Goal: Transaction & Acquisition: Purchase product/service

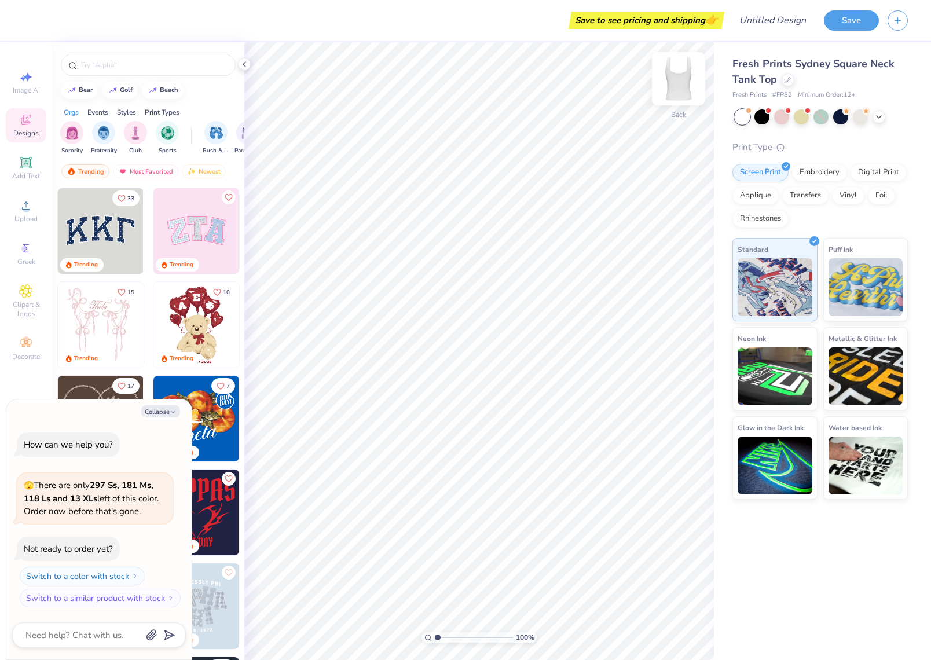
click at [679, 91] on img at bounding box center [678, 79] width 46 height 46
click at [681, 79] on img at bounding box center [678, 79] width 46 height 46
click at [174, 413] on polyline "button" at bounding box center [172, 412] width 3 height 2
type textarea "x"
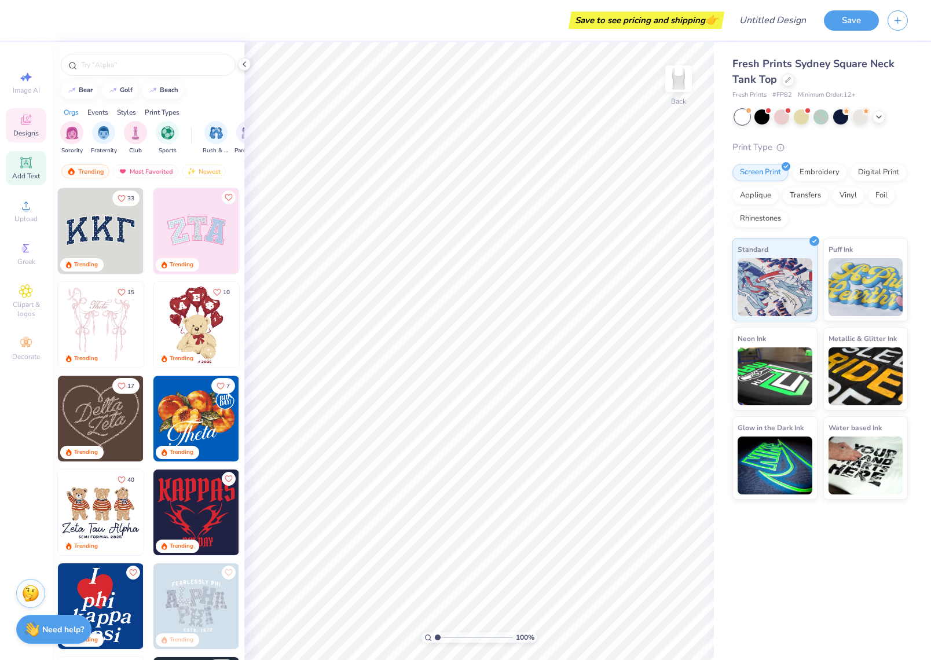
click at [31, 168] on icon at bounding box center [25, 162] width 11 height 11
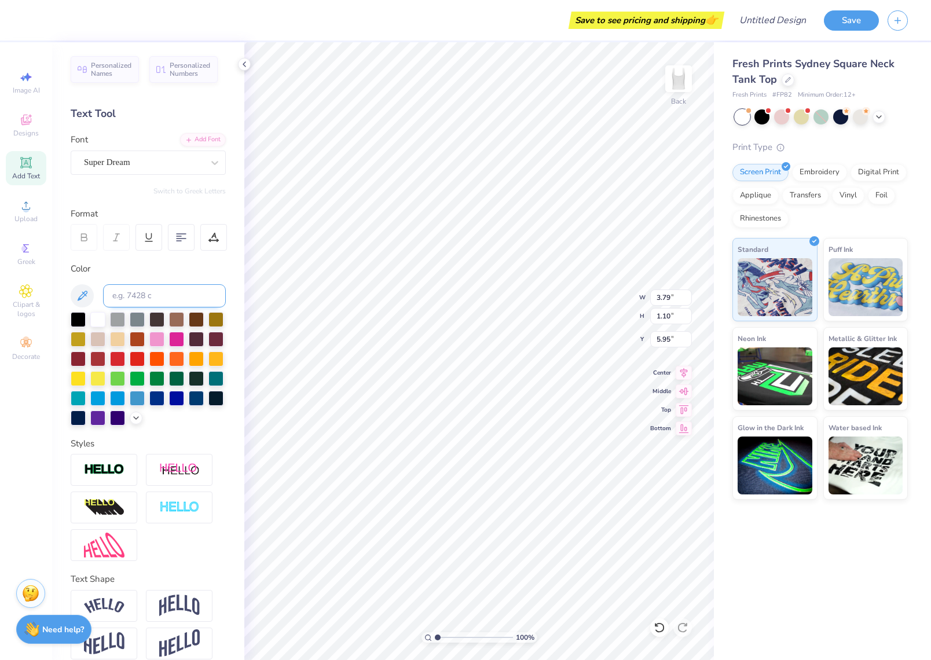
type input "1.90"
type textarea "T"
type textarea "b"
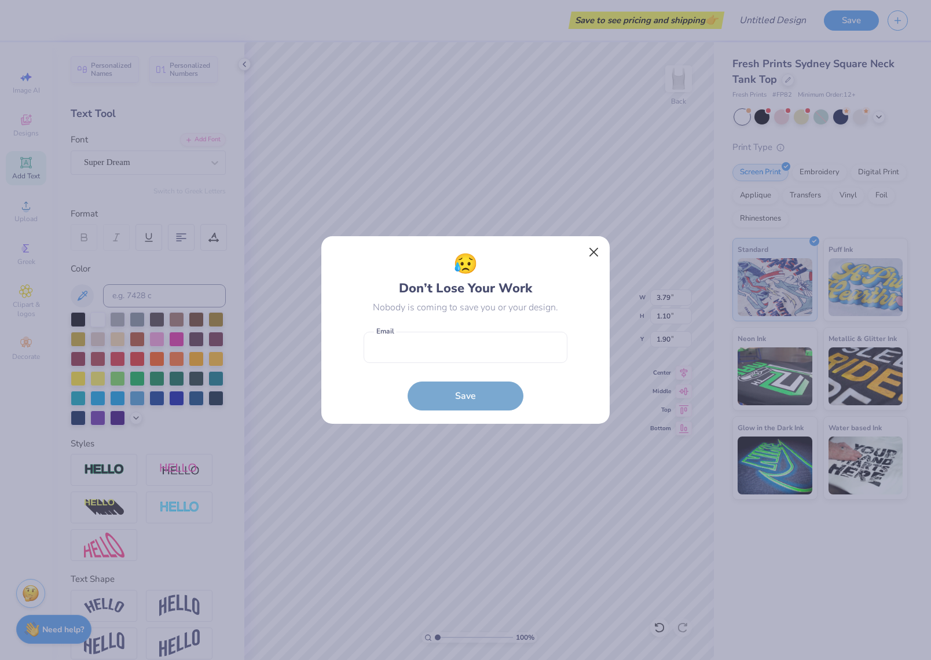
click at [585, 249] on button "Close" at bounding box center [594, 252] width 22 height 22
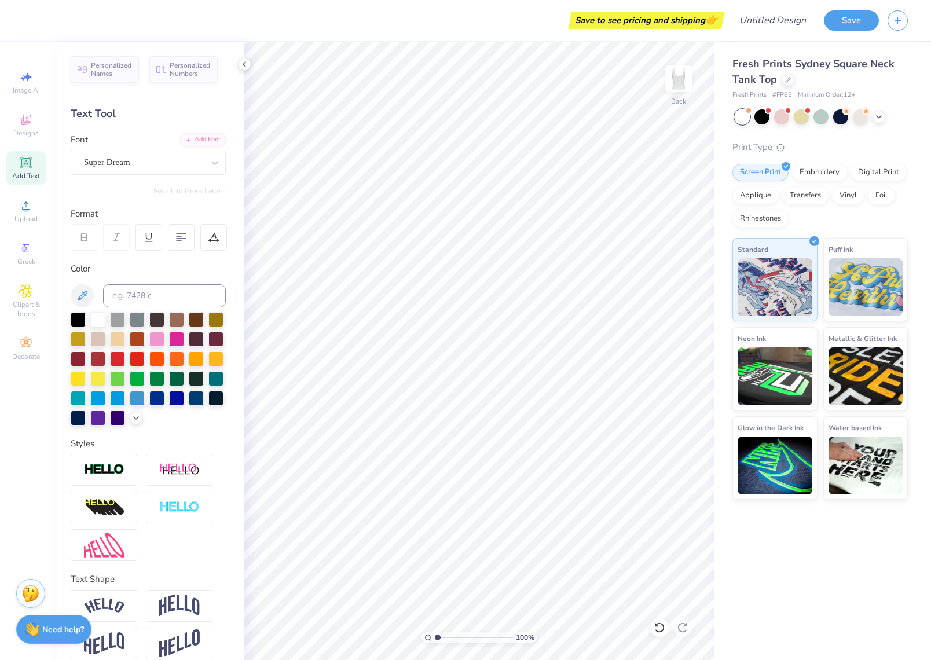
click at [98, 119] on div "Text Tool" at bounding box center [148, 114] width 155 height 16
click at [118, 113] on div "Text Tool" at bounding box center [148, 114] width 155 height 16
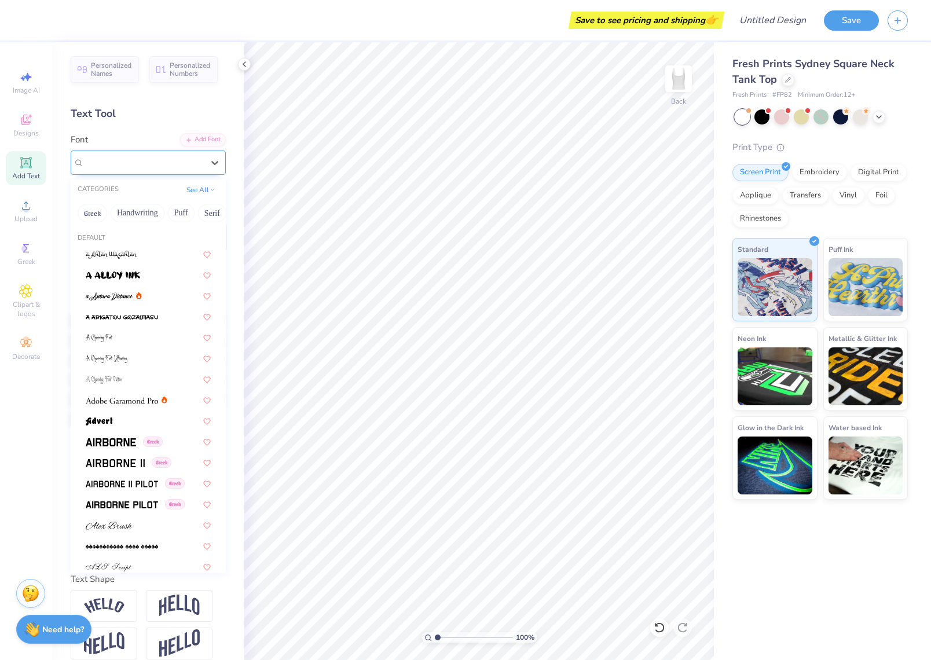
click at [115, 167] on span "Super Dream" at bounding box center [107, 162] width 46 height 13
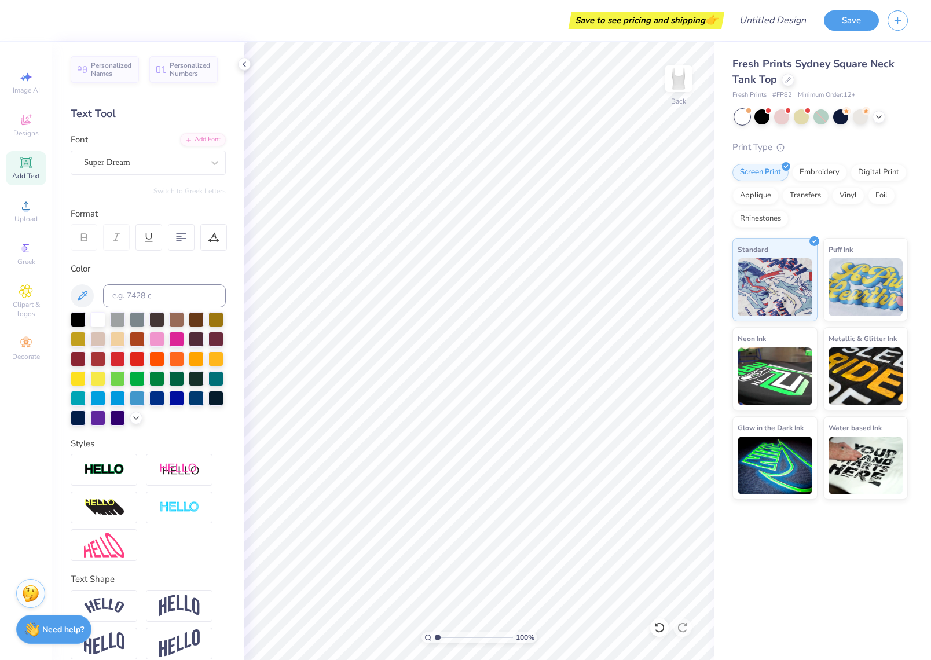
click at [27, 180] on span "Add Text" at bounding box center [26, 175] width 28 height 9
type input "1.64"
type textarea "T"
type textarea "browsed"
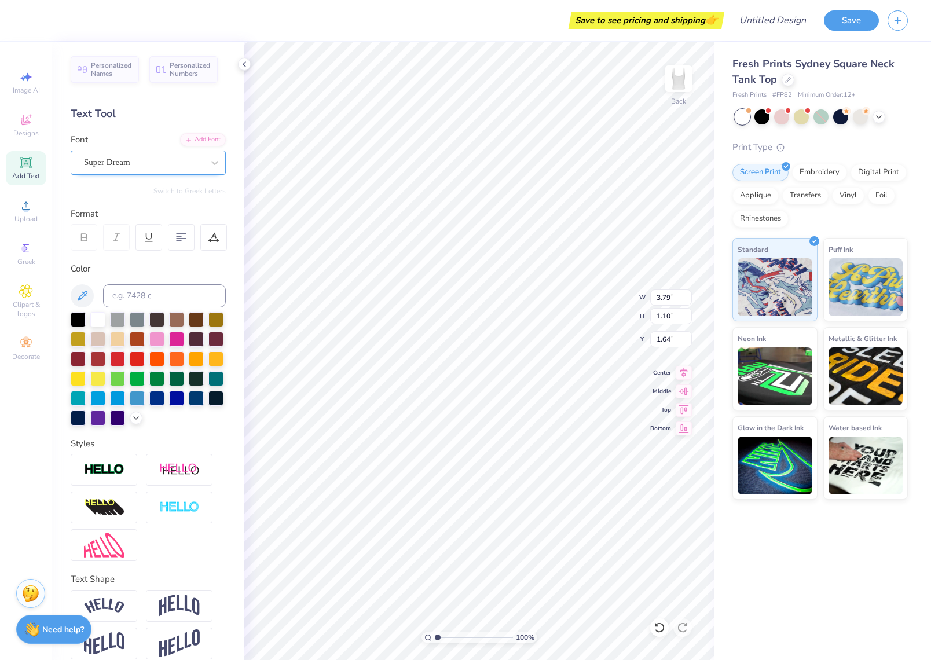
click at [168, 167] on div "Super Dream" at bounding box center [144, 162] width 122 height 18
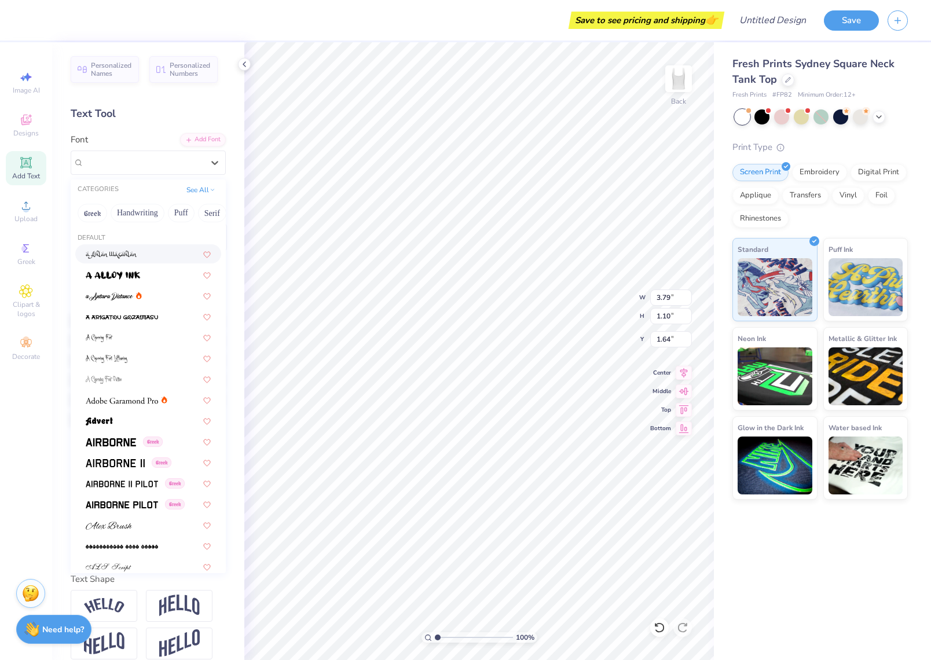
click at [127, 251] on img at bounding box center [112, 255] width 52 height 8
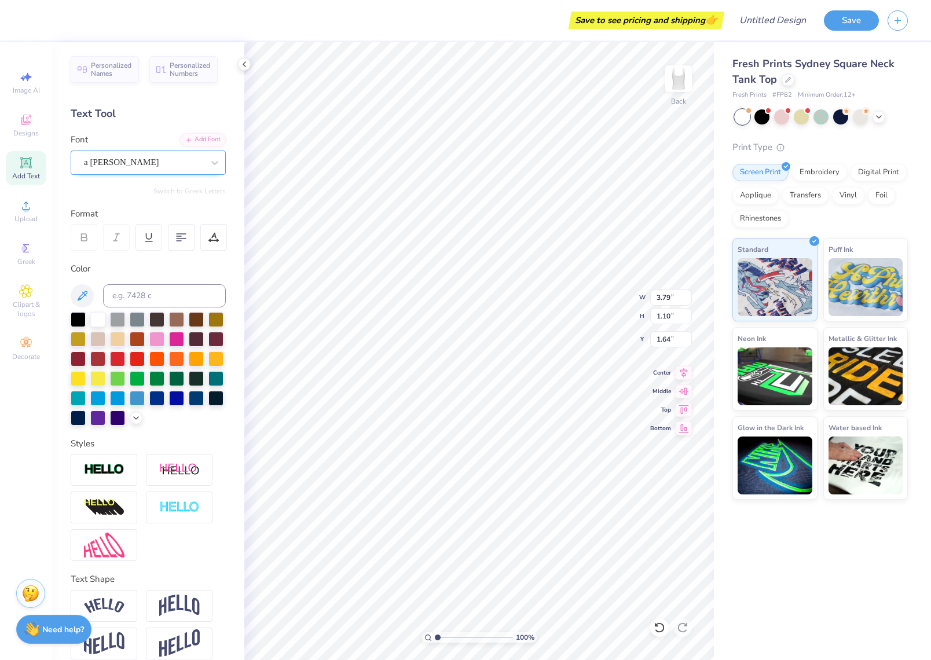
click at [113, 162] on span "a [PERSON_NAME]" at bounding box center [121, 162] width 75 height 13
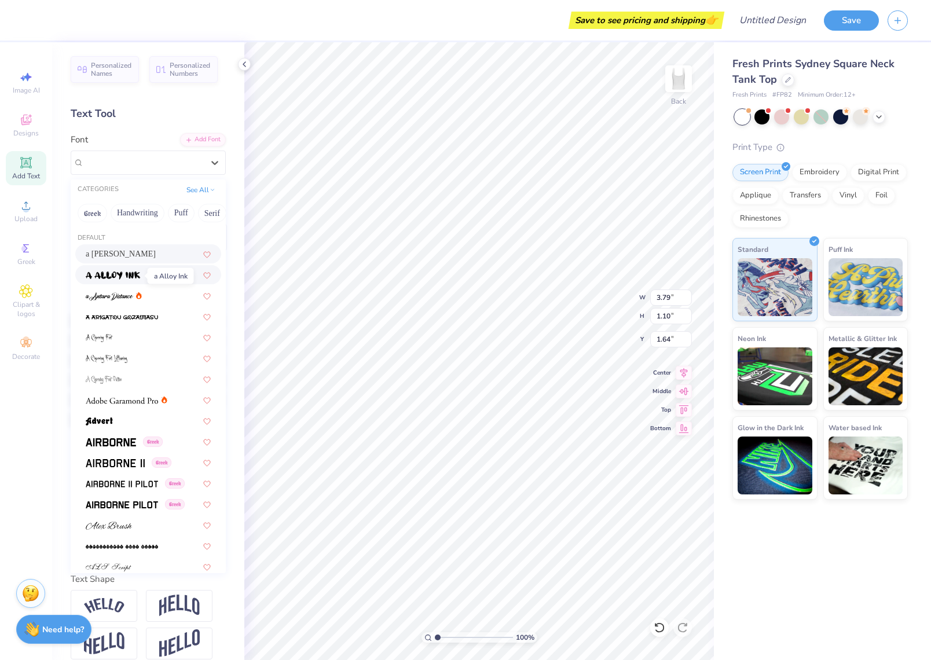
click at [134, 274] on img at bounding box center [113, 275] width 54 height 8
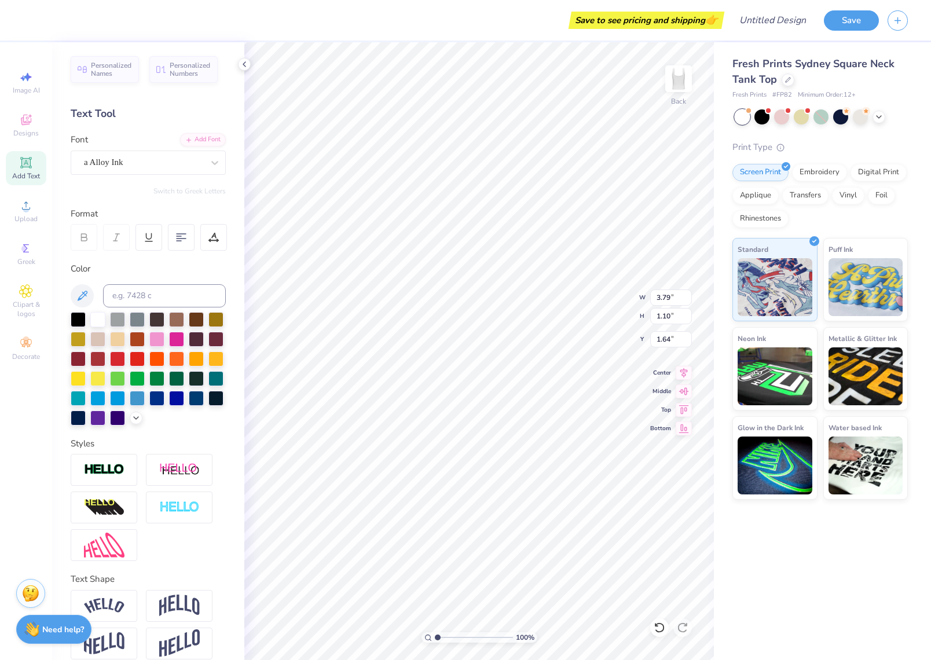
click at [151, 189] on div "Switch to Greek Letters" at bounding box center [148, 190] width 155 height 9
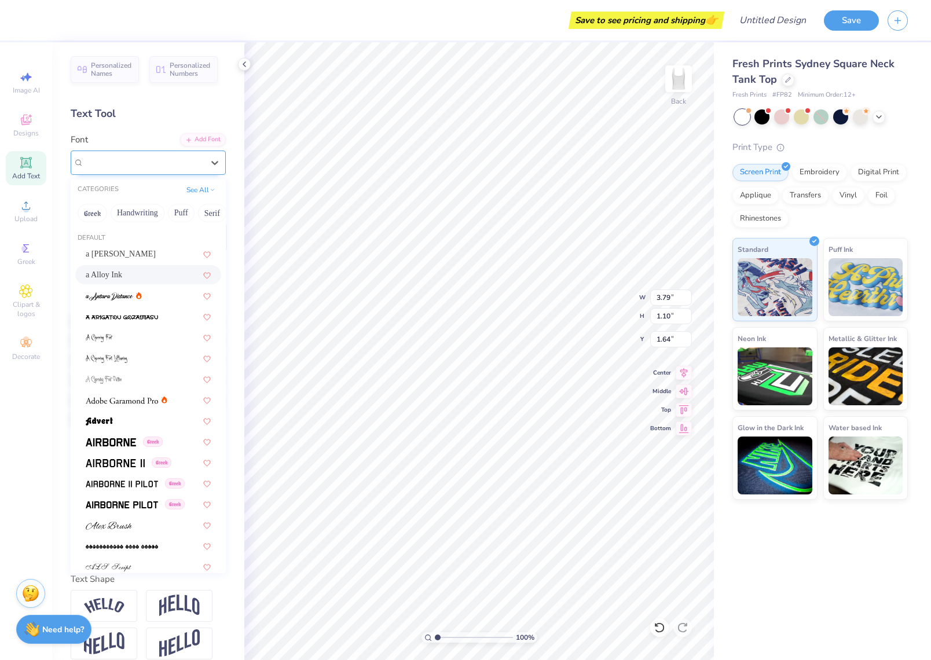
click at [147, 159] on div "a Alloy Ink" at bounding box center [144, 162] width 122 height 18
click at [153, 294] on div at bounding box center [148, 295] width 125 height 12
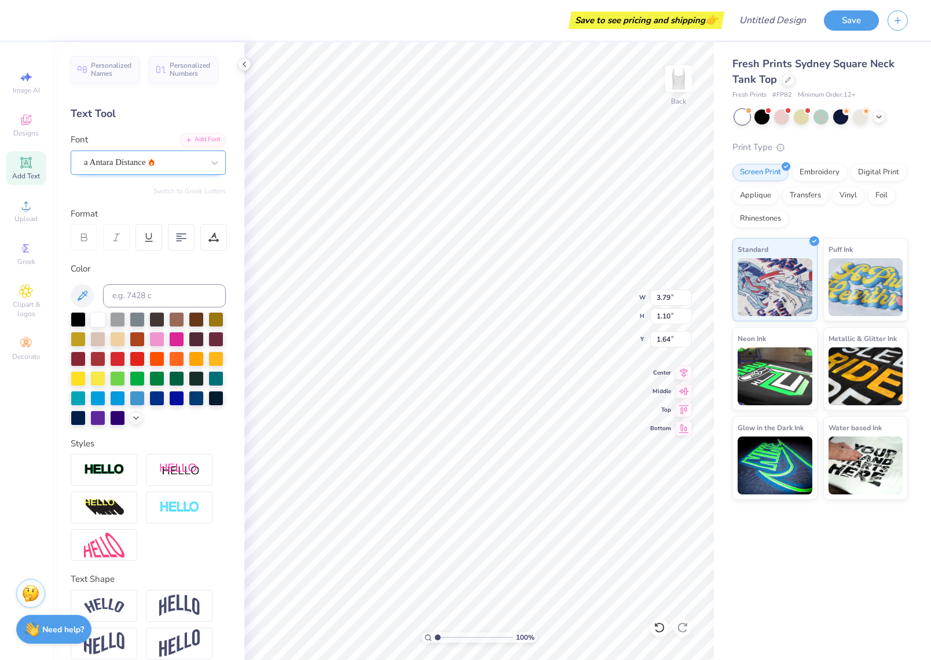
click at [154, 163] on div "a Antara Distance" at bounding box center [144, 162] width 122 height 18
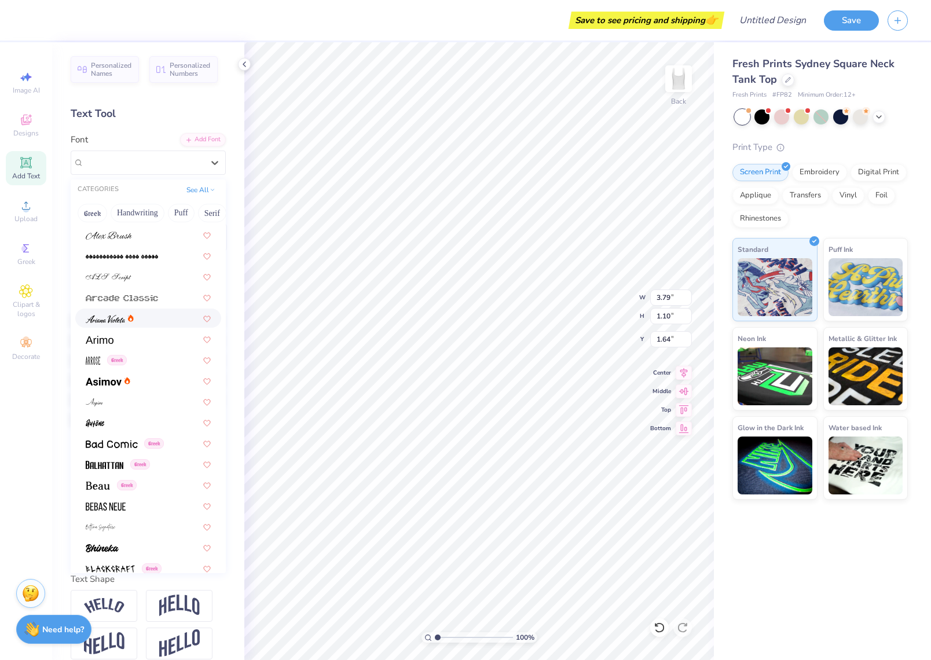
scroll to position [291, 0]
click at [133, 276] on div at bounding box center [148, 276] width 125 height 12
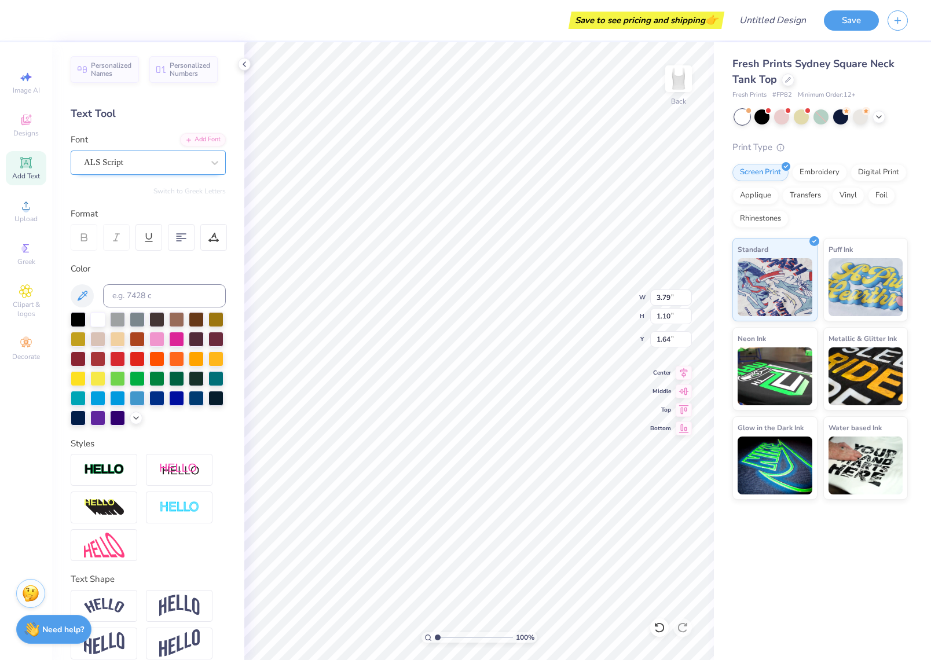
click at [165, 168] on div "ALS Script" at bounding box center [144, 162] width 122 height 18
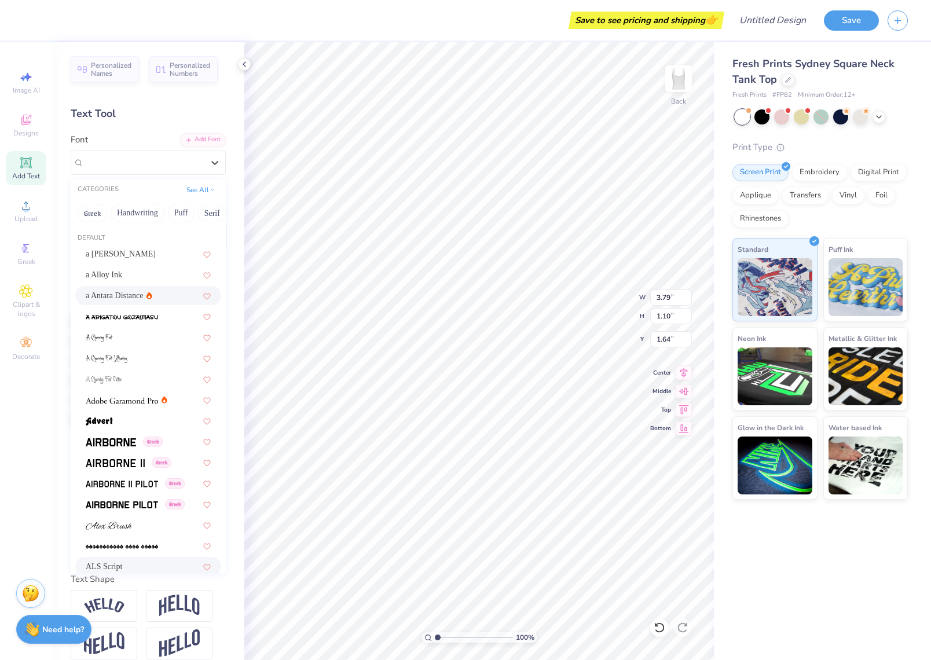
click at [155, 299] on div "a Antara Distance" at bounding box center [148, 295] width 125 height 12
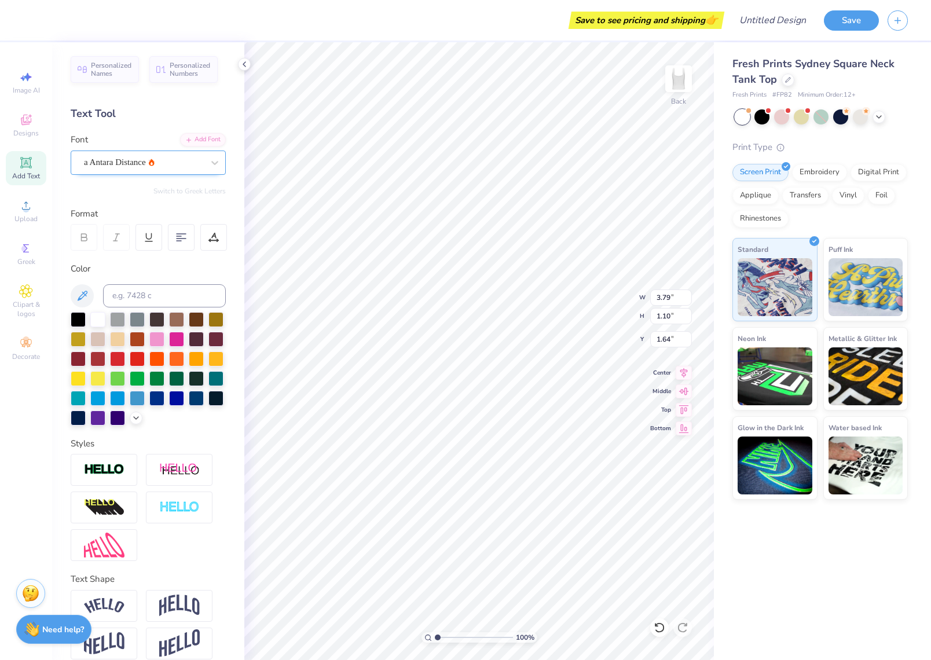
click at [145, 155] on div at bounding box center [143, 163] width 119 height 16
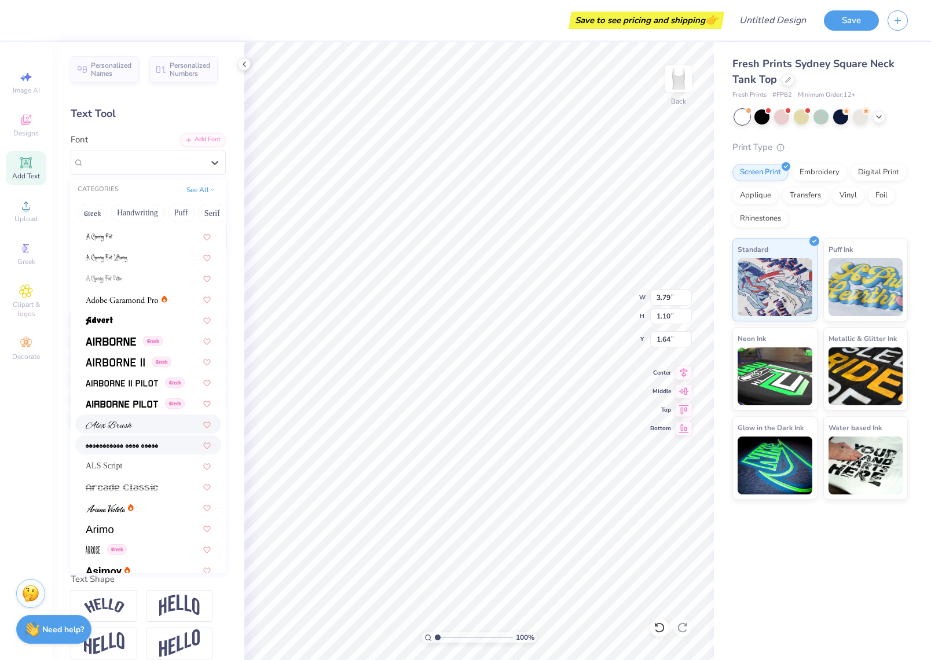
scroll to position [100, 0]
click at [143, 434] on div at bounding box center [148, 424] width 146 height 19
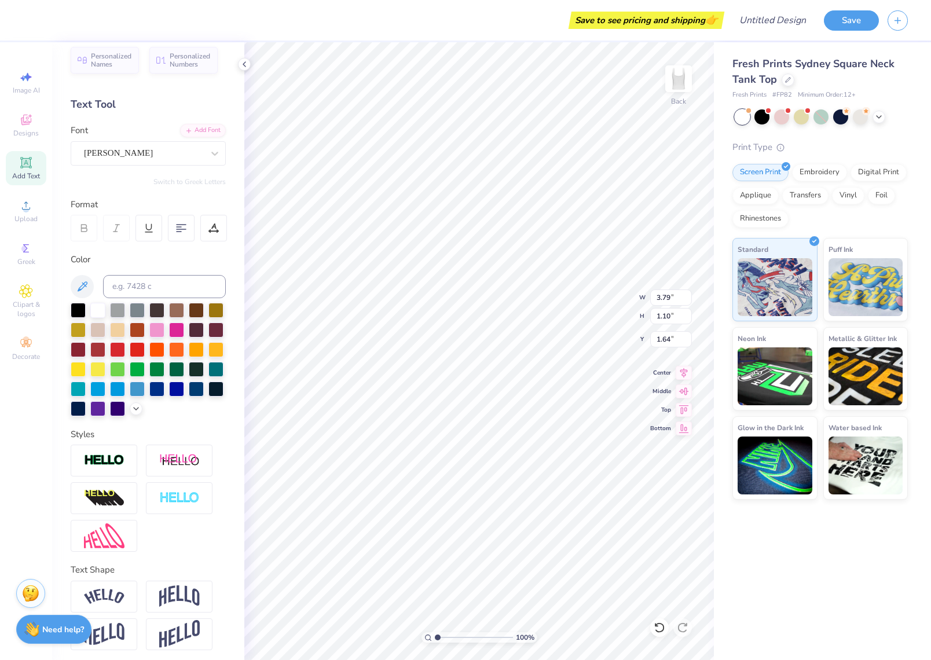
scroll to position [11, 0]
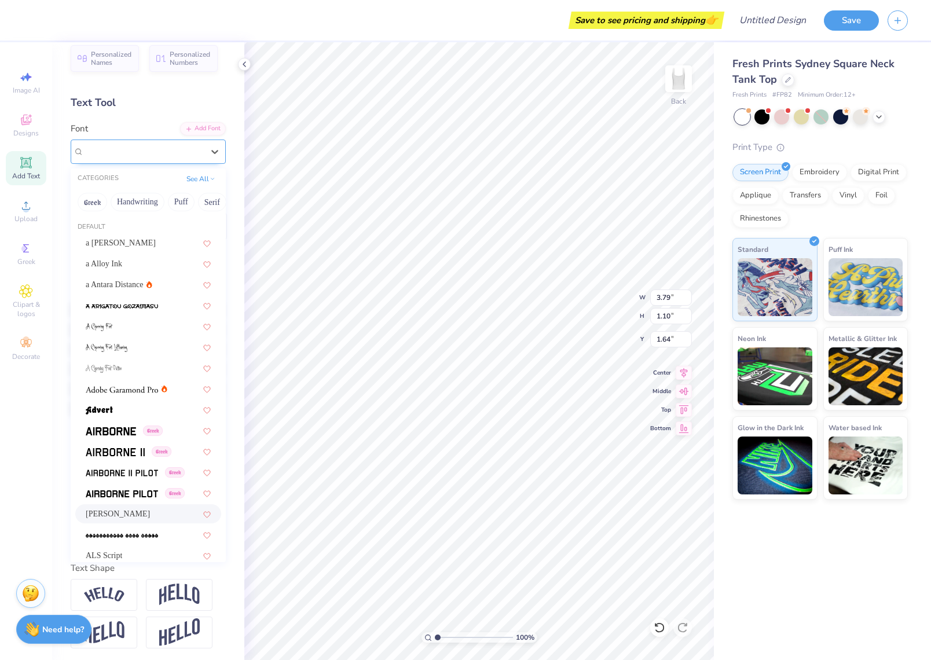
click at [150, 148] on div "[PERSON_NAME]" at bounding box center [144, 151] width 122 height 18
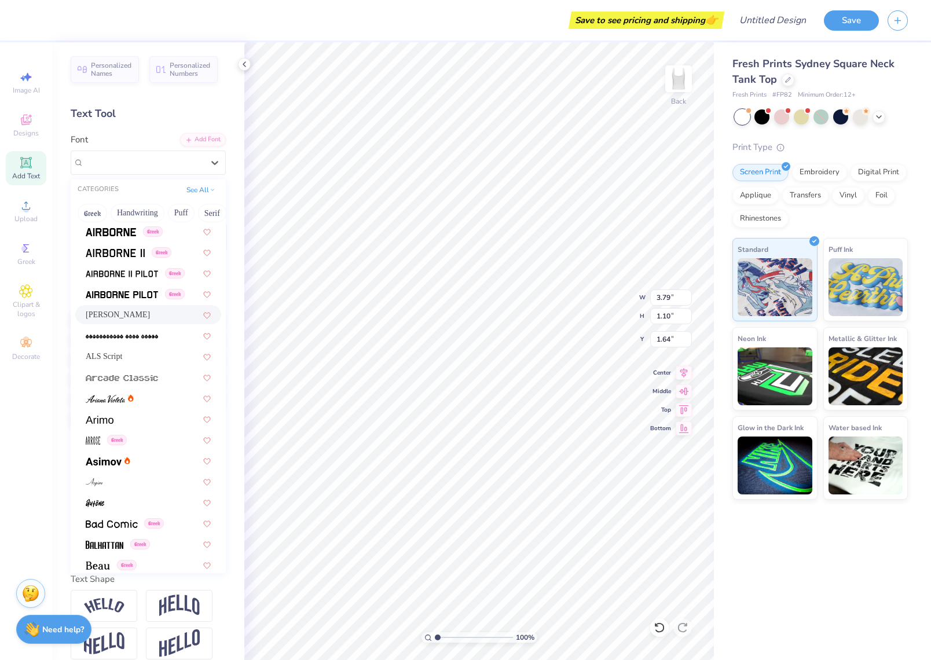
scroll to position [213, 0]
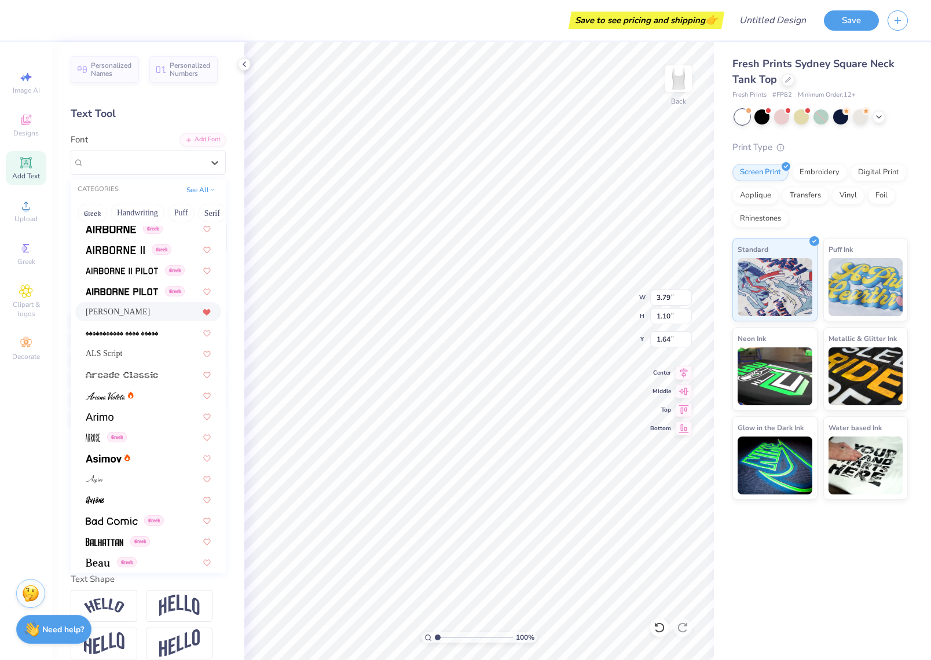
click at [206, 312] on icon at bounding box center [206, 313] width 7 height 6
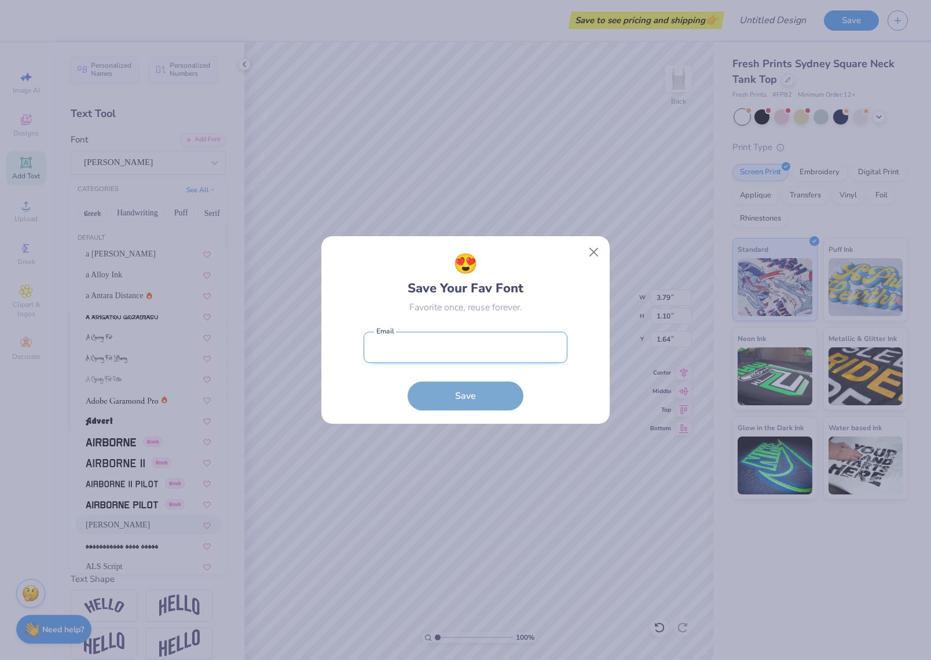
click at [468, 353] on input "email" at bounding box center [466, 348] width 204 height 32
type input "4.11"
type input "0.78"
type input "1.80"
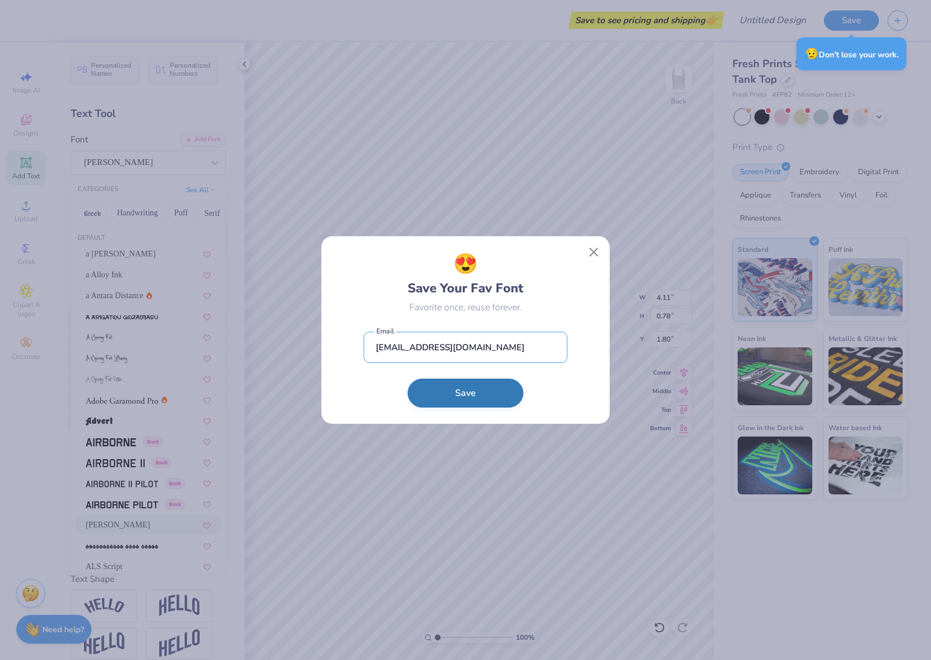
type input "[EMAIL_ADDRESS][DOMAIN_NAME]"
click at [467, 387] on button "Save" at bounding box center [466, 393] width 116 height 29
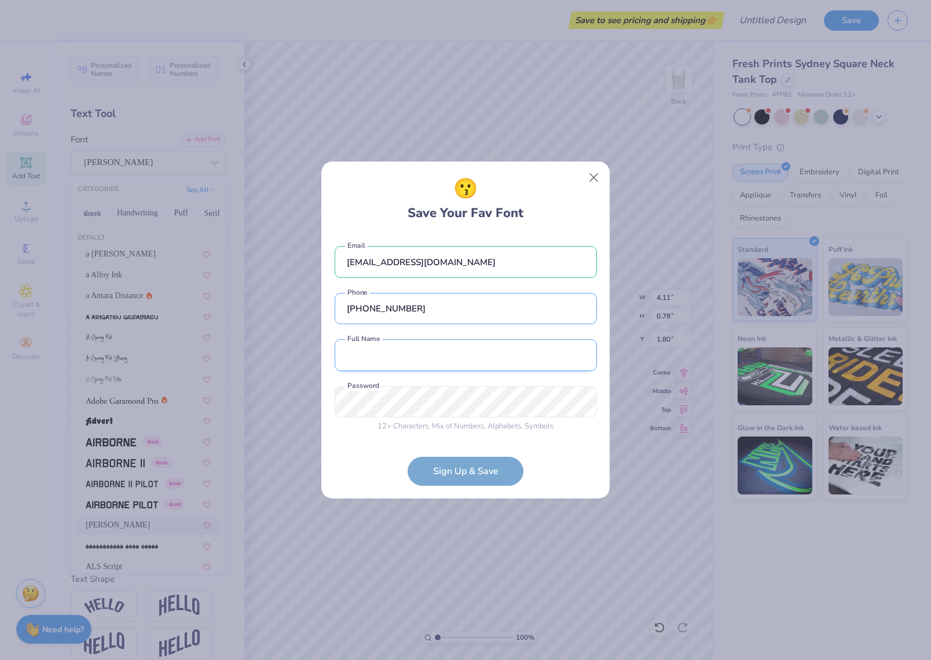
type input "[PHONE_NUMBER]"
type input "[PERSON_NAME]"
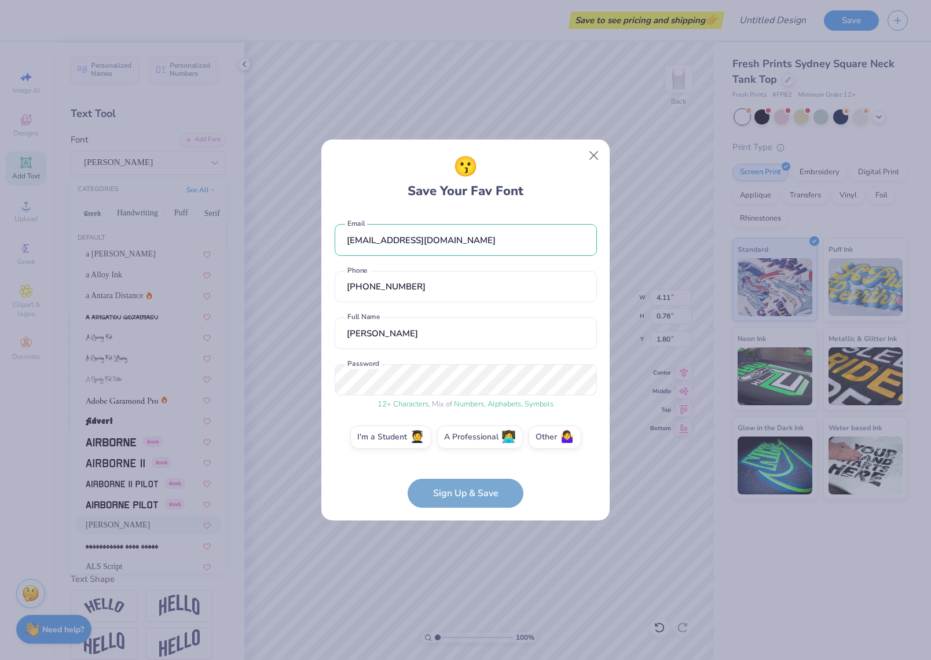
click at [510, 496] on form "[EMAIL_ADDRESS][DOMAIN_NAME] Email [PHONE_NUMBER] Phone [PERSON_NAME] Full Name…" at bounding box center [466, 359] width 262 height 295
click at [296, 375] on div "😗 Save Your Fav Font [EMAIL_ADDRESS][DOMAIN_NAME] Email [PHONE_NUMBER] Phone [P…" at bounding box center [465, 330] width 931 height 660
click at [540, 439] on label "Other 🤷‍♀️" at bounding box center [555, 435] width 53 height 23
click at [469, 439] on input "Other 🤷‍♀️" at bounding box center [466, 440] width 8 height 8
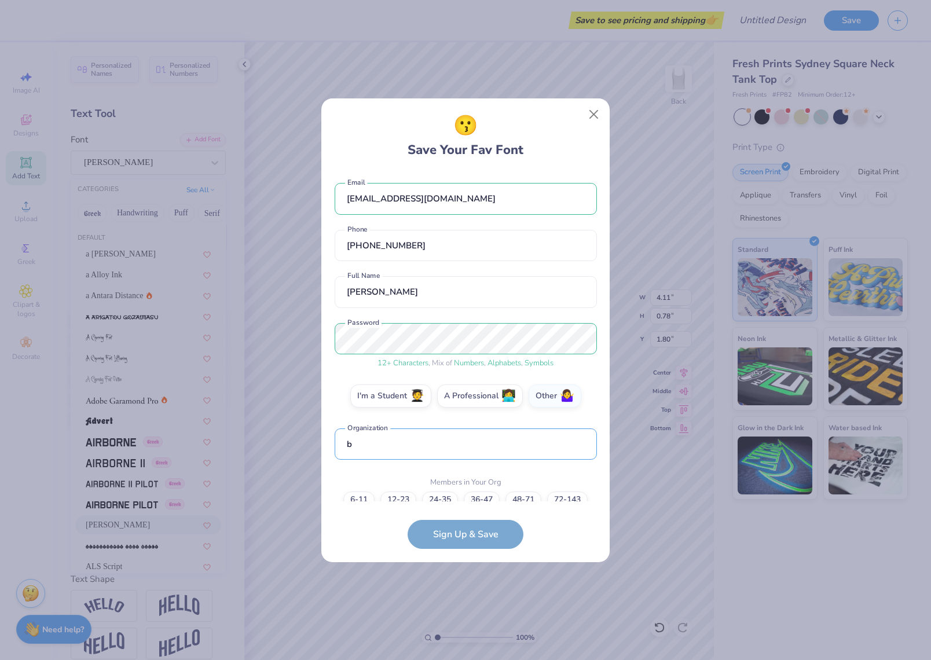
scroll to position [34, 0]
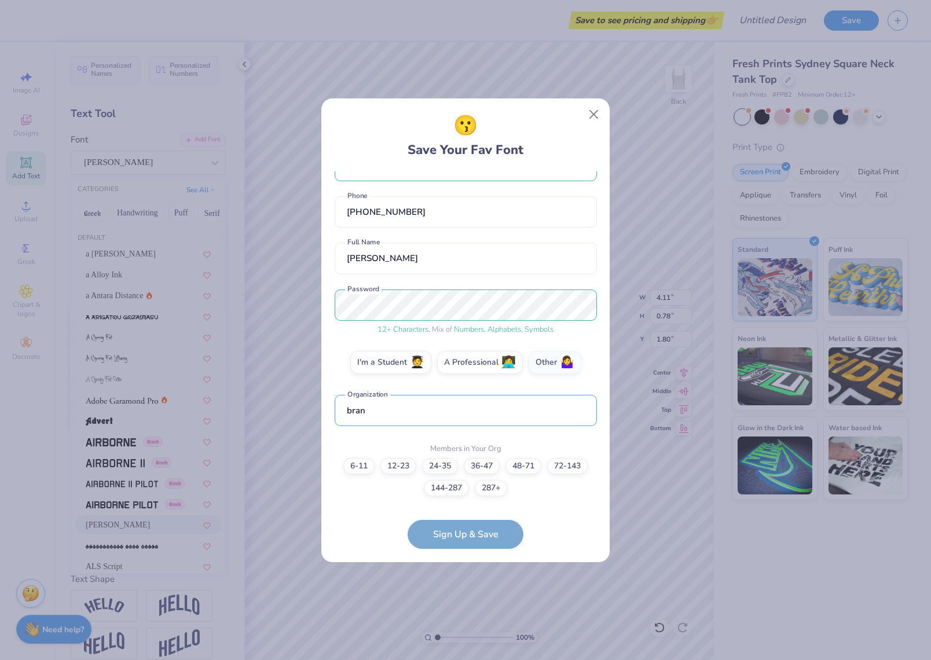
type input "brand"
click at [582, 412] on input "brand" at bounding box center [466, 411] width 262 height 32
click at [527, 412] on input "brand" at bounding box center [466, 411] width 262 height 32
drag, startPoint x: 527, startPoint y: 412, endPoint x: 411, endPoint y: 410, distance: 115.8
click at [409, 411] on input "brand" at bounding box center [466, 411] width 262 height 32
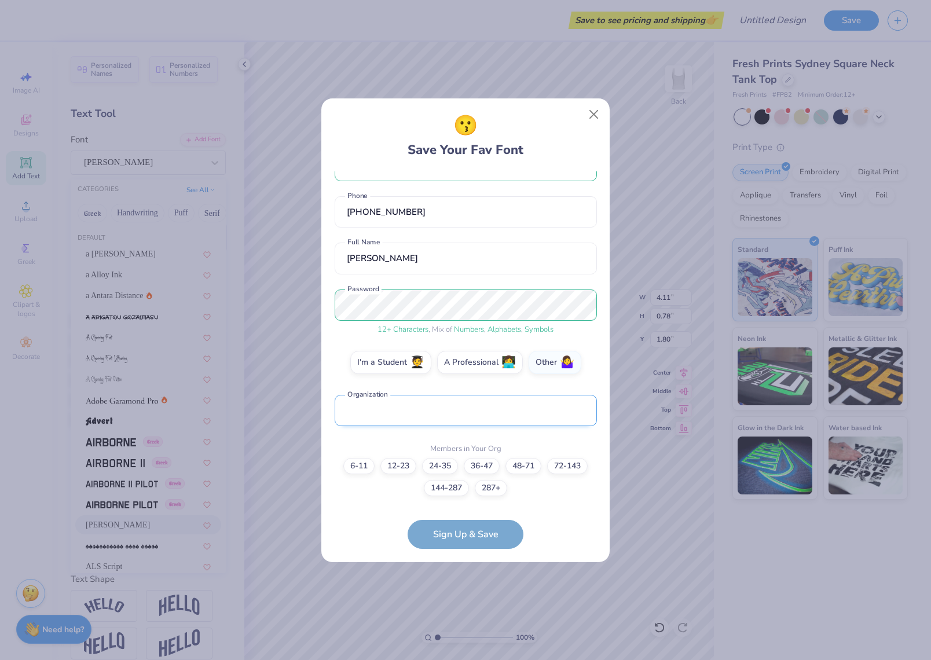
scroll to position [0, 0]
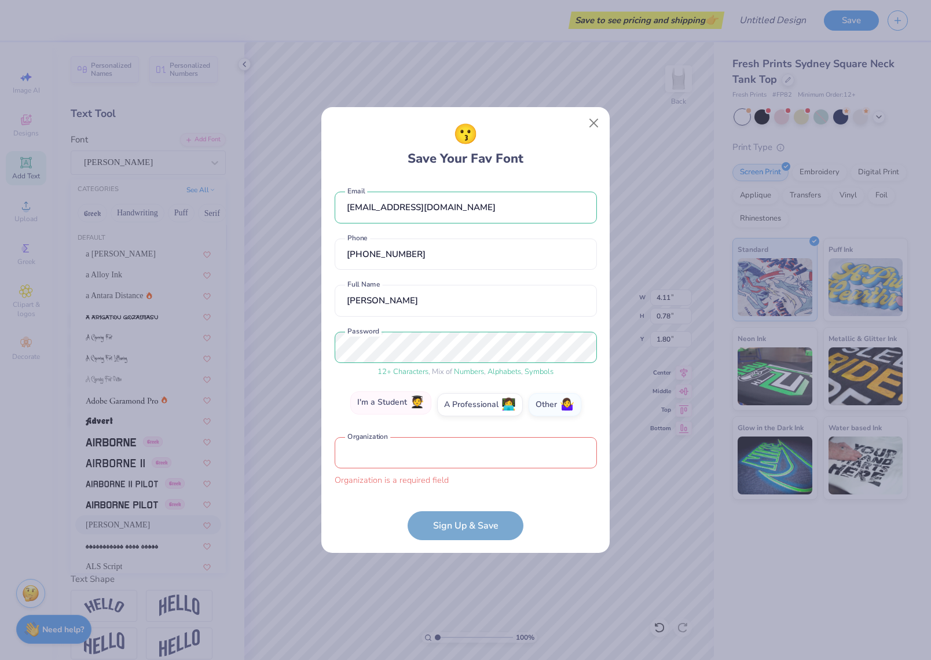
click at [397, 404] on label "I'm a Student 🧑‍🎓" at bounding box center [390, 402] width 81 height 23
click at [462, 404] on input "I'm a Student 🧑‍🎓" at bounding box center [466, 407] width 8 height 8
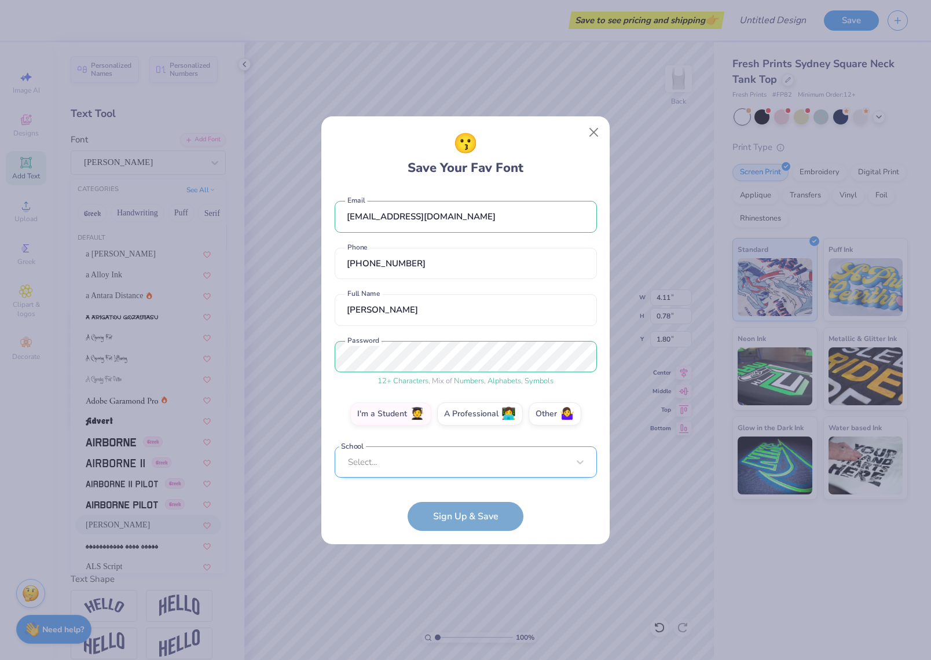
click at [406, 462] on div "Select..." at bounding box center [466, 462] width 262 height 32
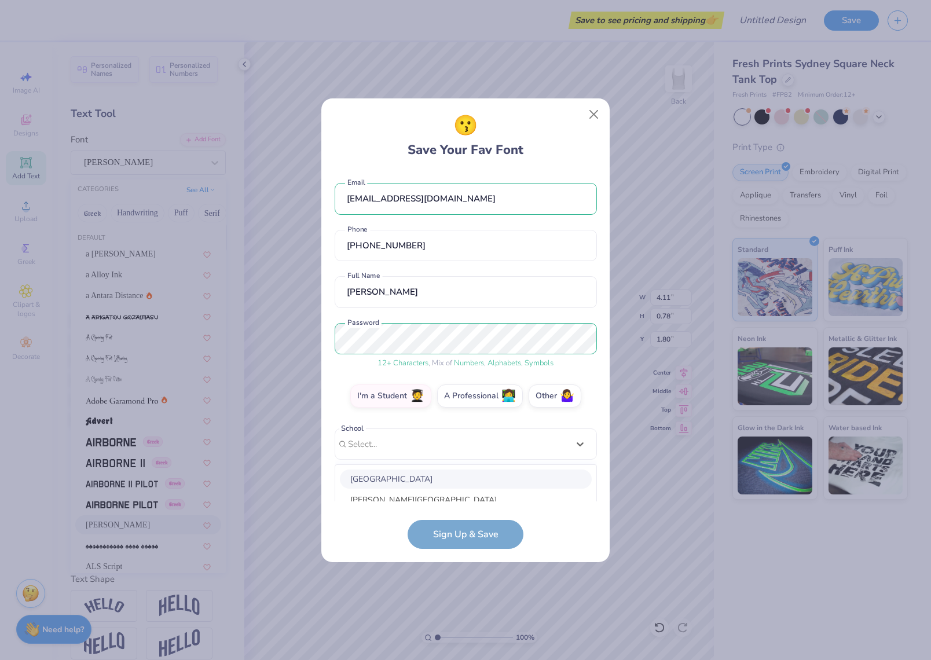
scroll to position [138, 0]
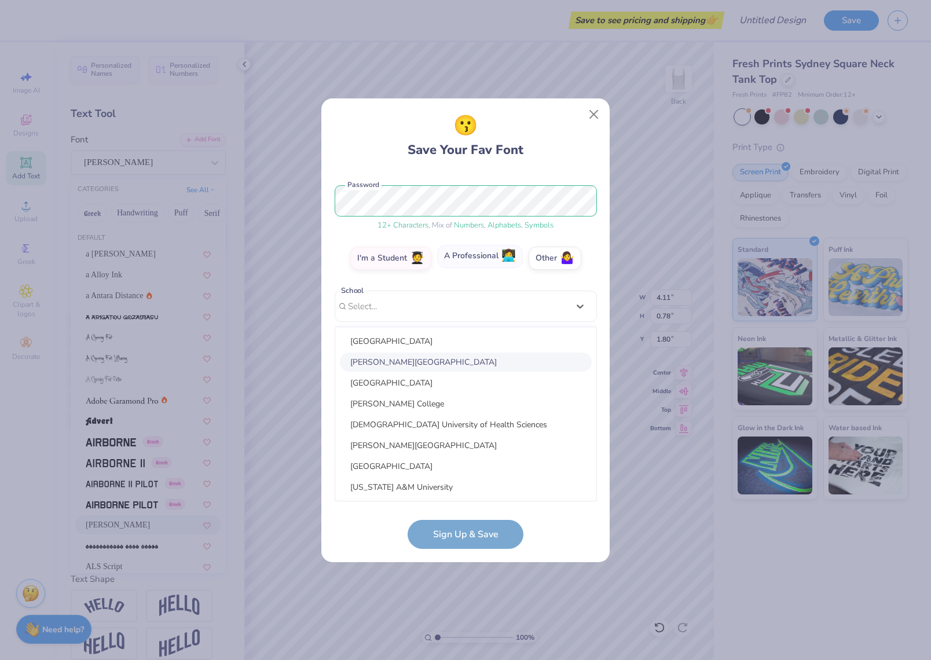
click at [479, 263] on div "[EMAIL_ADDRESS][DOMAIN_NAME] Email [PHONE_NUMBER] Phone [PERSON_NAME] Full Name…" at bounding box center [466, 336] width 262 height 330
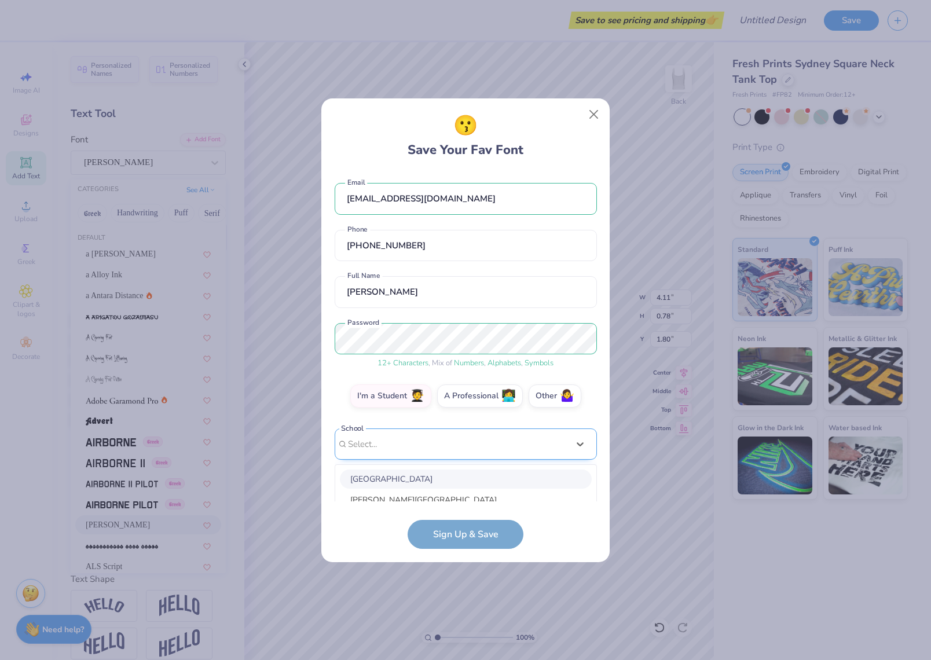
scroll to position [137, 0]
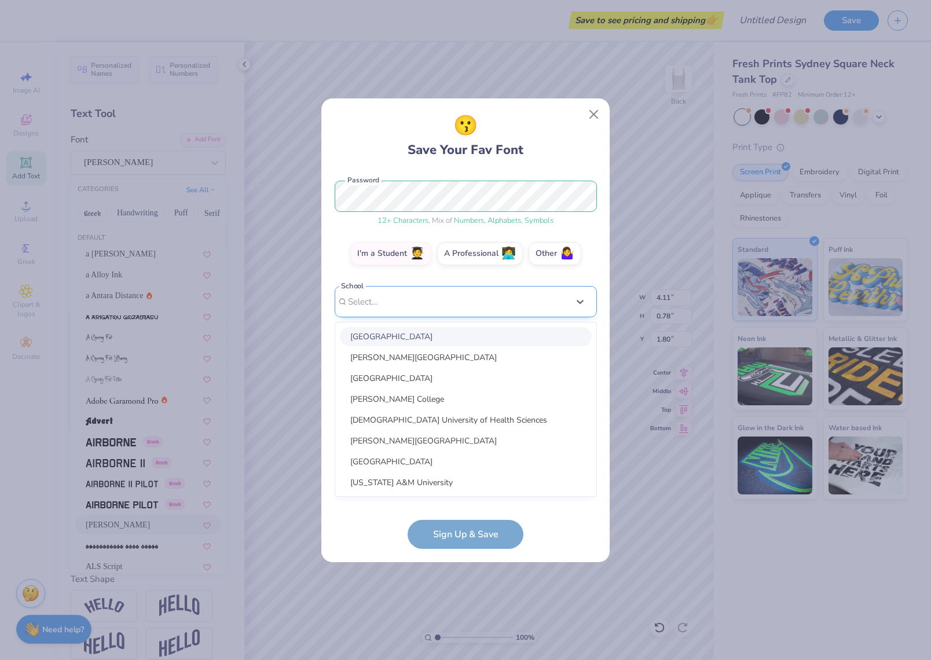
click at [456, 449] on div "option focused, 1 of 30. 30 results available. Use Up and Down to choose option…" at bounding box center [466, 391] width 262 height 211
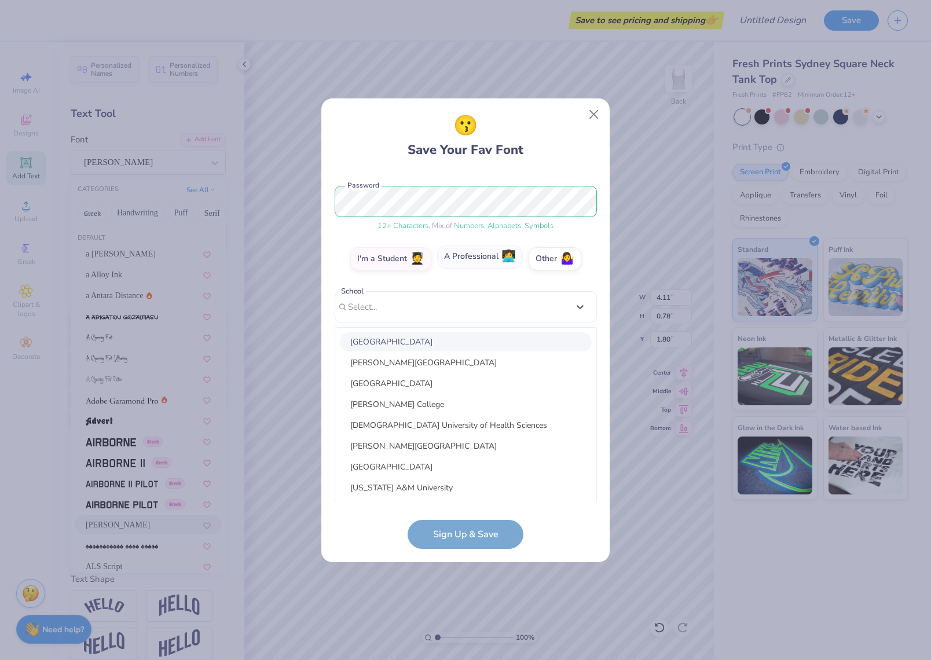
scroll to position [0, 0]
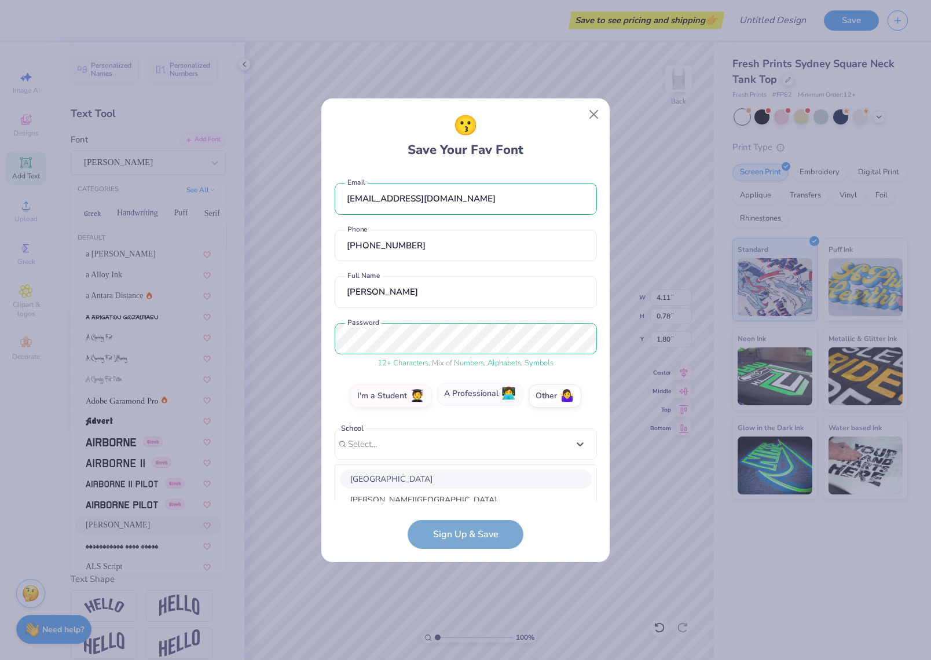
click at [498, 263] on div "[EMAIL_ADDRESS][DOMAIN_NAME] Email [PHONE_NUMBER] Phone [PERSON_NAME] Full Name…" at bounding box center [466, 336] width 262 height 330
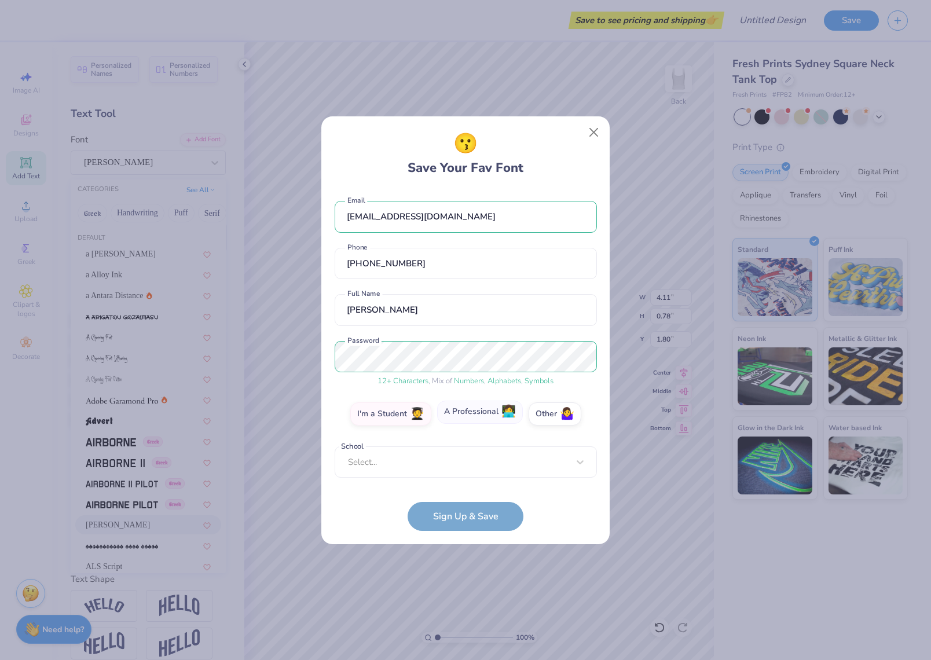
click at [498, 420] on label "A Professional 👩‍💻" at bounding box center [480, 412] width 86 height 23
click at [469, 420] on input "A Professional 👩‍💻" at bounding box center [466, 417] width 8 height 8
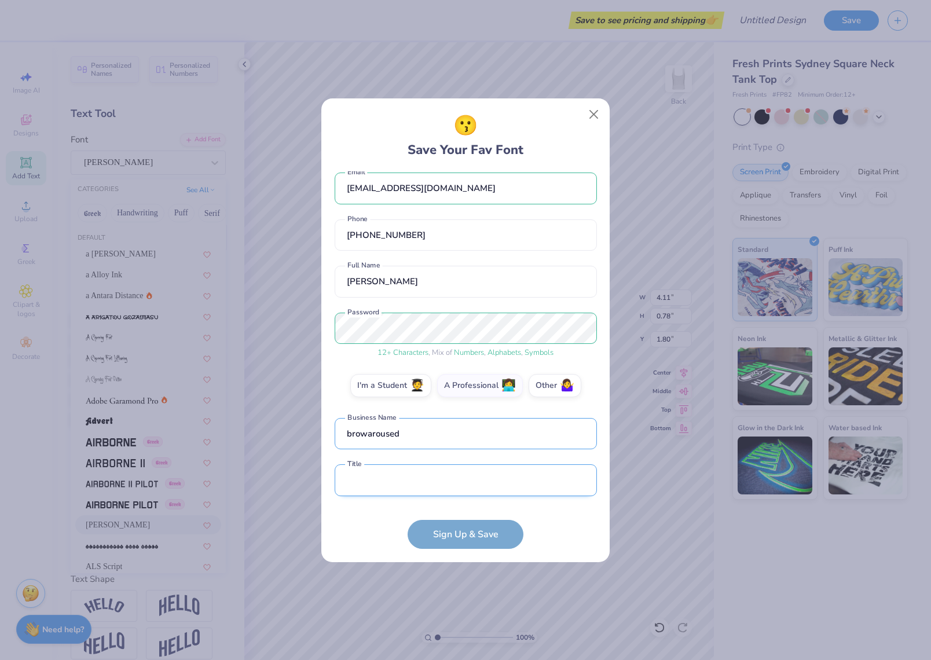
type input "browaroused"
click at [420, 478] on input "text" at bounding box center [466, 480] width 262 height 32
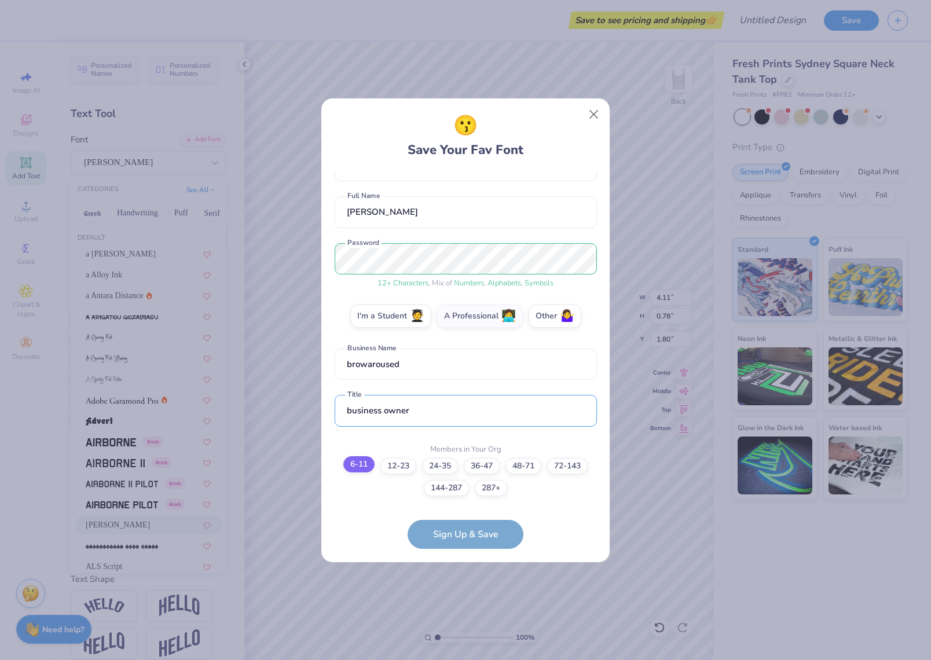
type input "business owner"
click at [353, 464] on label "6-11" at bounding box center [358, 464] width 31 height 16
click at [462, 553] on input "6-11" at bounding box center [466, 557] width 8 height 8
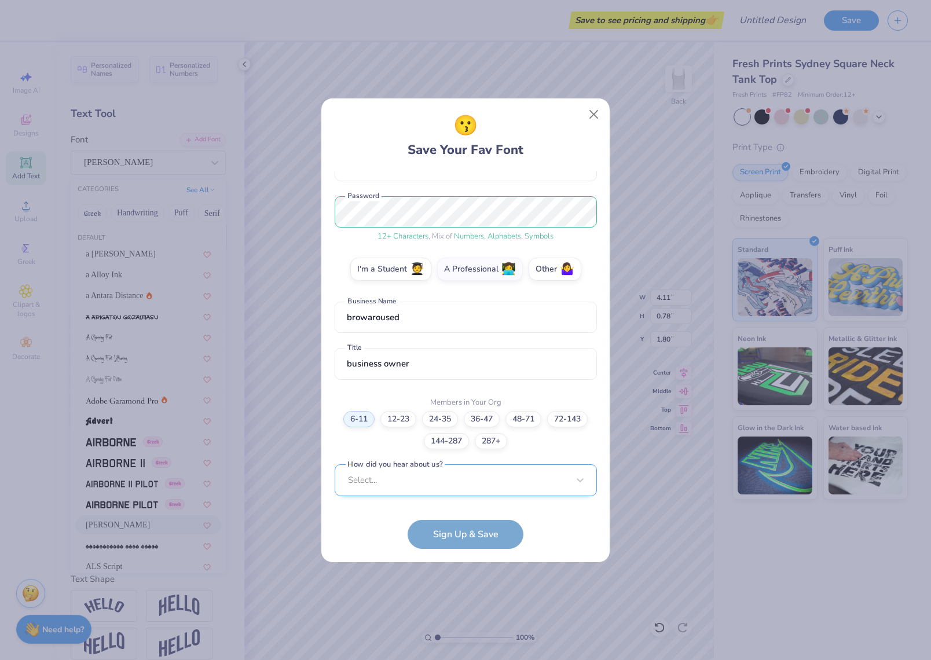
click at [381, 480] on div "Select..." at bounding box center [466, 480] width 262 height 32
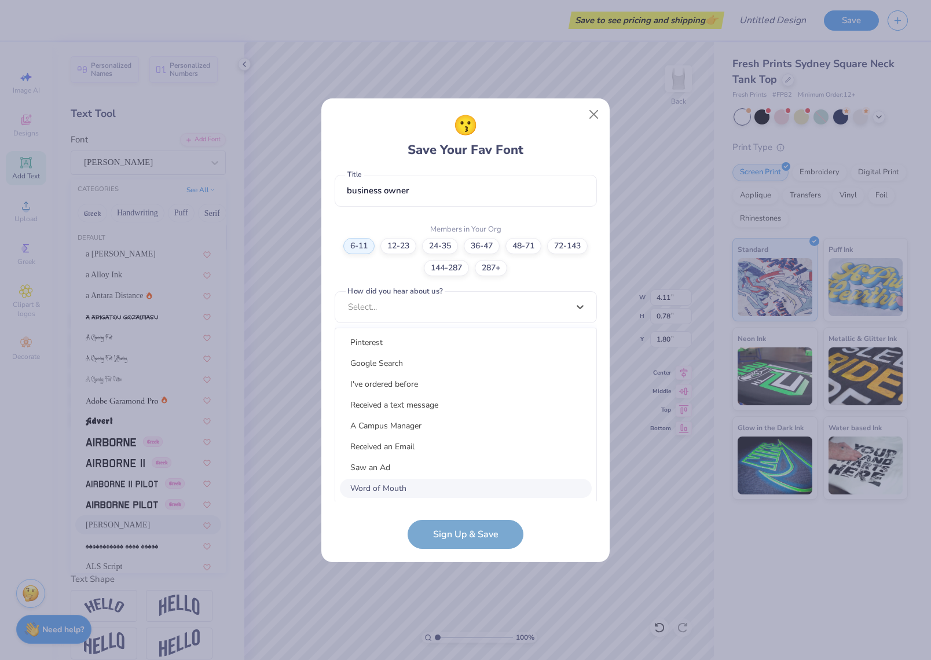
click at [428, 482] on div "Word of Mouth" at bounding box center [466, 488] width 252 height 19
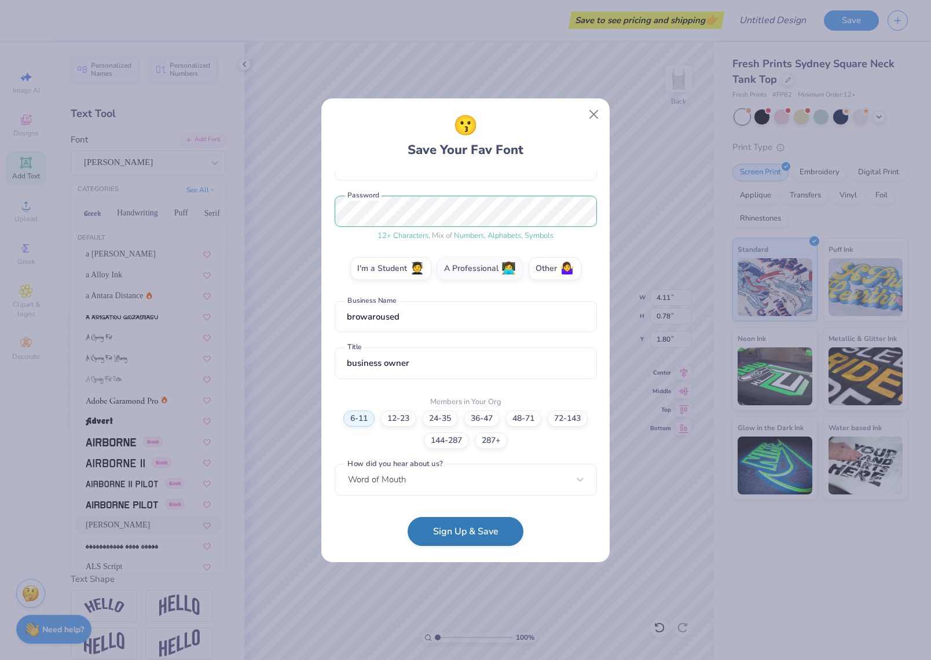
scroll to position [127, 0]
click at [463, 534] on button "Sign Up & Save" at bounding box center [466, 531] width 116 height 29
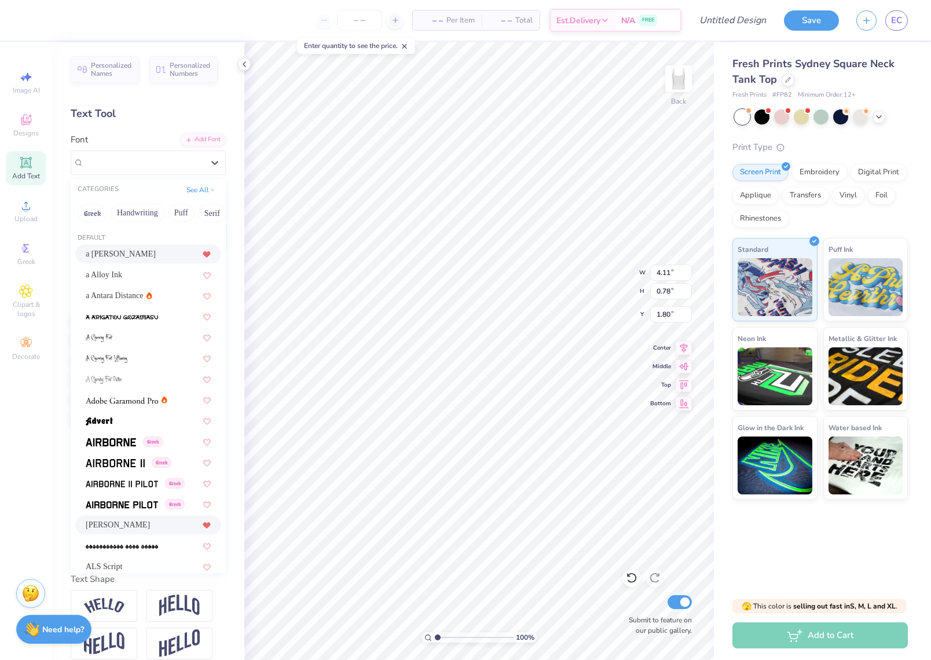
click at [206, 252] on icon at bounding box center [207, 254] width 8 height 7
click at [206, 254] on icon at bounding box center [206, 255] width 7 height 6
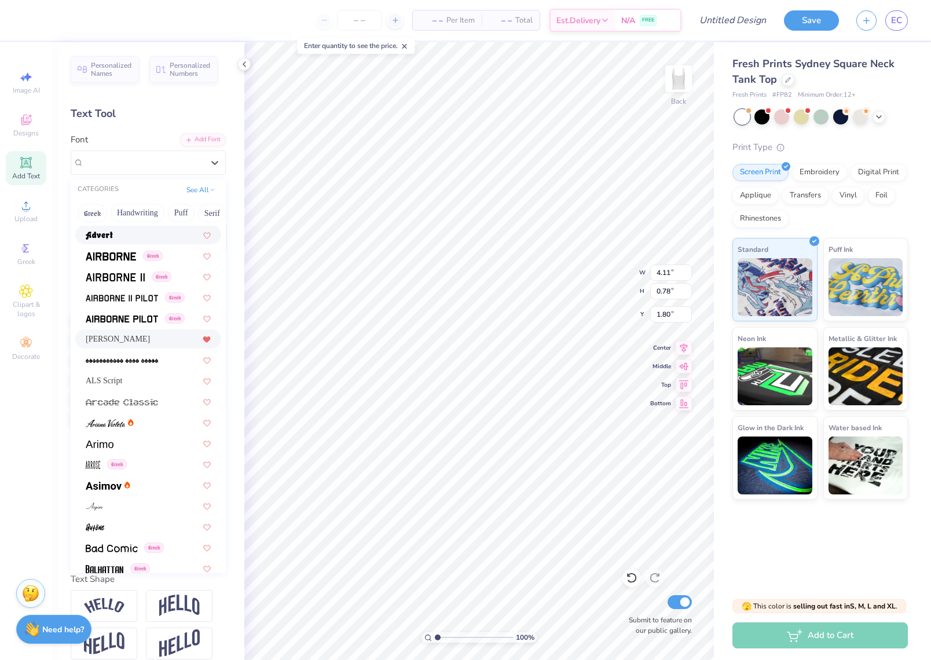
scroll to position [189, 0]
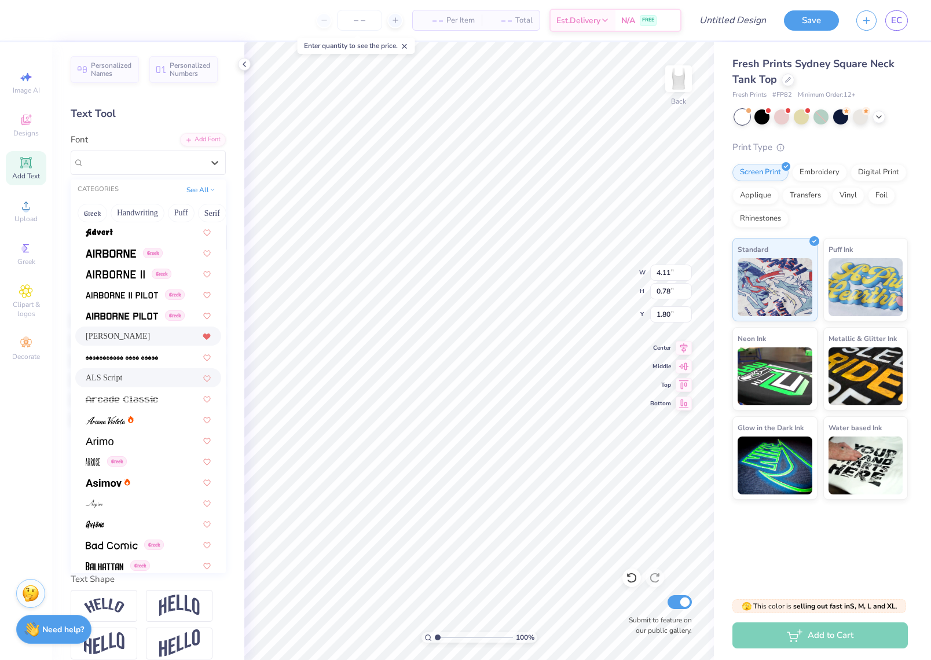
click at [113, 378] on span "ALS Script" at bounding box center [104, 378] width 36 height 12
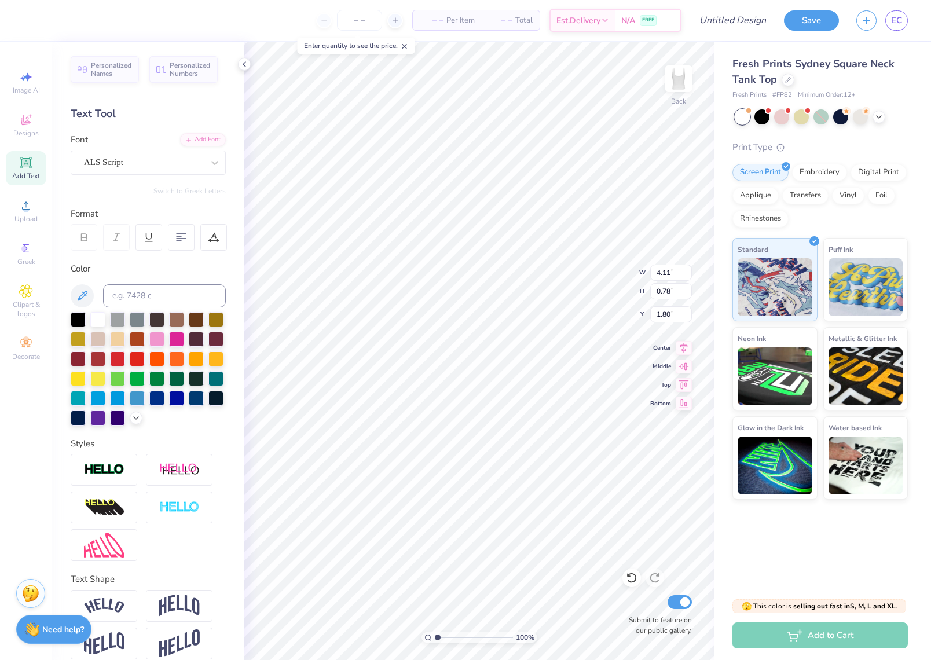
type input "4.07"
type input "0.97"
type input "1.71"
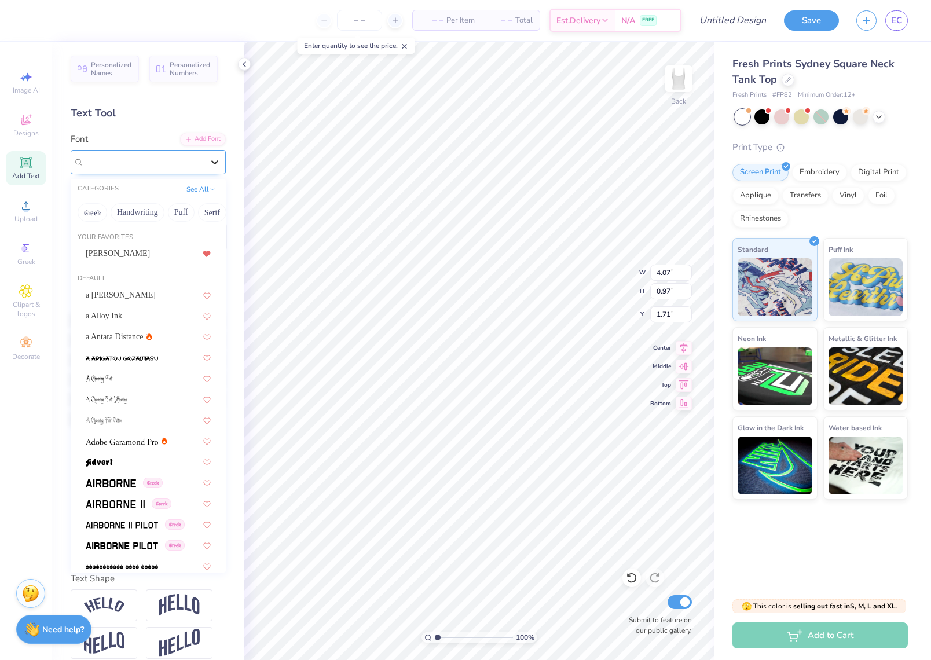
click at [215, 155] on div at bounding box center [214, 162] width 21 height 21
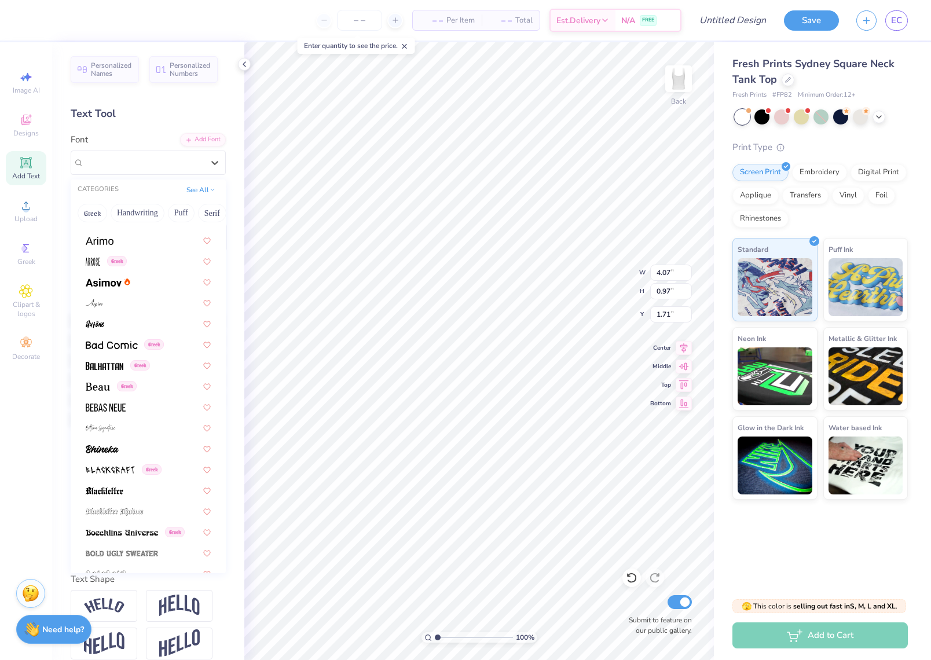
scroll to position [411, 0]
click at [179, 310] on div at bounding box center [148, 301] width 146 height 19
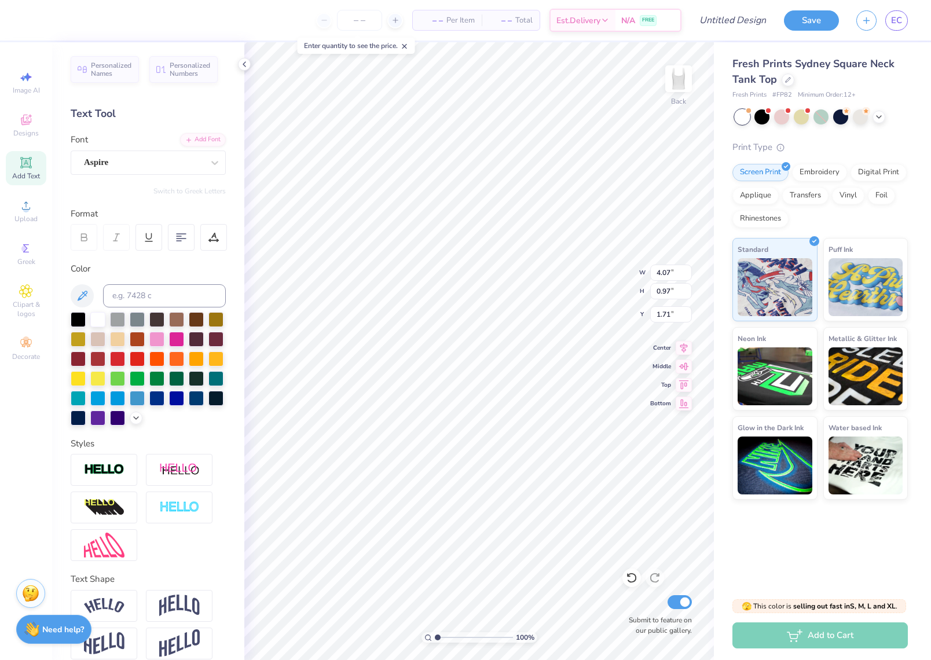
type input "2.91"
type input "1.00"
type input "1.69"
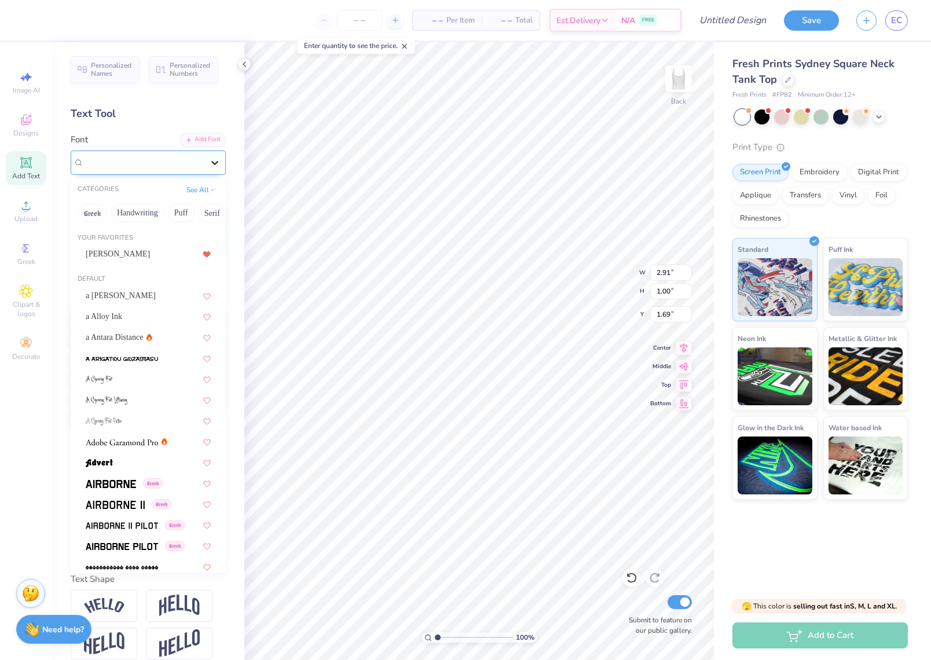
click at [218, 164] on icon at bounding box center [215, 163] width 12 height 12
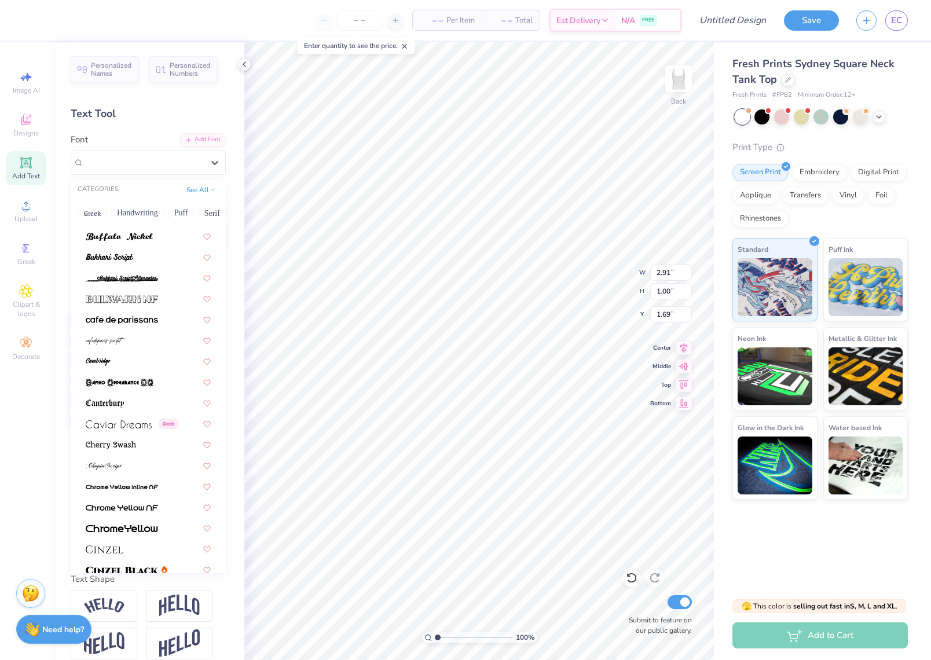
scroll to position [1133, 0]
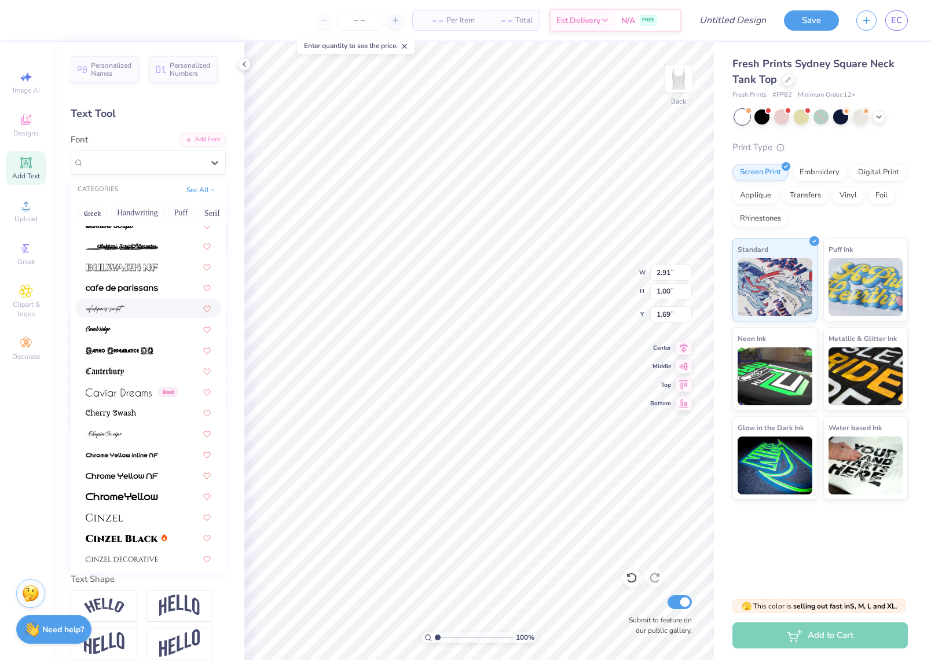
click at [149, 315] on div at bounding box center [148, 308] width 146 height 19
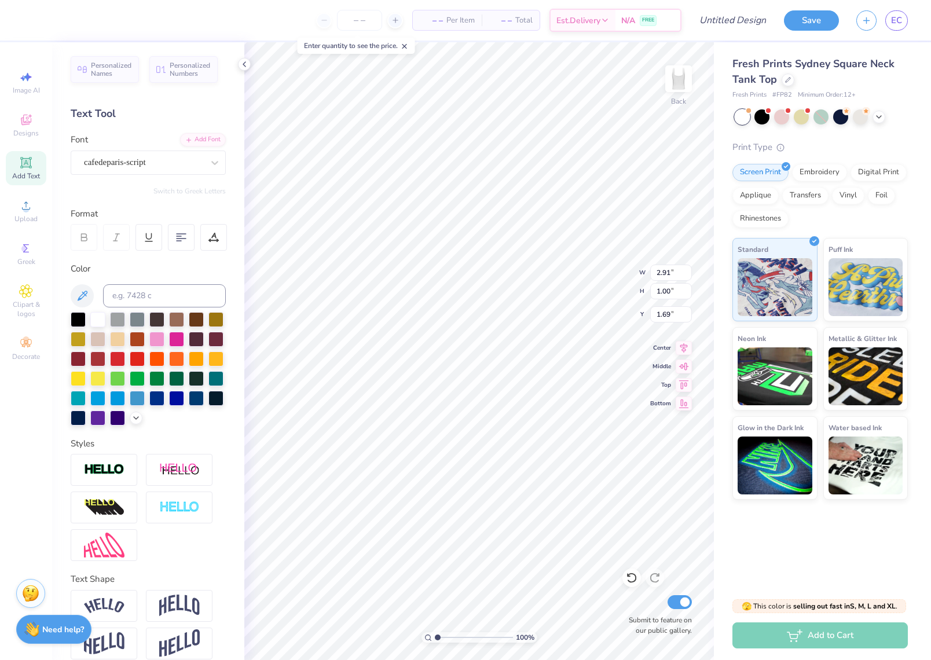
type input "2.09"
type input "0.95"
type input "1.71"
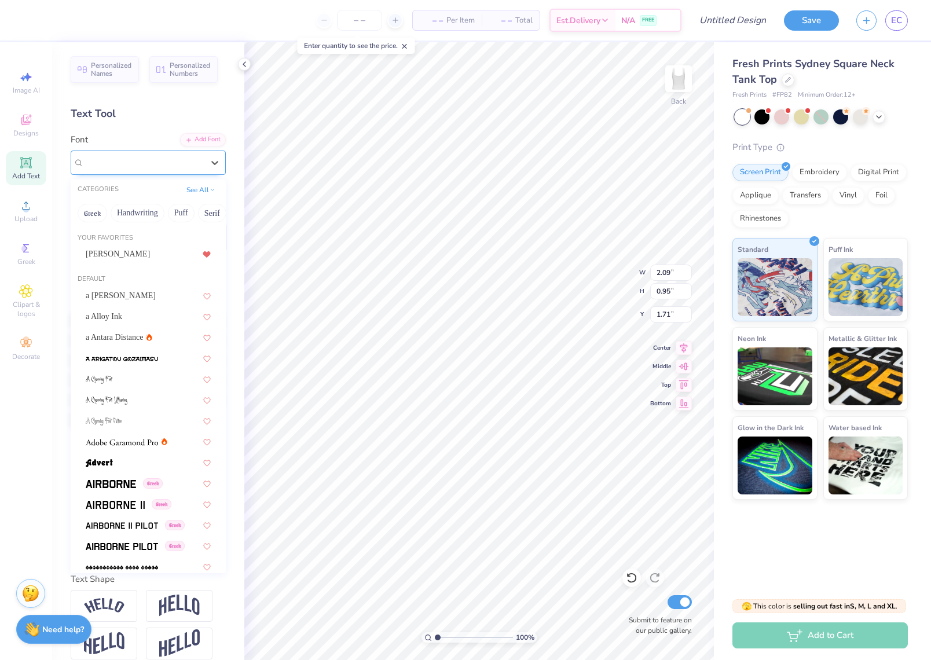
click at [155, 159] on div "cafedeparis-script" at bounding box center [144, 162] width 122 height 18
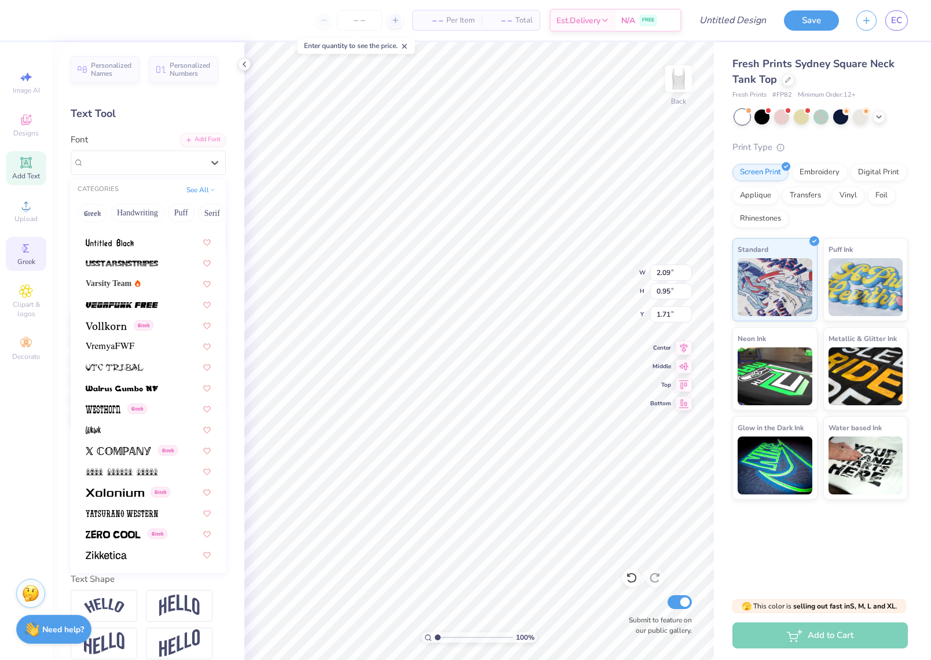
scroll to position [6180, 0]
click at [204, 186] on button "See All" at bounding box center [201, 189] width 36 height 12
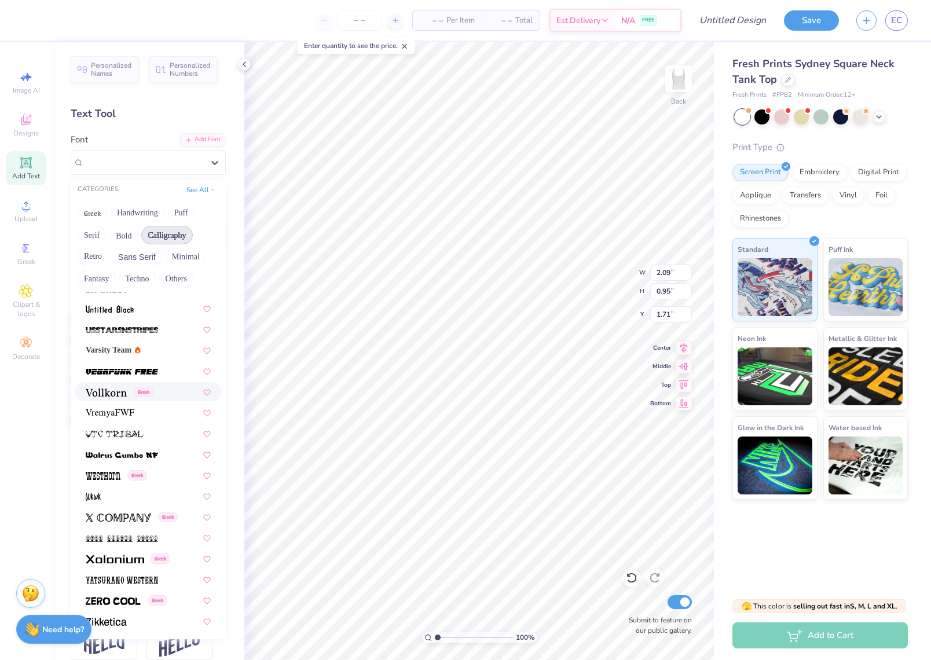
click at [162, 233] on button "Calligraphy" at bounding box center [166, 235] width 51 height 19
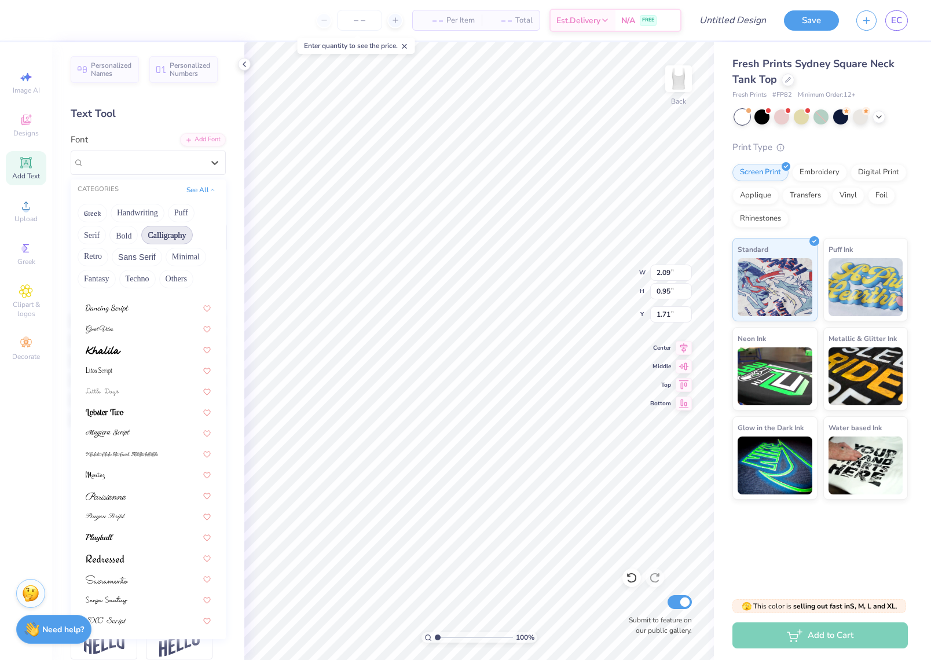
scroll to position [303, 0]
click at [140, 522] on div at bounding box center [148, 517] width 125 height 12
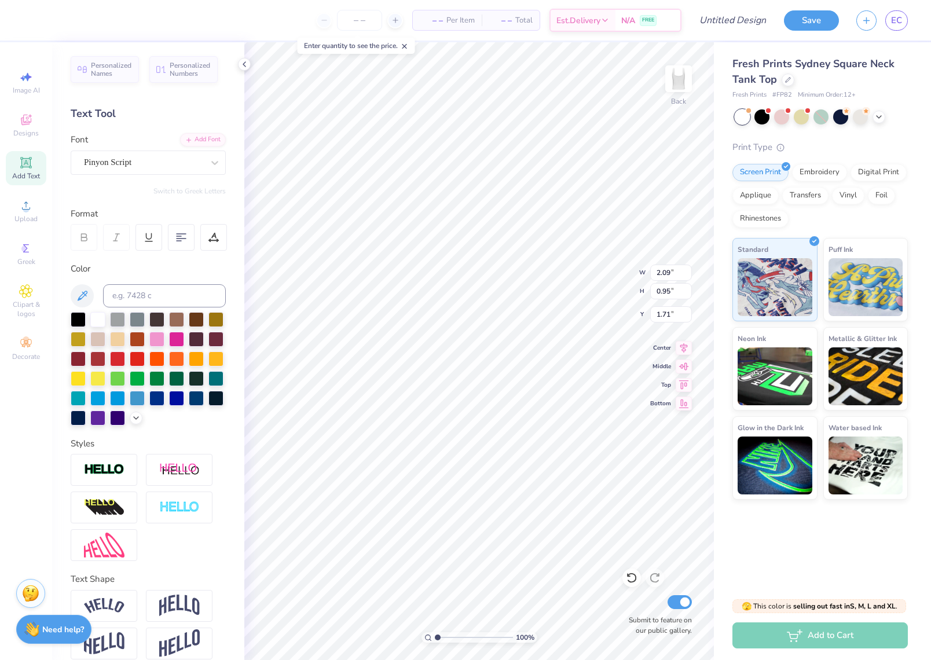
type input "4.71"
type input "1.24"
type input "1.57"
click at [170, 170] on div "Pinyon Script" at bounding box center [144, 162] width 122 height 18
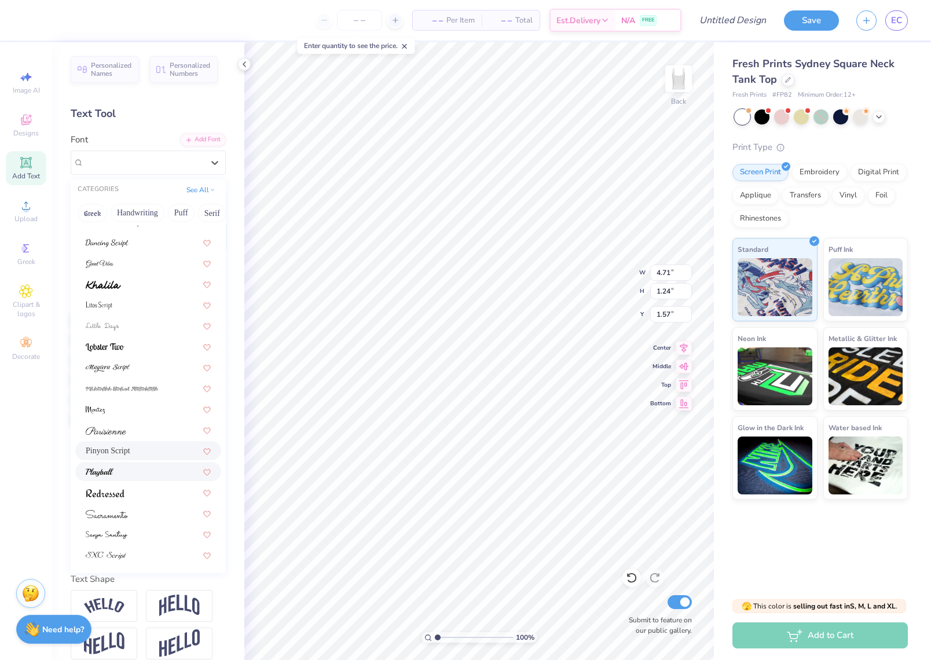
click at [160, 475] on div at bounding box center [148, 471] width 125 height 12
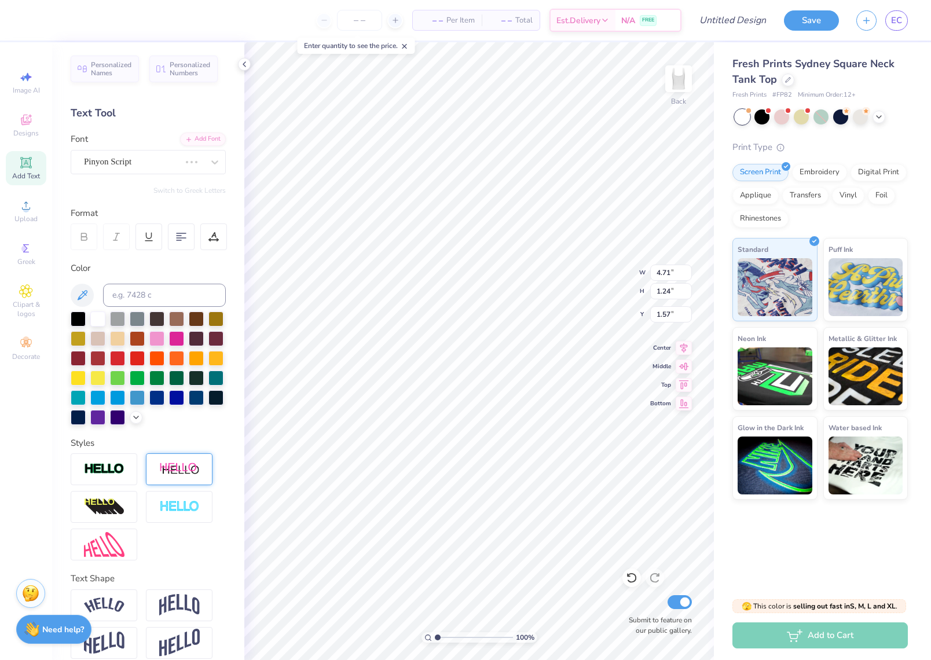
scroll to position [0, 0]
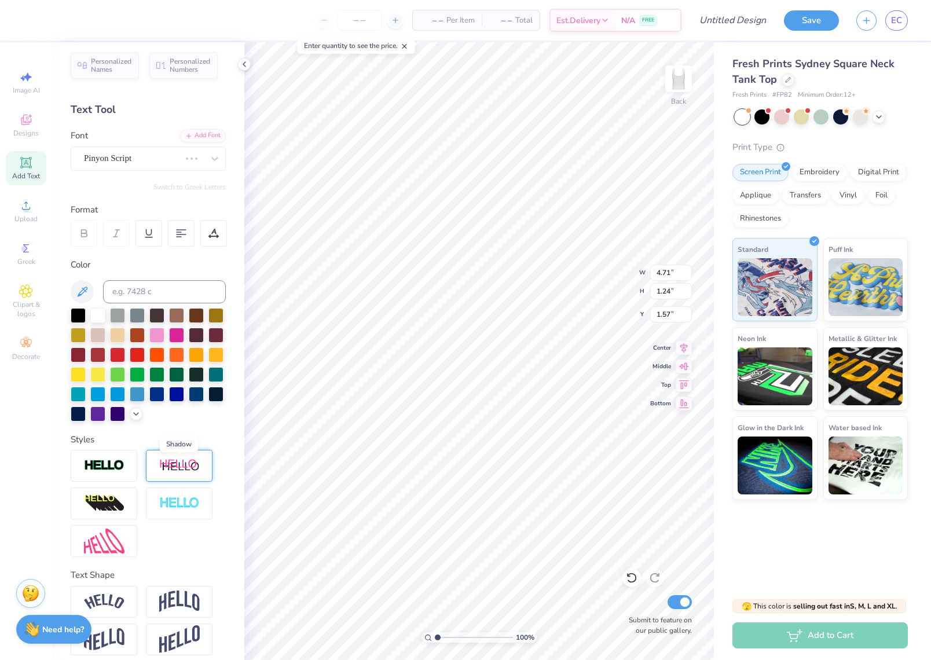
type input "5.04"
type input "1.06"
type input "1.66"
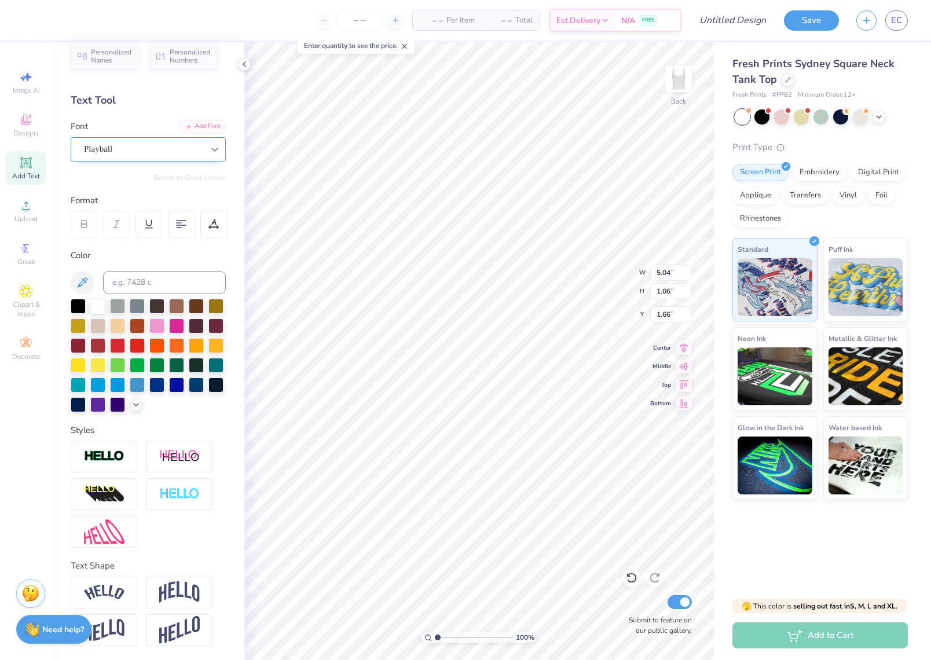
click at [214, 164] on div "Personalized Names Personalized Numbers Text Tool Add Font Font Playball Switch…" at bounding box center [148, 351] width 192 height 618
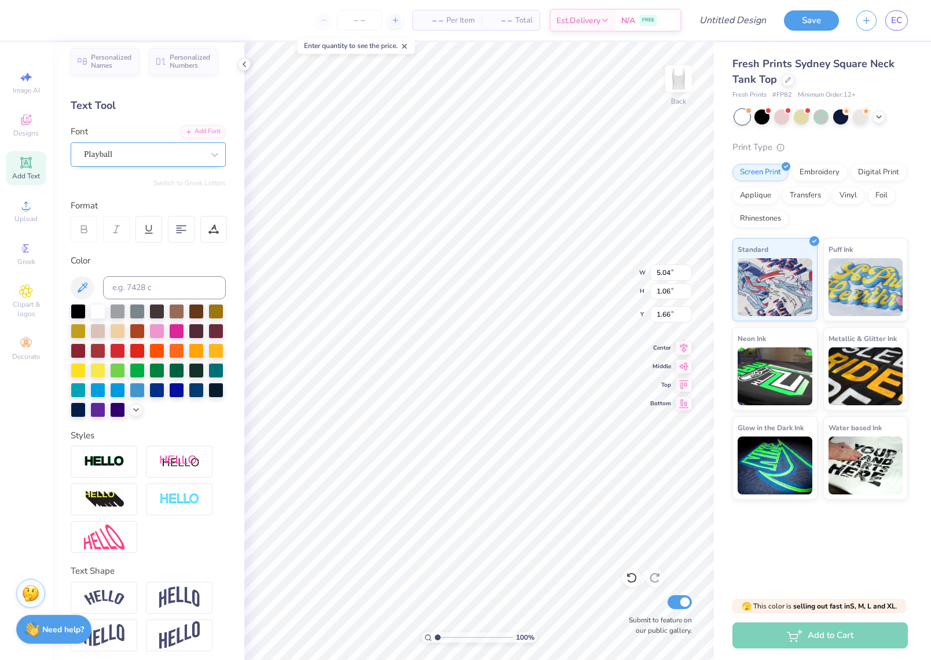
click at [152, 156] on div "Playball" at bounding box center [144, 154] width 122 height 18
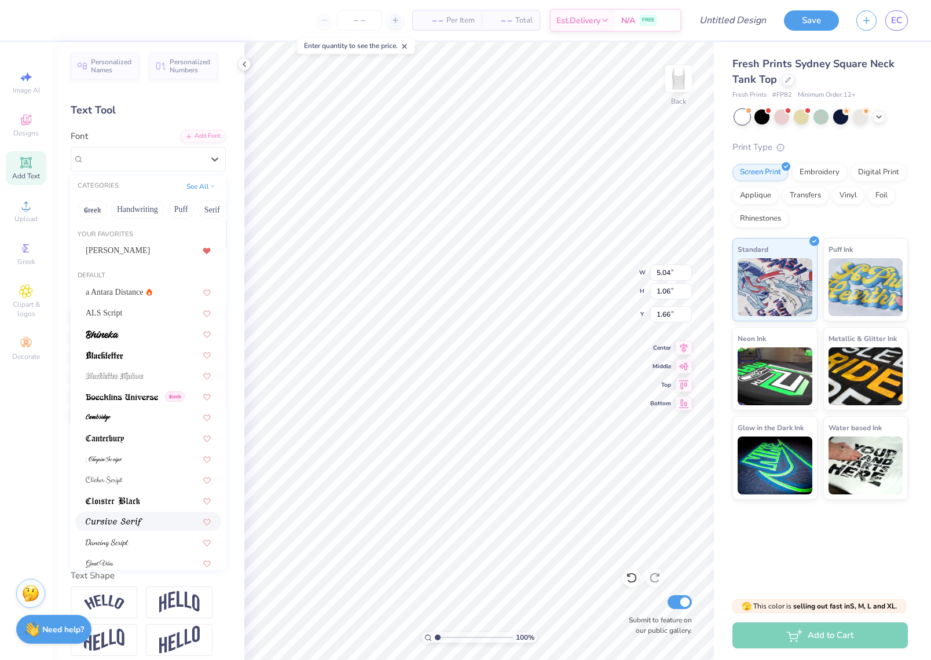
scroll to position [1, 0]
click at [120, 463] on img at bounding box center [104, 458] width 36 height 8
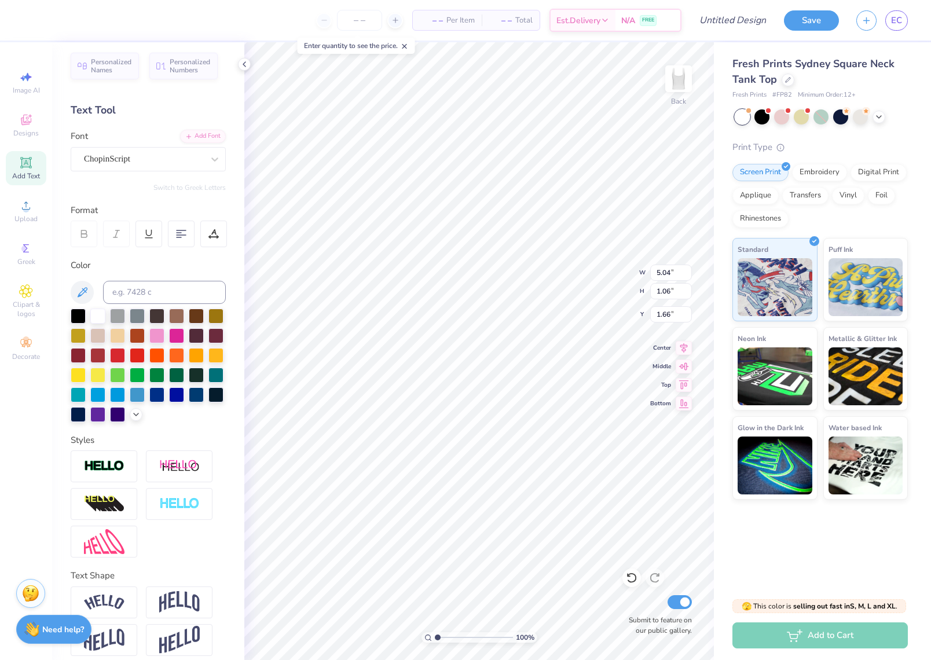
type input "4.37"
type input "1.02"
type input "1.68"
click at [171, 163] on div "ChopinScript" at bounding box center [144, 159] width 122 height 18
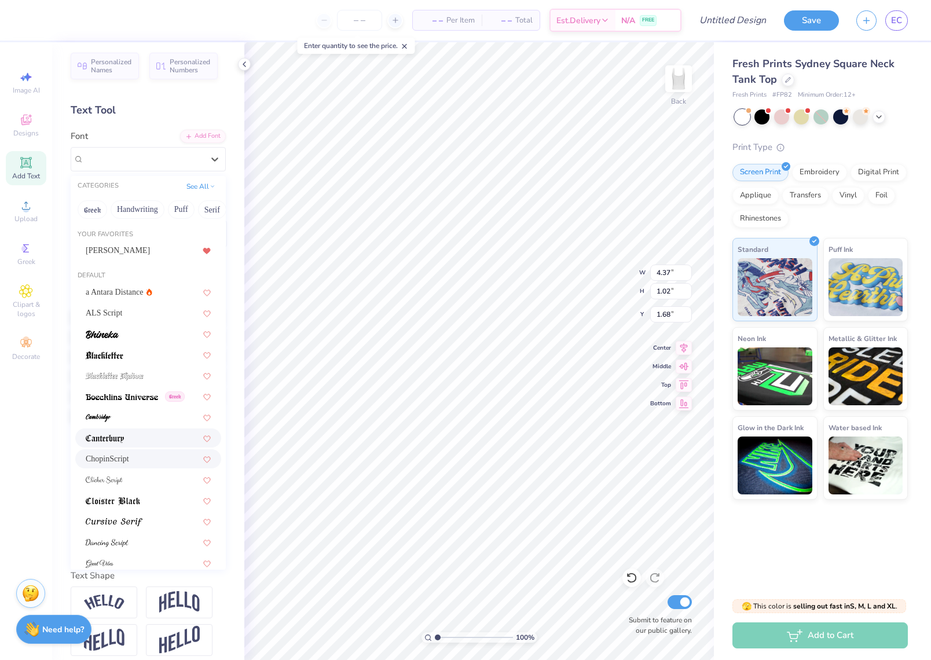
click at [145, 446] on div at bounding box center [148, 437] width 146 height 19
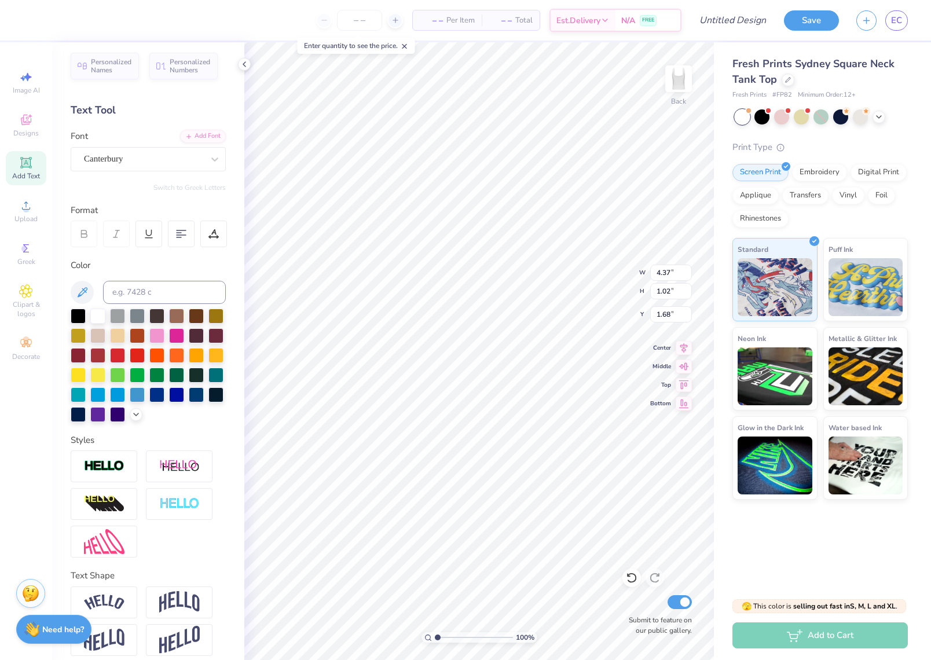
type input "4.51"
type input "1.08"
type input "1.65"
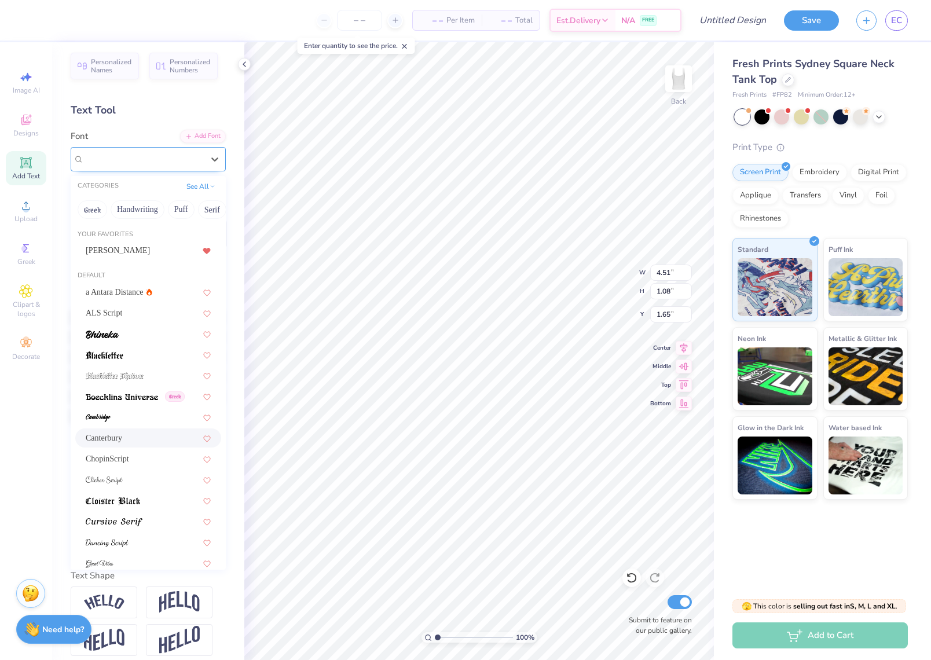
click at [168, 156] on div "Canterbury" at bounding box center [144, 159] width 122 height 18
click at [139, 377] on img at bounding box center [115, 376] width 58 height 8
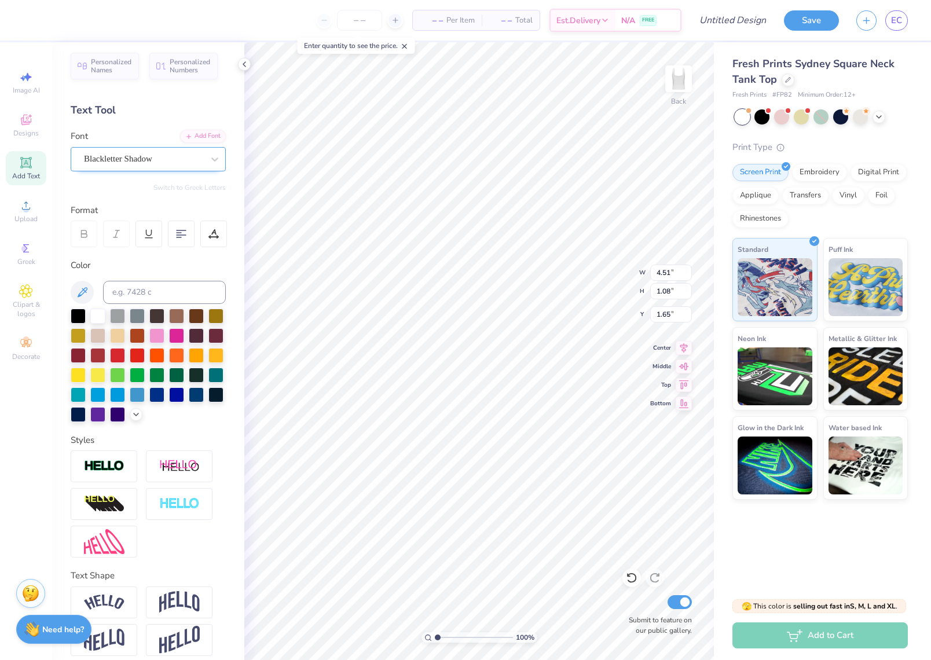
type input "5.16"
type input "1.32"
type input "1.53"
click at [137, 157] on span "Blackletter Shadow" at bounding box center [118, 158] width 68 height 13
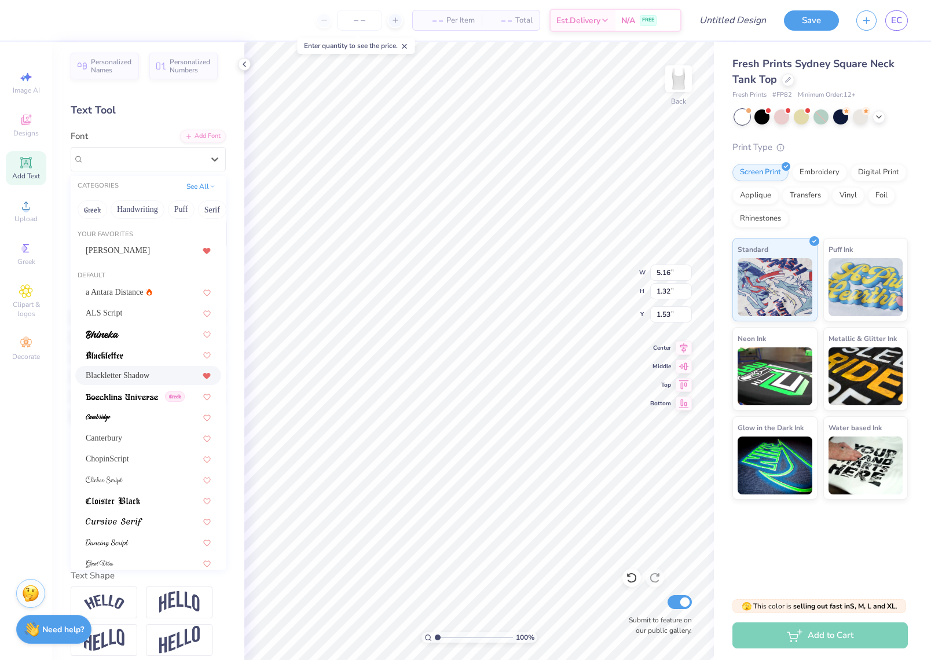
click at [208, 379] on icon at bounding box center [207, 376] width 8 height 7
click at [163, 318] on div "ALS Script" at bounding box center [148, 313] width 125 height 12
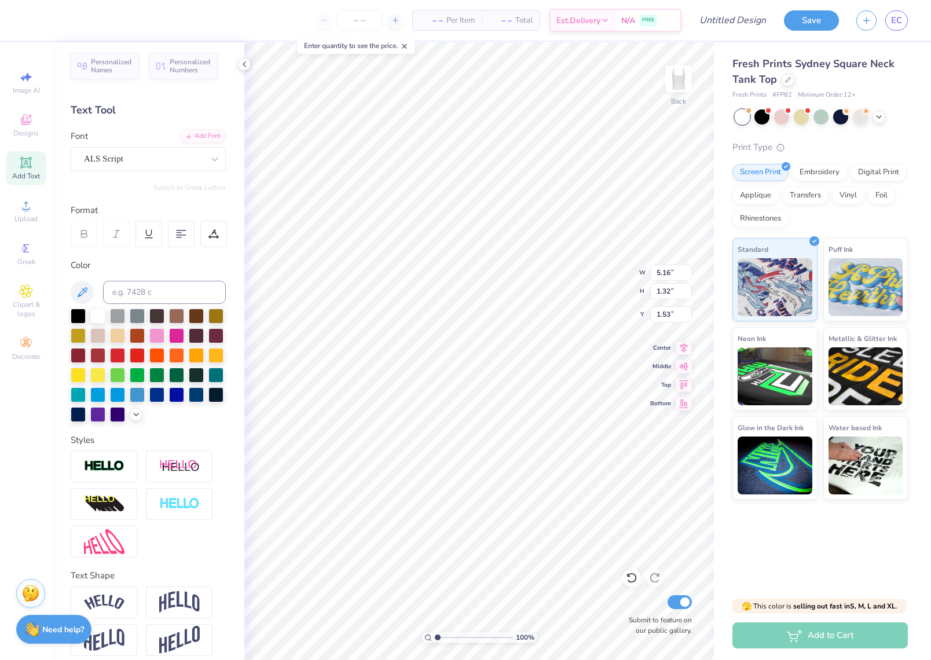
type input "4.07"
type input "0.97"
type input "1.71"
click at [130, 167] on div "ALS Script" at bounding box center [144, 159] width 122 height 18
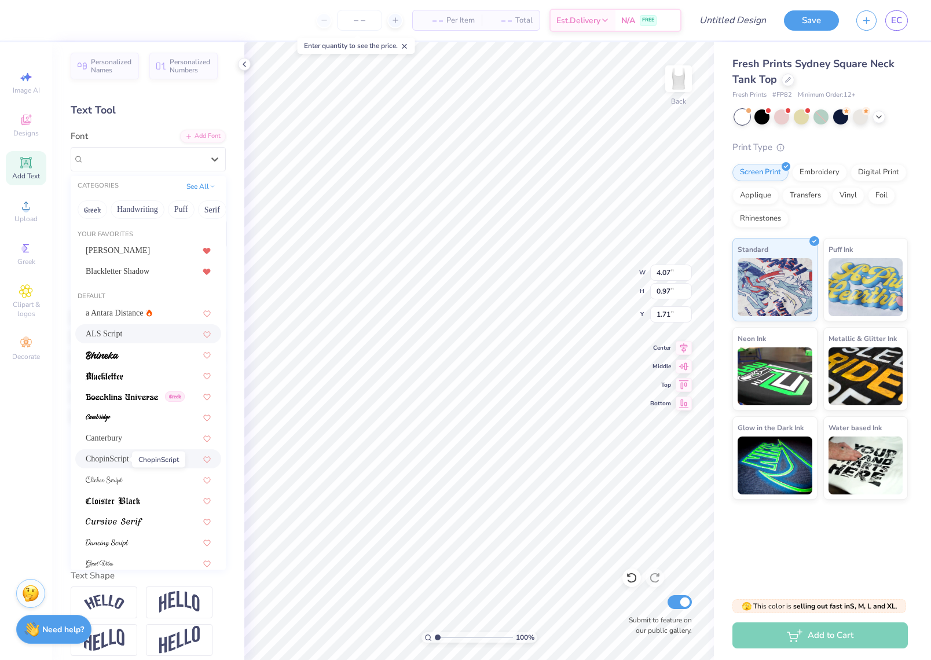
click at [120, 464] on span "ChopinScript" at bounding box center [107, 459] width 43 height 12
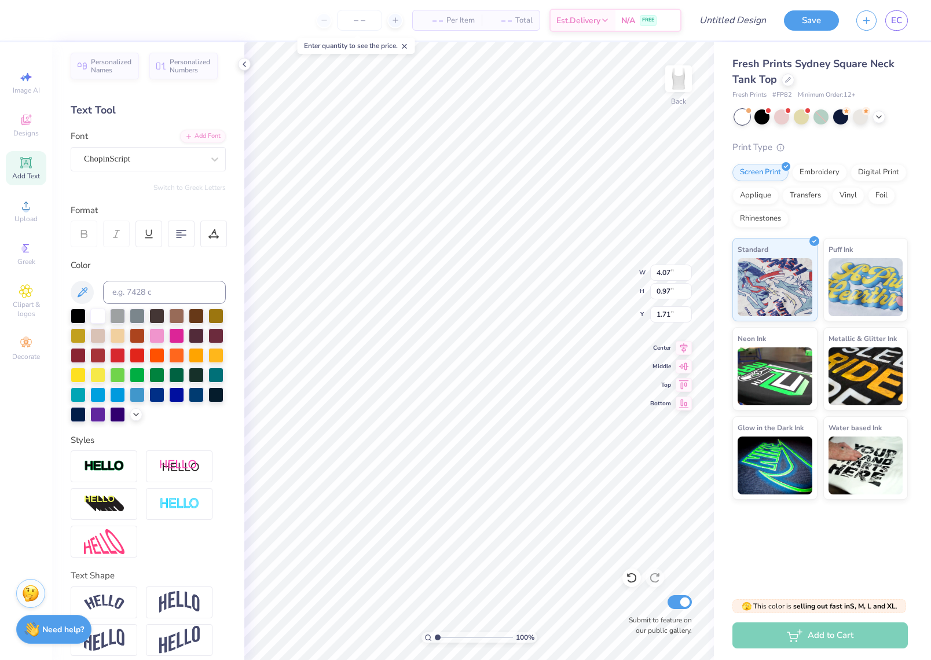
type input "4.37"
type input "1.02"
type input "1.68"
click at [155, 148] on div "ChopinScript" at bounding box center [148, 159] width 155 height 24
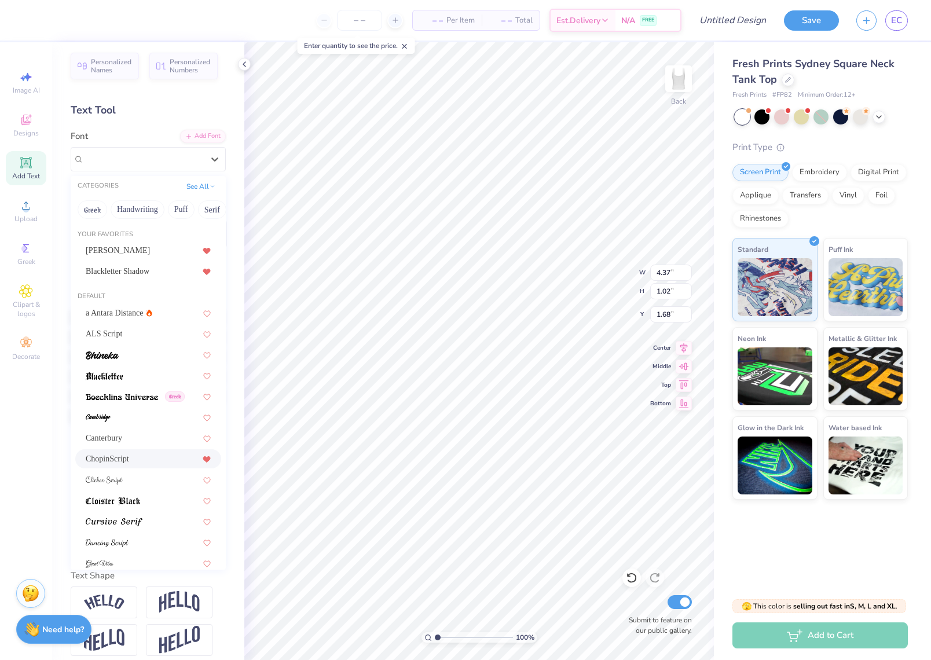
click at [203, 456] on icon at bounding box center [207, 459] width 8 height 7
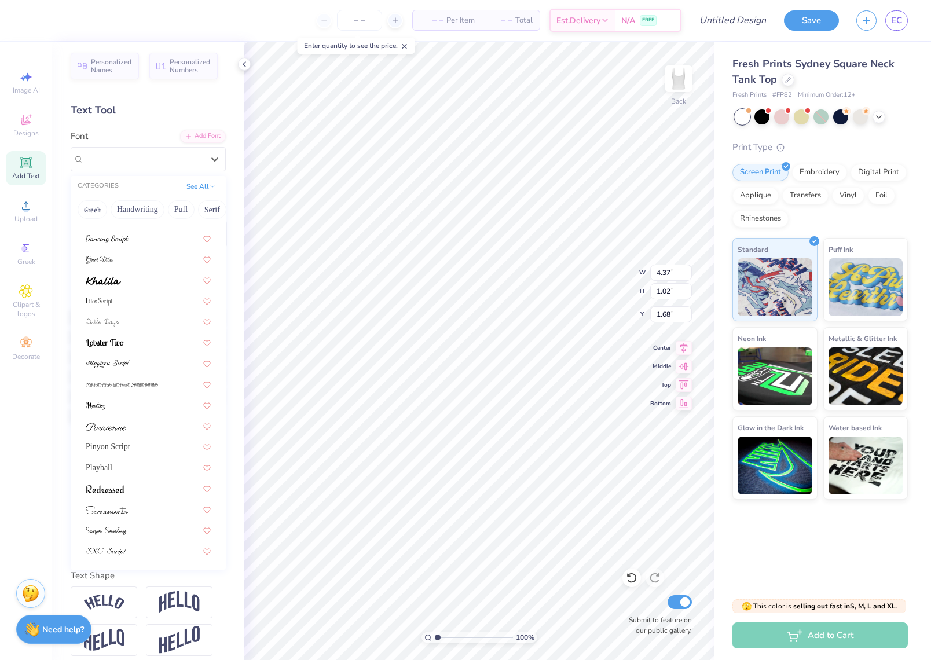
scroll to position [303, 0]
click at [189, 186] on button "See All" at bounding box center [201, 185] width 36 height 12
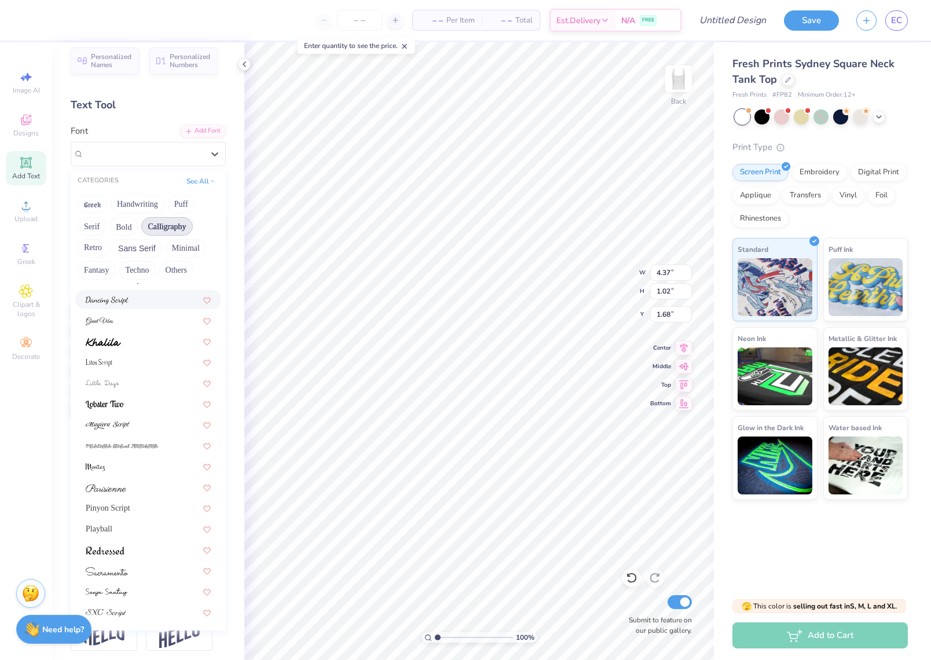
click at [164, 228] on button "Calligraphy" at bounding box center [166, 226] width 51 height 19
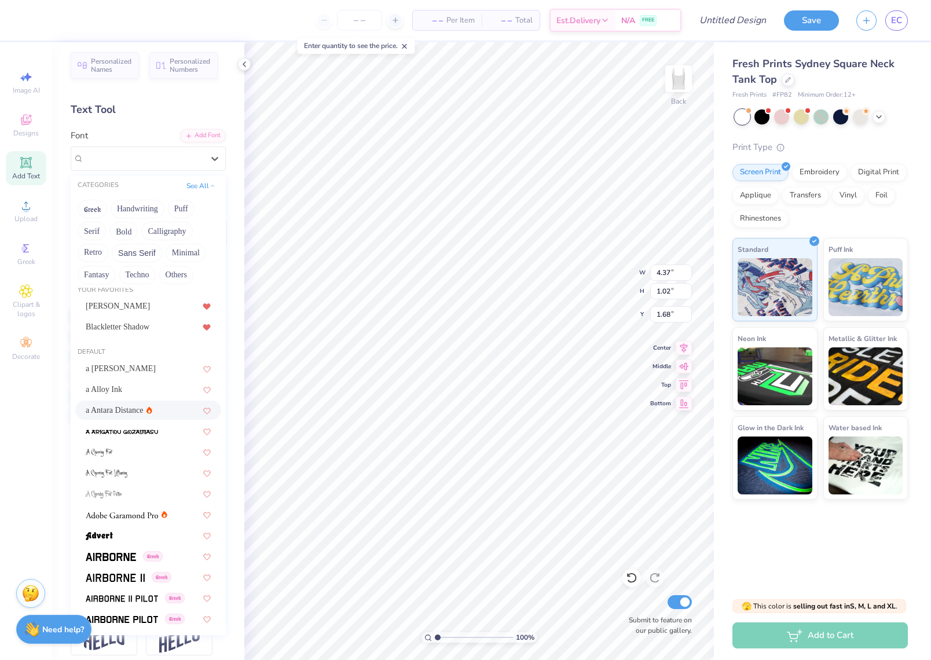
scroll to position [10, 0]
click at [173, 238] on button "Calligraphy" at bounding box center [166, 231] width 51 height 19
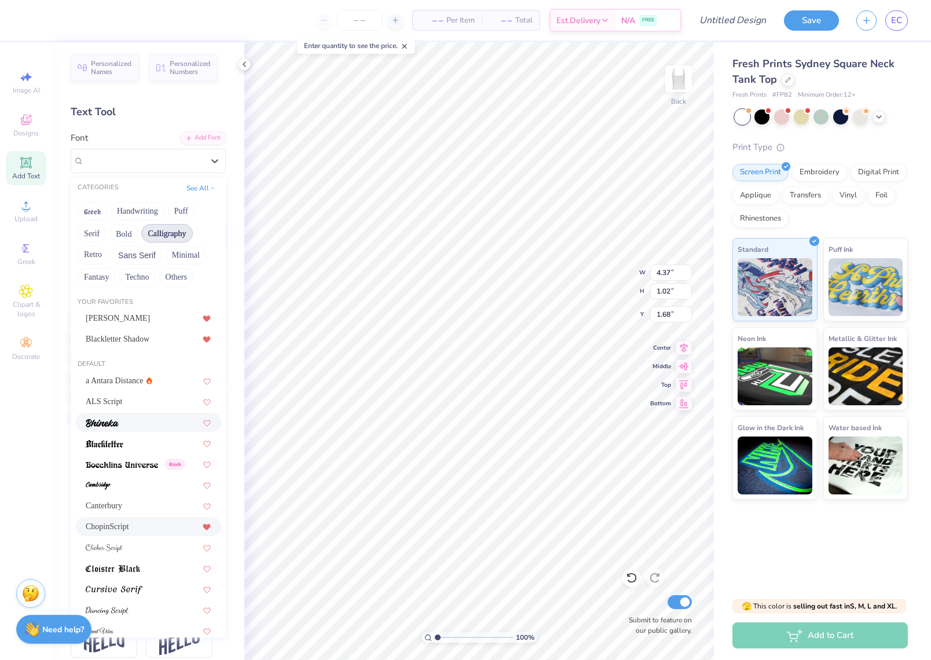
scroll to position [1, 0]
click at [141, 386] on div "a Antara Distance" at bounding box center [148, 381] width 125 height 12
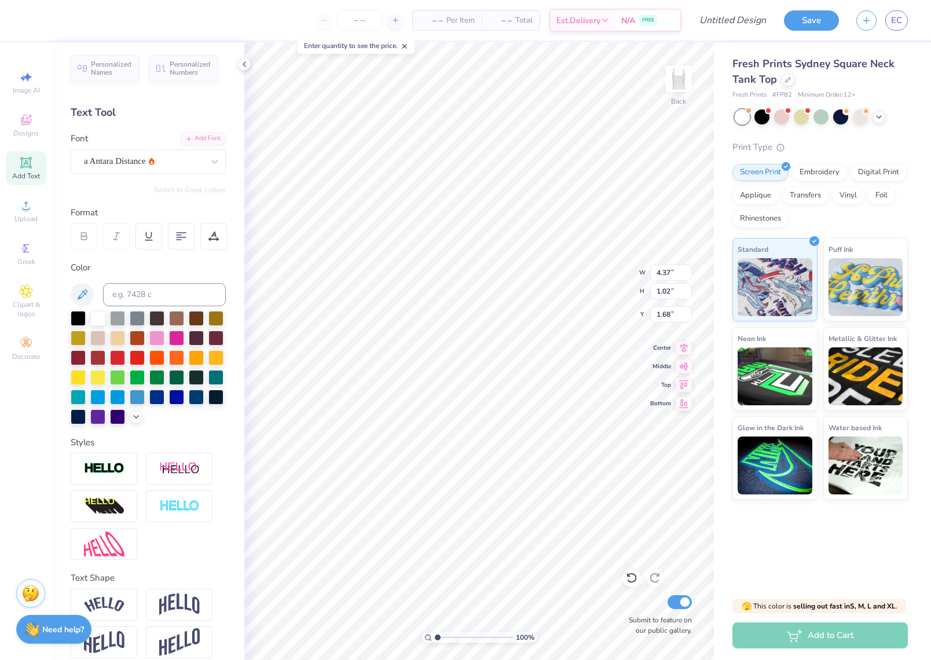
type input "3.53"
type input "1.10"
type input "1.64"
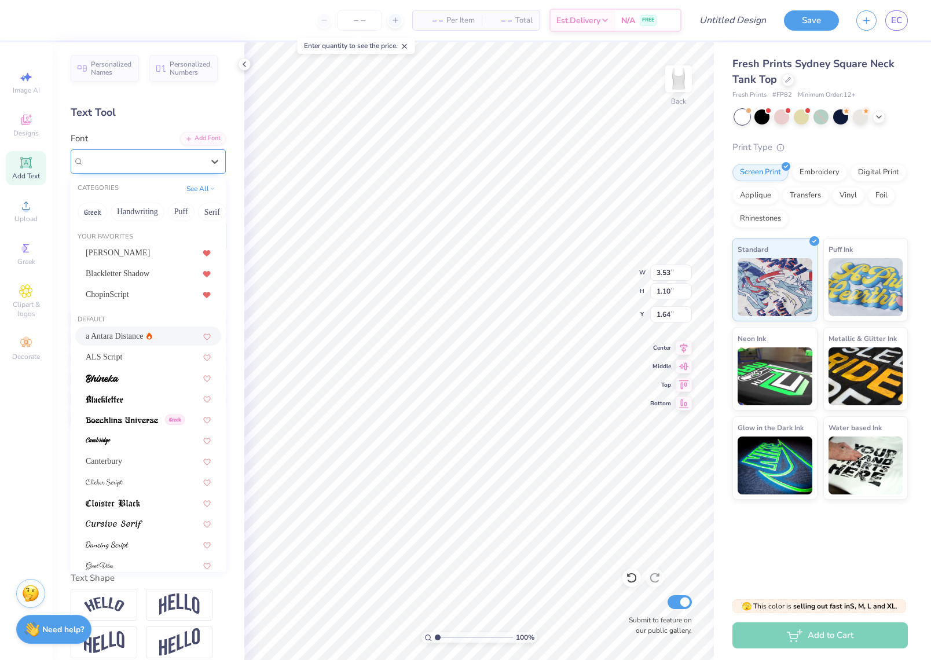
click at [142, 162] on div "a Antara Distance" at bounding box center [144, 161] width 122 height 18
click at [133, 359] on div "ALS Script" at bounding box center [148, 354] width 125 height 12
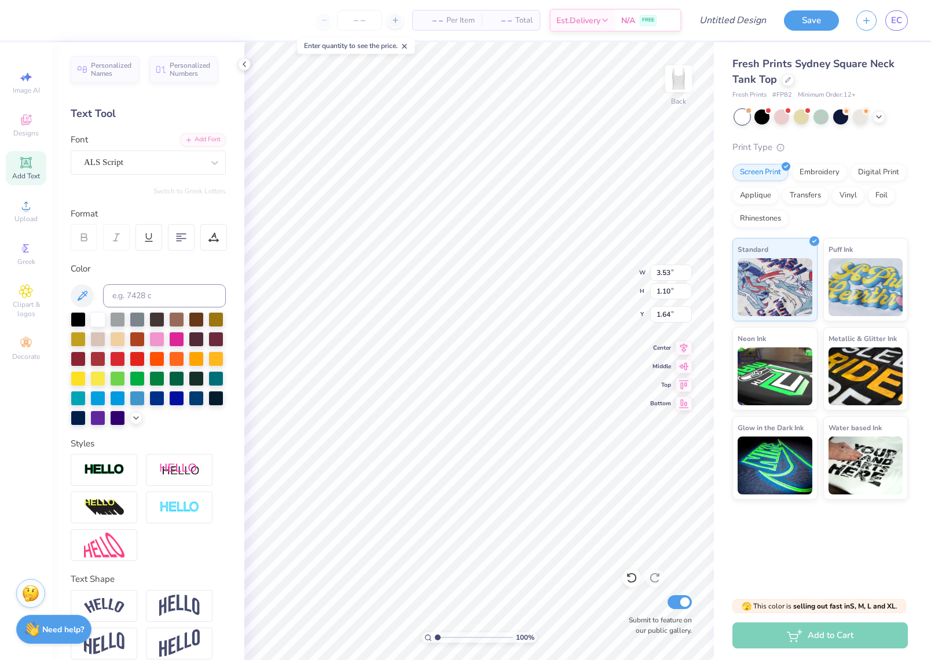
type input "4.07"
type input "0.97"
type input "1.71"
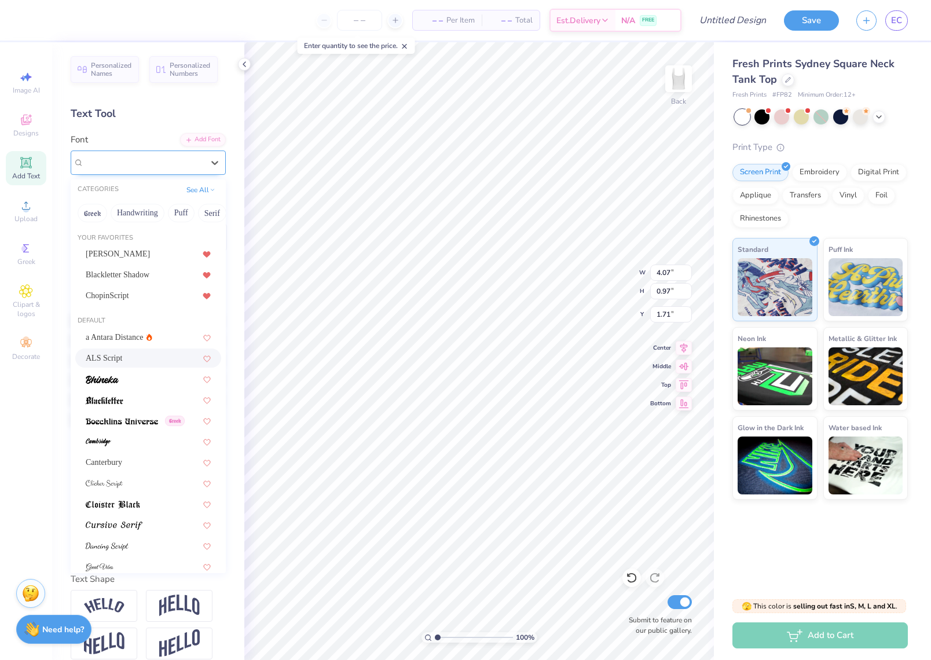
click at [155, 164] on div "ALS Script" at bounding box center [144, 162] width 122 height 18
click at [208, 354] on icon at bounding box center [207, 357] width 8 height 7
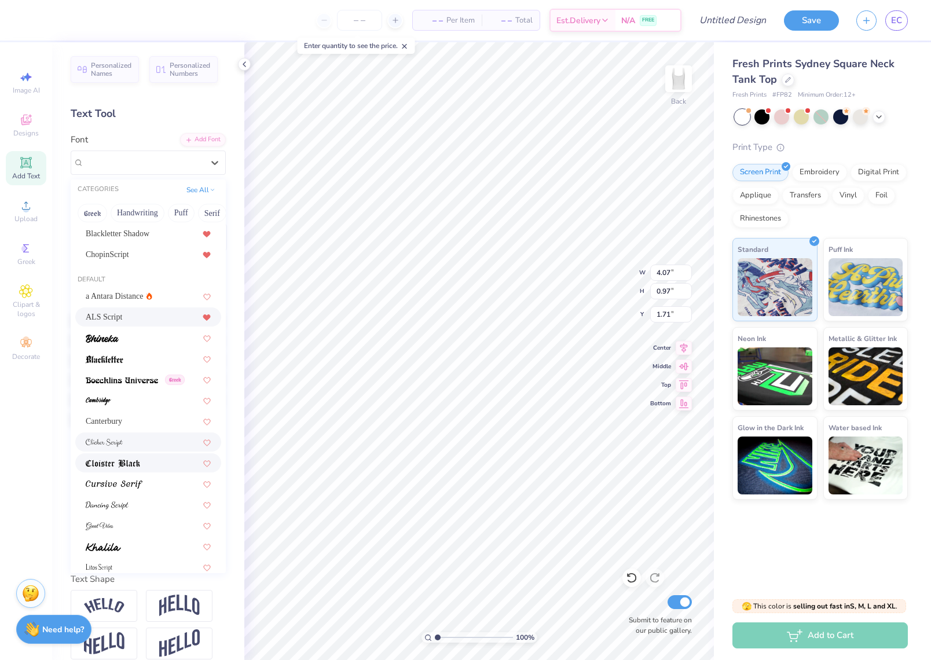
scroll to position [0, 0]
click at [127, 447] on div at bounding box center [148, 442] width 125 height 12
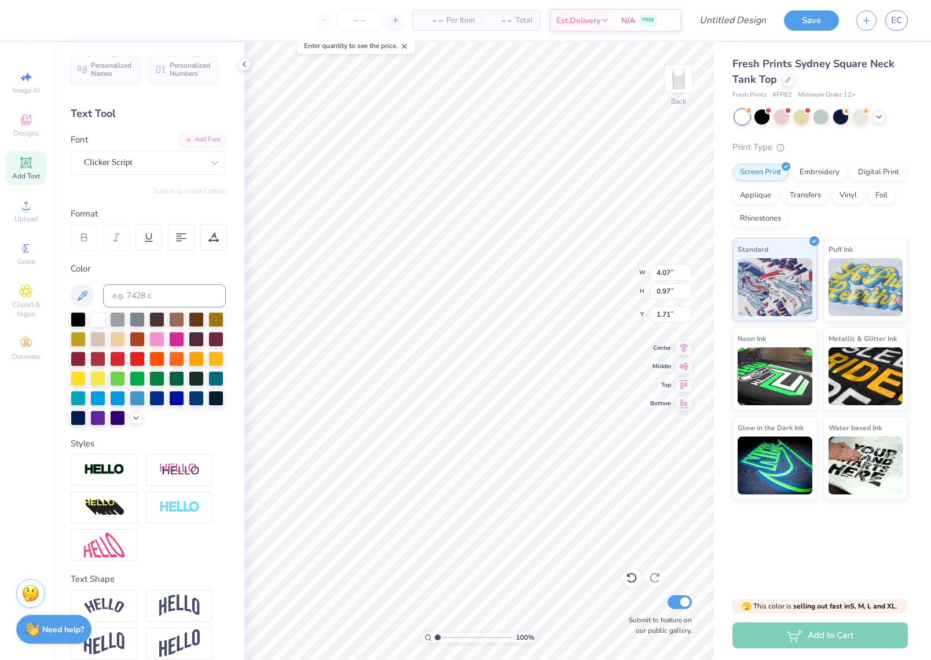
type input "3.81"
type input "1.03"
type input "1.68"
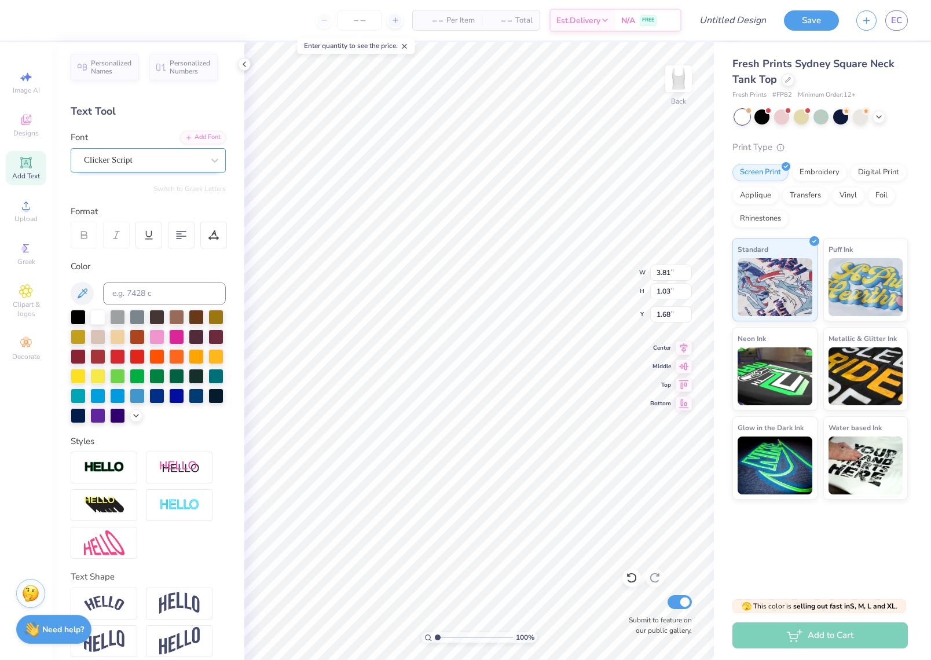
click at [116, 162] on span "Clicker Script" at bounding box center [108, 159] width 49 height 13
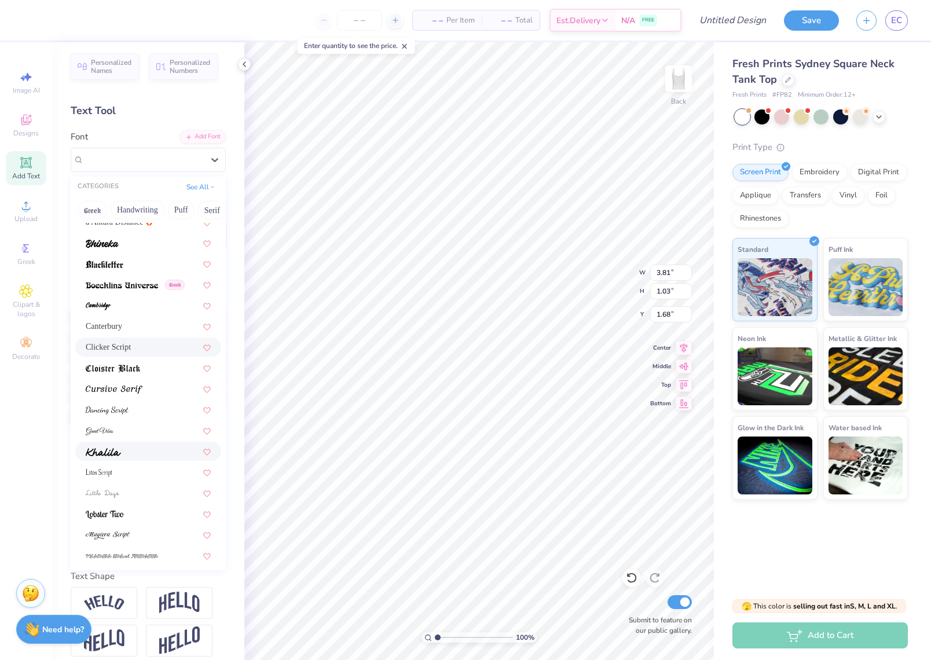
scroll to position [137, 0]
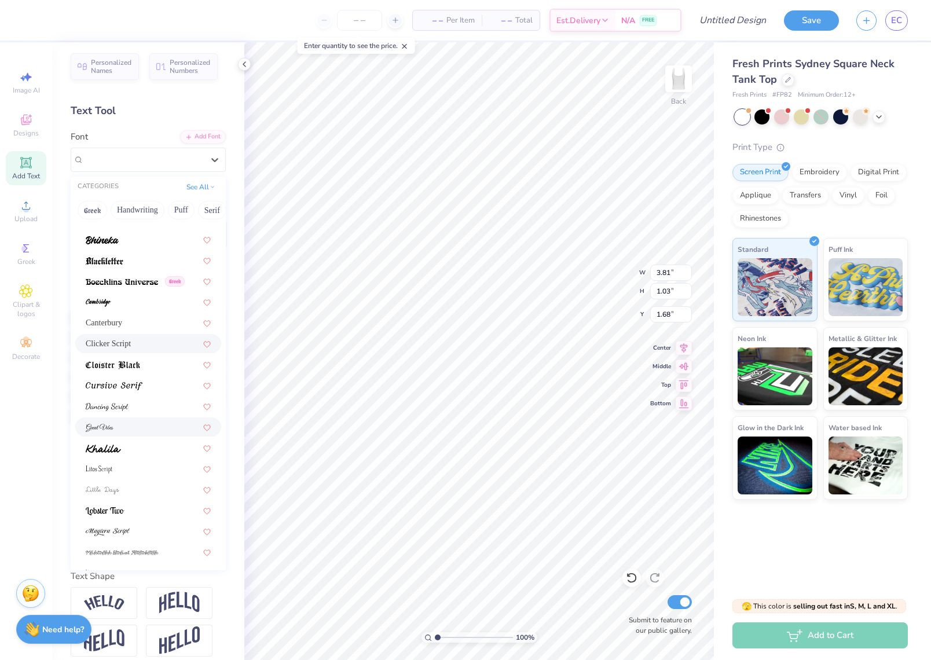
click at [121, 432] on div at bounding box center [148, 427] width 125 height 12
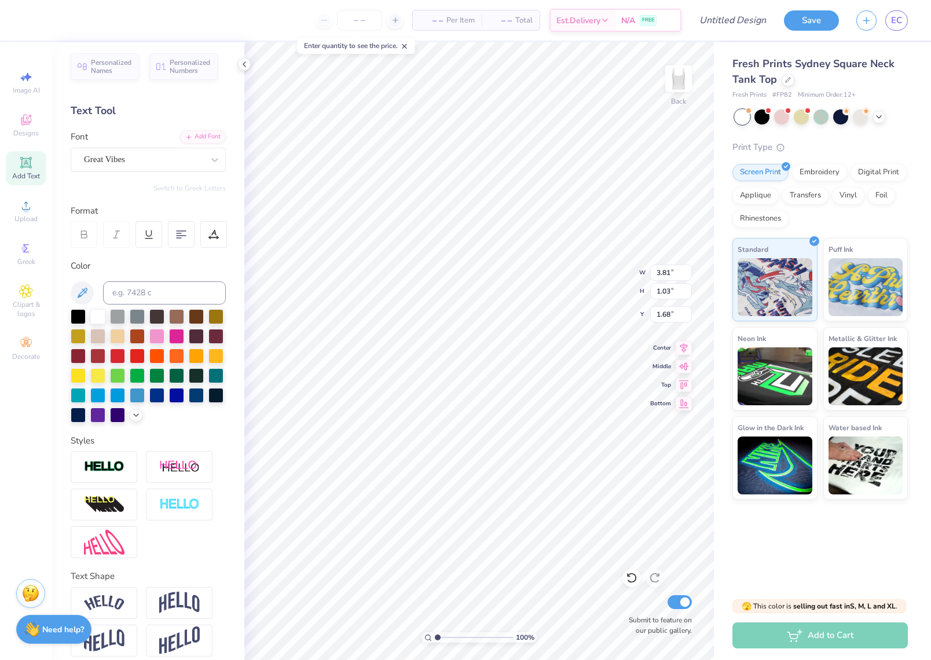
type input "3.91"
type input "0.99"
type input "1.70"
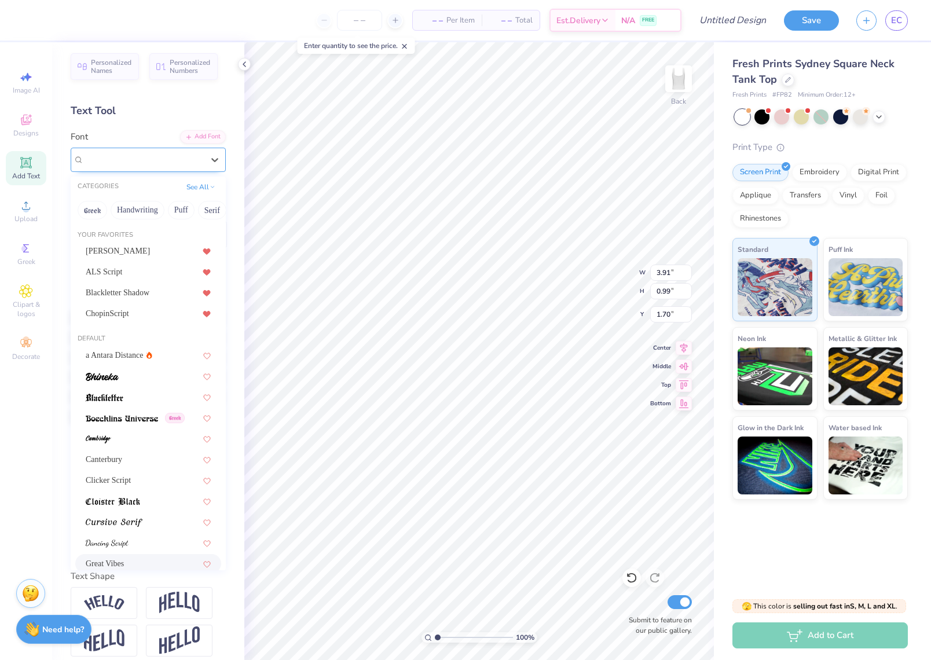
click at [108, 161] on span "Great Vibes" at bounding box center [104, 159] width 41 height 13
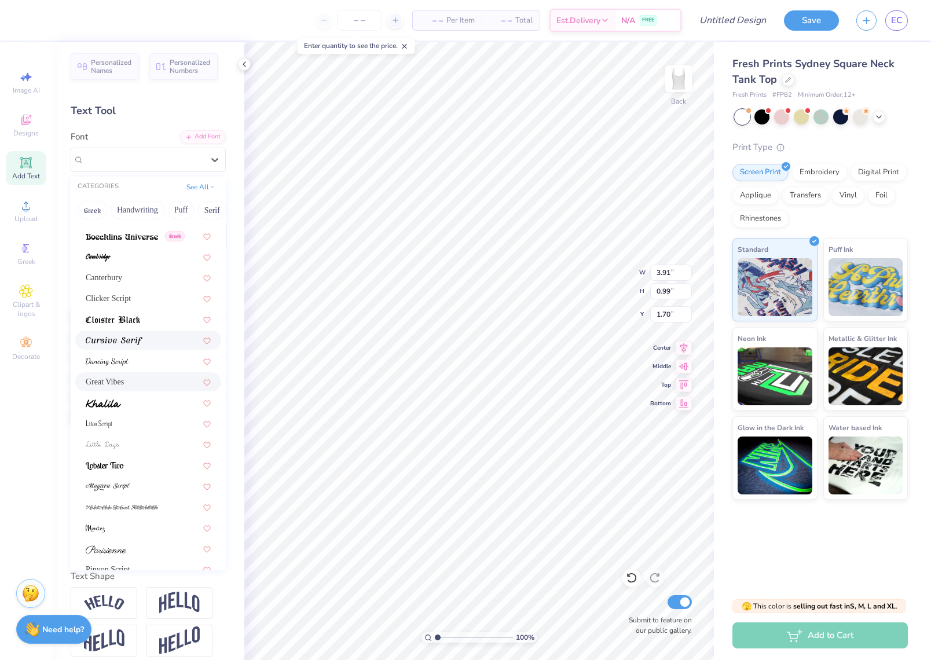
scroll to position [183, 0]
click at [127, 437] on div at bounding box center [148, 443] width 146 height 19
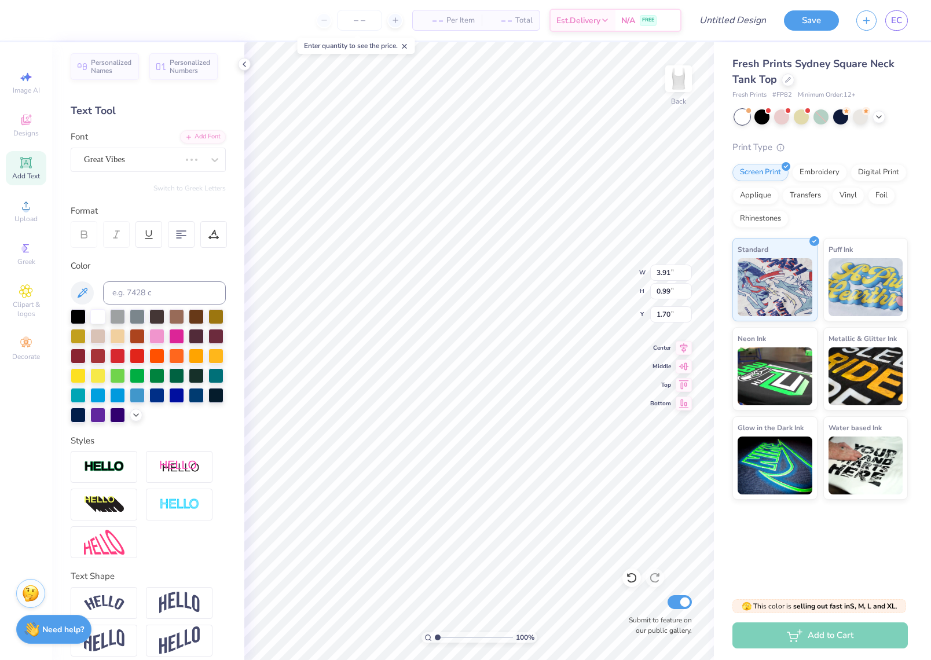
type input "5.07"
type input "1.13"
type input "1.63"
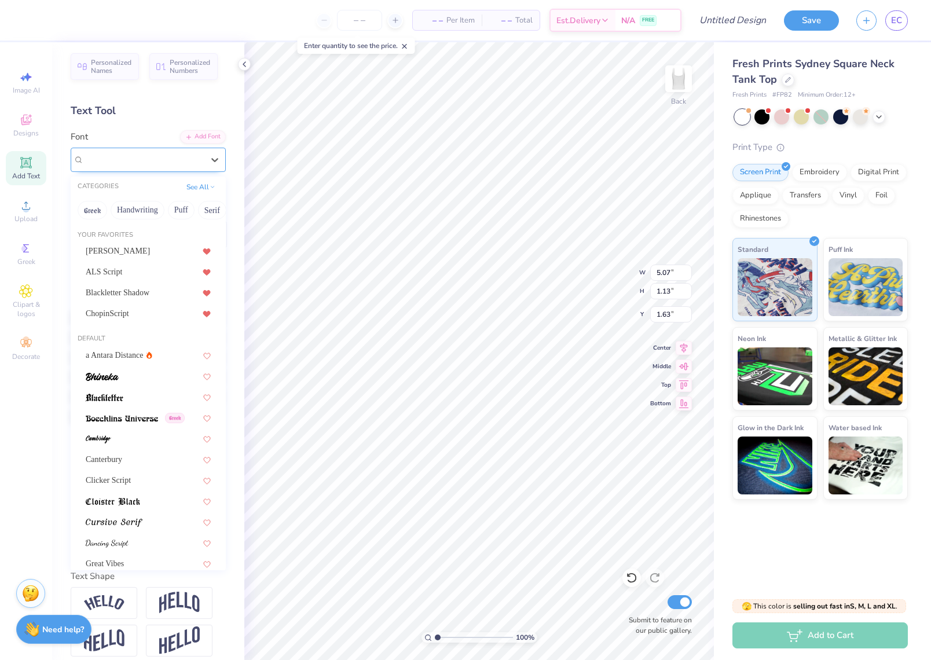
click at [183, 163] on div "Little Days" at bounding box center [144, 160] width 122 height 18
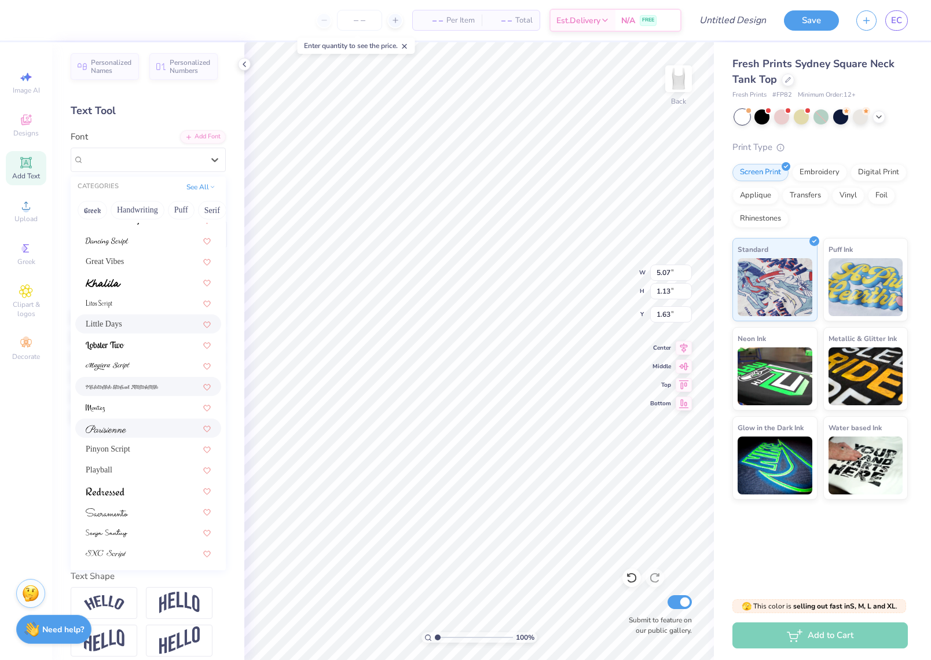
scroll to position [303, 0]
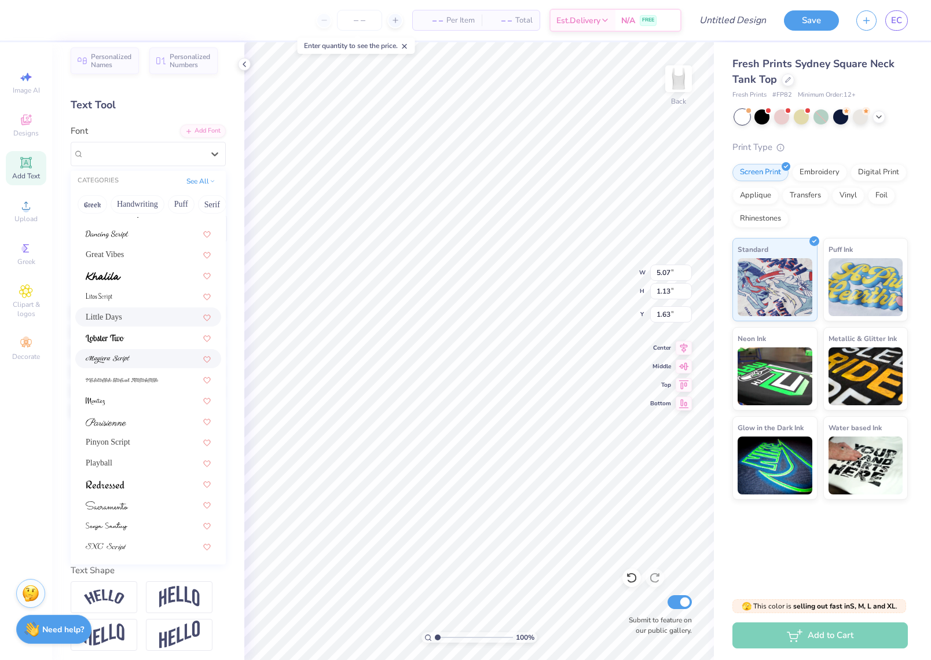
click at [138, 368] on div "a Antara Distance Greek Canterbury Clicker Script Great Vibes Little Days Pinyo…" at bounding box center [148, 295] width 155 height 519
click at [136, 363] on div at bounding box center [148, 356] width 146 height 19
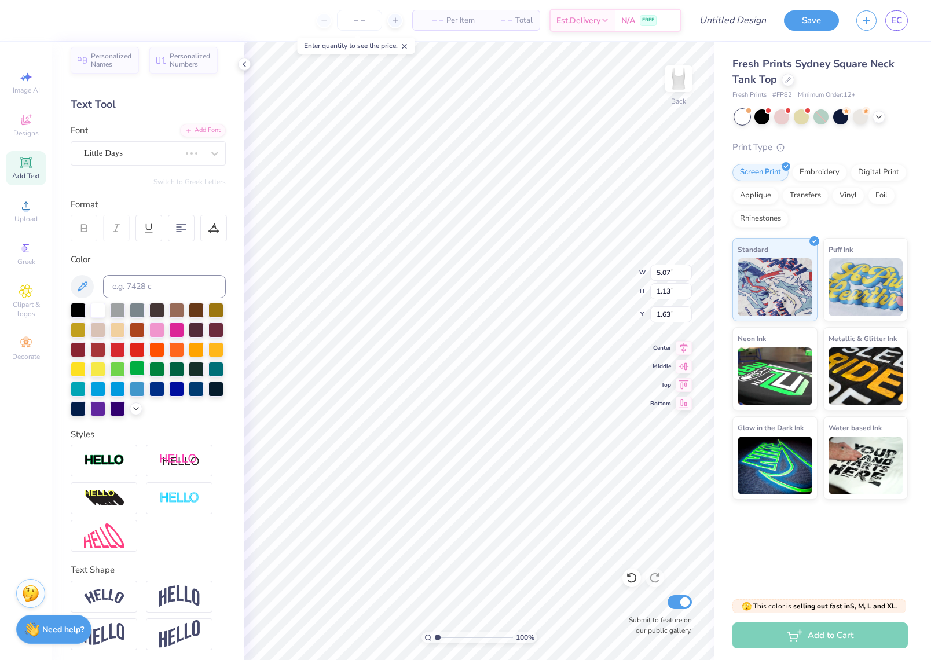
scroll to position [10, 0]
type input "6.44"
type input "1.32"
type input "1.53"
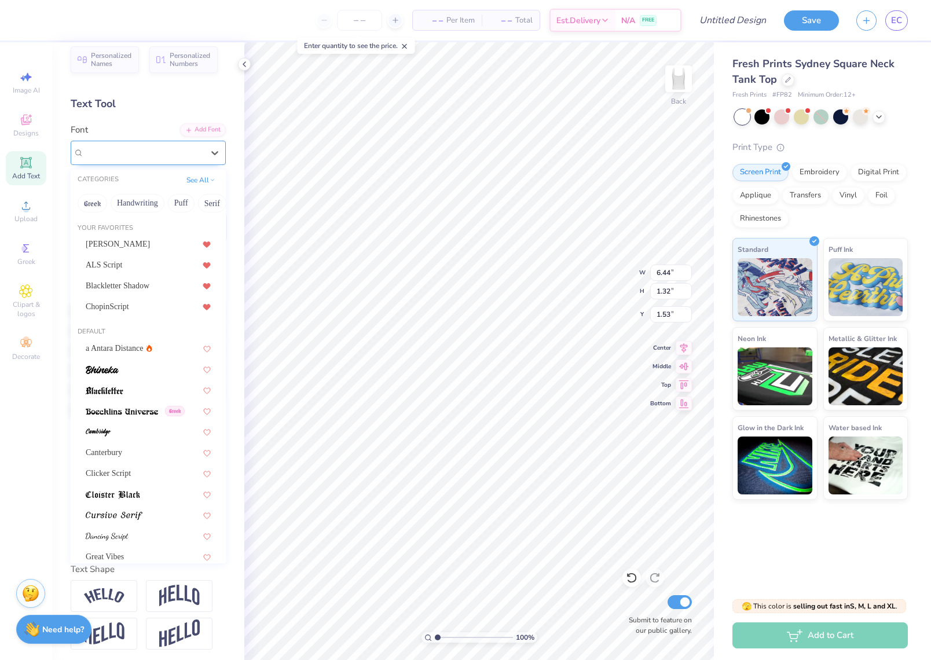
click at [150, 153] on span "[PERSON_NAME] Script" at bounding box center [130, 152] width 92 height 13
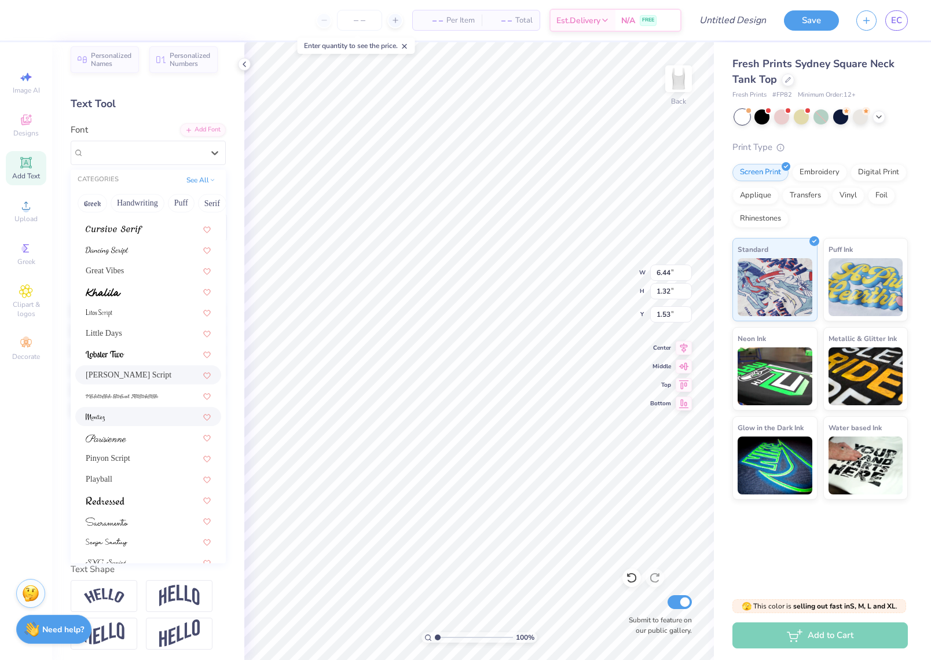
scroll to position [288, 0]
click at [139, 420] on div at bounding box center [148, 414] width 146 height 19
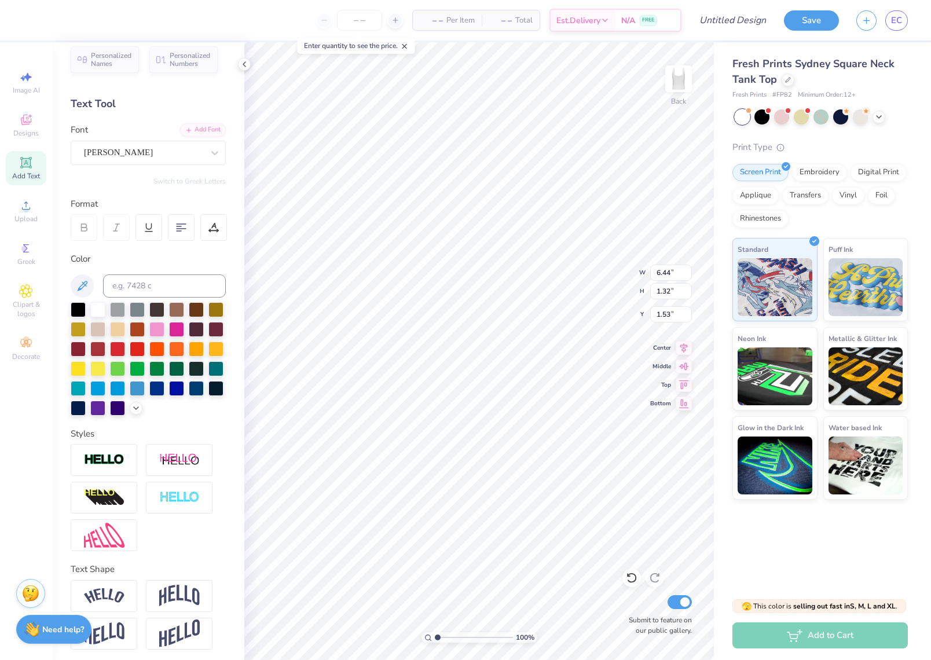
type input "4.05"
type input "1.08"
type input "1.65"
click at [122, 140] on div "Font [PERSON_NAME]" at bounding box center [148, 144] width 155 height 42
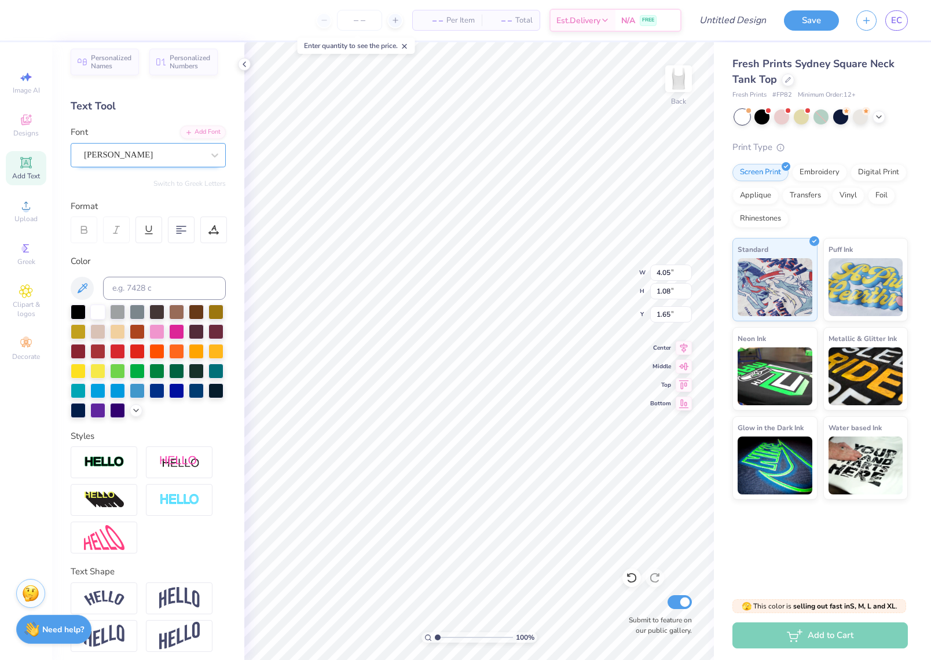
click at [119, 148] on div "[PERSON_NAME]" at bounding box center [144, 155] width 122 height 18
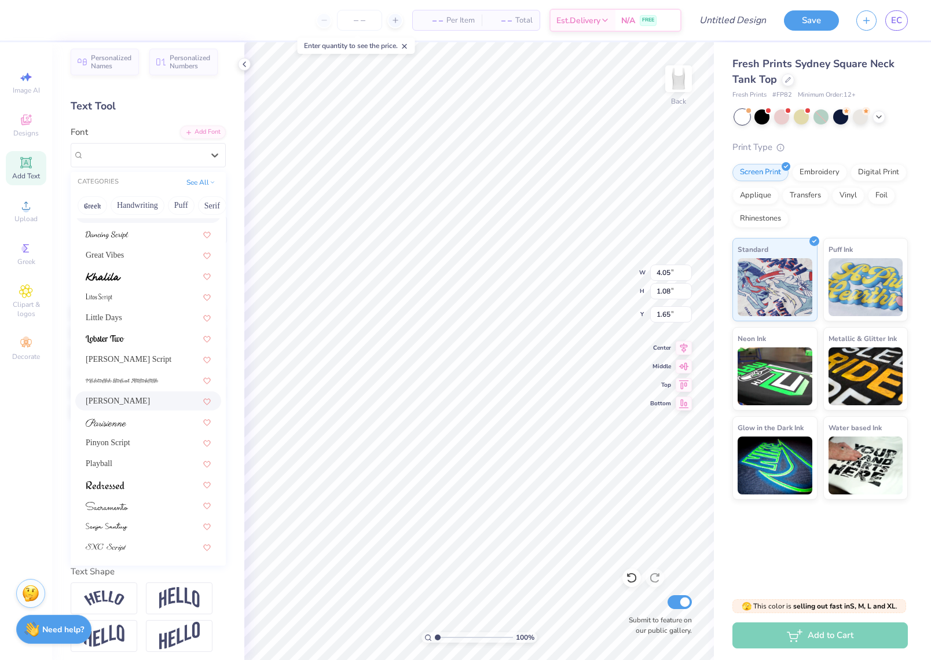
scroll to position [303, 0]
click at [112, 449] on span "Pinyon Script" at bounding box center [108, 443] width 45 height 12
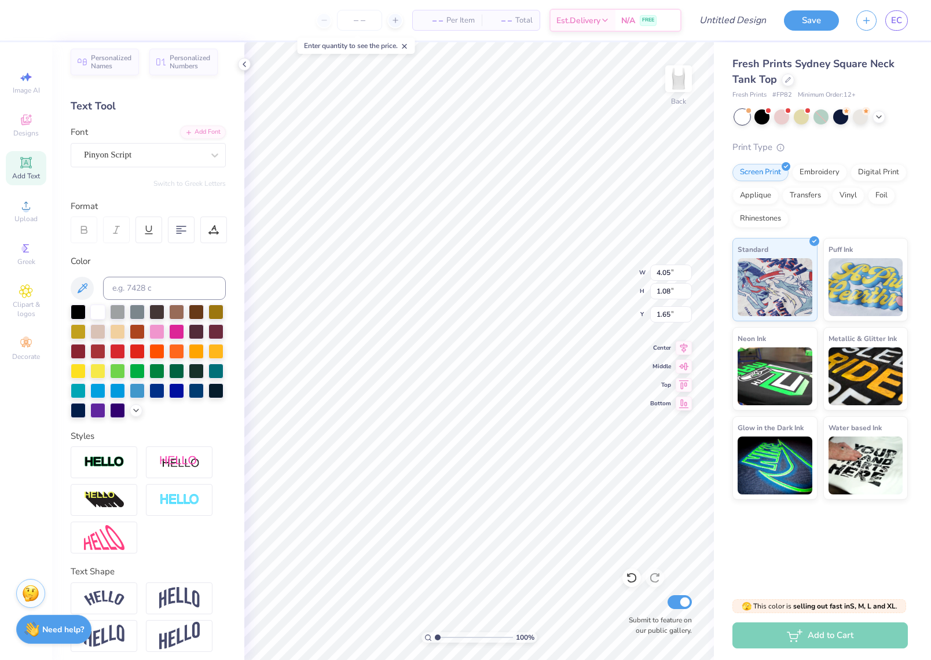
type input "4.71"
type input "1.24"
type input "1.57"
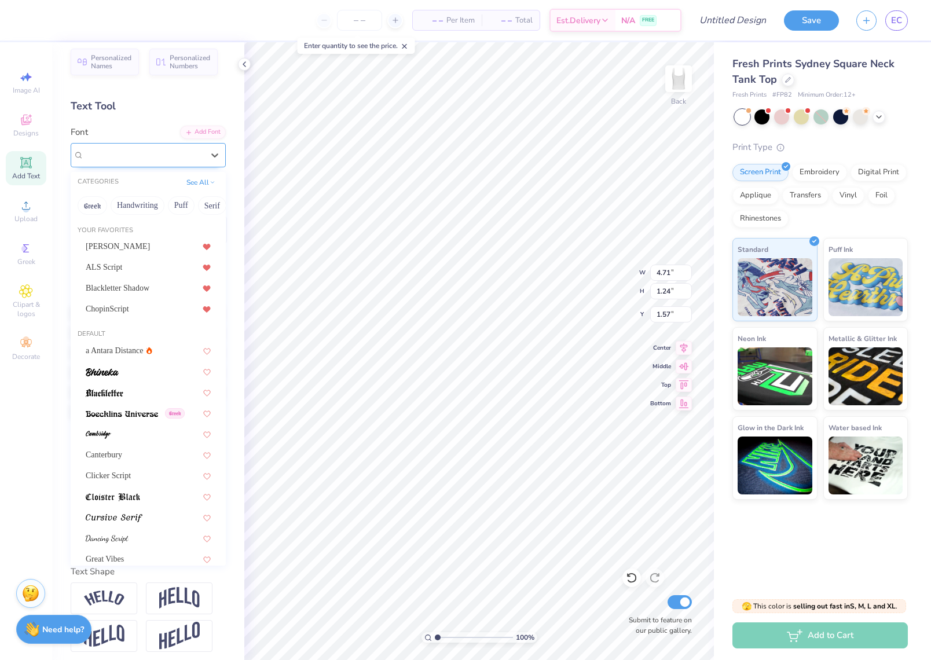
click at [144, 148] on div at bounding box center [143, 155] width 119 height 16
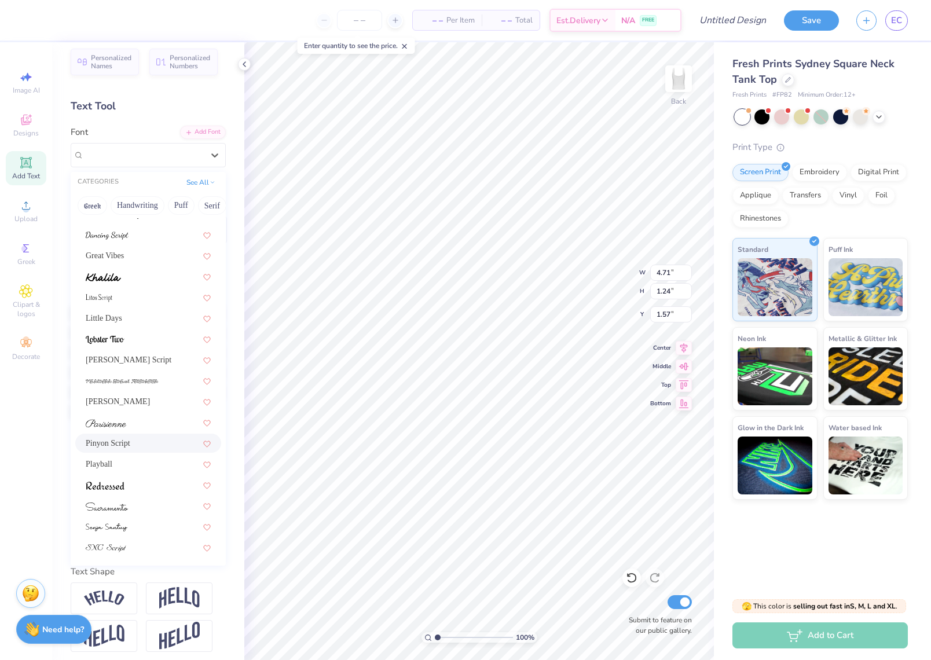
click at [202, 445] on div "Pinyon Script" at bounding box center [148, 443] width 125 height 12
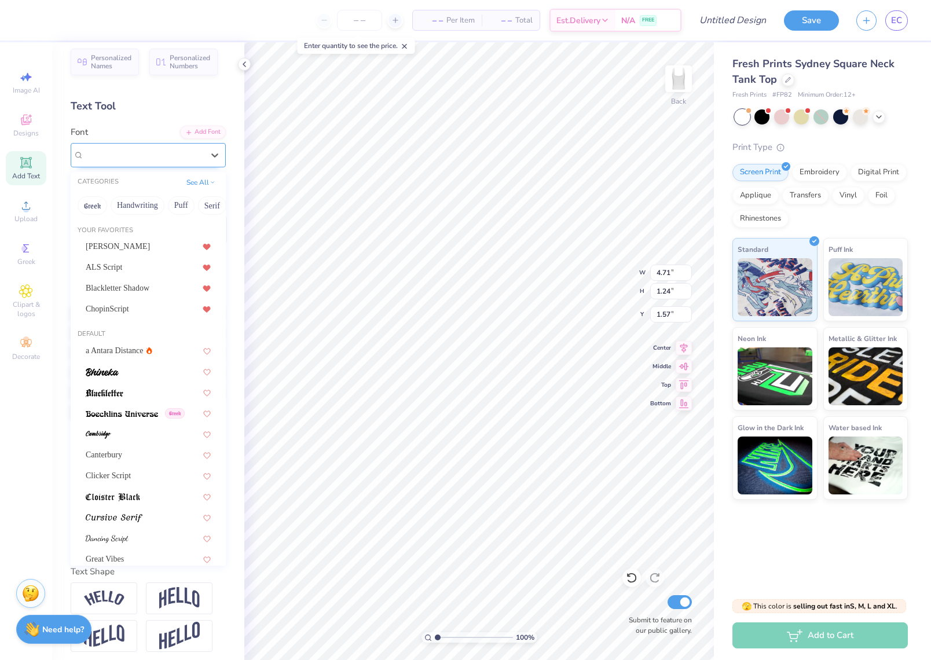
click at [144, 149] on div "Pinyon Script" at bounding box center [144, 155] width 122 height 18
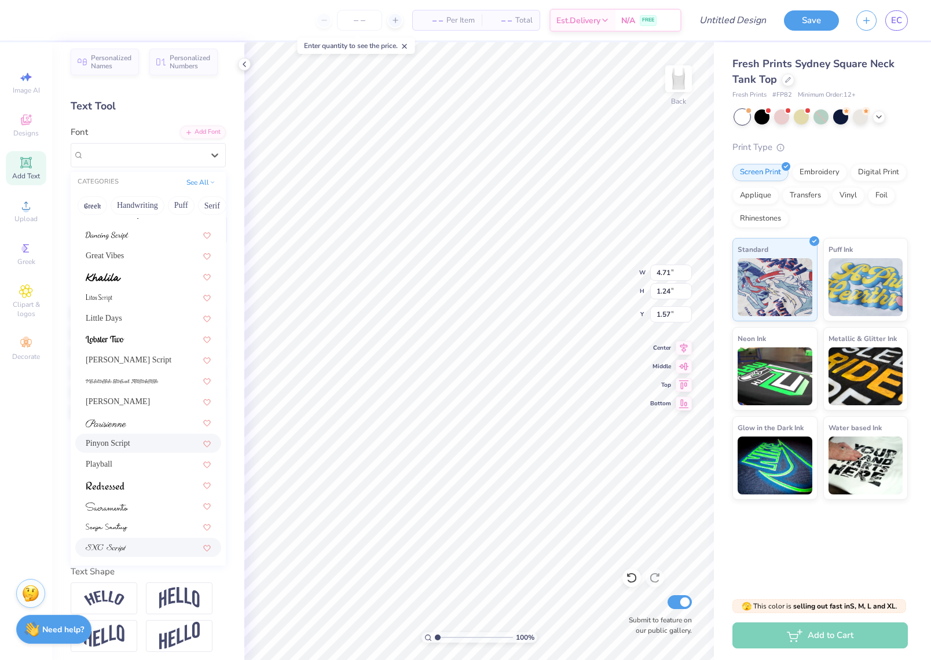
click at [116, 555] on div at bounding box center [148, 547] width 146 height 19
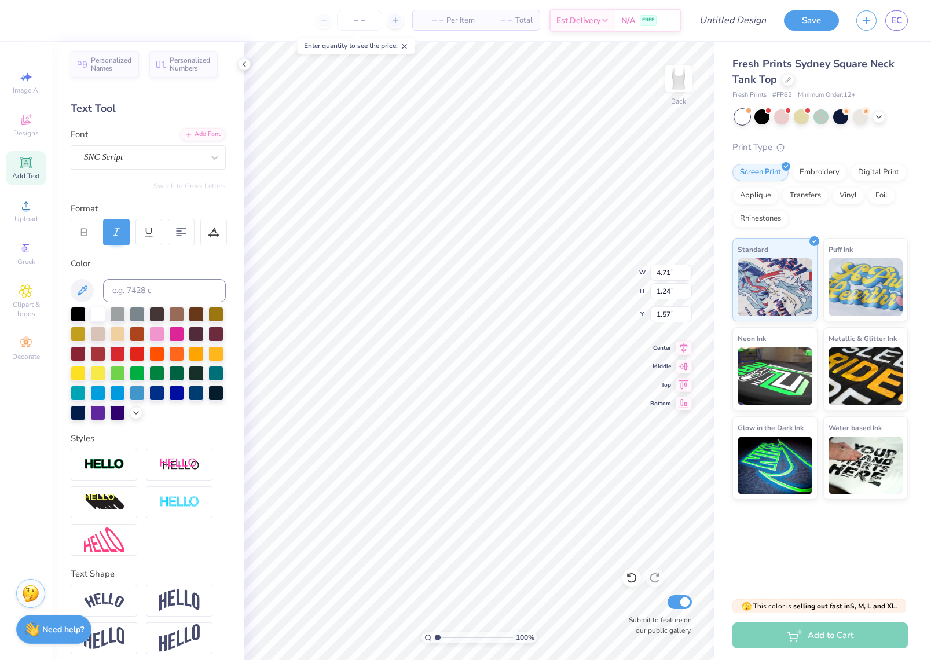
type input "4.00"
type input "0.93"
type input "1.73"
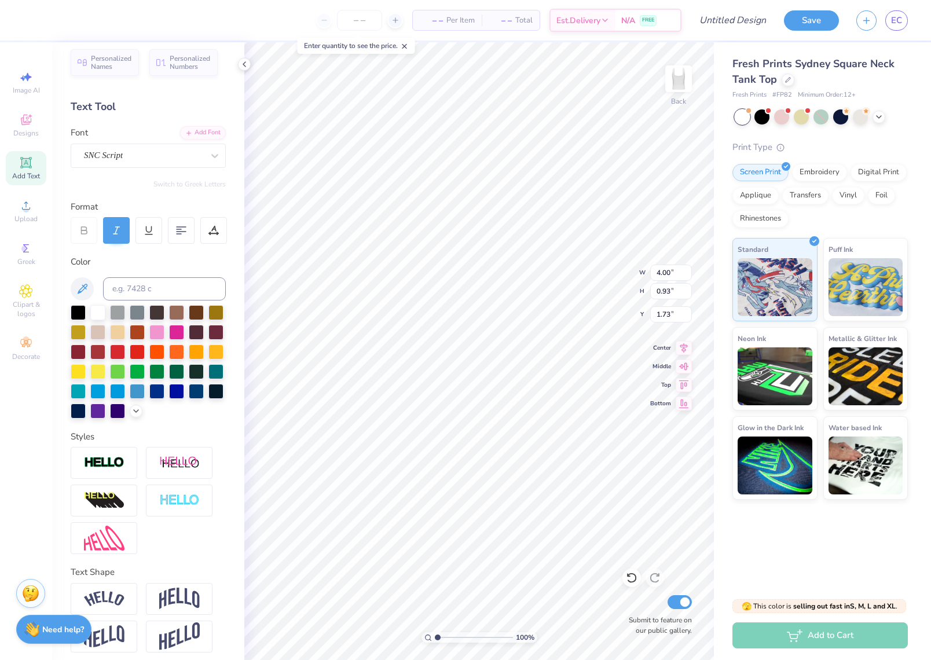
scroll to position [8, 0]
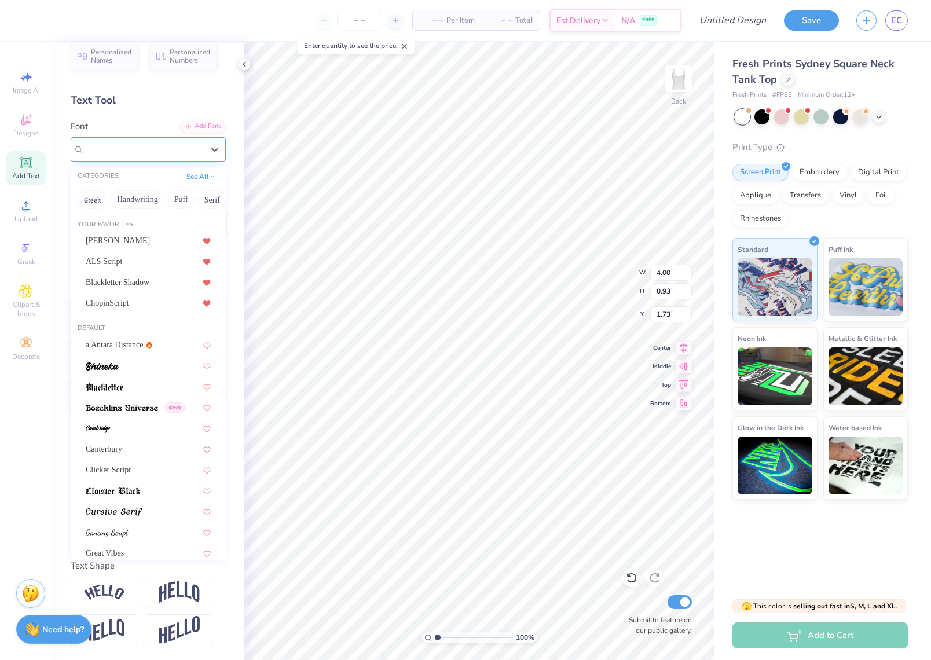
click at [144, 148] on div "SNC Script" at bounding box center [144, 149] width 122 height 18
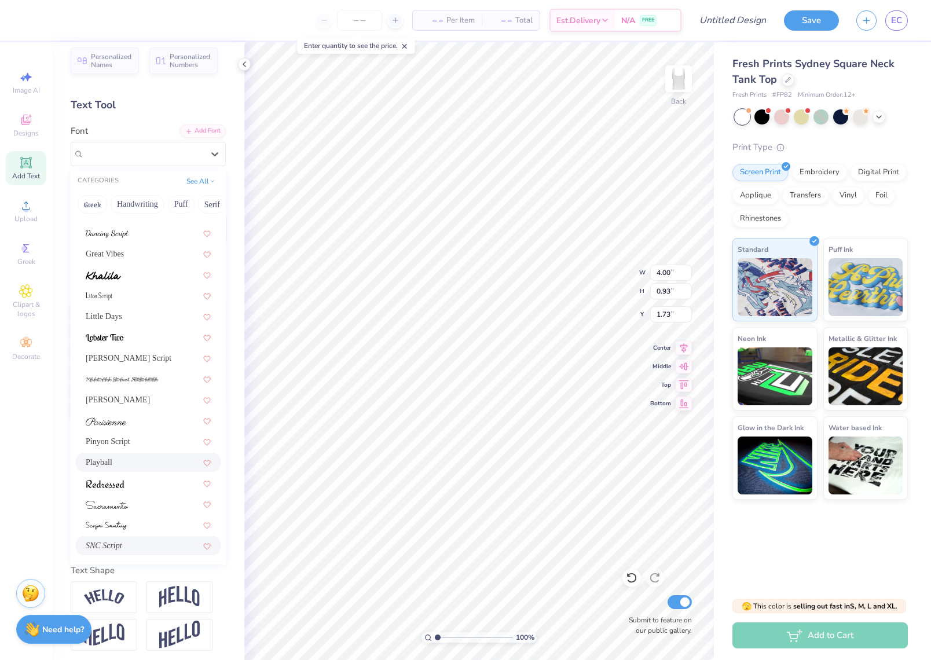
scroll to position [303, 0]
click at [128, 529] on div at bounding box center [148, 525] width 125 height 12
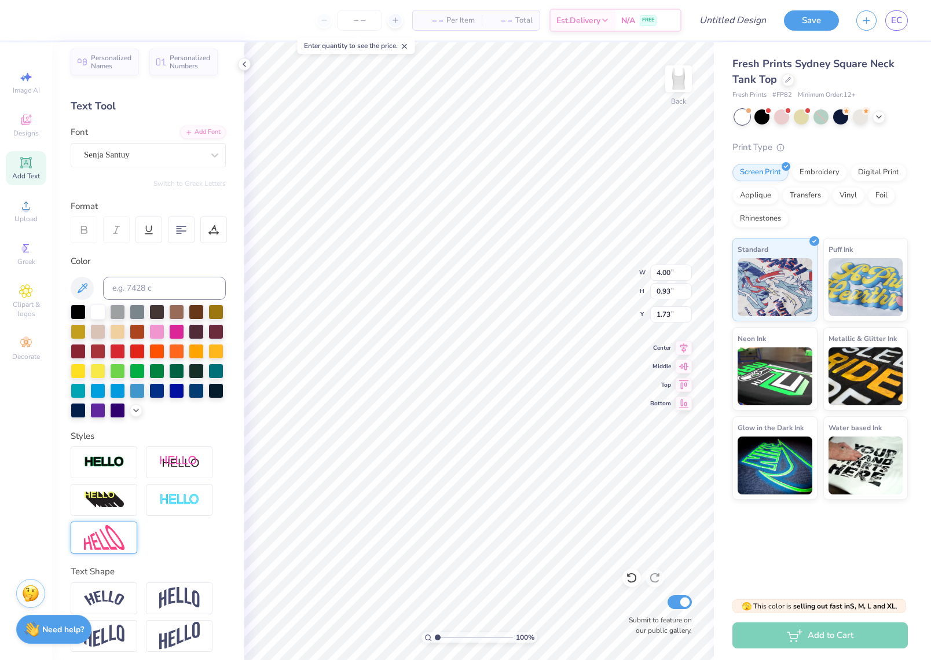
type input "4.77"
type input "1.20"
type input "1.59"
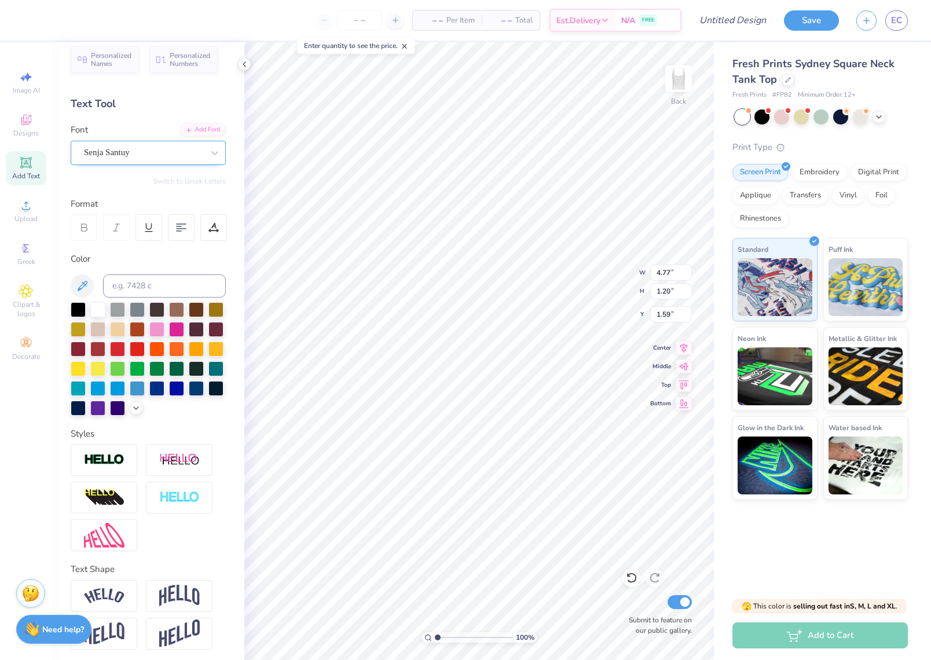
scroll to position [6, 0]
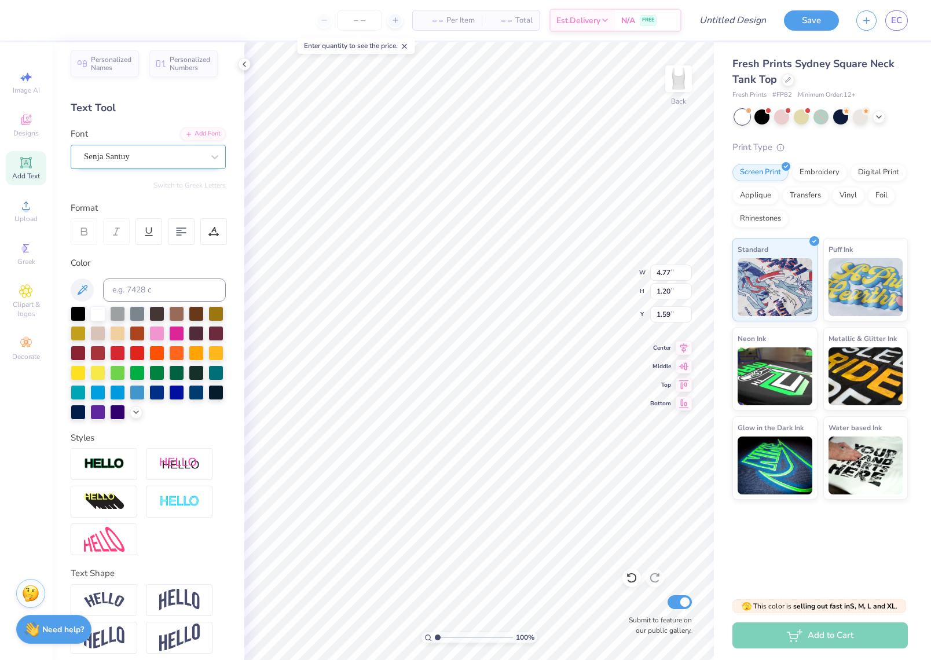
click at [136, 148] on div "Senja Santuy" at bounding box center [144, 157] width 122 height 18
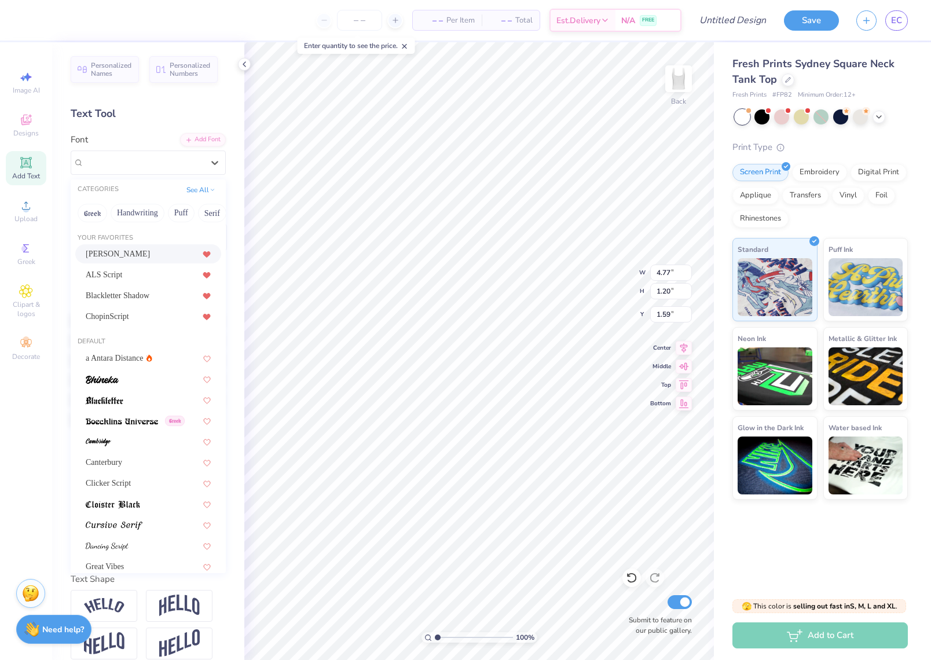
scroll to position [0, 0]
click at [138, 250] on div "[PERSON_NAME]" at bounding box center [148, 254] width 125 height 12
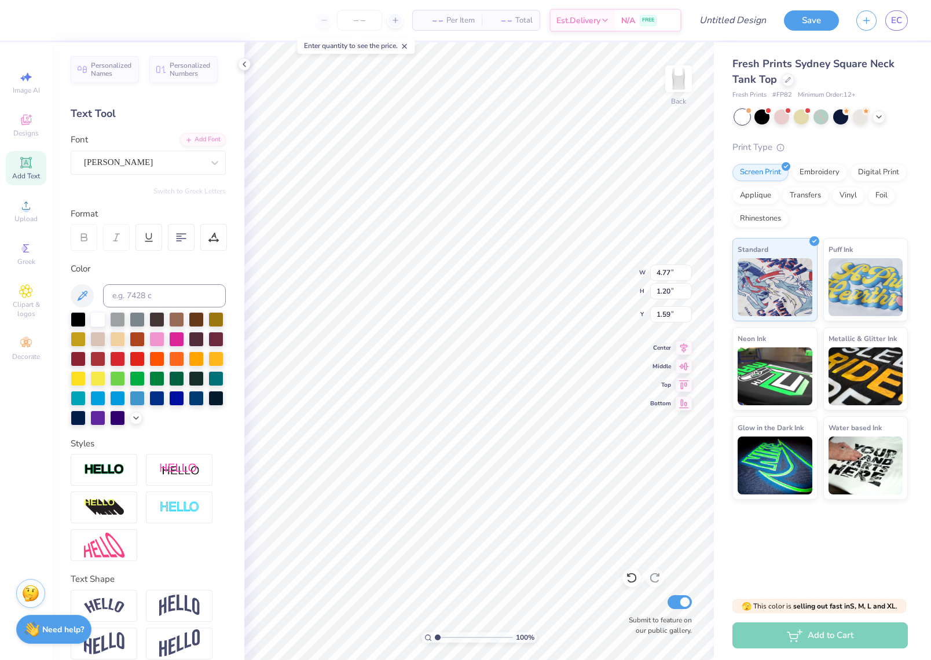
type input "4.11"
type input "0.78"
type input "1.80"
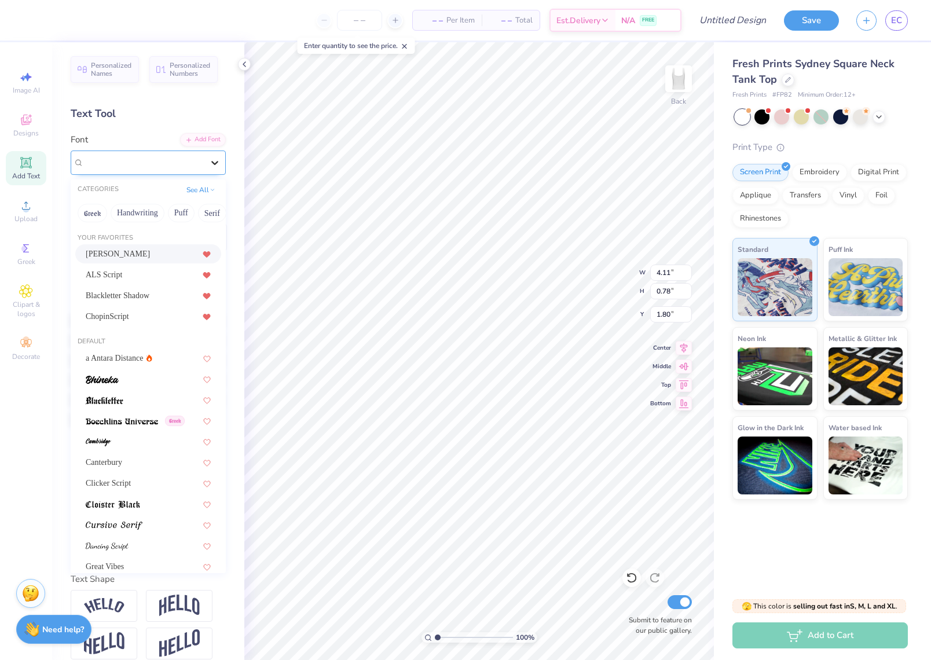
click at [215, 158] on icon at bounding box center [215, 163] width 12 height 12
click at [208, 186] on button "See All" at bounding box center [201, 189] width 36 height 12
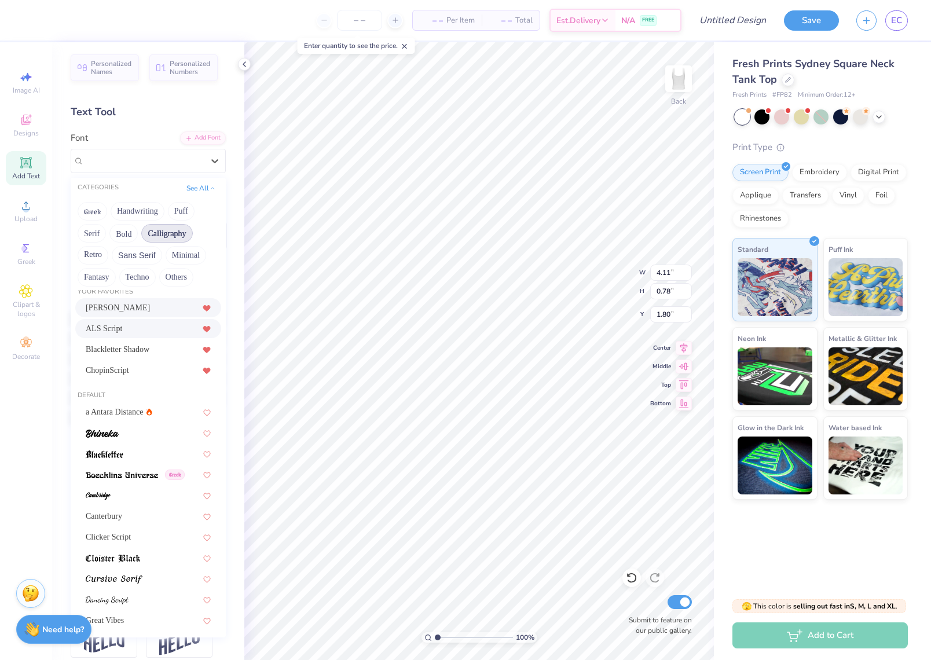
scroll to position [12, 0]
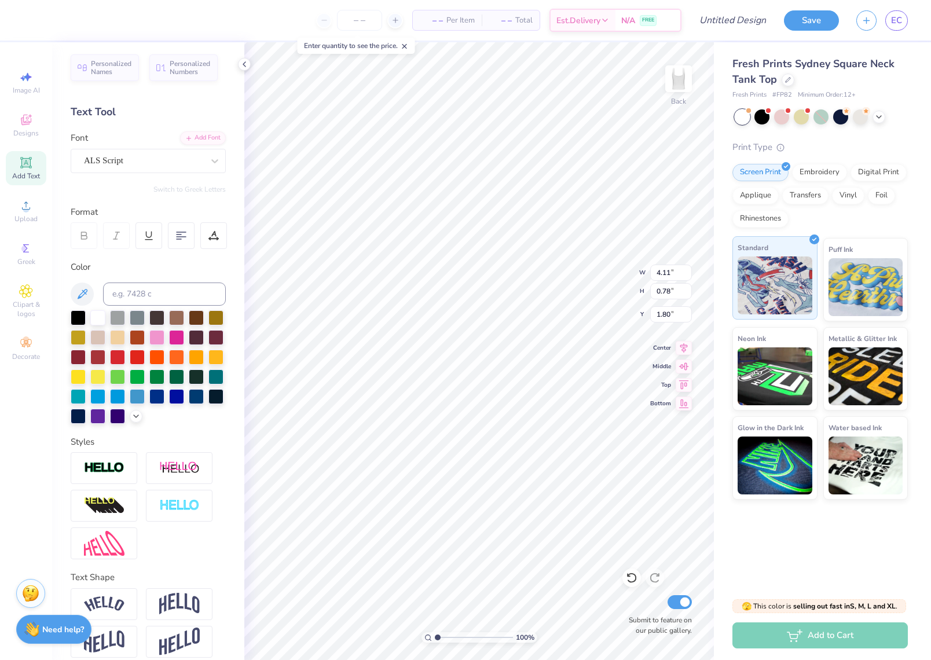
type input "4.07"
type input "0.97"
type input "1.71"
click at [204, 167] on div "ALS Script" at bounding box center [148, 161] width 155 height 24
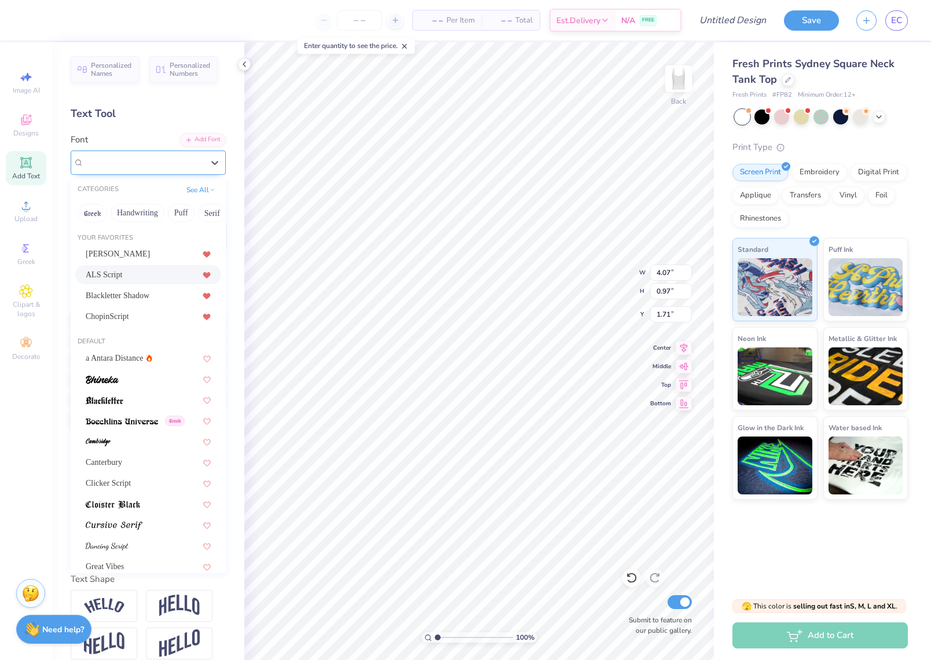
scroll to position [3, 0]
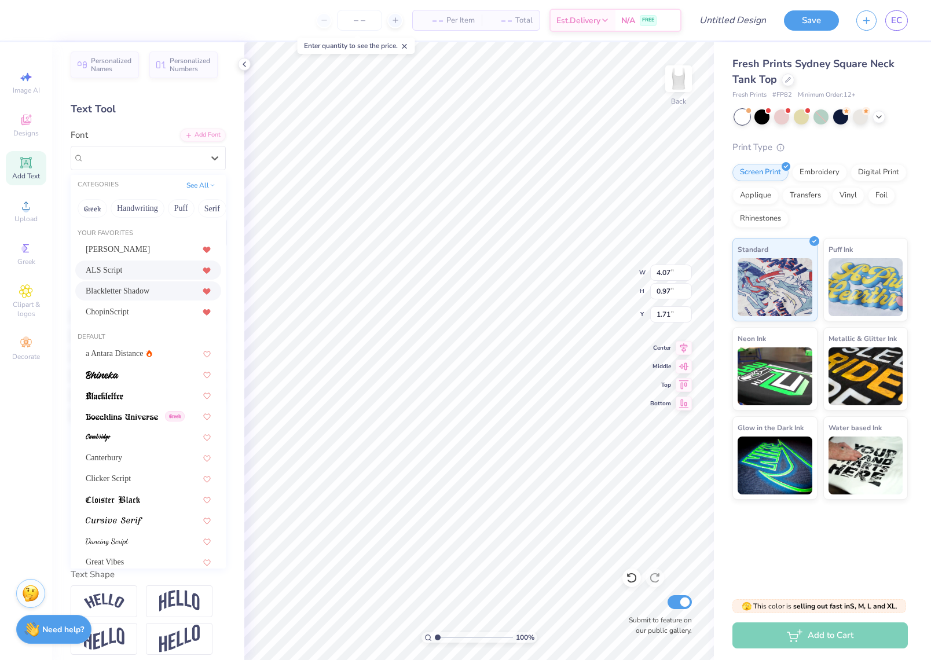
click at [162, 290] on div "Blackletter Shadow" at bounding box center [148, 291] width 125 height 12
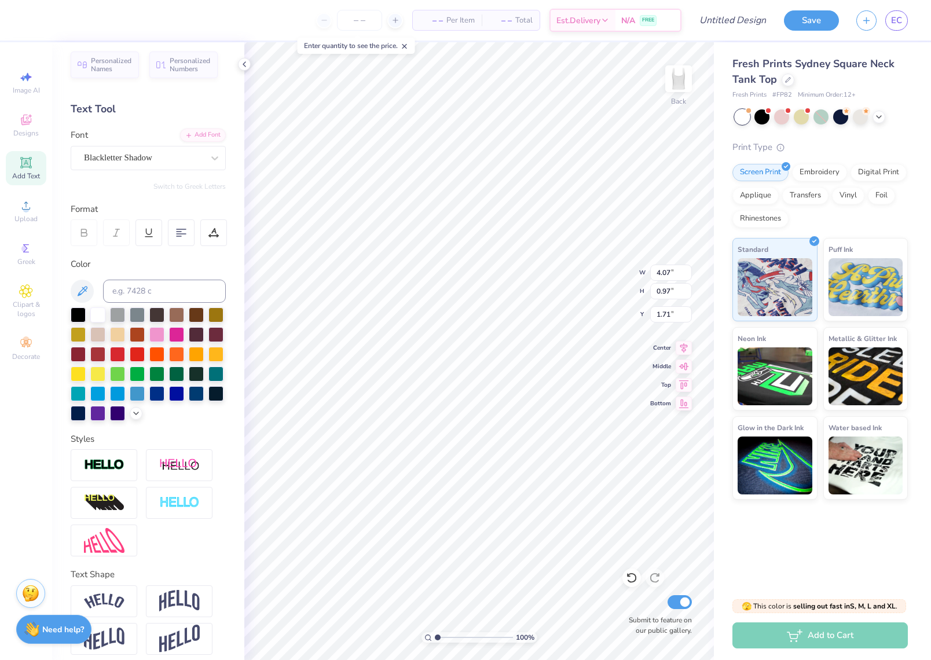
type input "5.16"
type input "1.32"
type input "1.53"
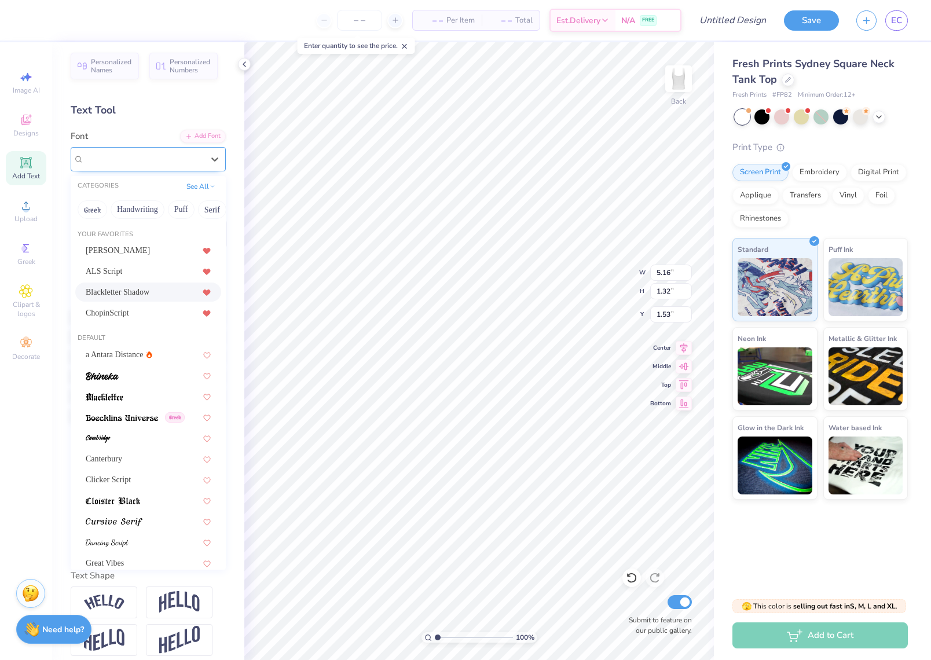
scroll to position [5, 0]
click at [163, 147] on div "Blackletter Shadow" at bounding box center [148, 157] width 155 height 24
click at [134, 314] on div "ChopinScript" at bounding box center [148, 311] width 125 height 12
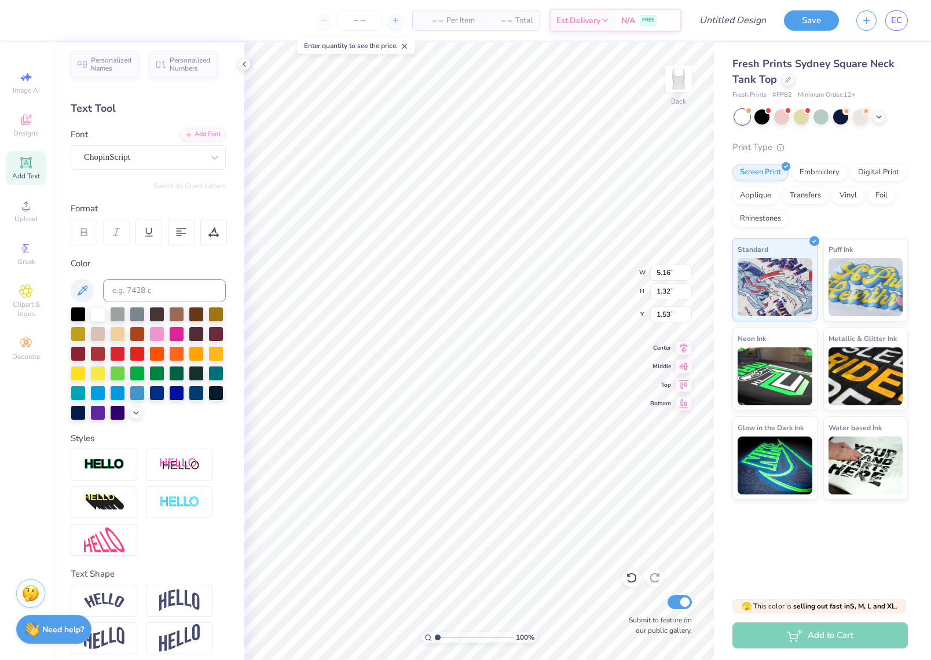
type input "4.37"
type input "1.02"
type input "1.68"
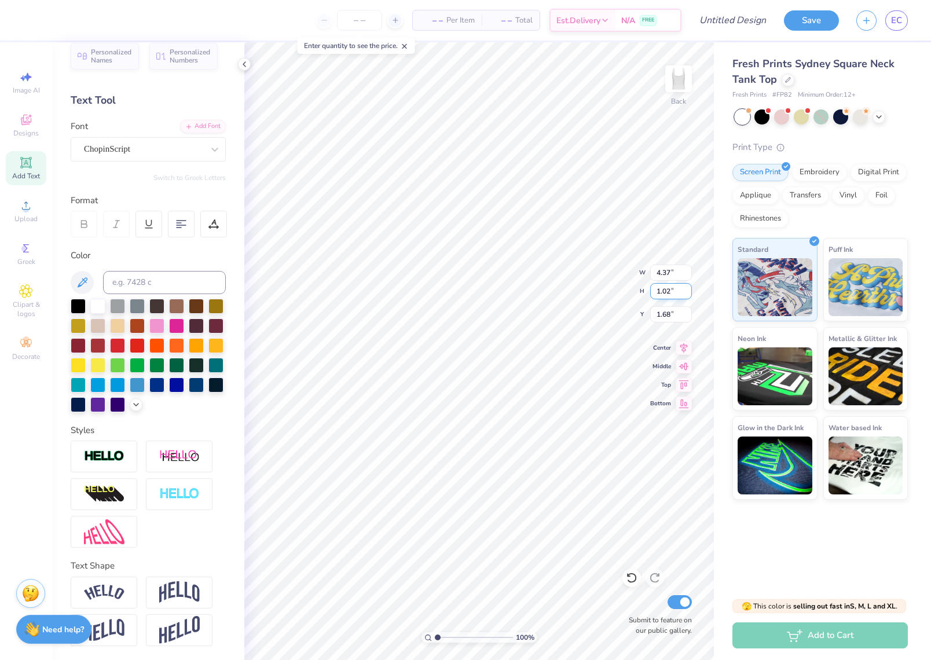
scroll to position [13, 0]
type input "5.68"
type input "1.33"
type input "1.67"
type input "7.04"
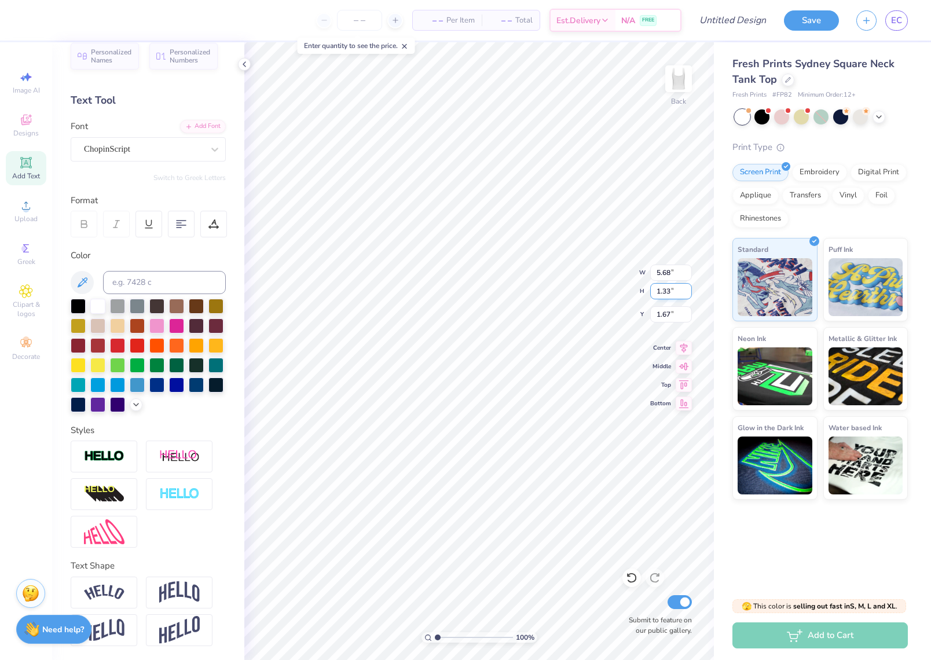
type input "1.65"
click at [819, 171] on div "Embroidery" at bounding box center [819, 170] width 55 height 17
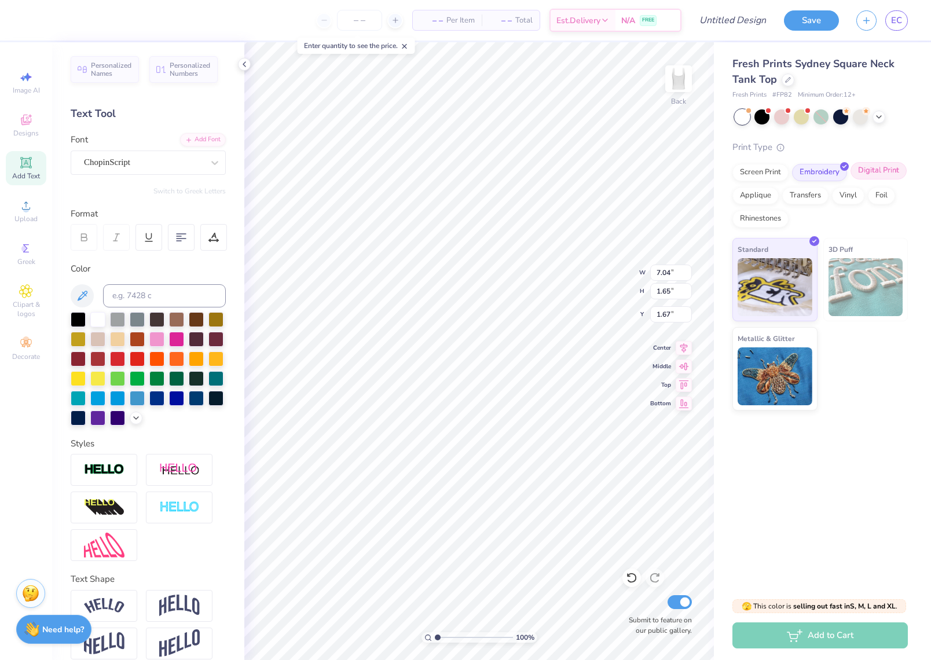
click at [878, 166] on div "Digital Print" at bounding box center [878, 170] width 56 height 17
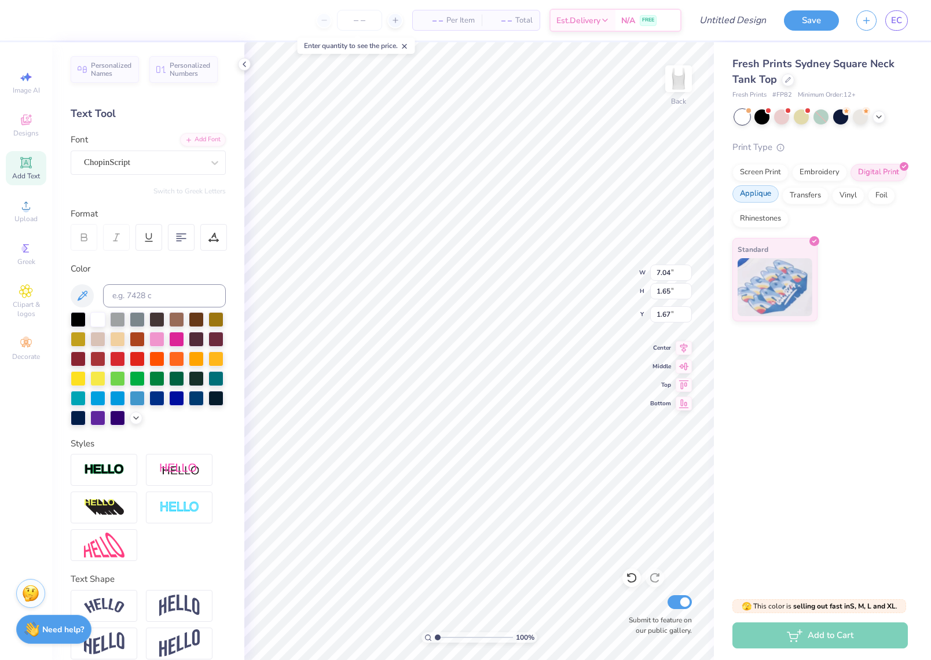
click at [771, 199] on div "Applique" at bounding box center [755, 193] width 46 height 17
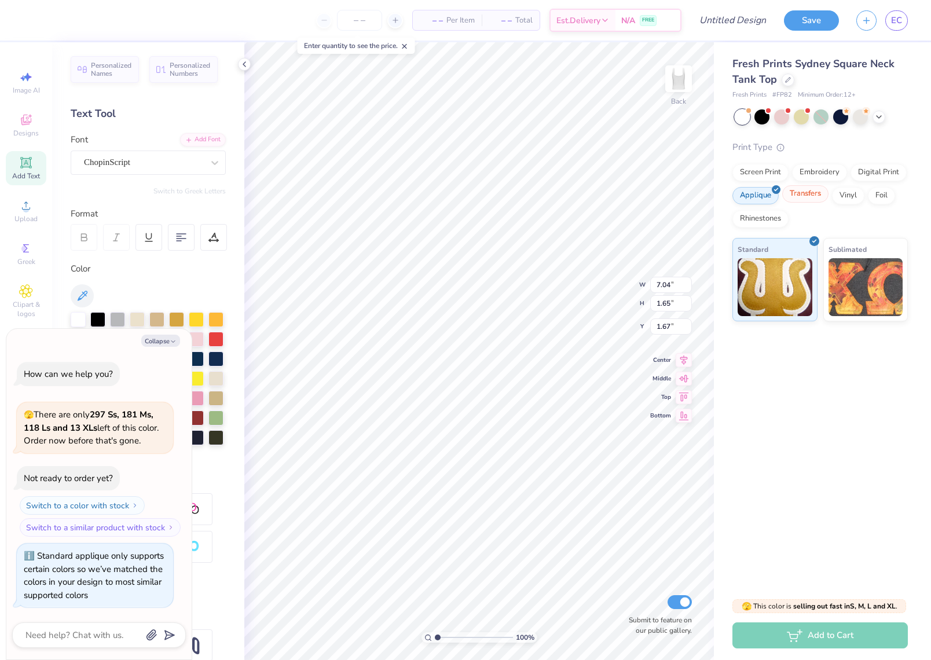
click at [801, 197] on div "Transfers" at bounding box center [805, 193] width 46 height 17
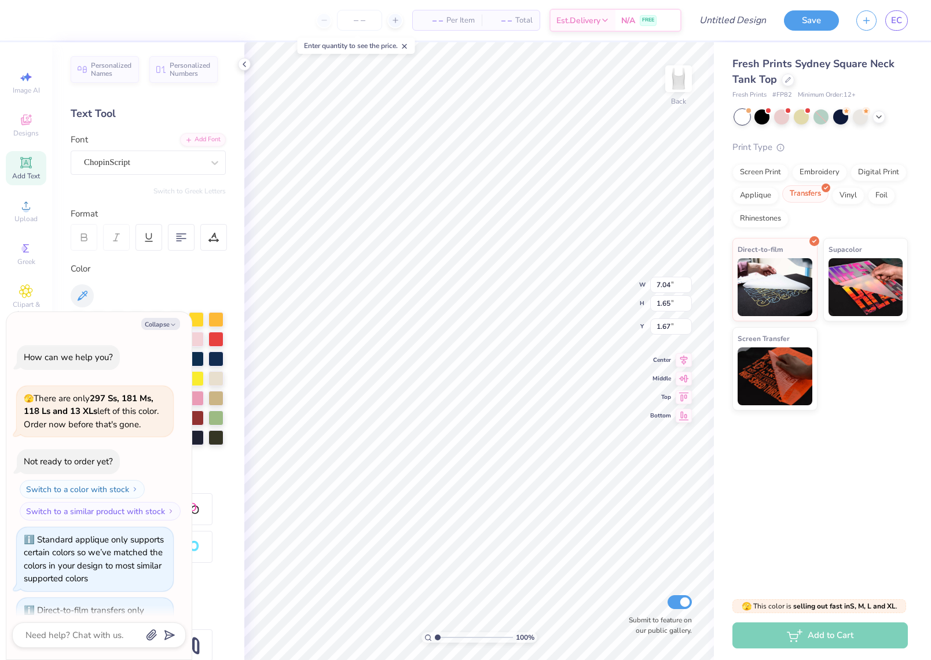
scroll to position [50, 0]
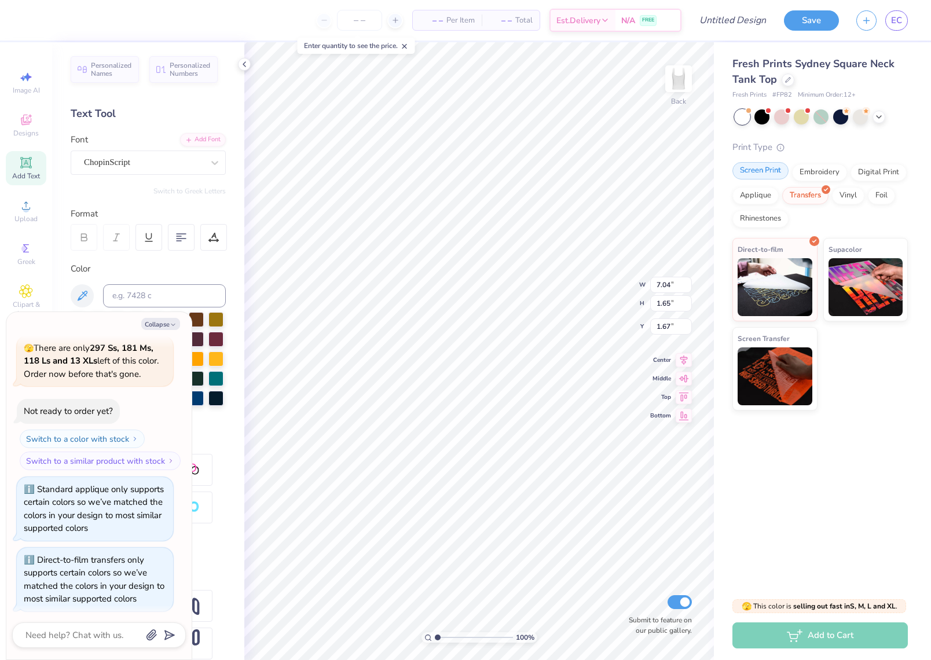
click at [766, 176] on div "Screen Print" at bounding box center [760, 170] width 56 height 17
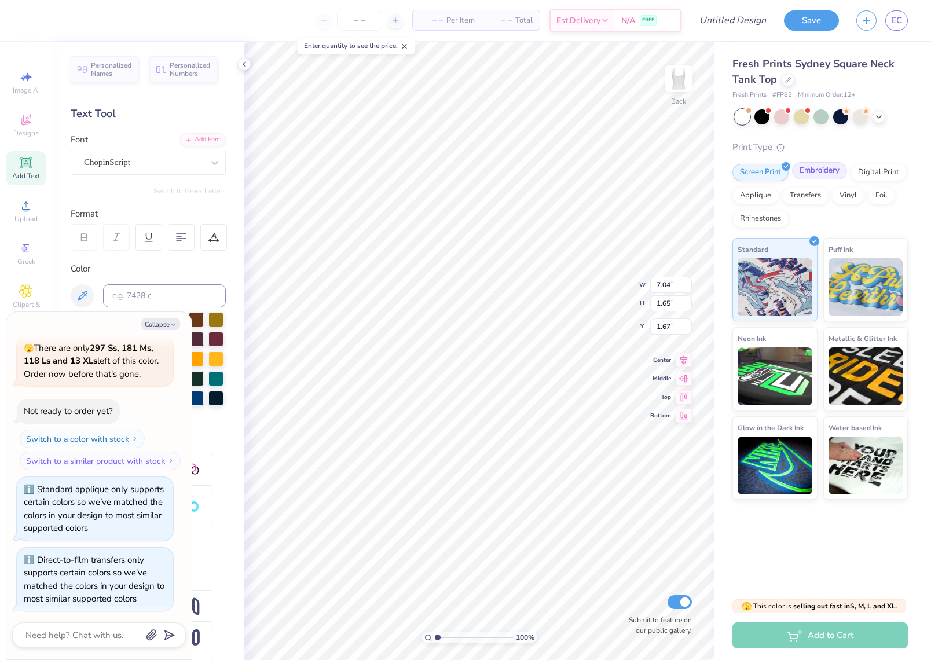
click at [820, 170] on div "Embroidery" at bounding box center [819, 170] width 55 height 17
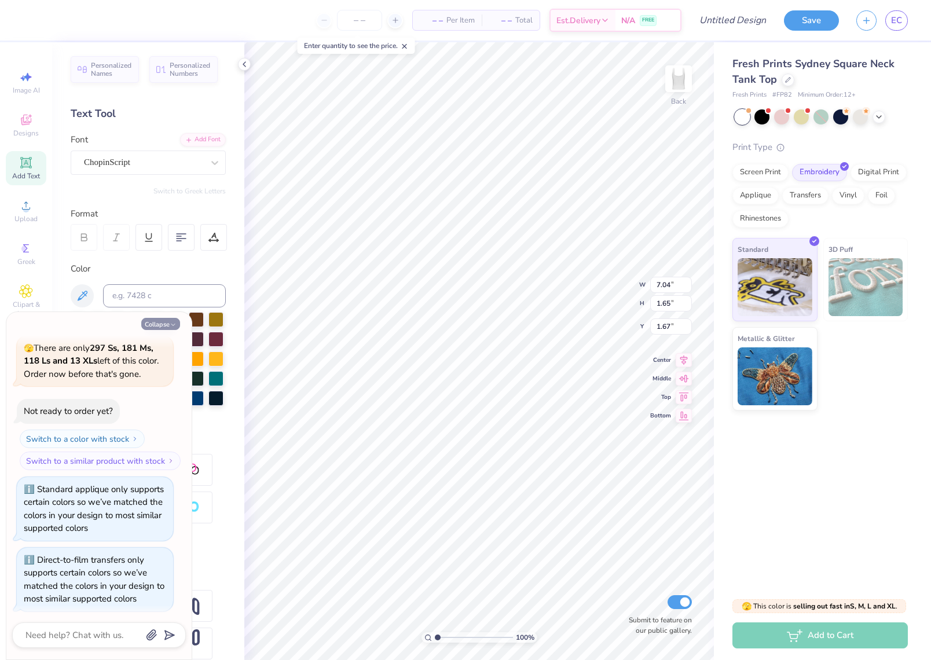
click at [164, 324] on button "Collapse" at bounding box center [160, 324] width 39 height 12
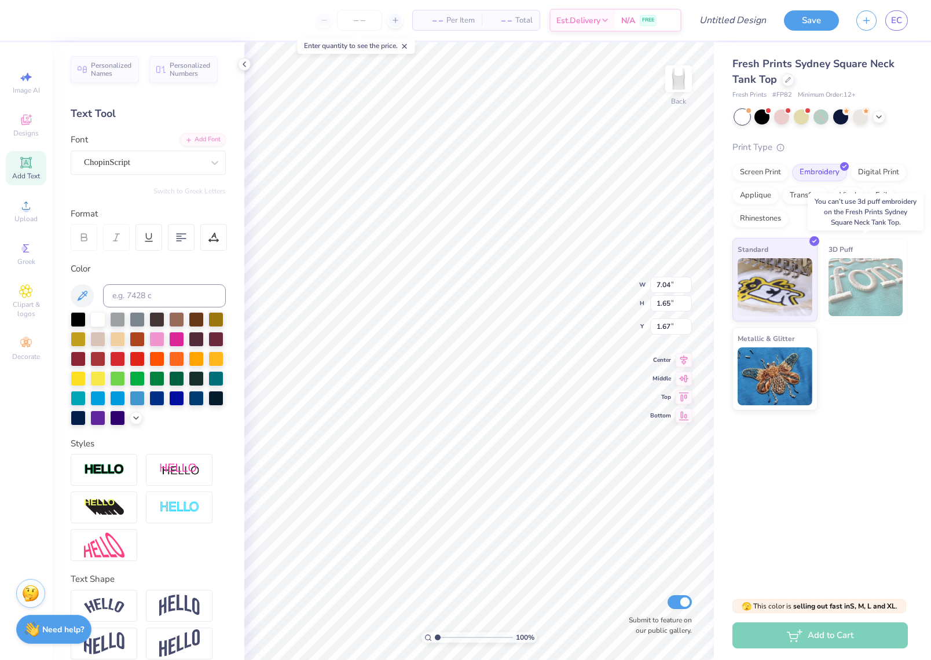
click at [838, 284] on img at bounding box center [865, 287] width 75 height 58
click at [762, 363] on img at bounding box center [775, 375] width 75 height 58
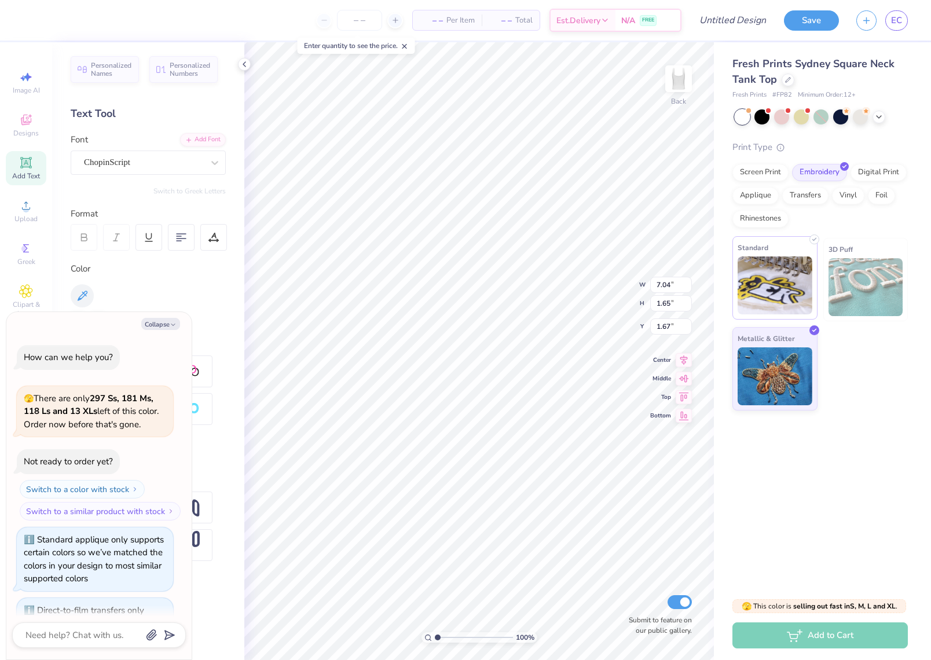
scroll to position [133, 0]
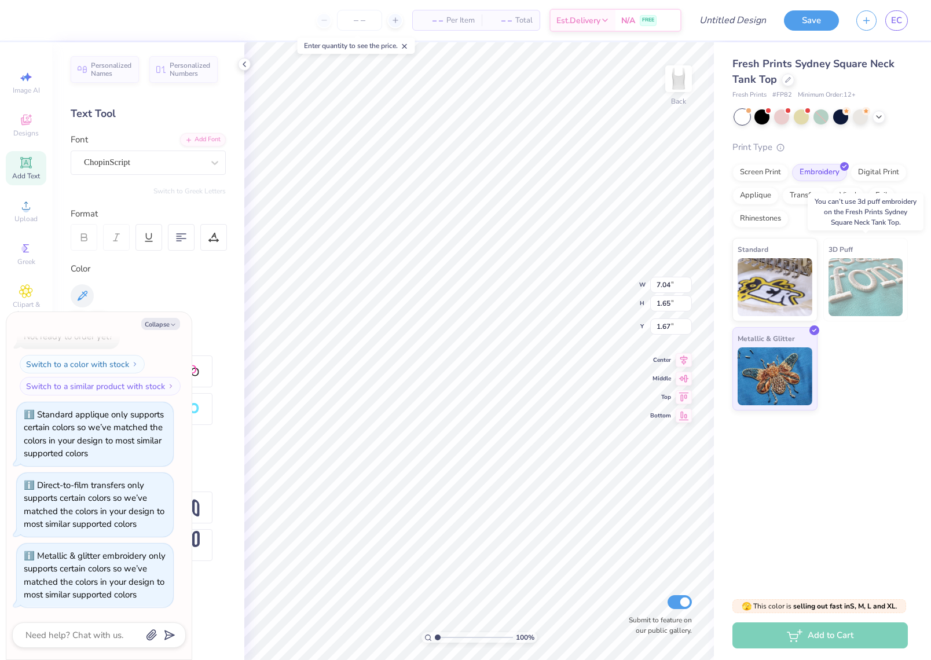
click at [844, 291] on img at bounding box center [865, 287] width 75 height 58
click at [761, 273] on img at bounding box center [775, 285] width 75 height 58
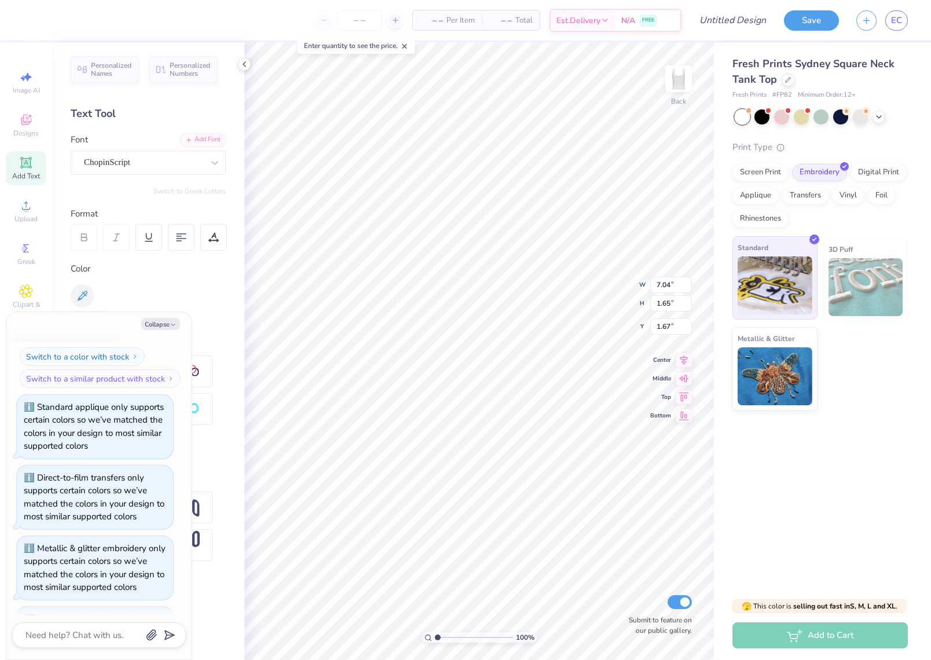
scroll to position [202, 0]
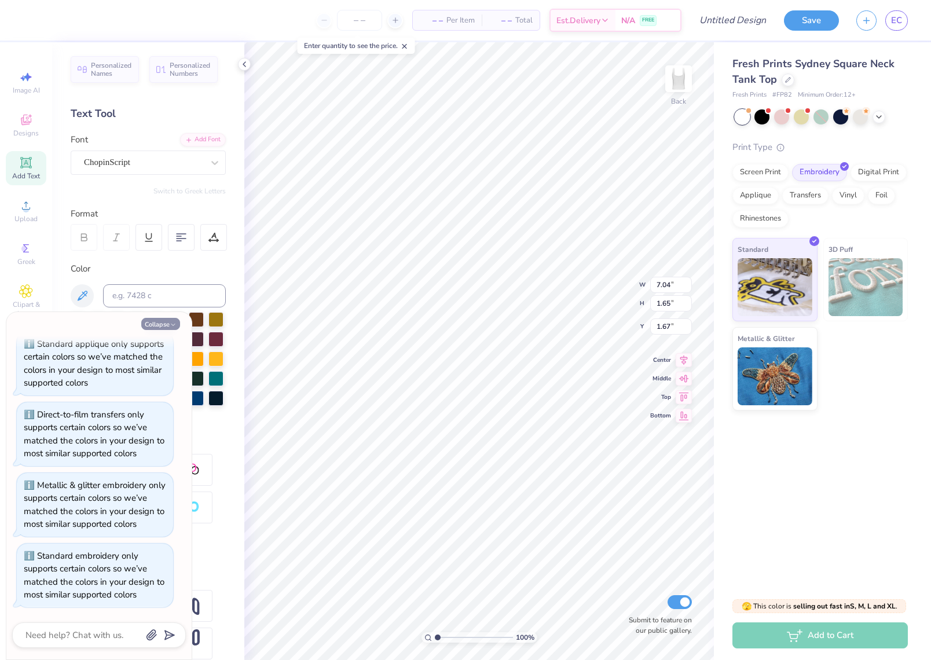
click at [173, 326] on icon "button" at bounding box center [173, 324] width 7 height 7
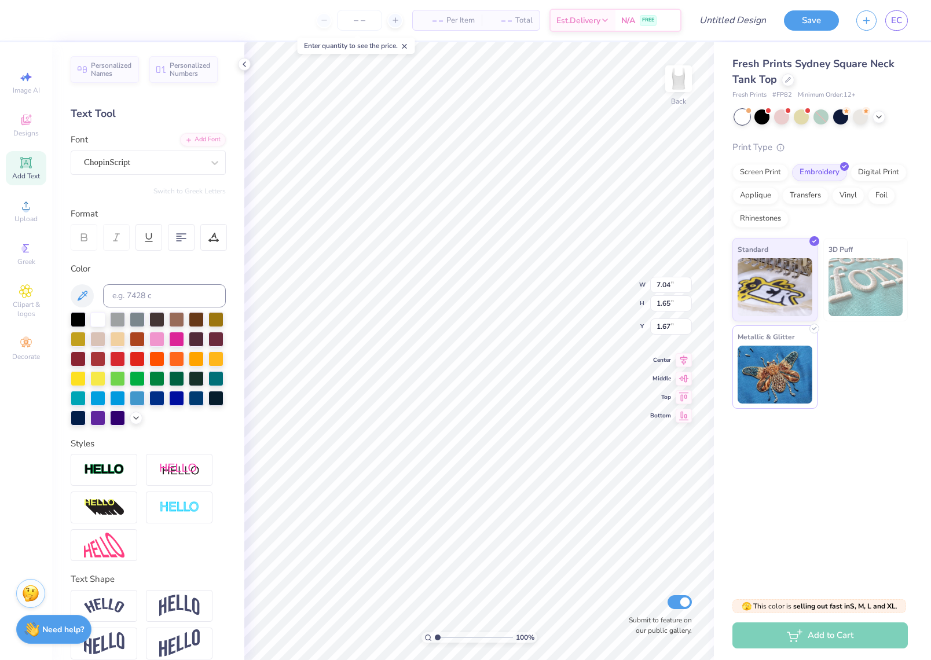
click at [772, 371] on img at bounding box center [775, 375] width 75 height 58
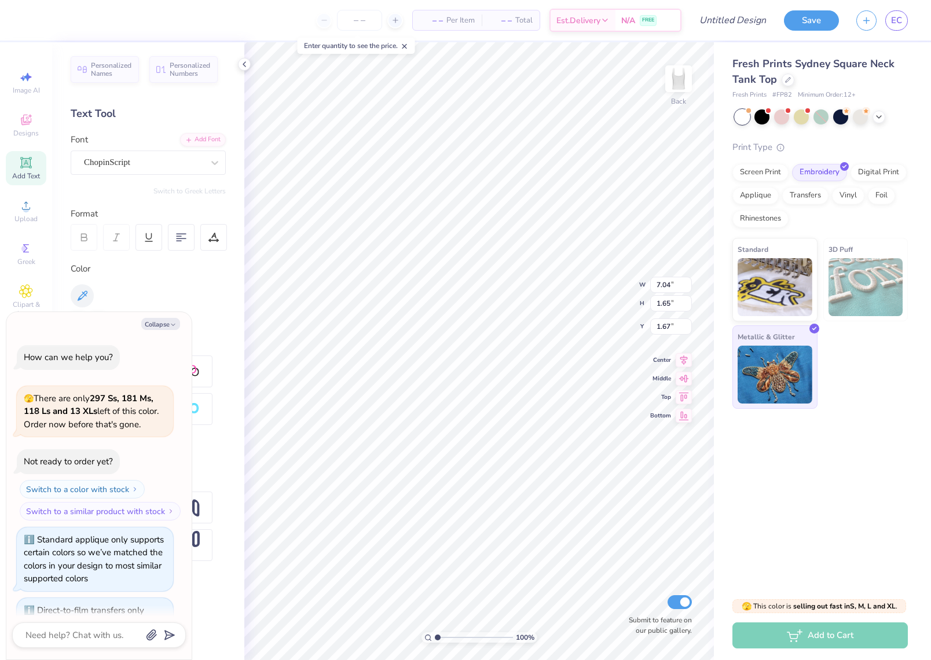
scroll to position [284, 0]
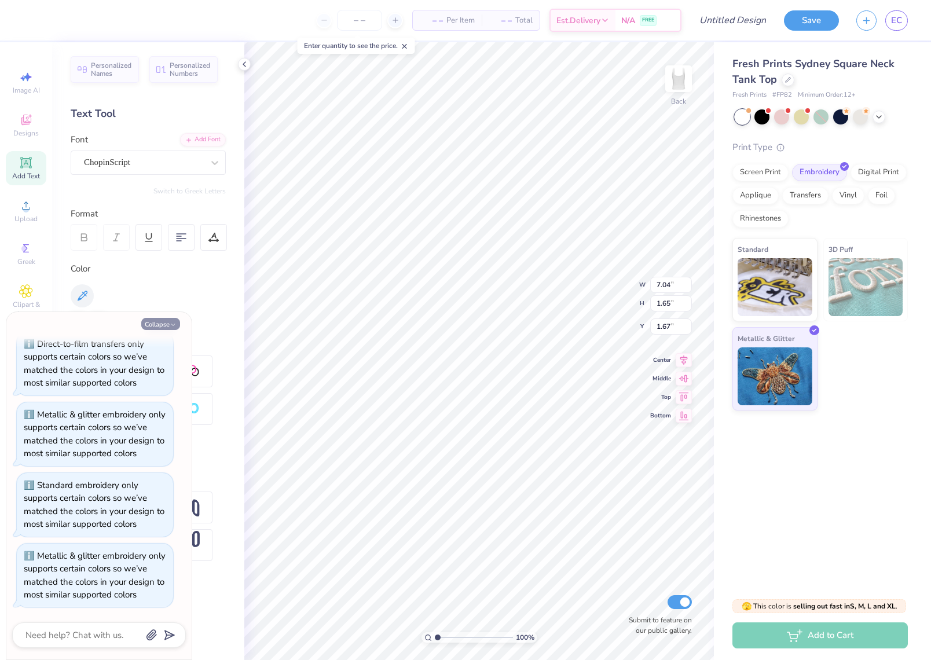
click at [154, 323] on button "Collapse" at bounding box center [160, 324] width 39 height 12
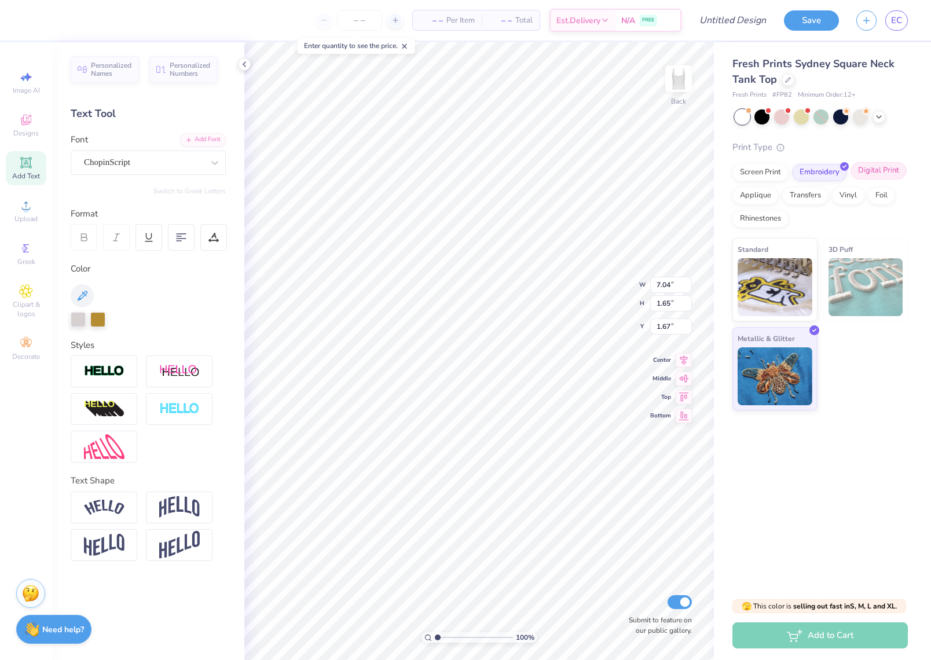
click at [871, 166] on div "Digital Print" at bounding box center [878, 170] width 56 height 17
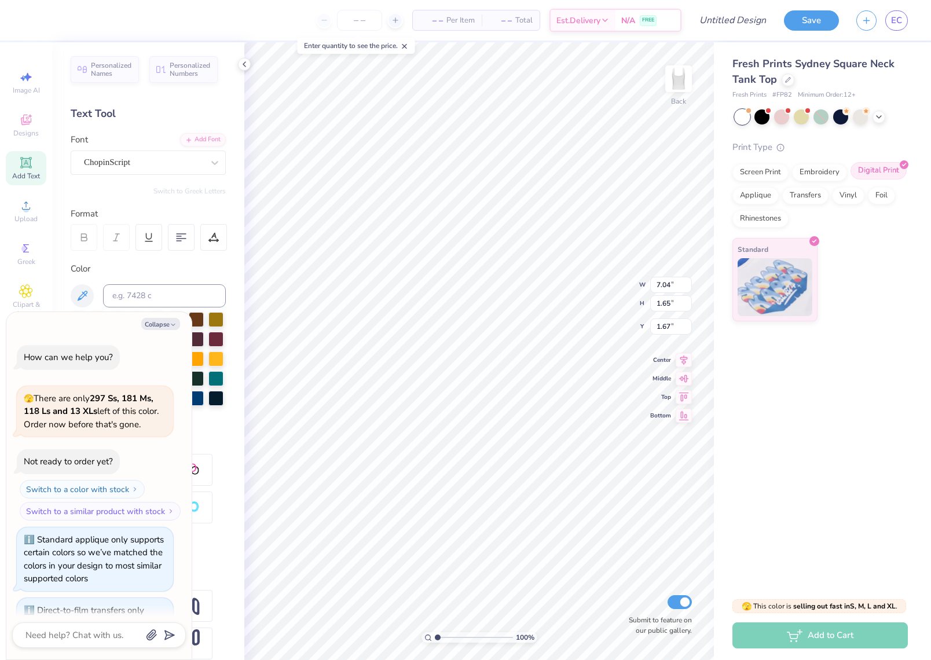
scroll to position [354, 0]
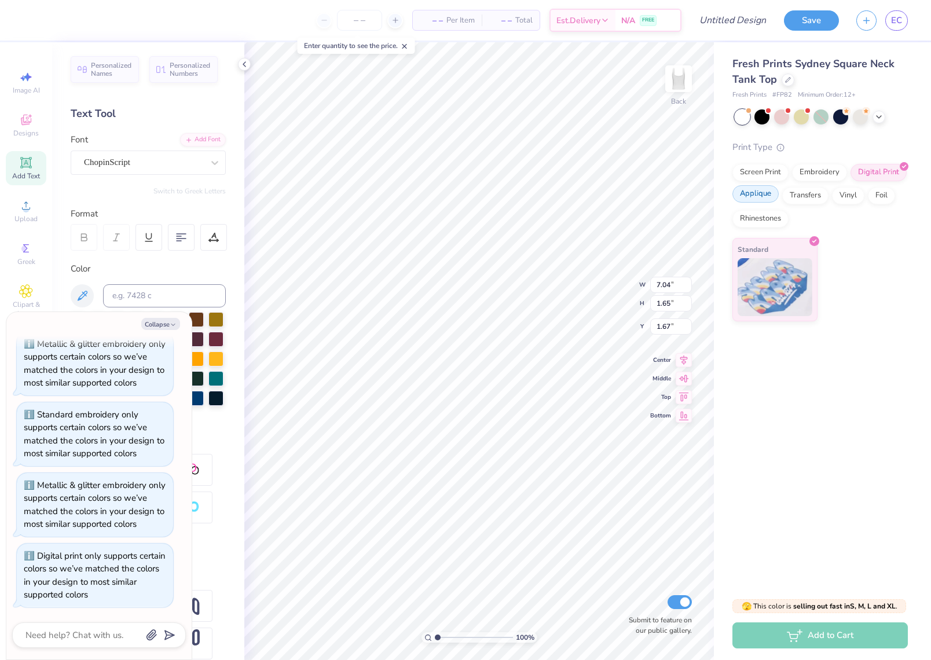
click at [755, 197] on div "Applique" at bounding box center [755, 193] width 46 height 17
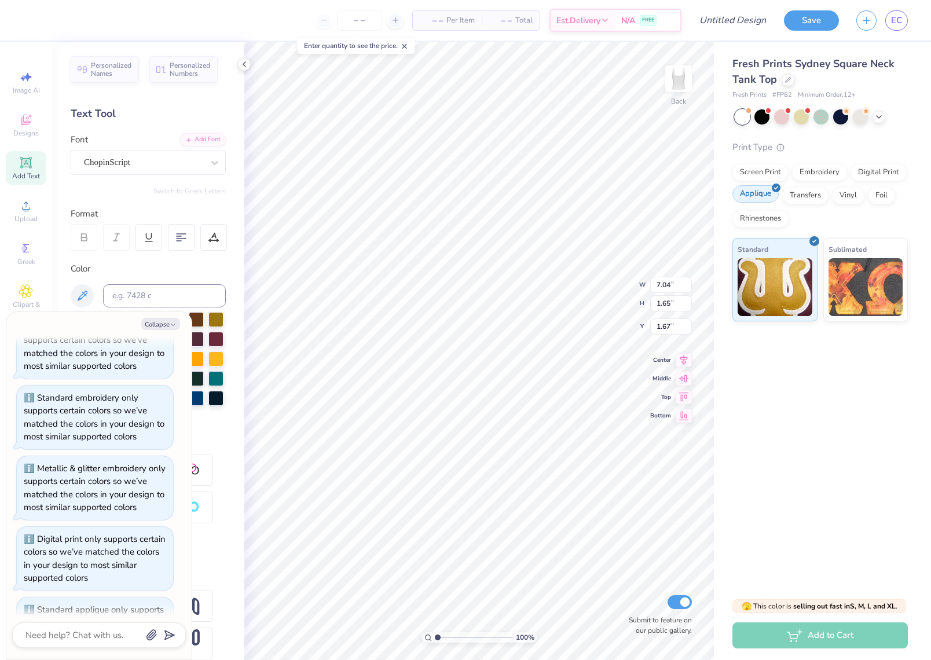
scroll to position [423, 0]
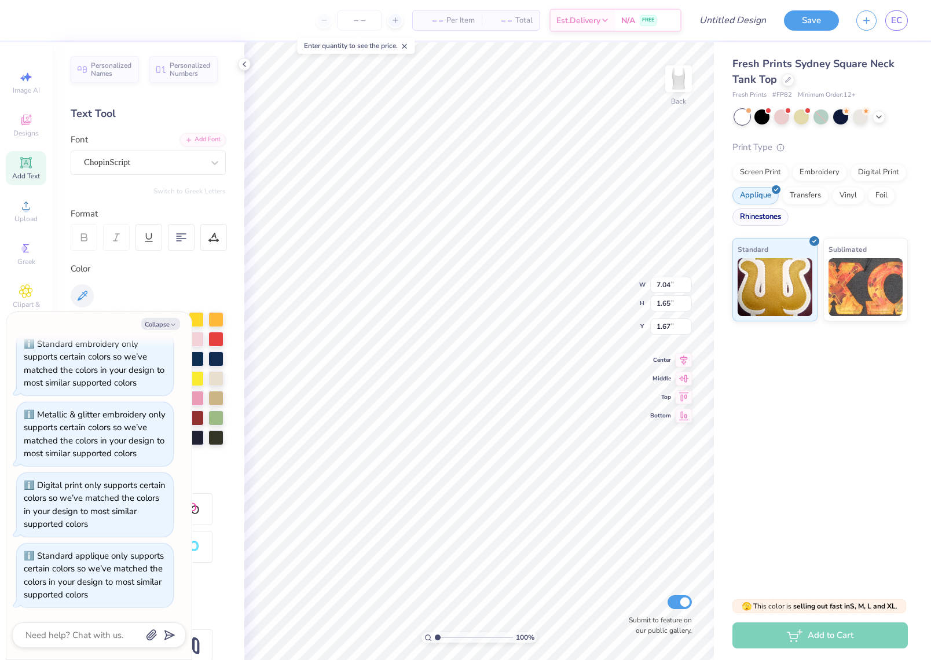
click at [759, 218] on div "Rhinestones" at bounding box center [760, 216] width 56 height 17
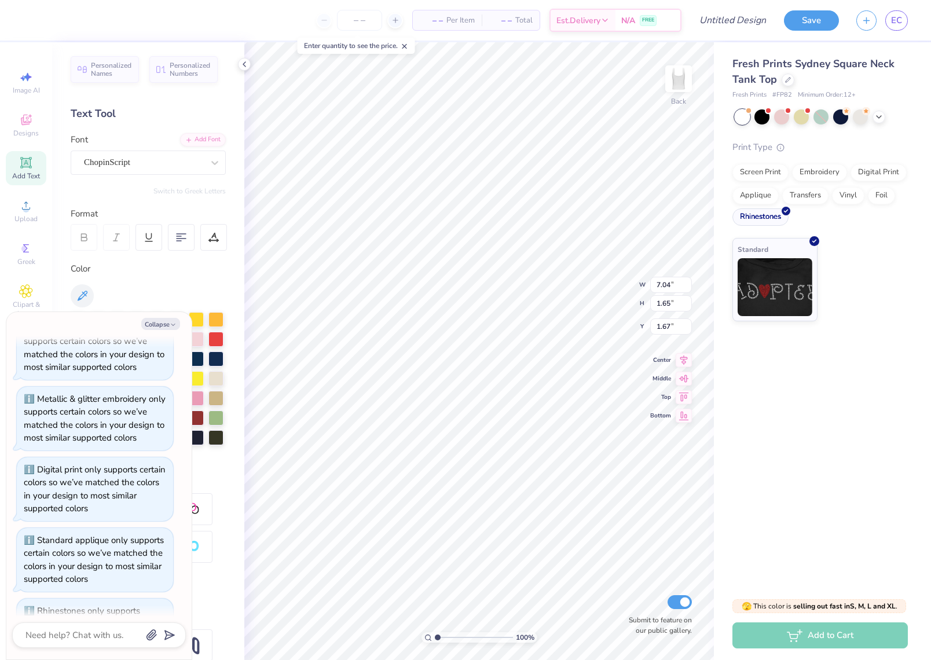
scroll to position [493, 0]
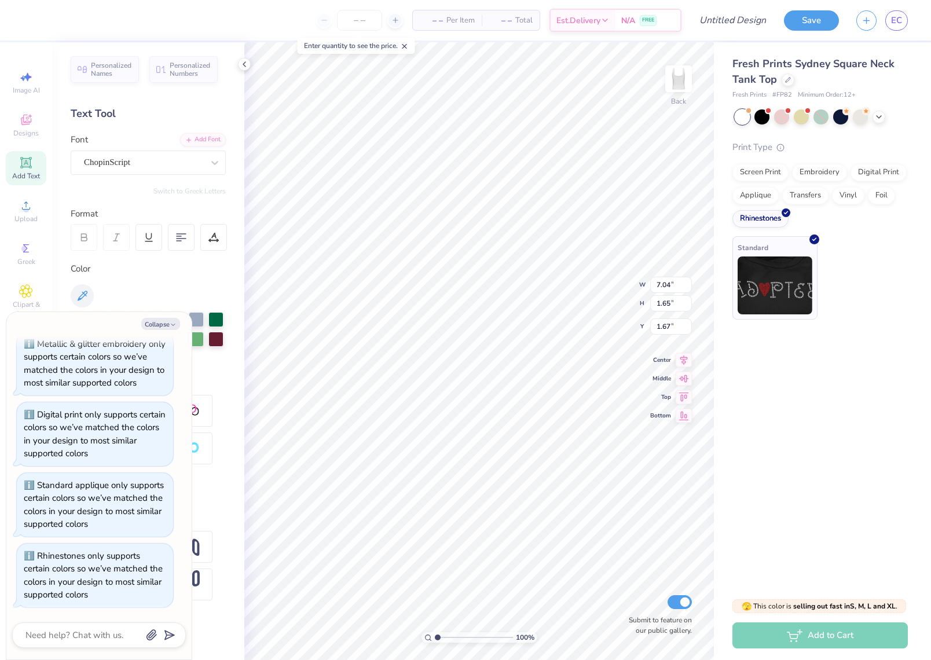
click at [802, 297] on img at bounding box center [775, 285] width 75 height 58
click at [170, 322] on icon "button" at bounding box center [173, 324] width 7 height 7
type textarea "x"
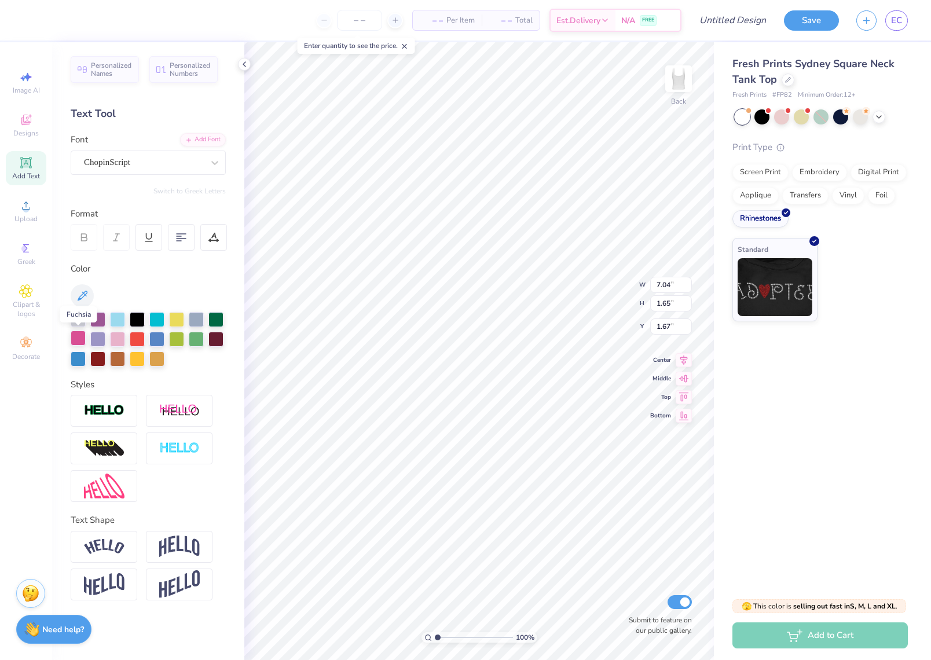
click at [82, 335] on div at bounding box center [78, 338] width 15 height 15
type input "7.03"
click at [77, 322] on div at bounding box center [78, 318] width 15 height 15
click at [212, 317] on div at bounding box center [215, 318] width 15 height 15
click at [197, 314] on div at bounding box center [196, 318] width 15 height 15
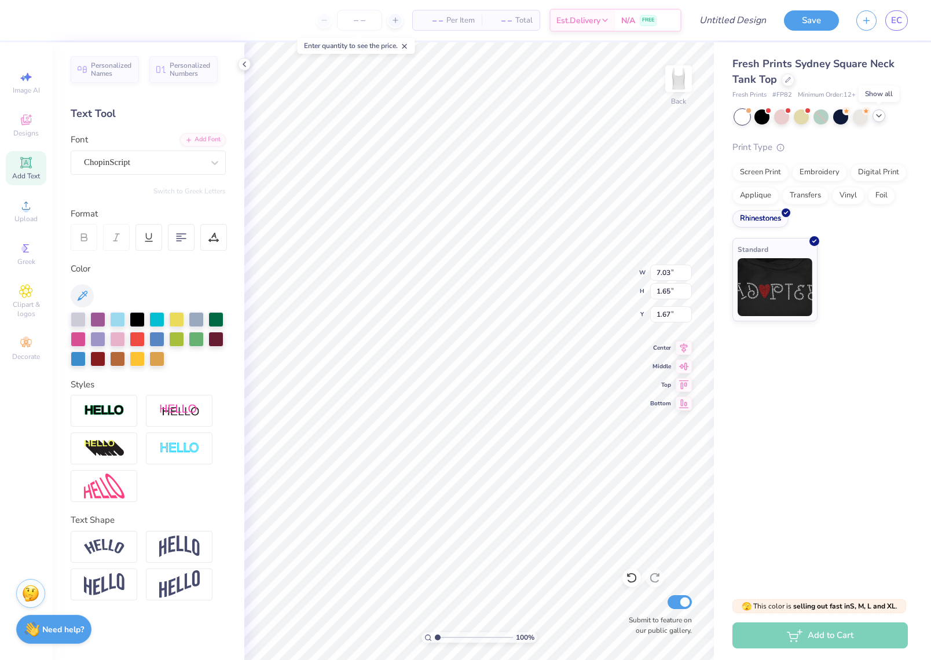
click at [881, 115] on icon at bounding box center [878, 115] width 9 height 9
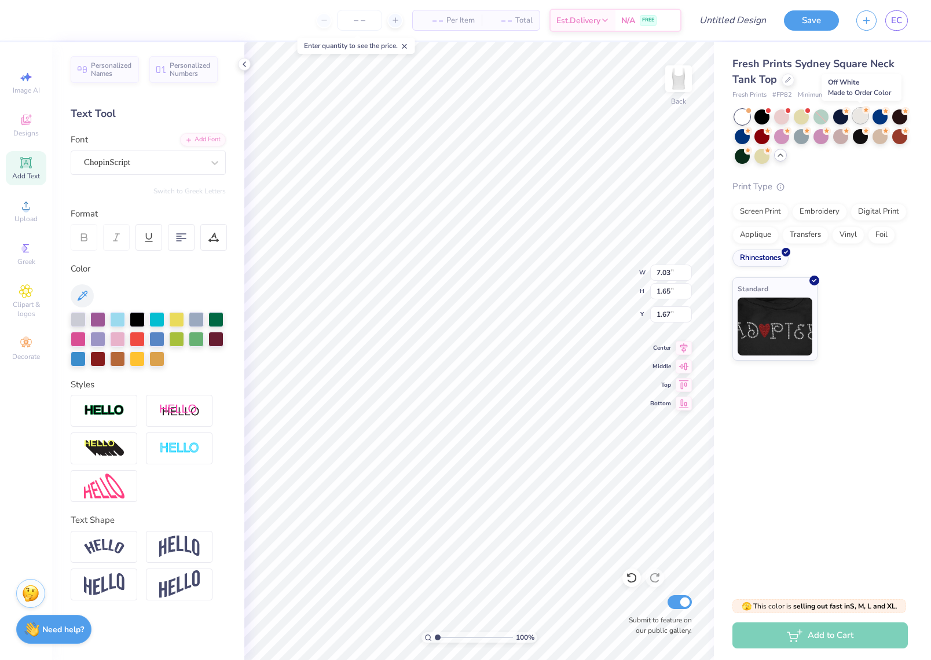
click at [856, 112] on div at bounding box center [860, 115] width 15 height 15
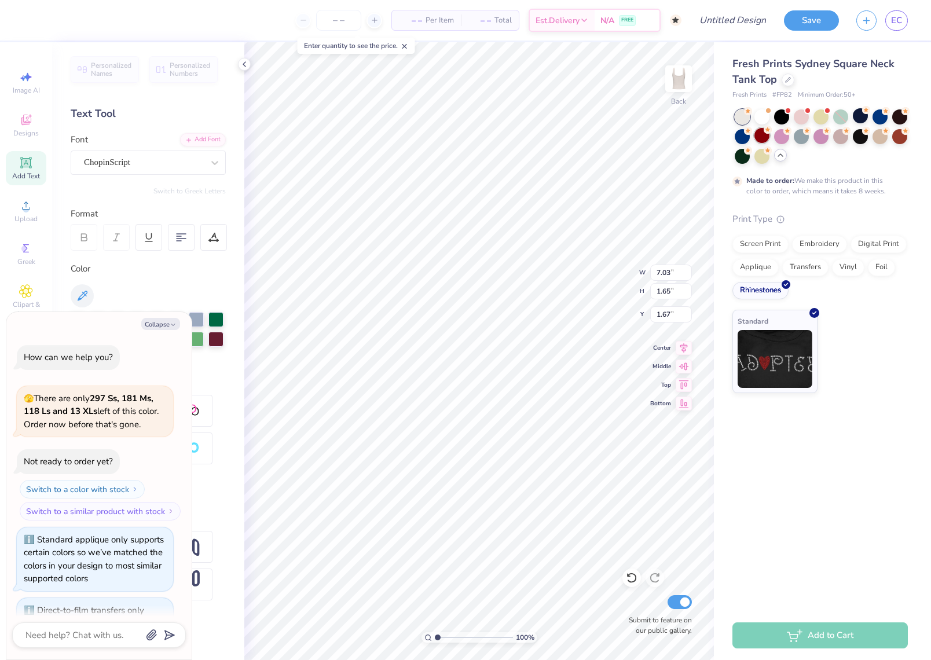
scroll to position [588, 0]
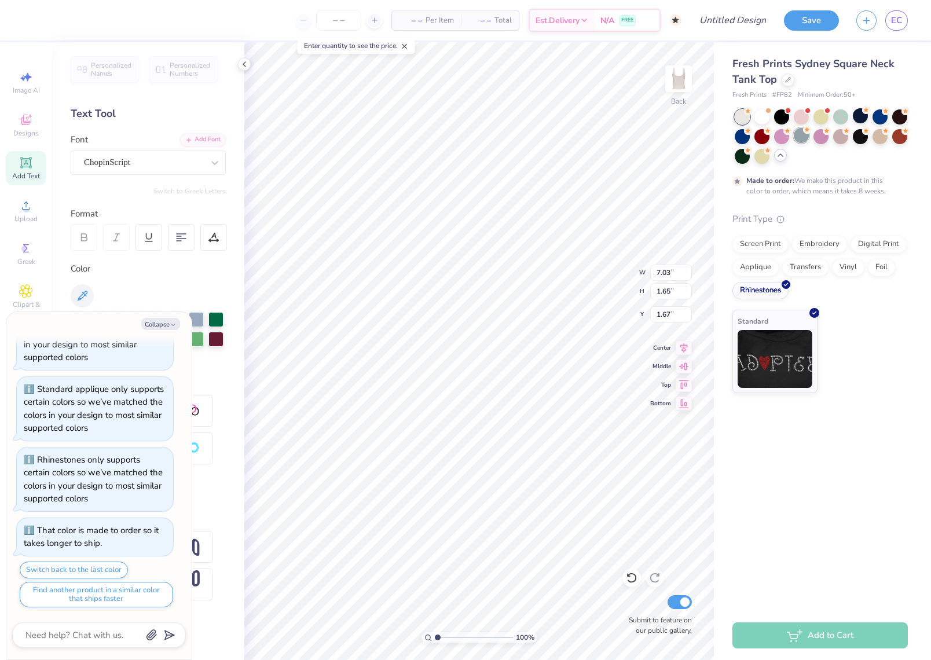
click at [805, 135] on div at bounding box center [801, 135] width 15 height 15
click at [762, 113] on div at bounding box center [761, 115] width 15 height 15
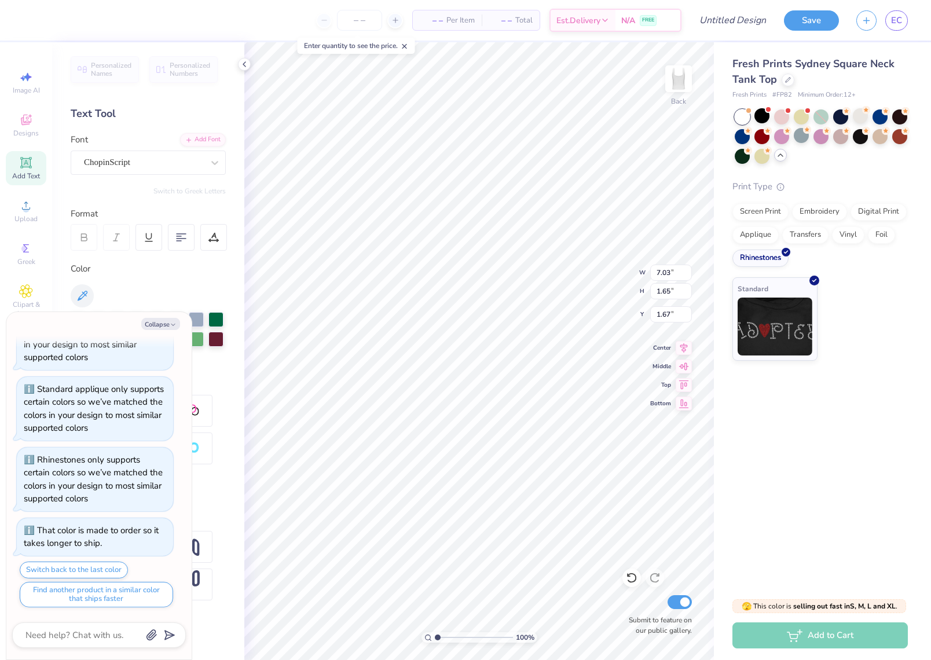
scroll to position [794, 0]
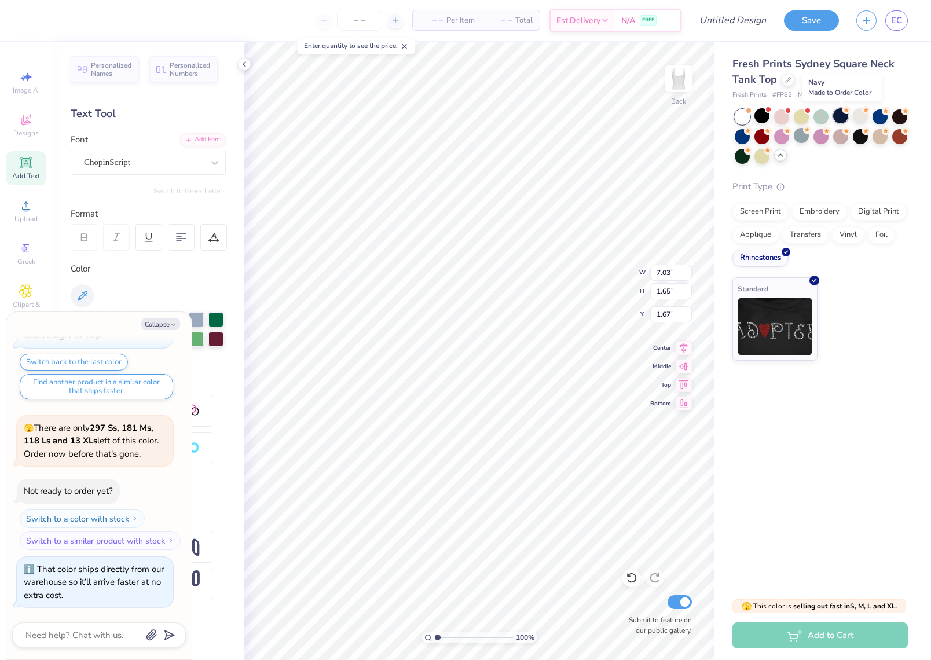
click at [839, 114] on div at bounding box center [840, 115] width 15 height 15
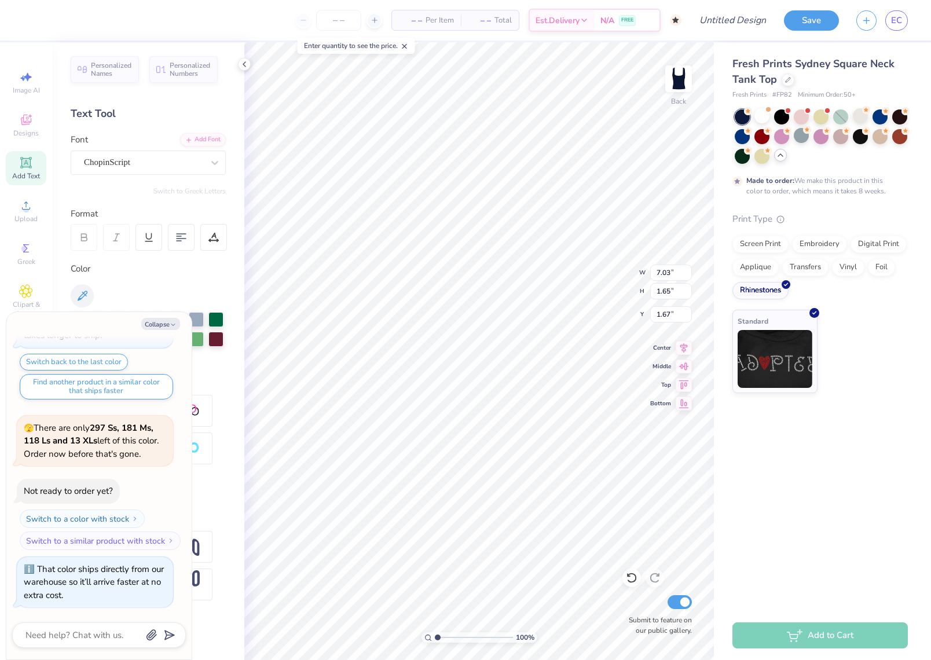
scroll to position [890, 0]
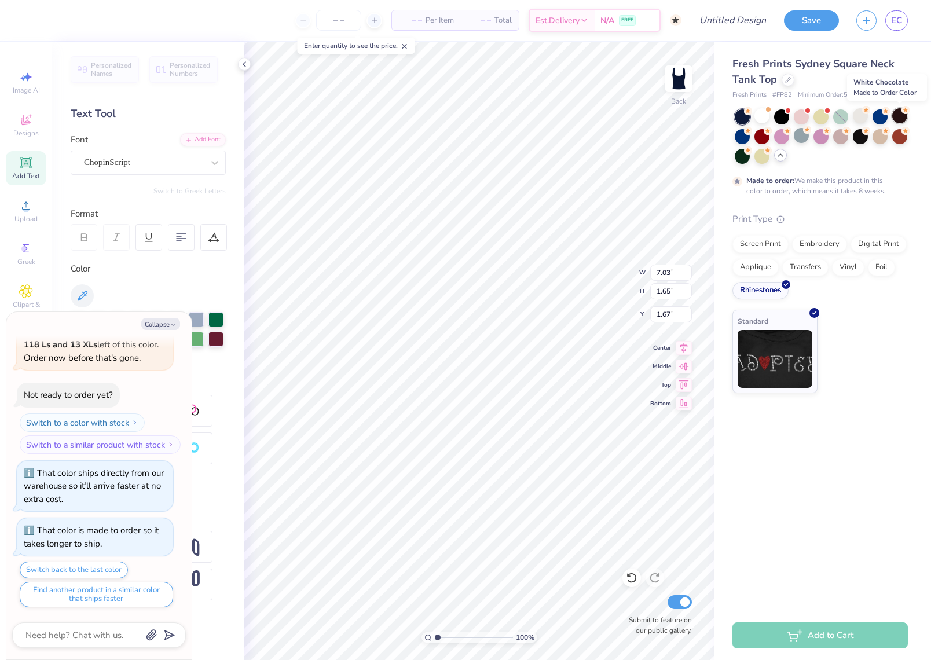
click at [900, 116] on div at bounding box center [899, 115] width 15 height 15
click at [785, 138] on div at bounding box center [781, 135] width 15 height 15
click at [170, 321] on icon "button" at bounding box center [173, 324] width 7 height 7
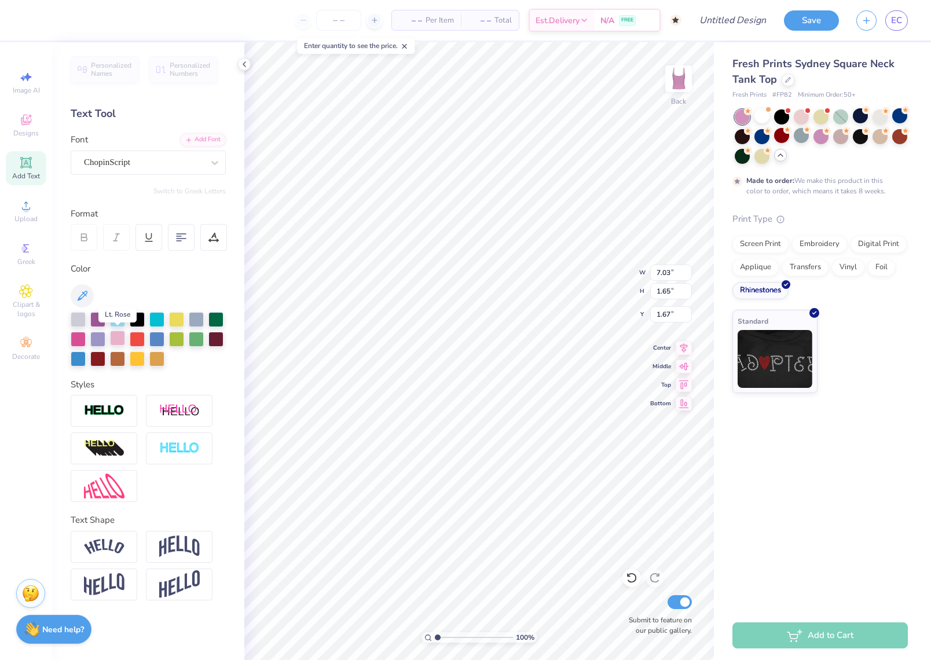
click at [124, 334] on div at bounding box center [117, 338] width 15 height 15
click at [78, 317] on div at bounding box center [78, 318] width 15 height 15
click at [76, 340] on div at bounding box center [78, 338] width 15 height 15
click at [193, 318] on div at bounding box center [196, 318] width 15 height 15
click at [91, 318] on div at bounding box center [97, 318] width 15 height 15
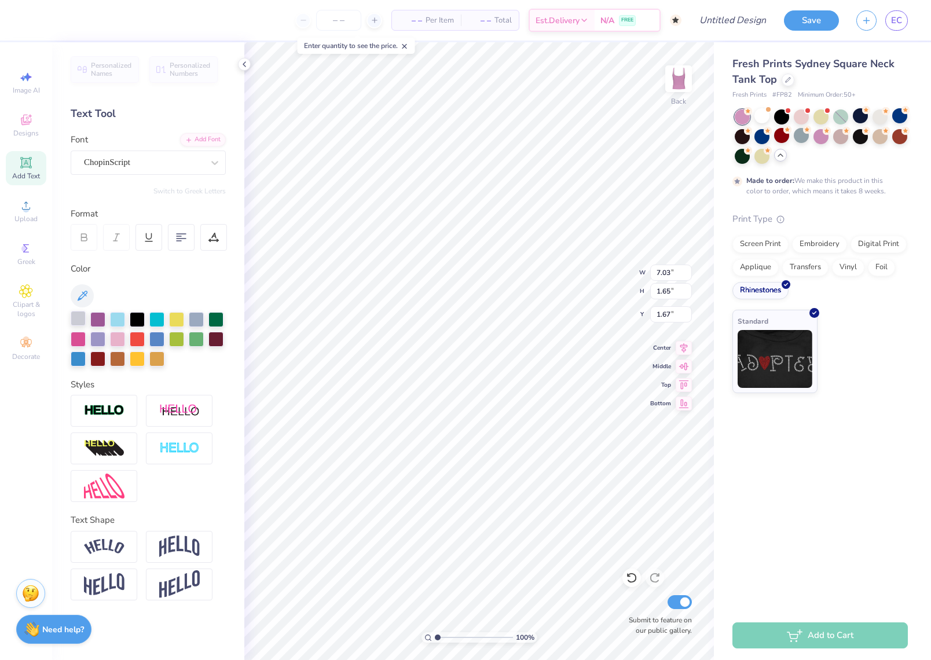
click at [75, 318] on div at bounding box center [78, 318] width 15 height 15
click at [878, 119] on div at bounding box center [879, 115] width 15 height 15
click at [746, 140] on div at bounding box center [742, 135] width 15 height 15
click at [899, 122] on div at bounding box center [899, 115] width 15 height 15
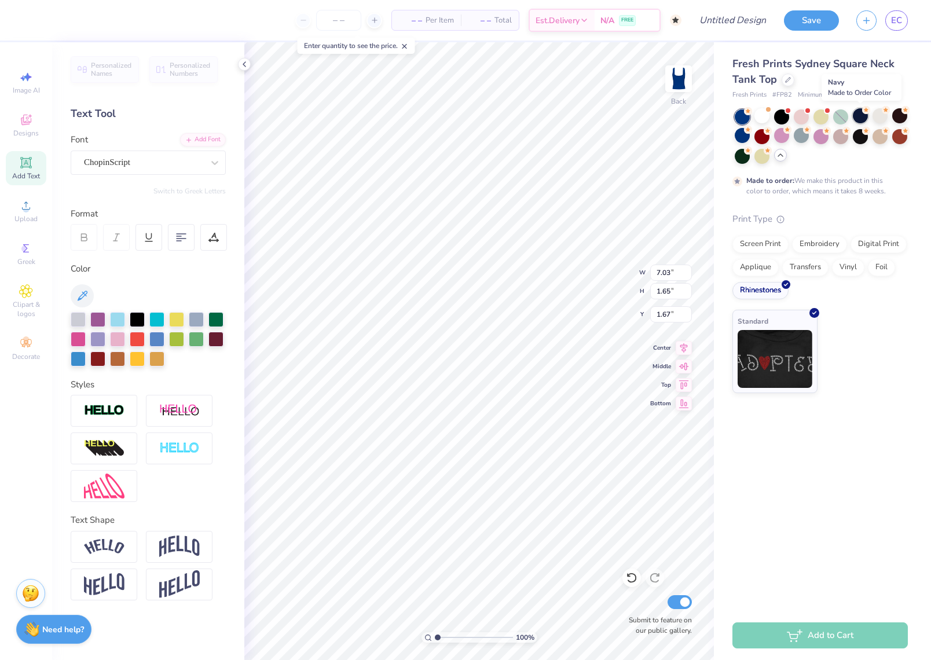
click at [859, 113] on div at bounding box center [860, 115] width 15 height 15
click at [803, 120] on div at bounding box center [801, 115] width 15 height 15
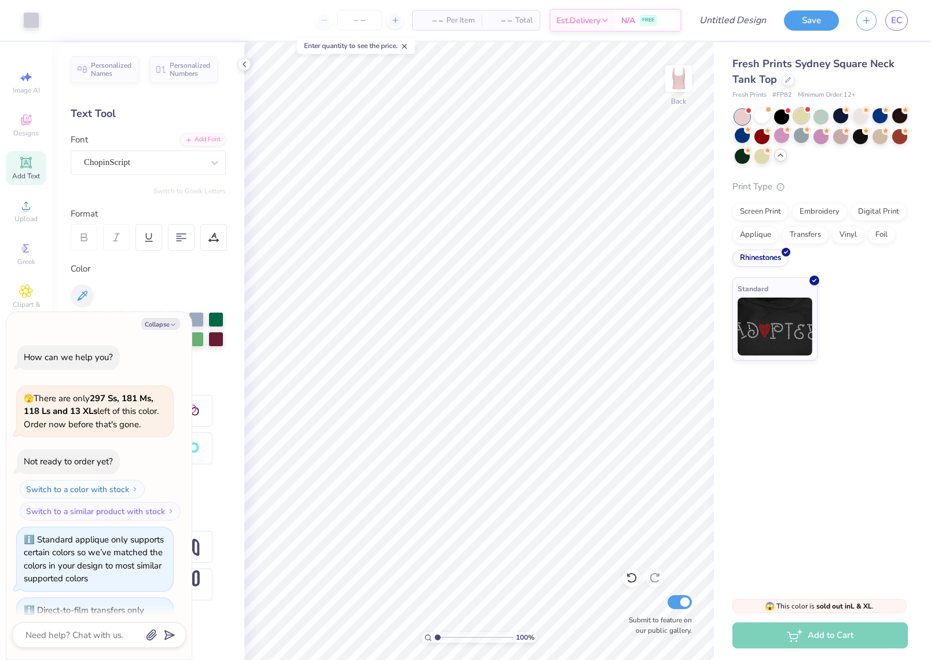
scroll to position [1109, 0]
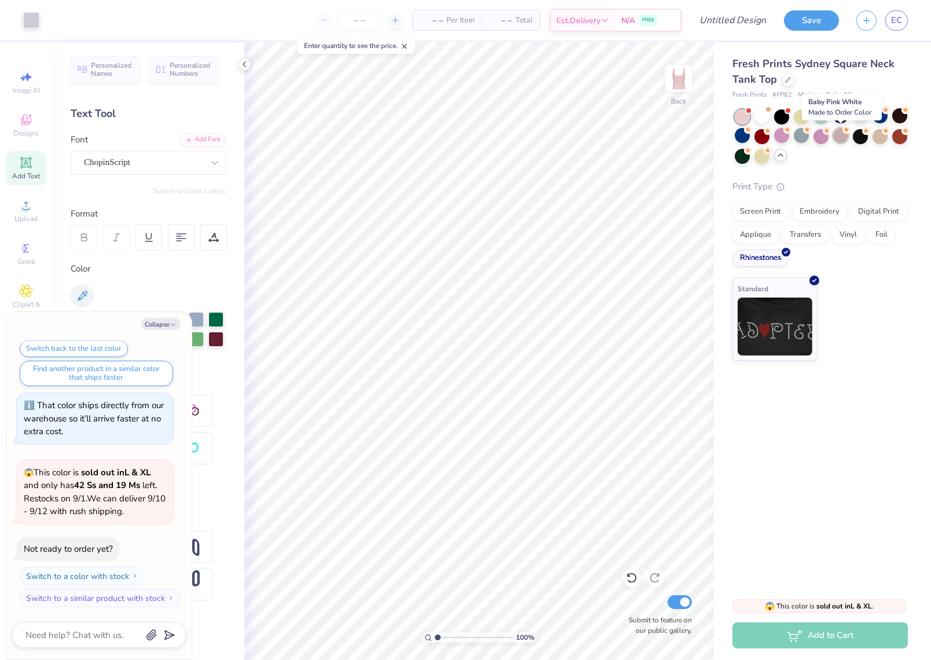
click at [843, 140] on div at bounding box center [840, 135] width 15 height 15
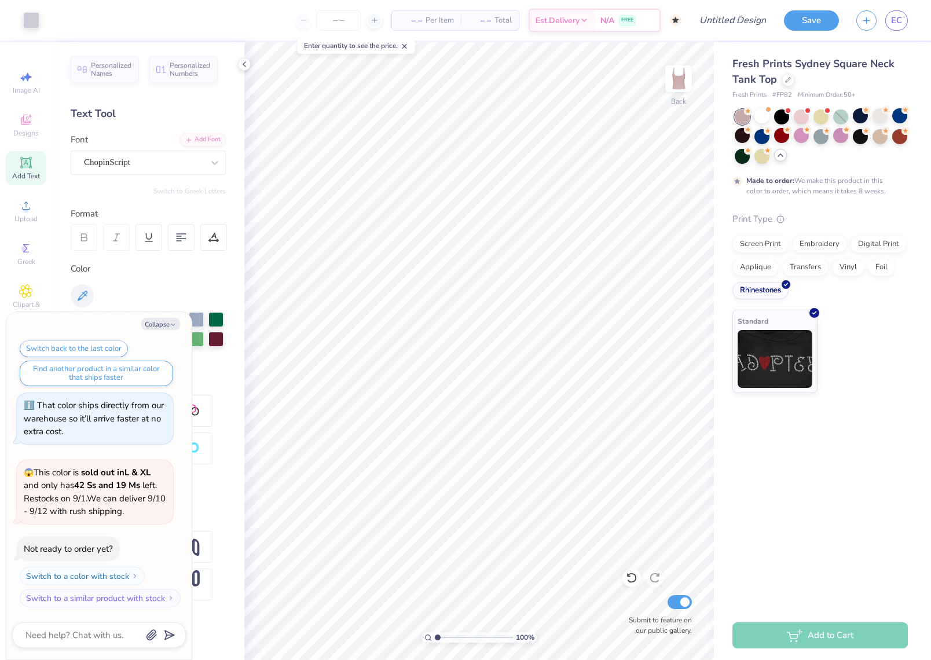
scroll to position [1204, 0]
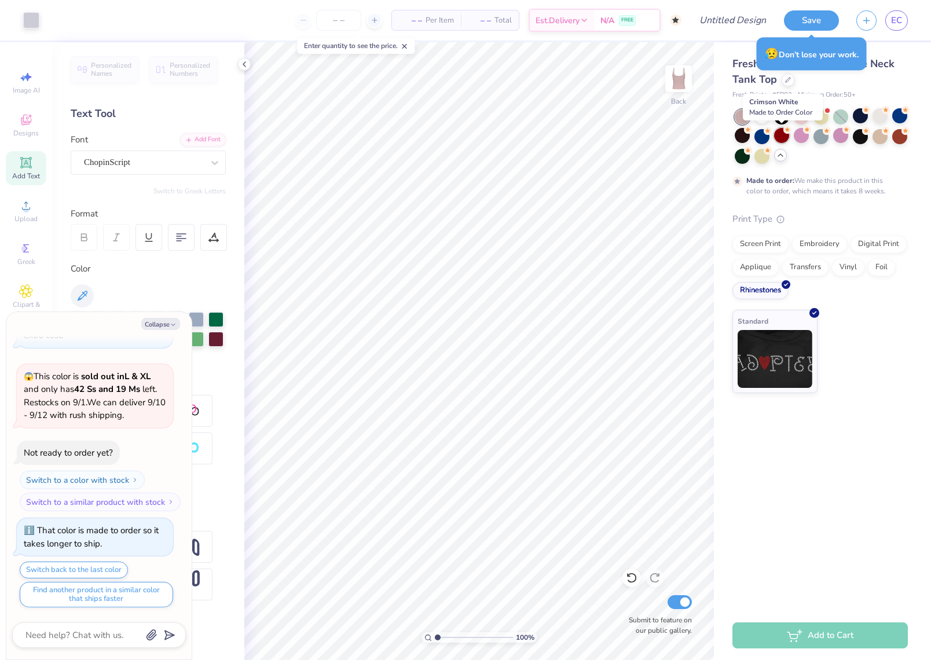
click at [776, 138] on div at bounding box center [781, 135] width 15 height 15
click at [159, 324] on button "Collapse" at bounding box center [160, 324] width 39 height 12
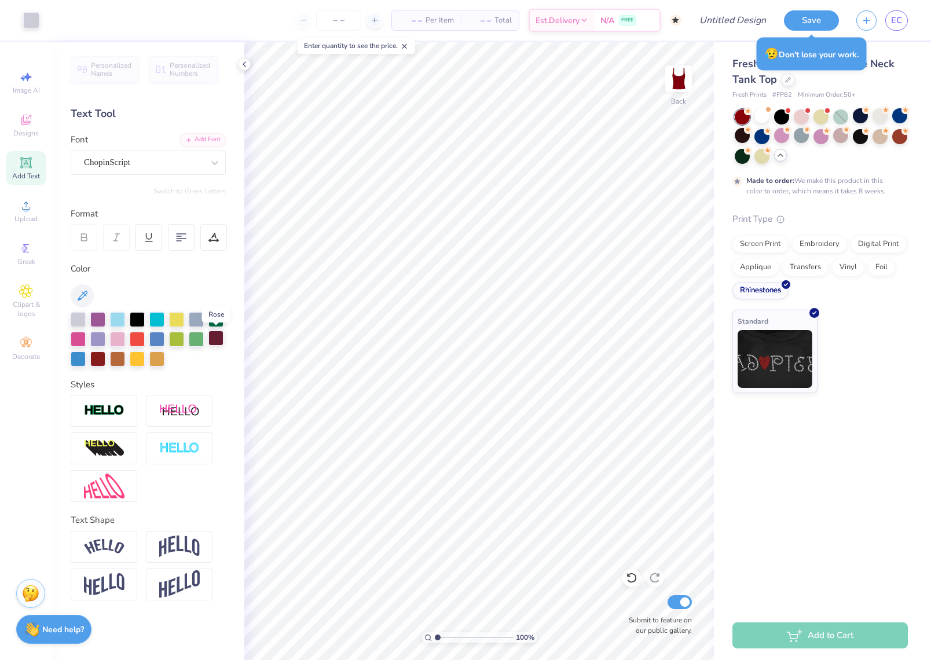
click at [210, 339] on div at bounding box center [215, 338] width 15 height 15
click at [139, 334] on div at bounding box center [137, 338] width 15 height 15
click at [93, 359] on div at bounding box center [97, 357] width 15 height 15
click at [886, 265] on div "Foil" at bounding box center [881, 265] width 27 height 17
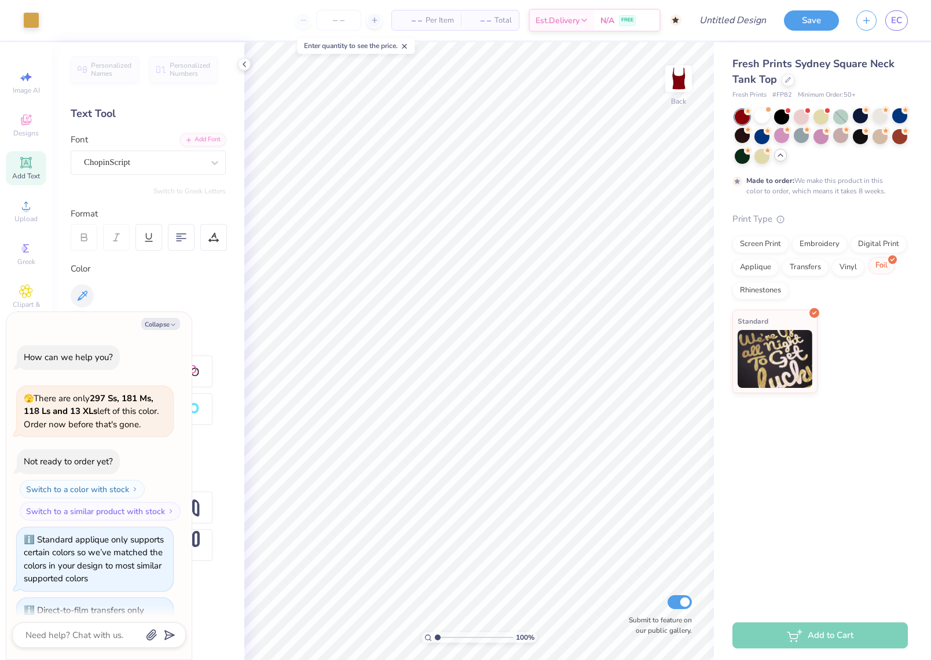
scroll to position [1274, 0]
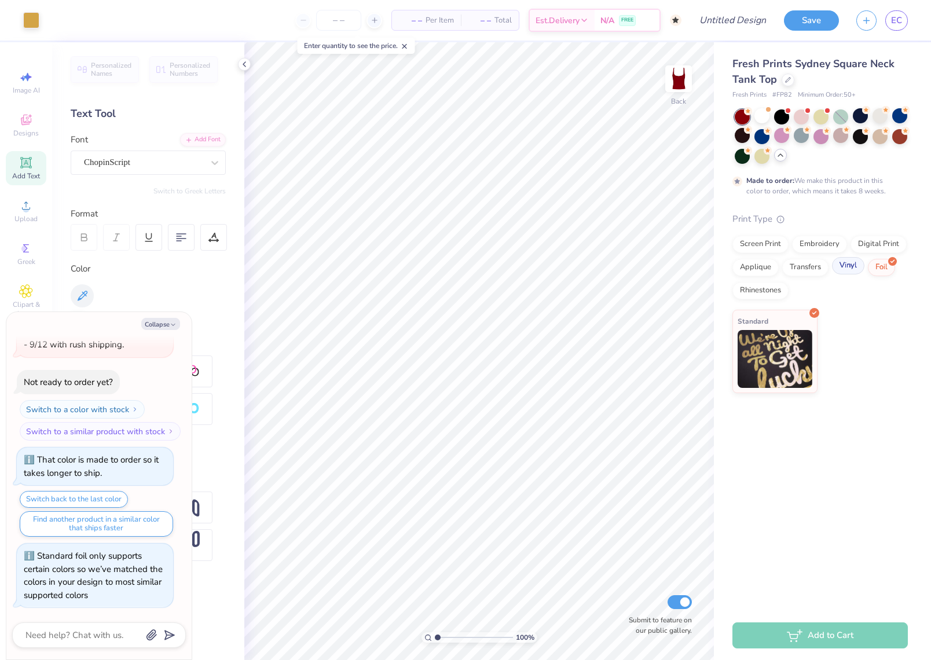
click at [855, 263] on div "Vinyl" at bounding box center [848, 265] width 32 height 17
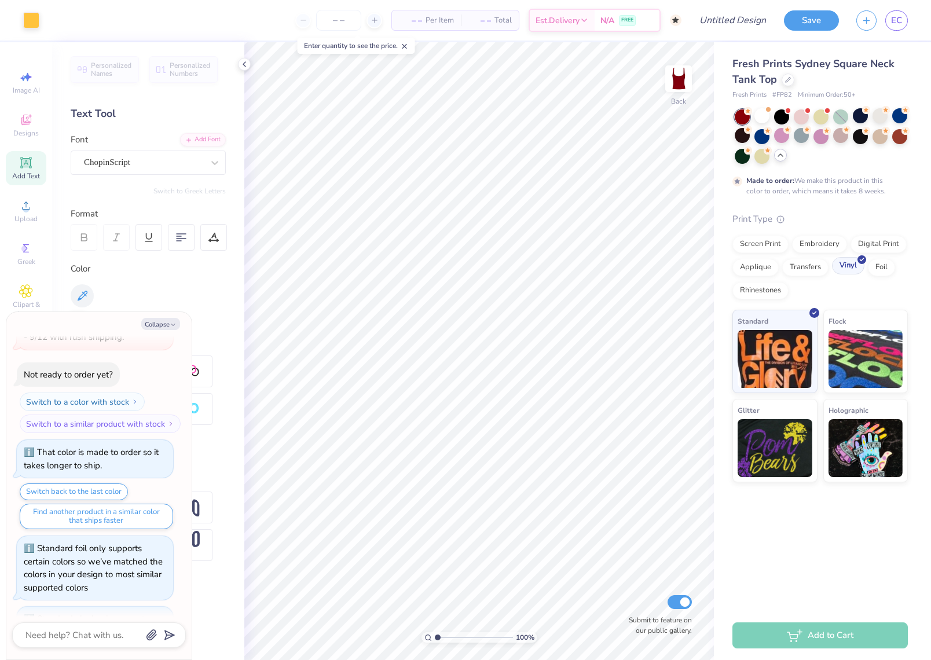
scroll to position [1343, 0]
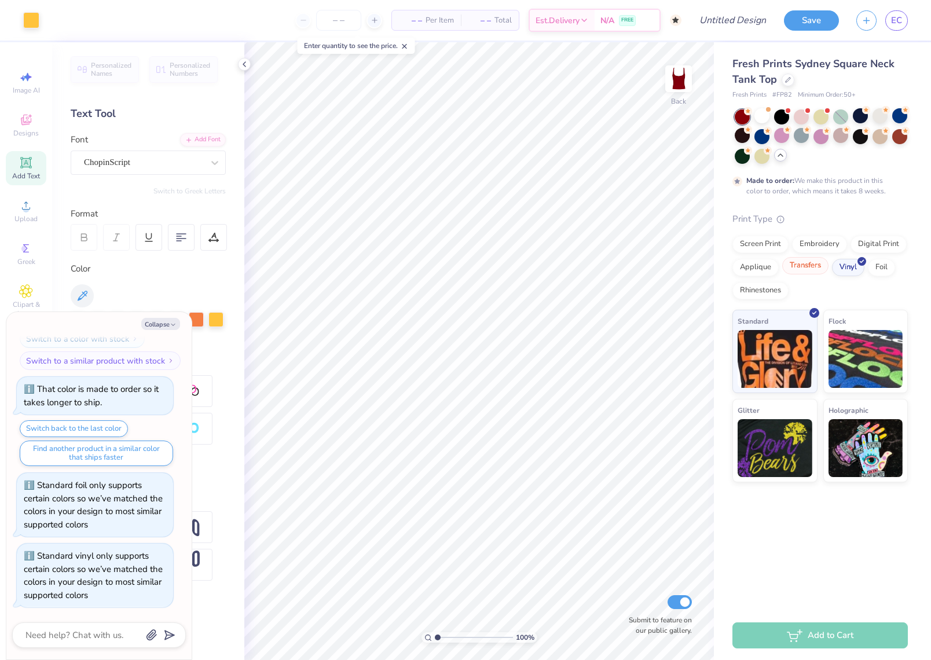
click at [812, 269] on div "Transfers" at bounding box center [805, 265] width 46 height 17
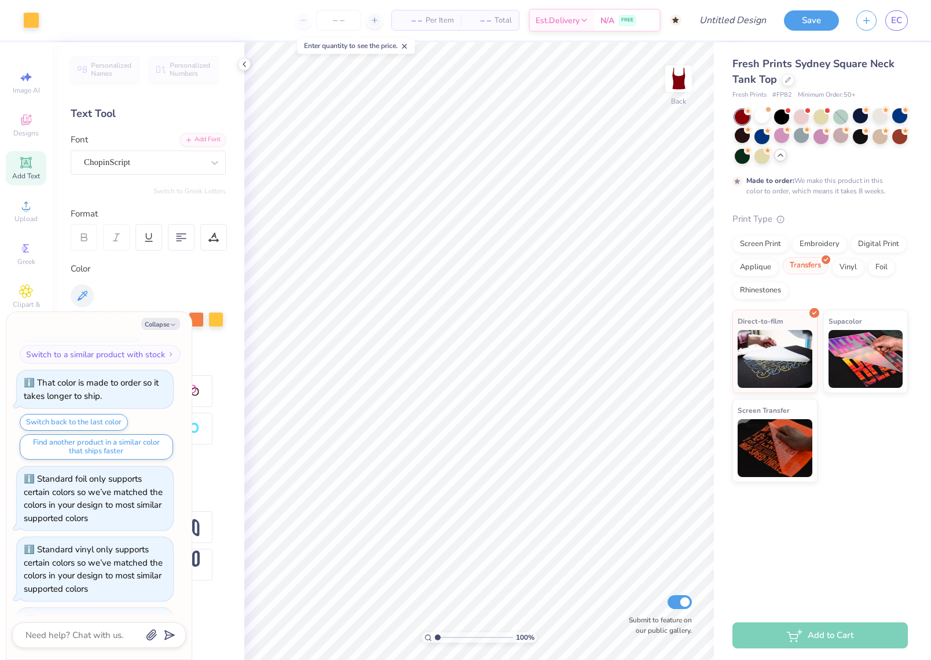
scroll to position [1412, 0]
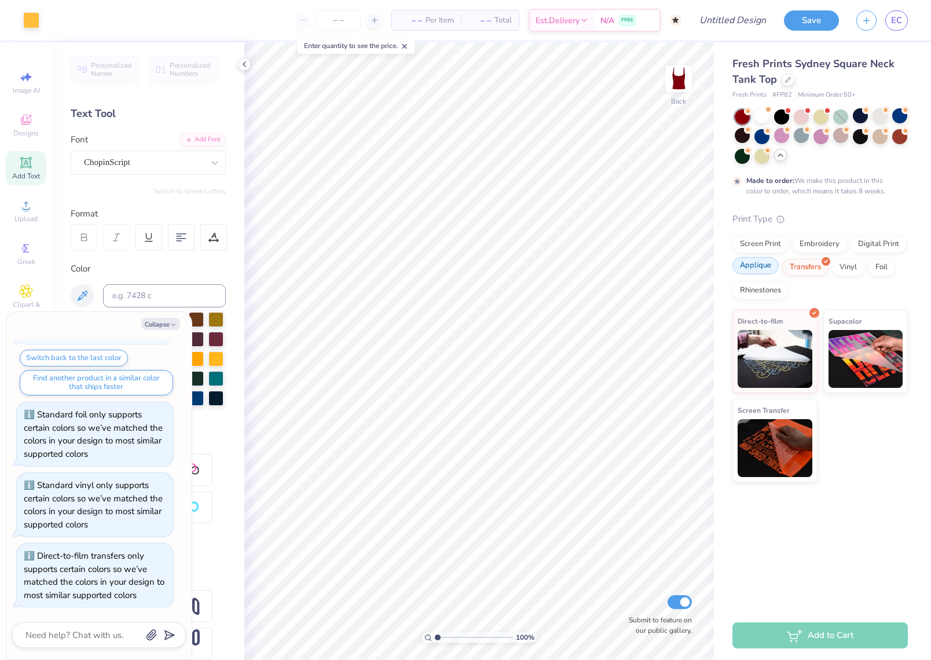
click at [763, 271] on div "Applique" at bounding box center [755, 265] width 46 height 17
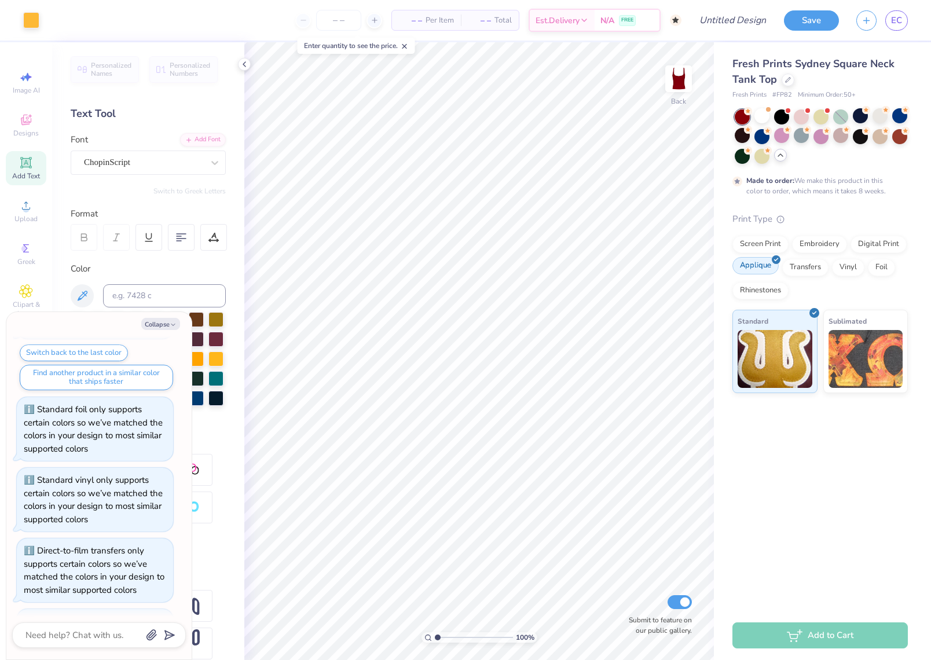
scroll to position [1482, 0]
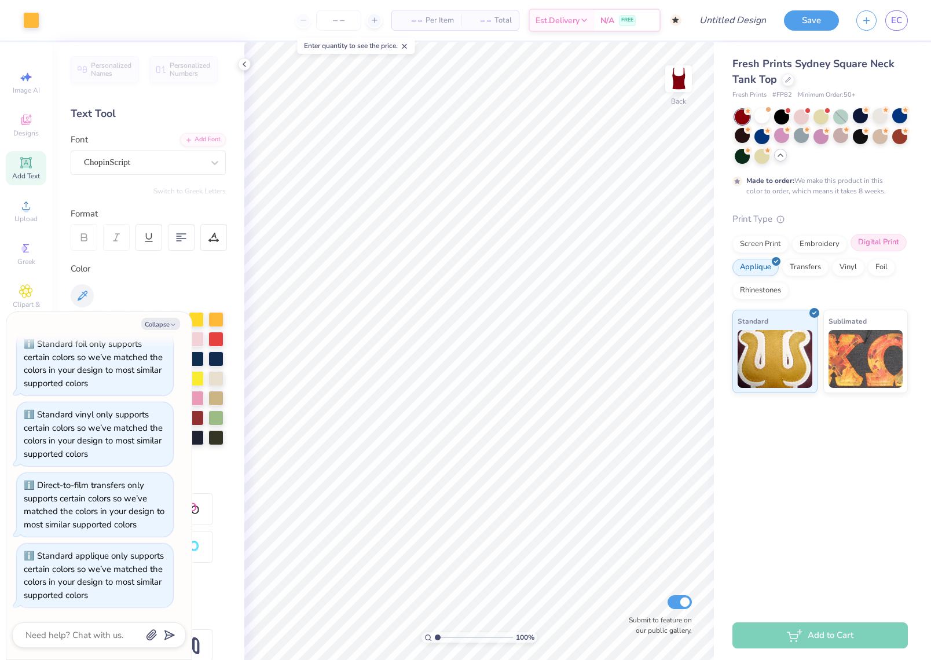
click at [884, 241] on div "Digital Print" at bounding box center [878, 242] width 56 height 17
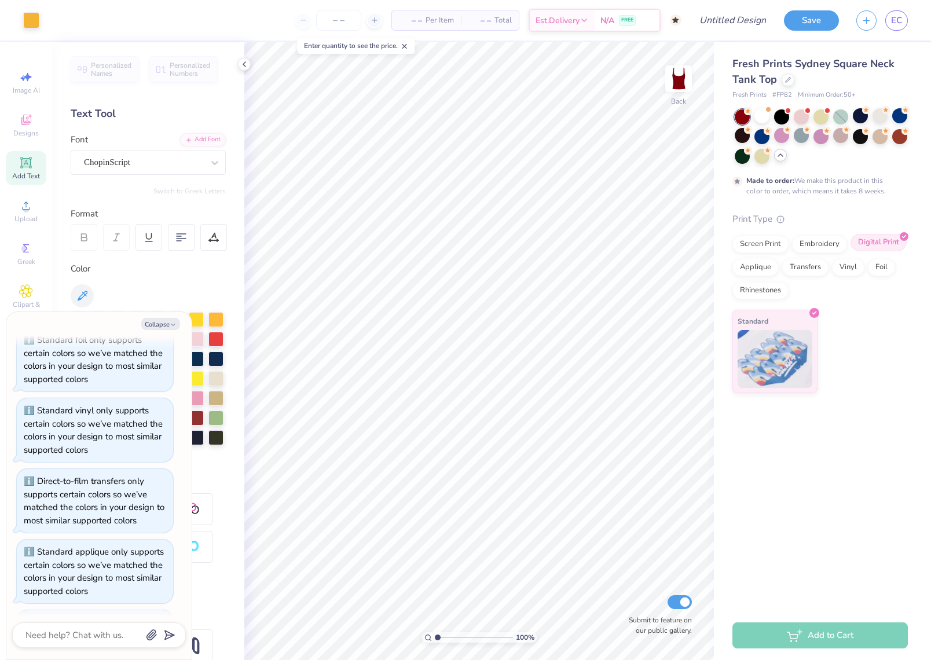
scroll to position [1551, 0]
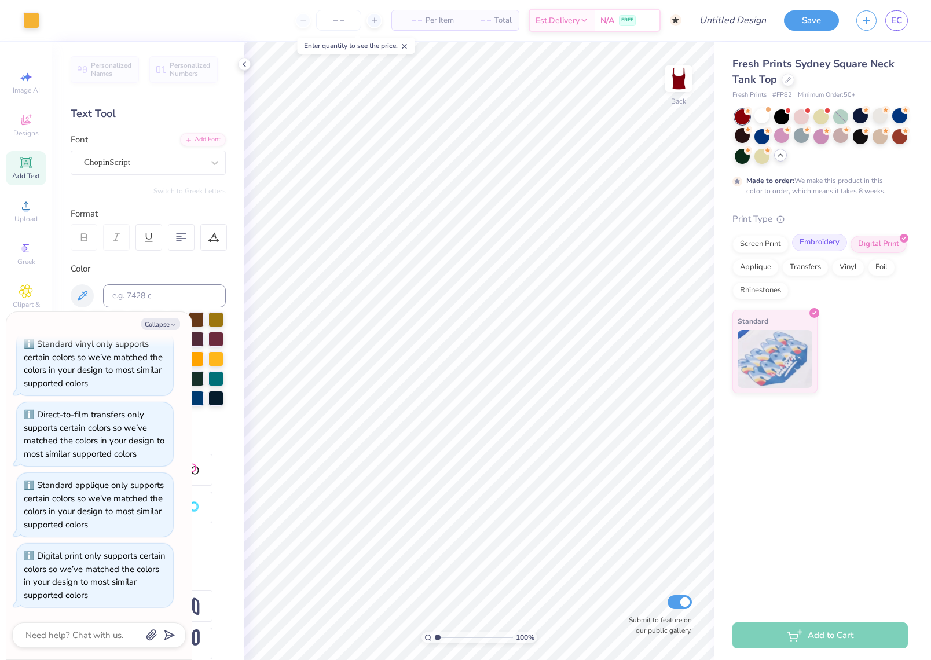
click at [835, 243] on div "Embroidery" at bounding box center [819, 242] width 55 height 17
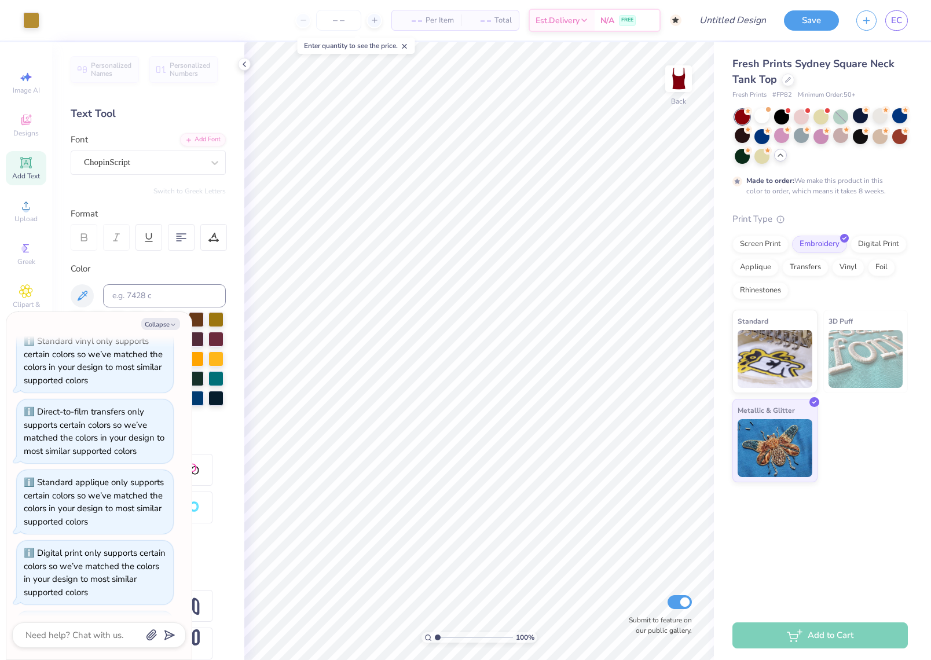
scroll to position [1634, 0]
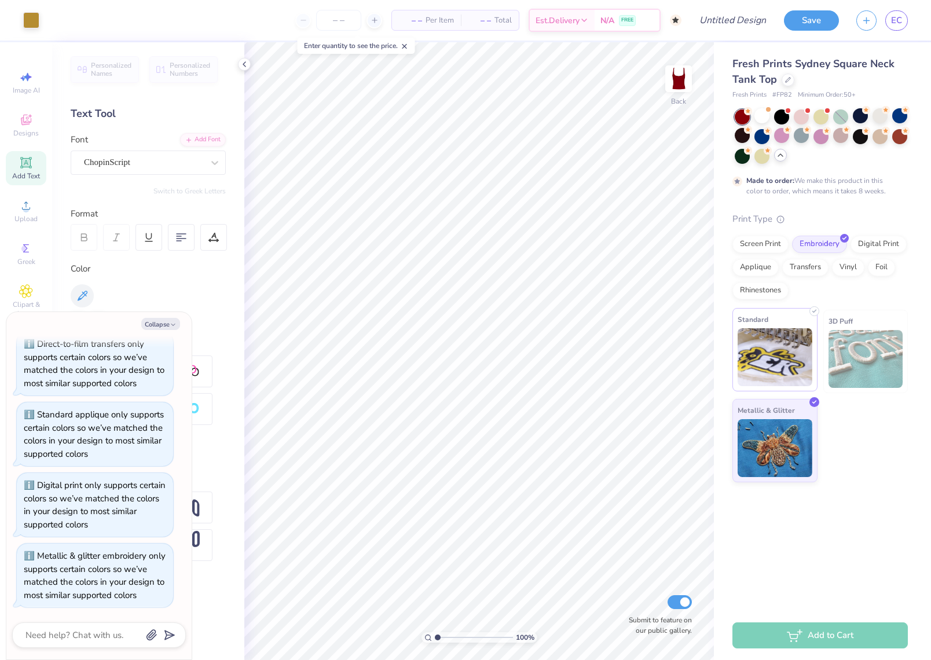
click at [771, 366] on img at bounding box center [775, 357] width 75 height 58
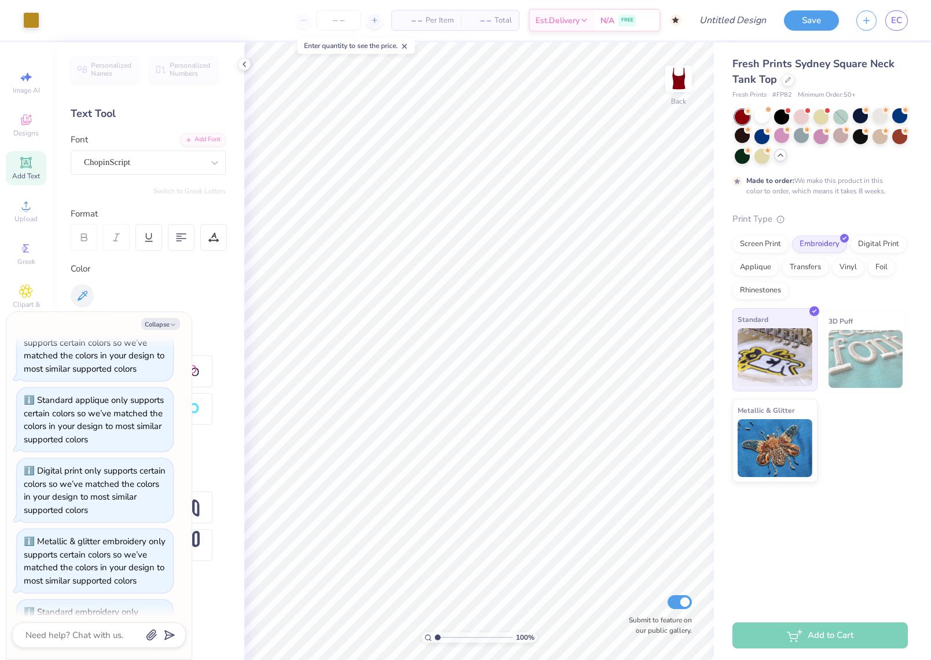
scroll to position [1703, 0]
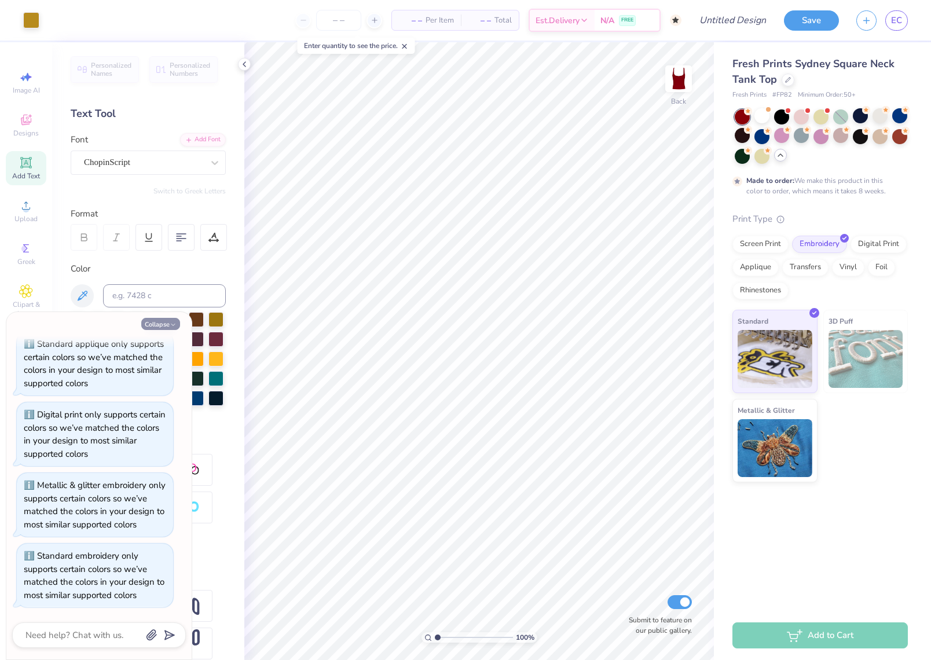
click at [168, 325] on button "Collapse" at bounding box center [160, 324] width 39 height 12
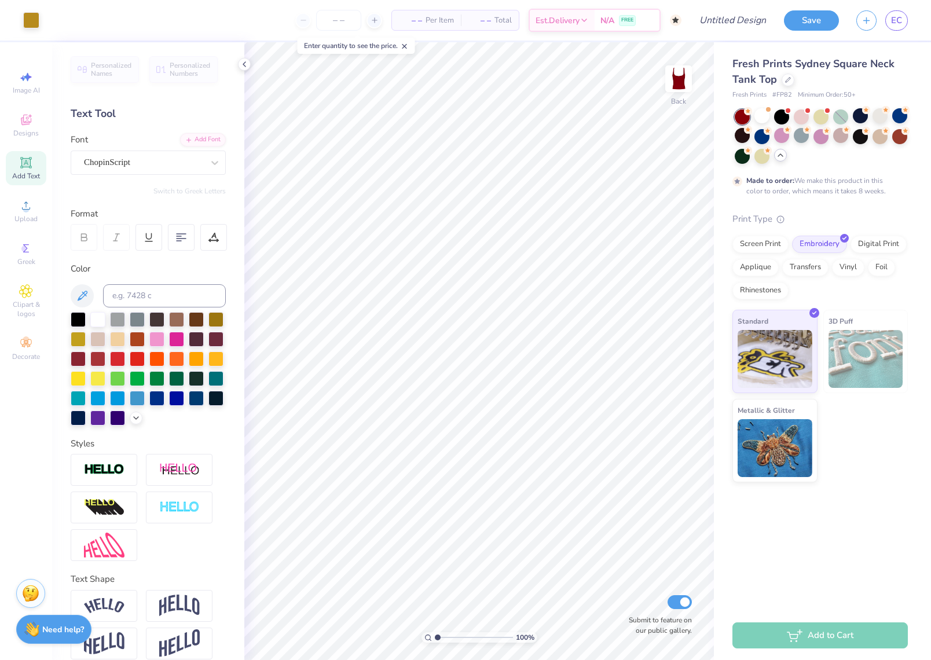
click at [67, 357] on div "Personalized Names Personalized Numbers Text Tool Add Font Font ChopinScript Sw…" at bounding box center [148, 351] width 192 height 618
click at [79, 358] on div at bounding box center [78, 357] width 15 height 15
click at [138, 340] on div at bounding box center [137, 338] width 15 height 15
click at [100, 358] on div at bounding box center [97, 357] width 15 height 15
click at [111, 359] on div at bounding box center [117, 357] width 15 height 15
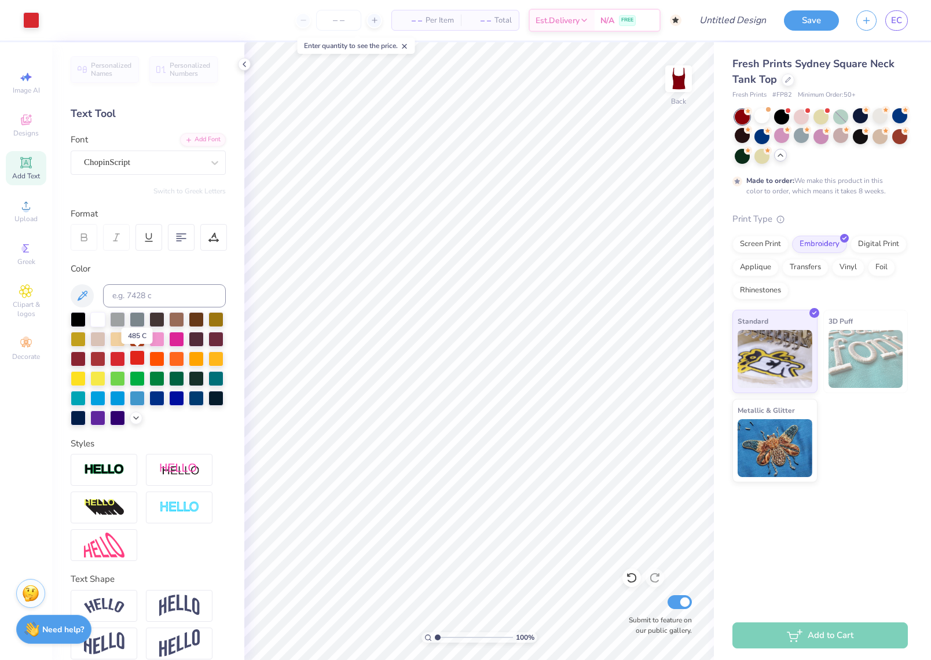
click at [135, 361] on div at bounding box center [137, 357] width 15 height 15
click at [100, 318] on div at bounding box center [97, 318] width 15 height 15
click at [216, 342] on div at bounding box center [215, 338] width 15 height 15
click at [196, 320] on div at bounding box center [196, 318] width 15 height 15
click at [181, 318] on div at bounding box center [176, 318] width 15 height 15
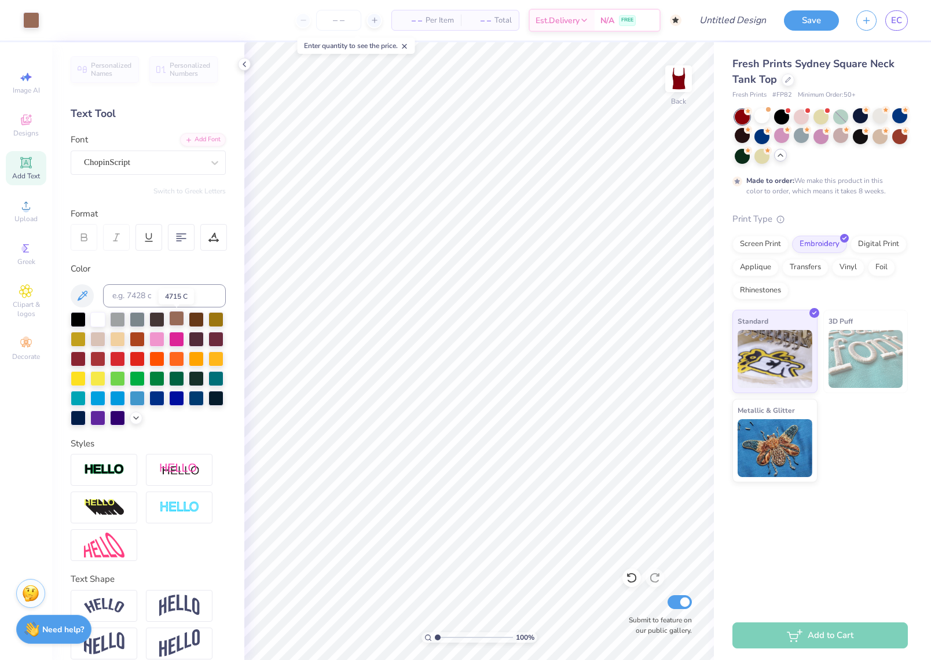
click at [174, 320] on div at bounding box center [176, 318] width 15 height 15
click at [99, 337] on div at bounding box center [97, 338] width 15 height 15
click at [179, 321] on div at bounding box center [176, 318] width 15 height 15
click at [192, 317] on div at bounding box center [196, 318] width 15 height 15
click at [76, 297] on icon at bounding box center [82, 296] width 14 height 14
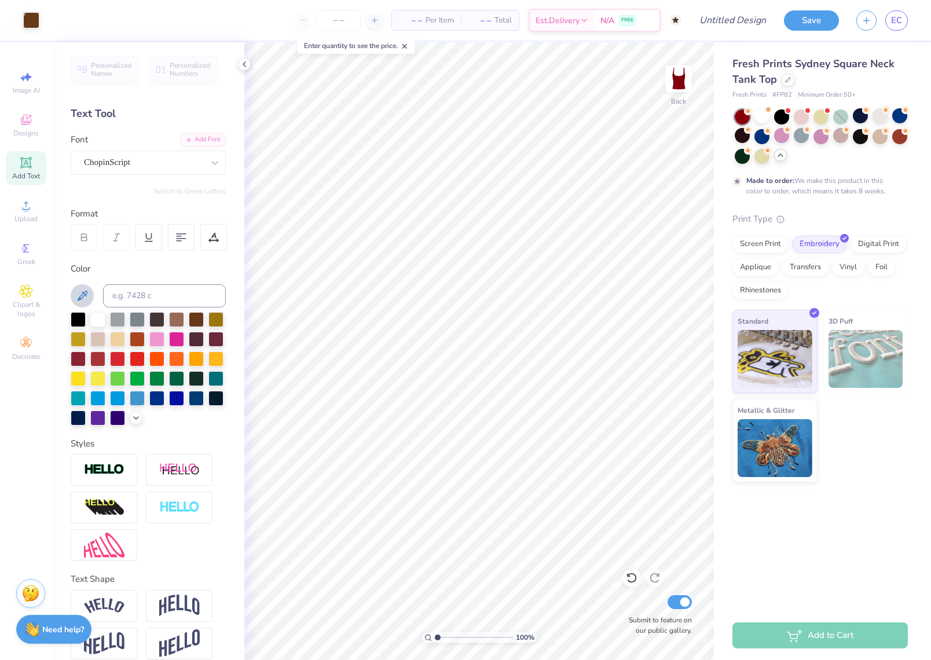
click at [80, 297] on icon at bounding box center [83, 296] width 10 height 10
click at [82, 289] on icon at bounding box center [82, 296] width 14 height 14
click at [86, 292] on icon at bounding box center [82, 296] width 14 height 14
drag, startPoint x: 81, startPoint y: 295, endPoint x: 97, endPoint y: 325, distance: 34.2
click at [93, 326] on div "Color" at bounding box center [148, 343] width 155 height 163
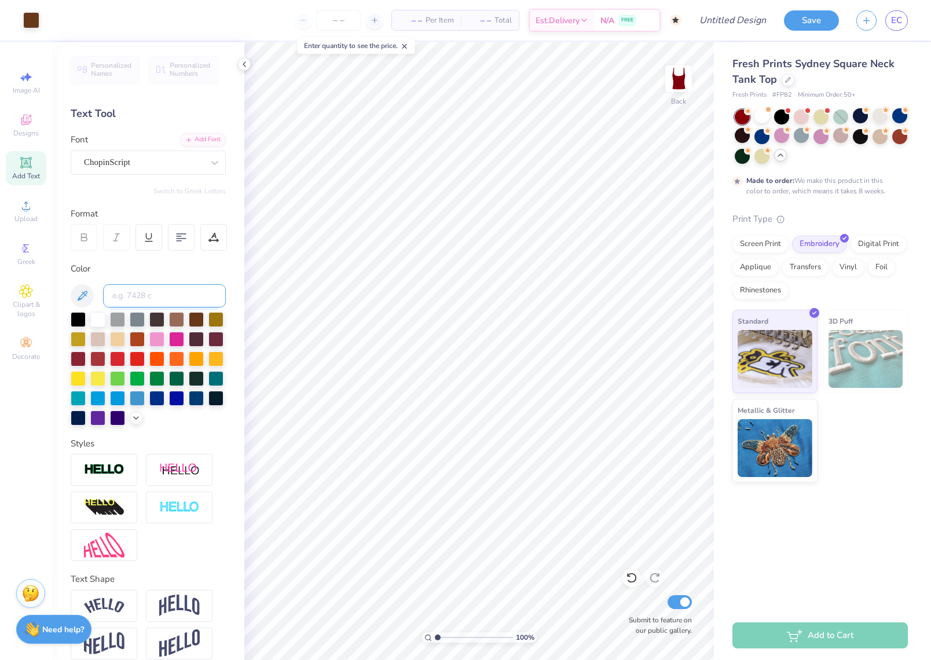
click at [162, 298] on input at bounding box center [164, 295] width 123 height 23
click at [131, 414] on icon at bounding box center [135, 416] width 9 height 9
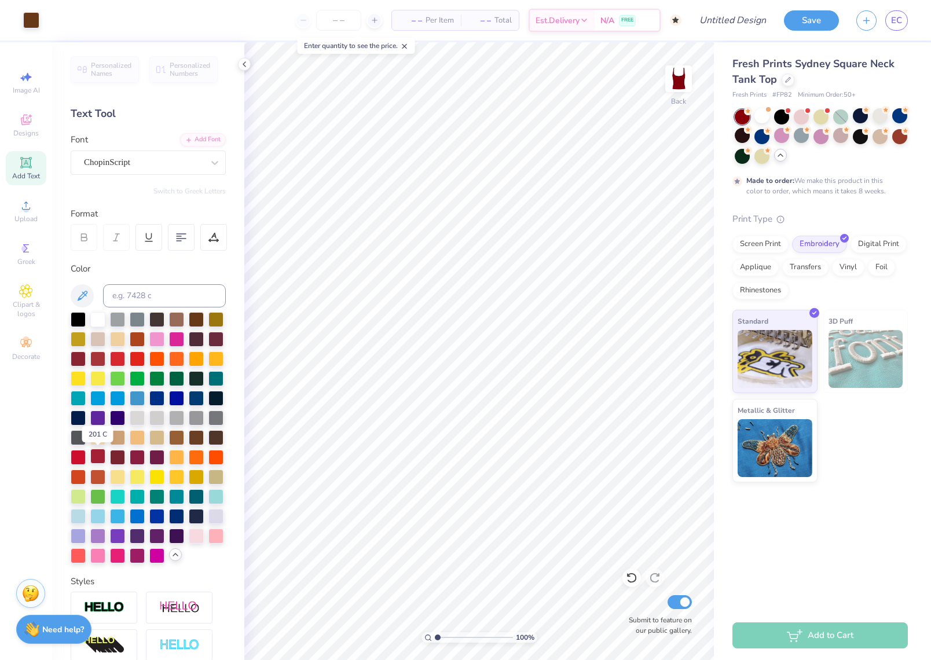
click at [90, 456] on div at bounding box center [97, 456] width 15 height 15
click at [111, 457] on div at bounding box center [117, 456] width 15 height 15
click at [135, 458] on div at bounding box center [137, 456] width 15 height 15
click at [673, 86] on img at bounding box center [678, 79] width 46 height 46
click at [676, 88] on img at bounding box center [678, 78] width 23 height 23
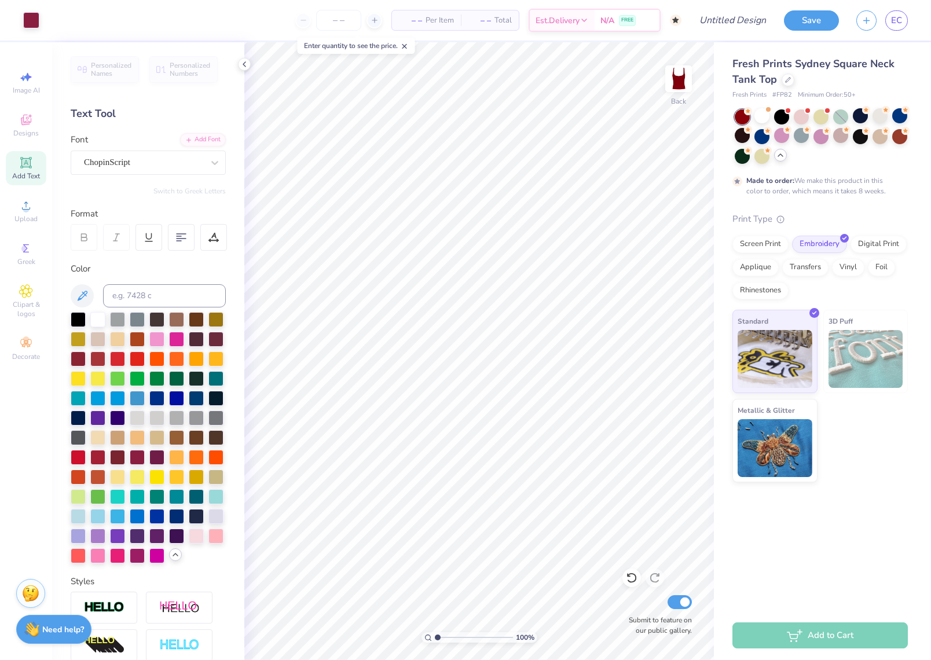
click at [779, 160] on div at bounding box center [780, 155] width 13 height 13
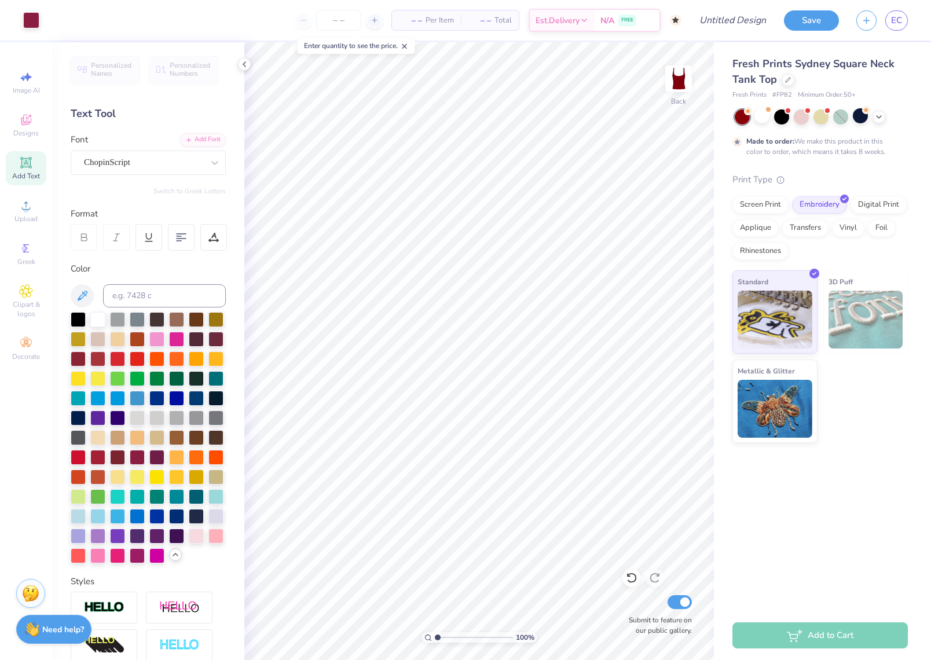
click at [880, 108] on div "Fresh Prints Sydney Square Neck Tank Top Fresh Prints # FP82 Minimum Order: 50 …" at bounding box center [819, 249] width 175 height 387
click at [880, 113] on icon at bounding box center [878, 115] width 9 height 9
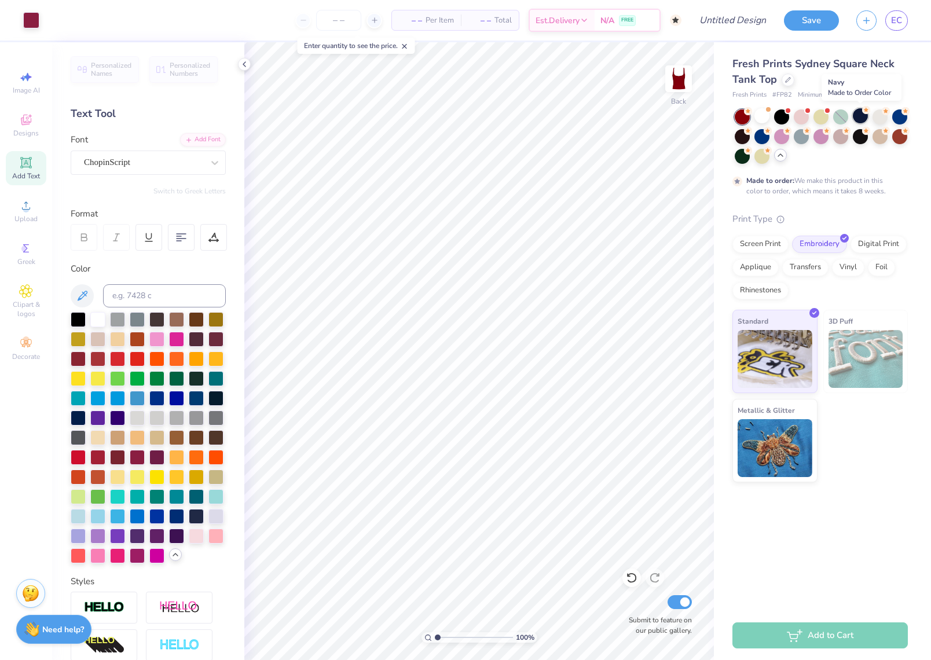
click at [856, 116] on div at bounding box center [860, 115] width 15 height 15
click at [897, 132] on div at bounding box center [899, 135] width 15 height 15
click at [133, 340] on div at bounding box center [137, 338] width 15 height 15
click at [94, 474] on div at bounding box center [97, 475] width 15 height 15
click at [178, 438] on div at bounding box center [176, 436] width 15 height 15
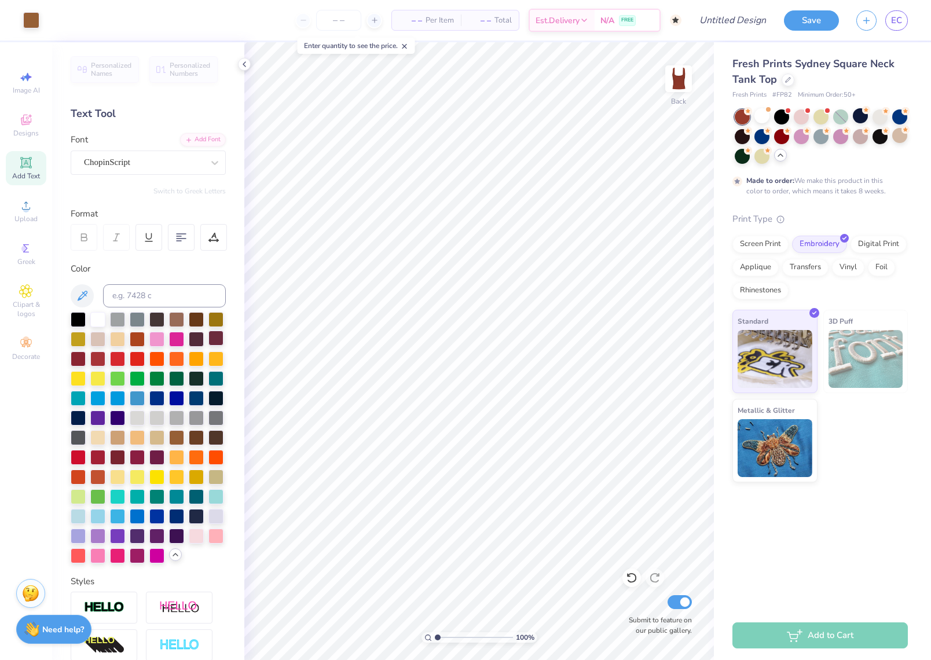
click at [222, 337] on div at bounding box center [215, 338] width 15 height 15
click at [218, 339] on div at bounding box center [215, 338] width 15 height 15
click at [100, 357] on div at bounding box center [97, 357] width 15 height 15
click at [75, 361] on div at bounding box center [78, 357] width 15 height 15
click at [191, 320] on div at bounding box center [196, 318] width 15 height 15
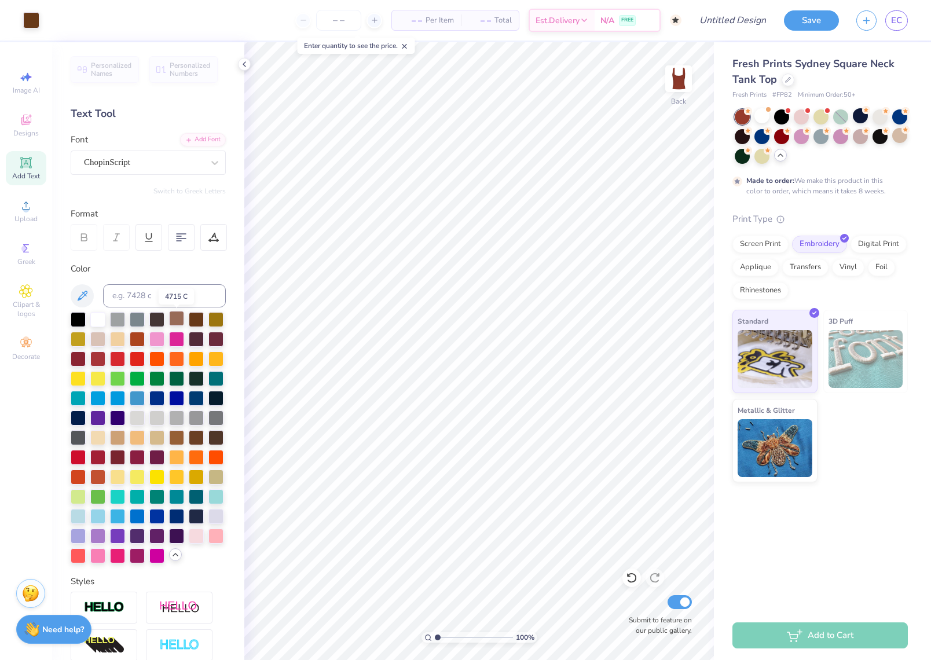
click at [177, 321] on div at bounding box center [176, 318] width 15 height 15
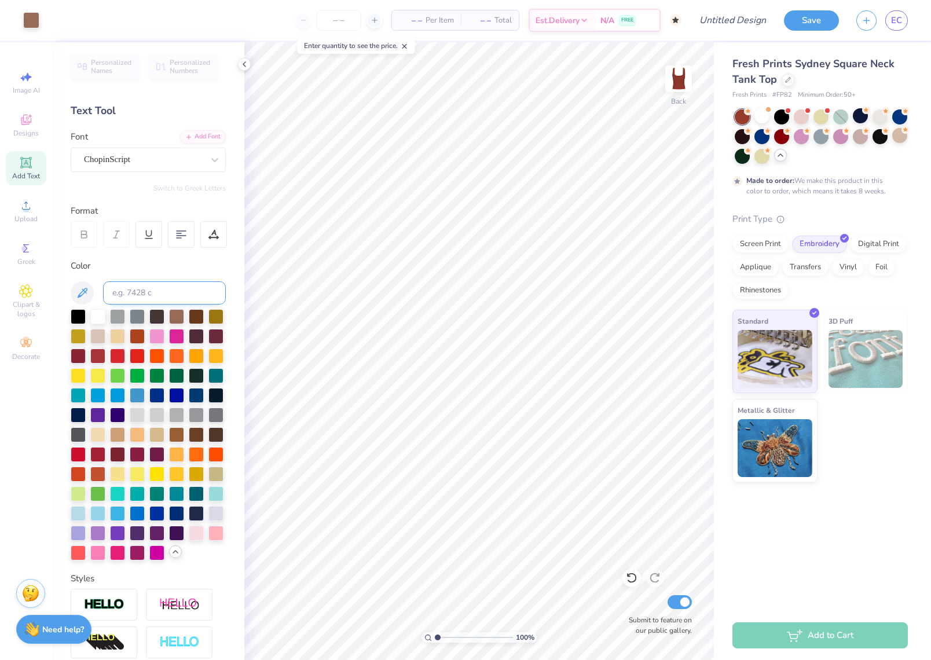
scroll to position [8, 0]
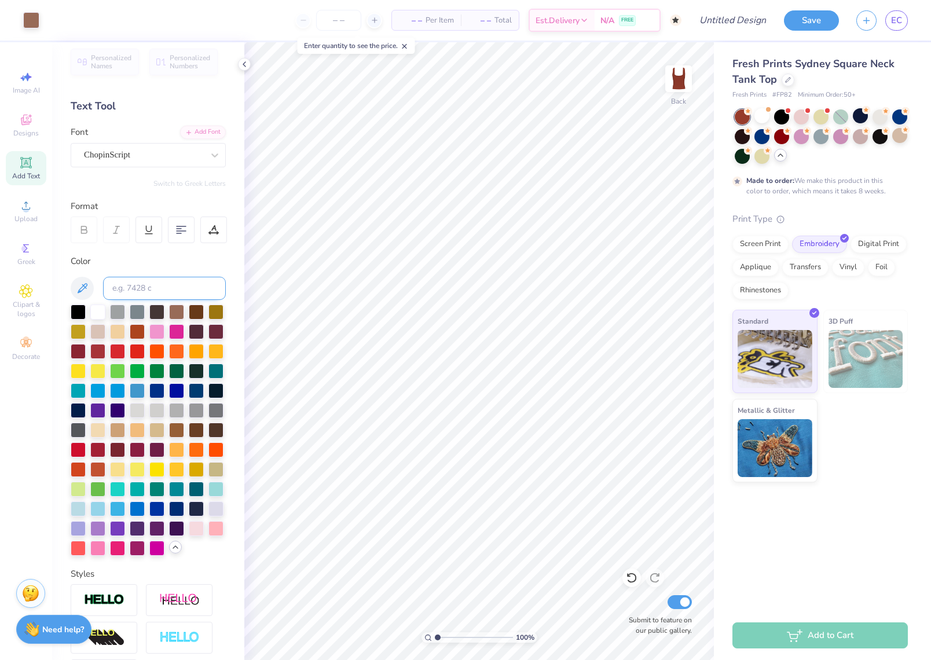
click at [146, 289] on input at bounding box center [164, 288] width 123 height 23
click at [765, 120] on div at bounding box center [761, 115] width 15 height 15
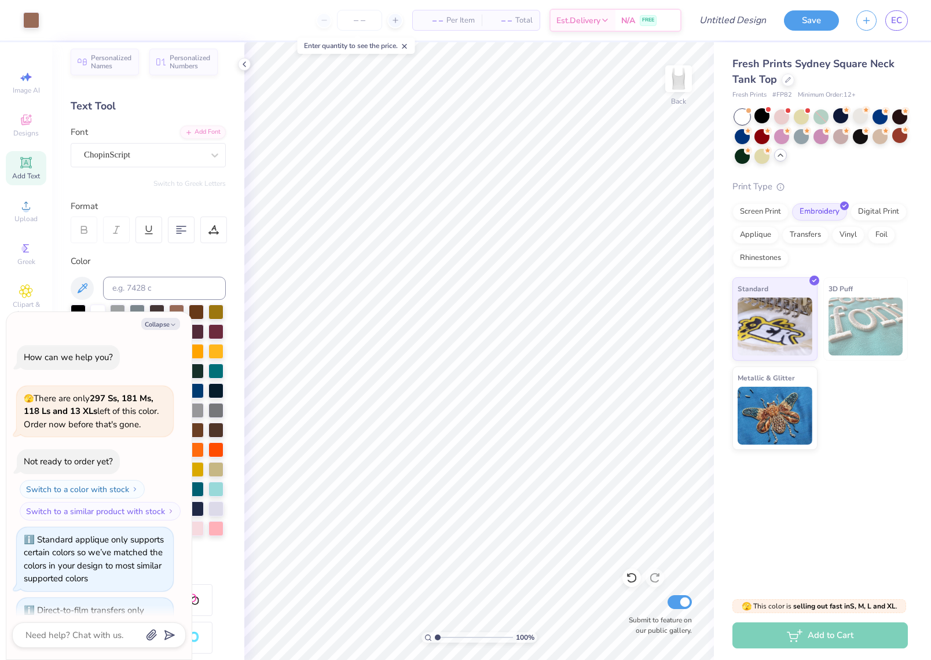
scroll to position [1909, 0]
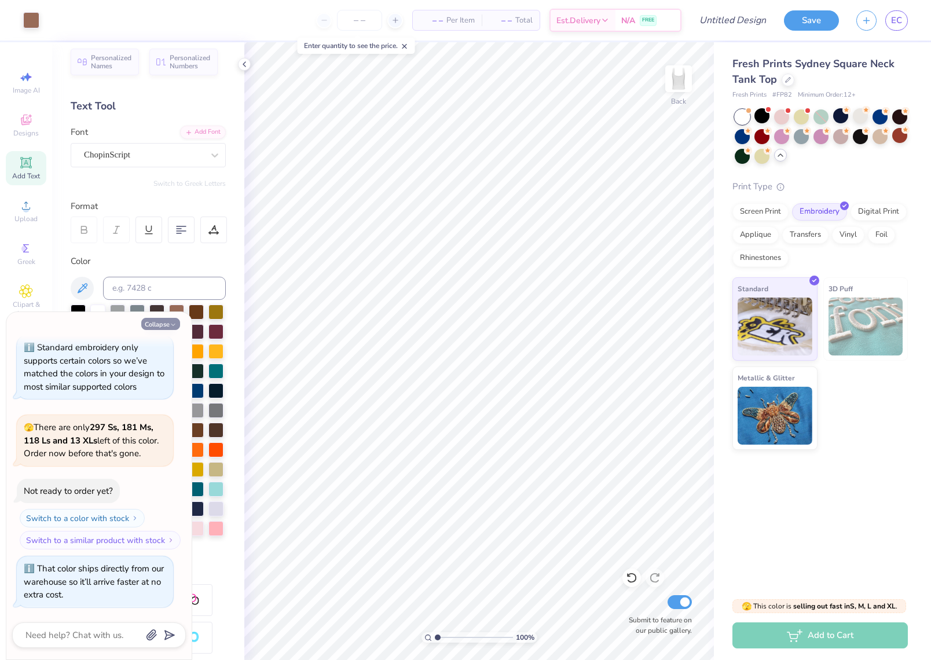
click at [172, 326] on icon "button" at bounding box center [173, 324] width 7 height 7
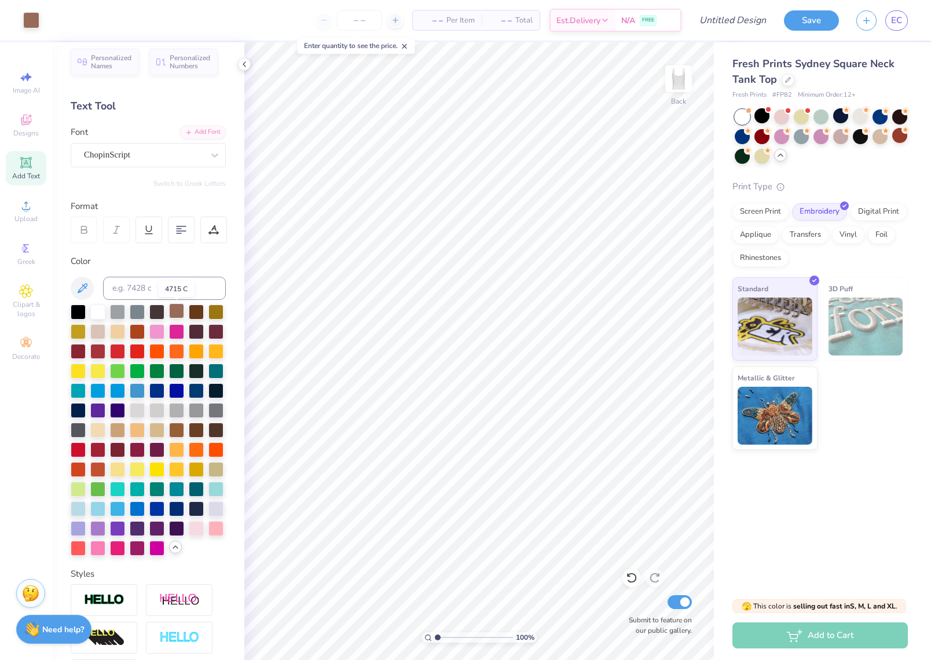
click at [172, 313] on div at bounding box center [176, 310] width 15 height 15
click at [103, 313] on div at bounding box center [97, 311] width 15 height 15
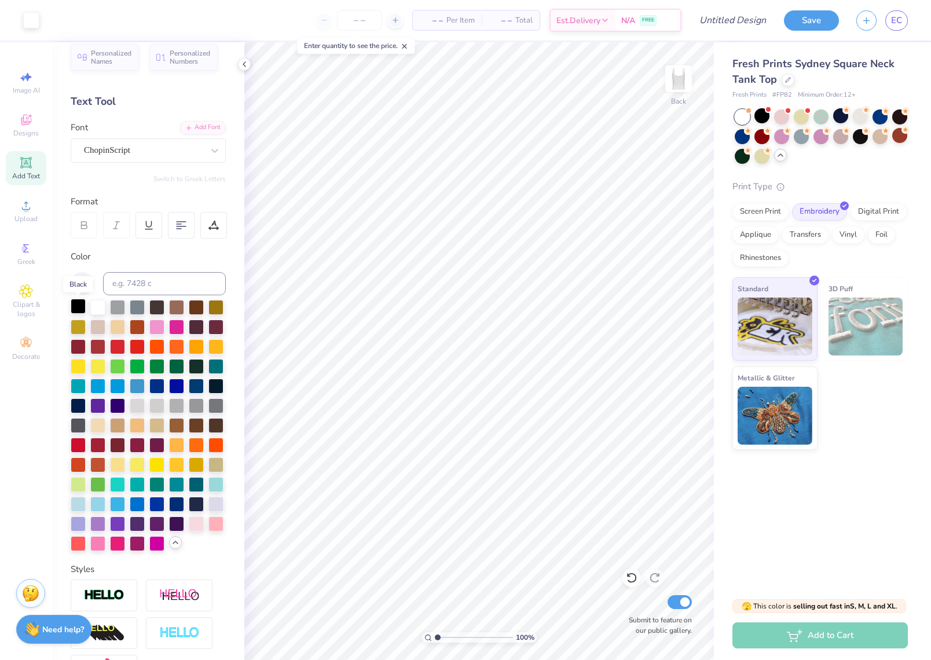
click at [76, 312] on div at bounding box center [78, 306] width 15 height 15
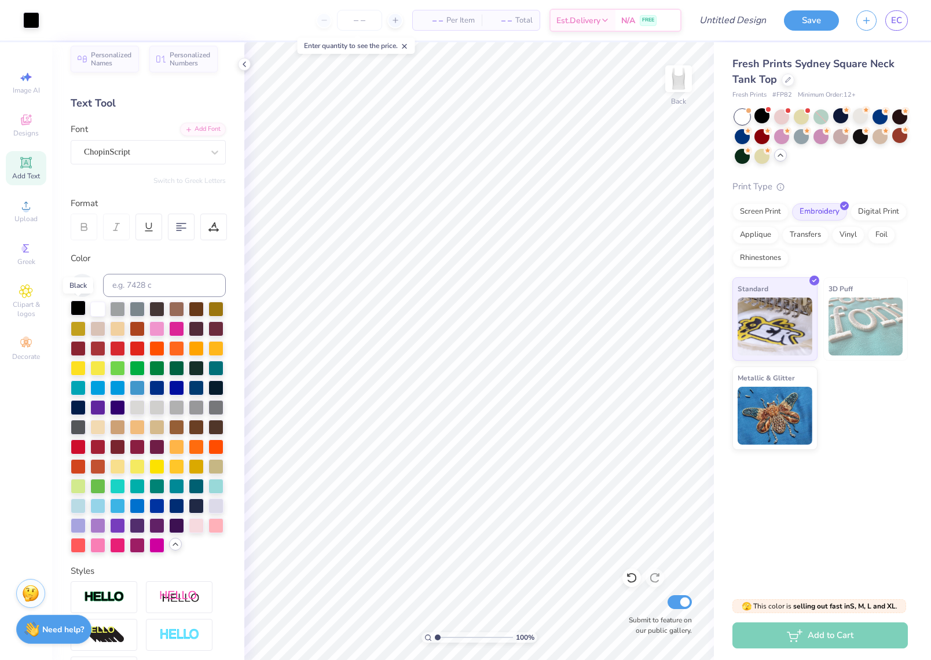
scroll to position [14, 0]
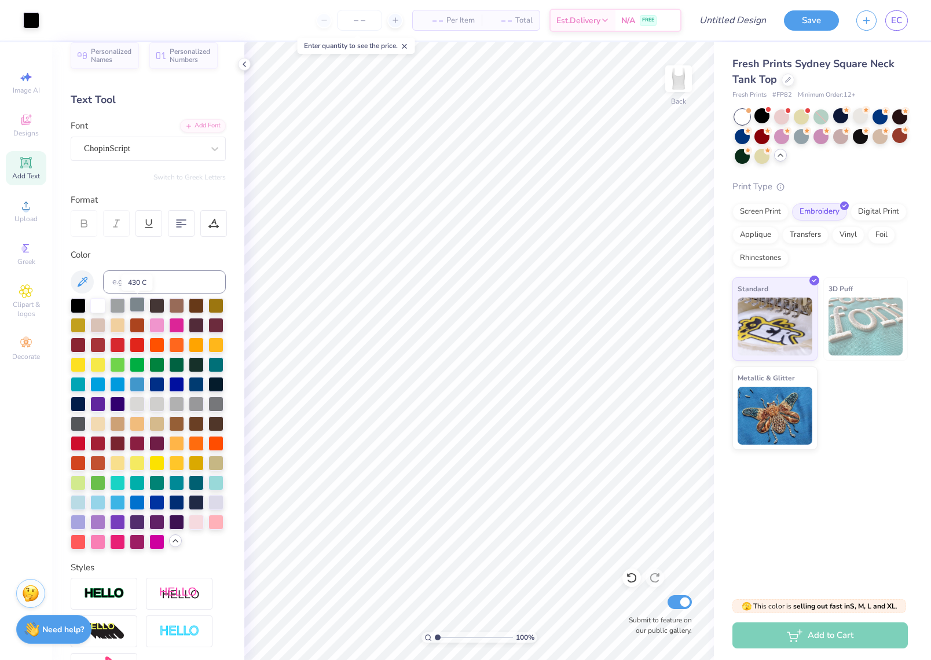
click at [136, 307] on div at bounding box center [137, 304] width 15 height 15
click at [159, 305] on div at bounding box center [156, 305] width 15 height 15
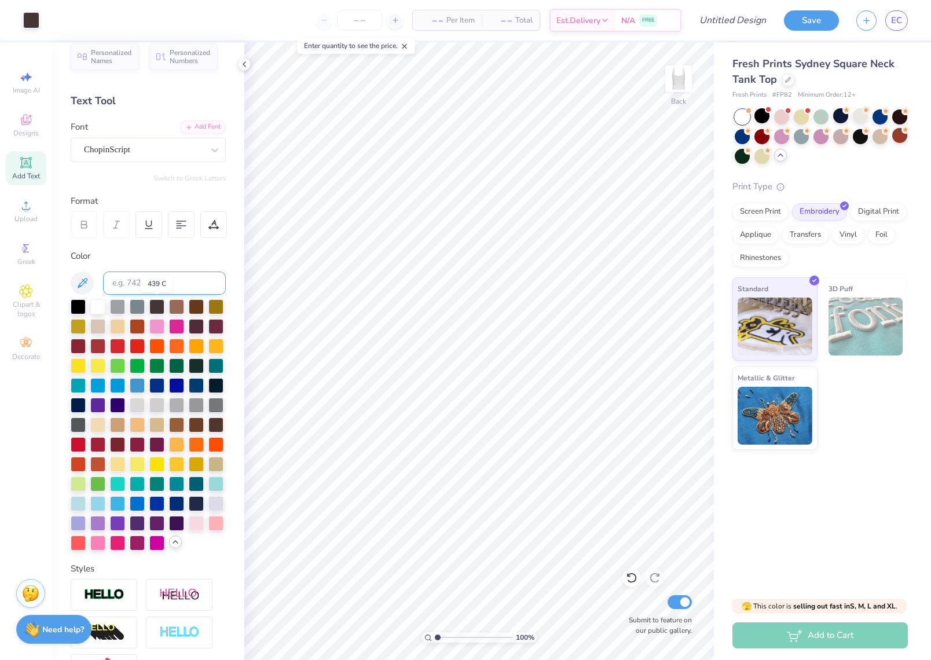
scroll to position [10, 0]
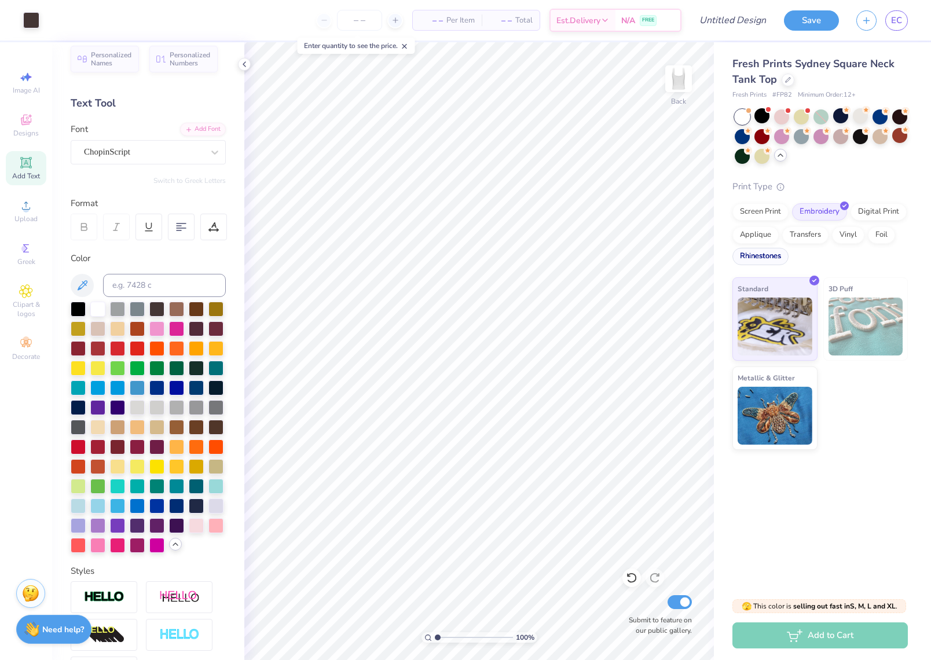
click at [754, 254] on div "Rhinestones" at bounding box center [760, 256] width 56 height 17
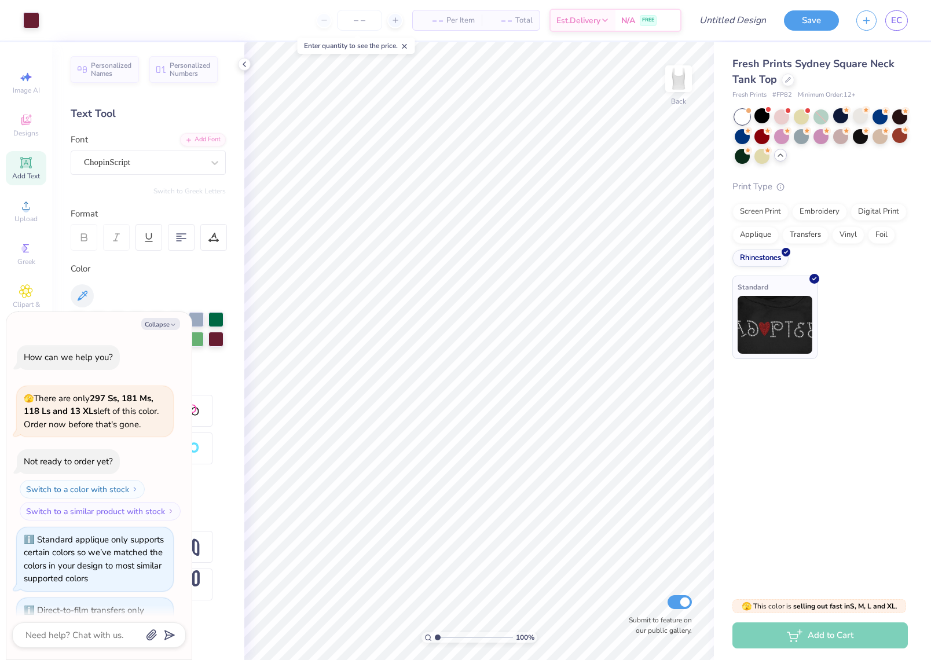
scroll to position [1979, 0]
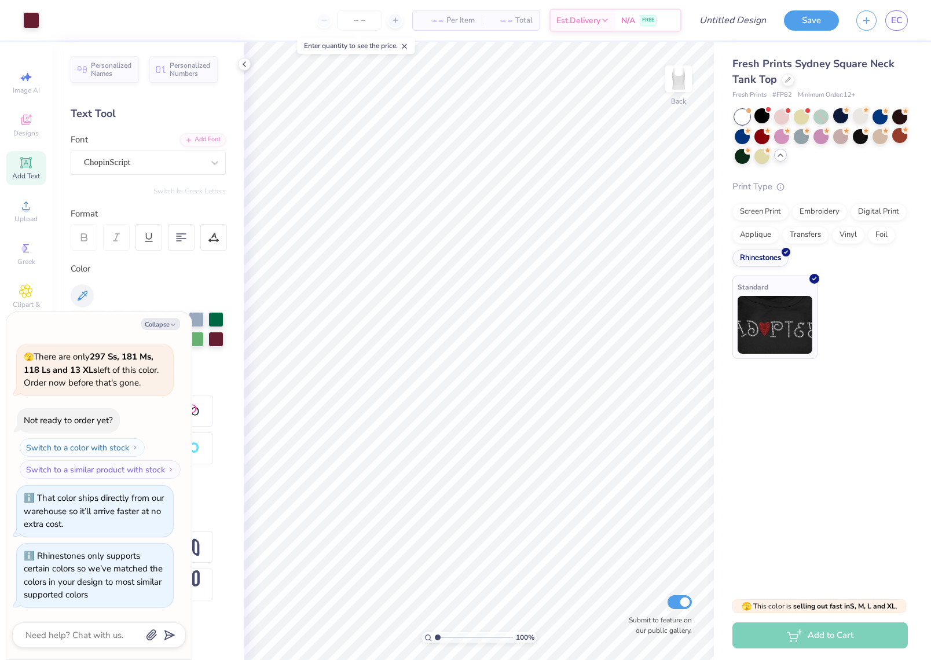
click at [788, 328] on img at bounding box center [775, 325] width 75 height 58
click at [171, 321] on icon "button" at bounding box center [173, 324] width 7 height 7
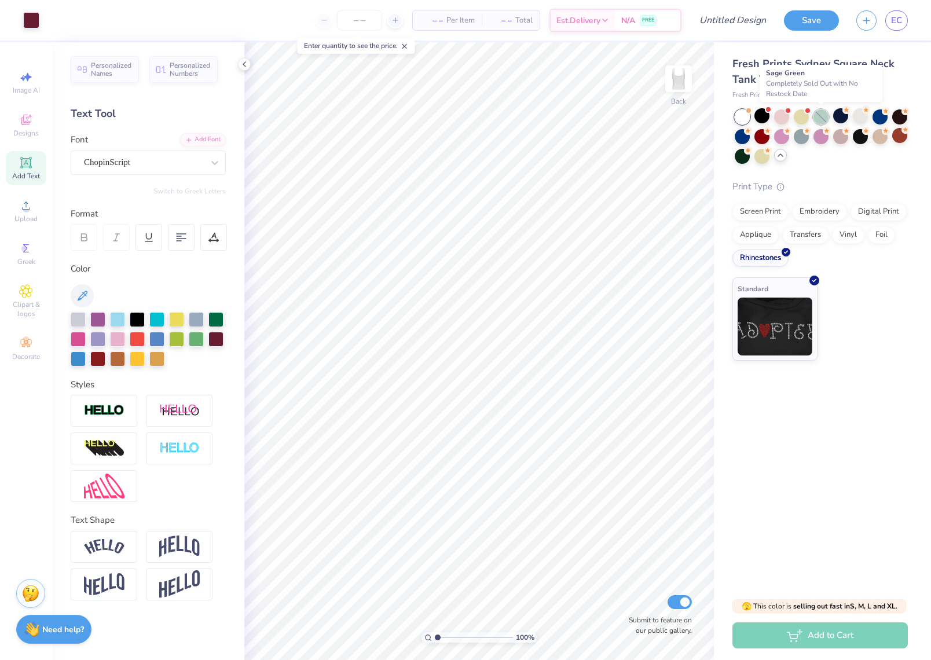
click at [825, 118] on div at bounding box center [820, 116] width 15 height 15
click at [795, 114] on div at bounding box center [801, 115] width 15 height 15
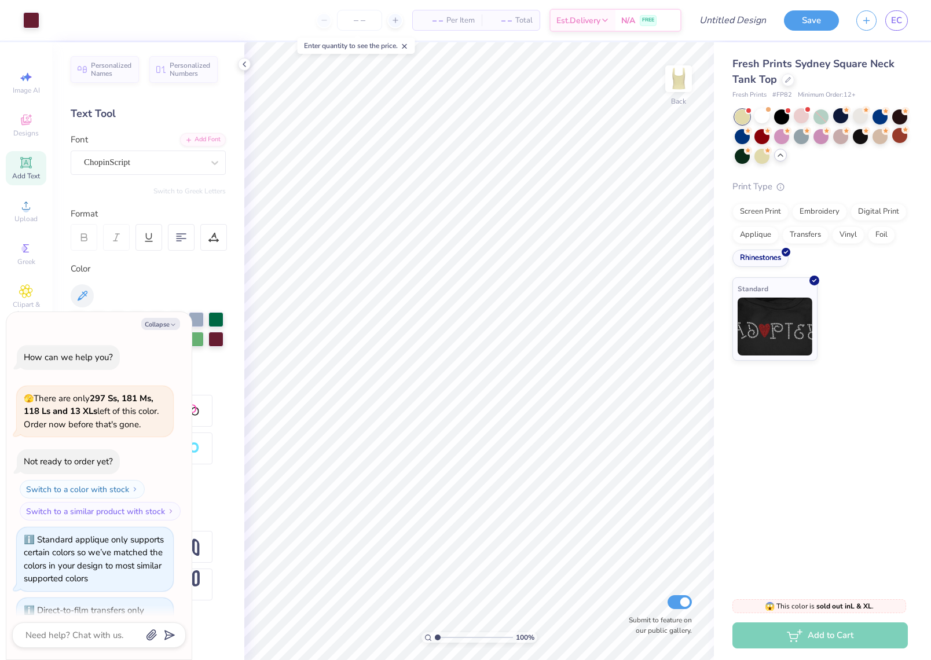
scroll to position [2141, 0]
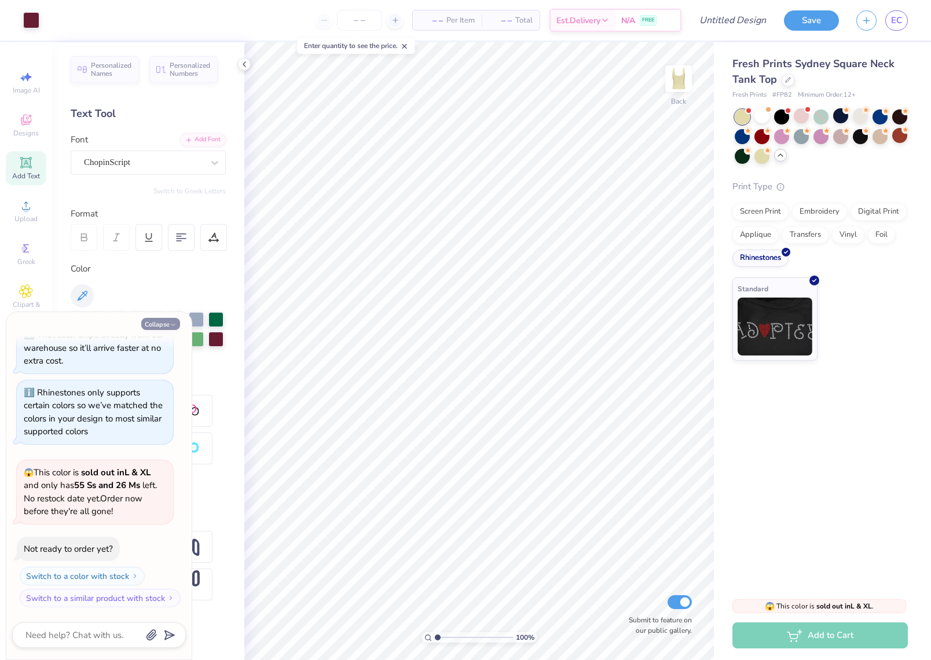
click at [159, 326] on button "Collapse" at bounding box center [160, 324] width 39 height 12
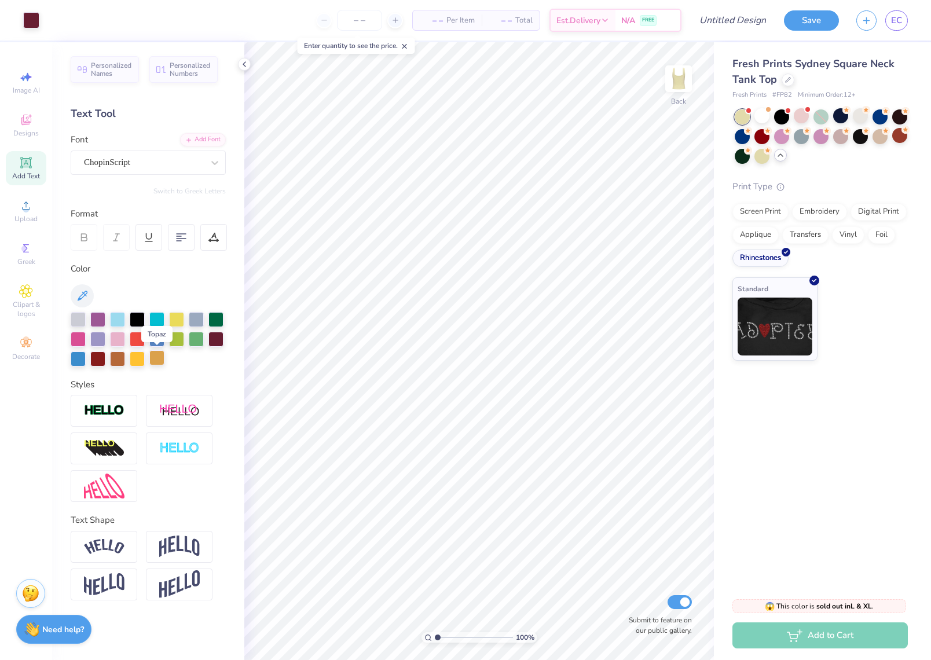
click at [163, 359] on div at bounding box center [156, 357] width 15 height 15
click at [113, 353] on div at bounding box center [117, 357] width 15 height 15
click at [900, 134] on div at bounding box center [899, 135] width 15 height 15
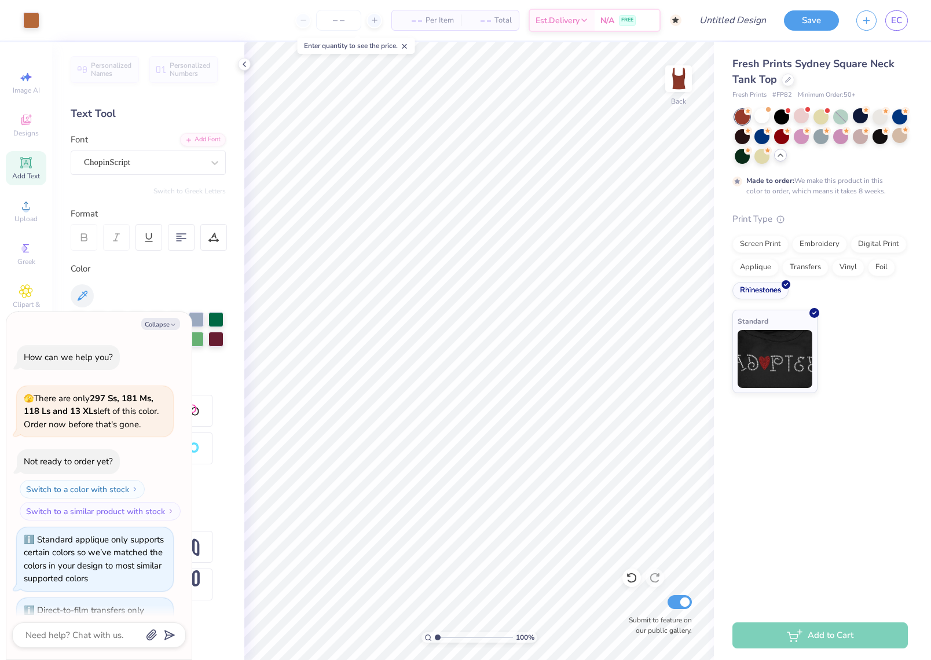
scroll to position [2236, 0]
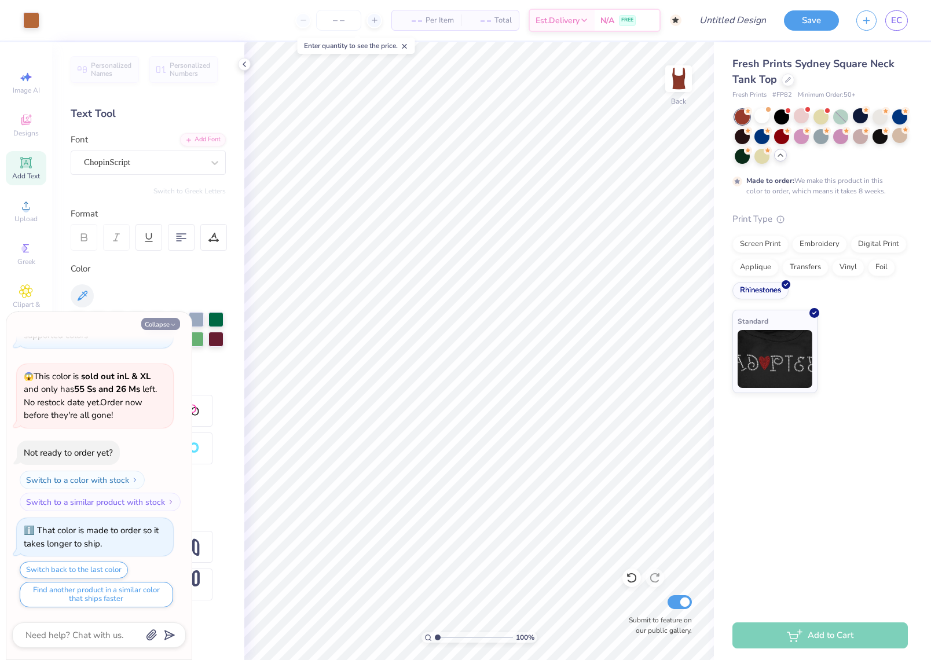
click at [168, 329] on button "Collapse" at bounding box center [160, 324] width 39 height 12
type textarea "x"
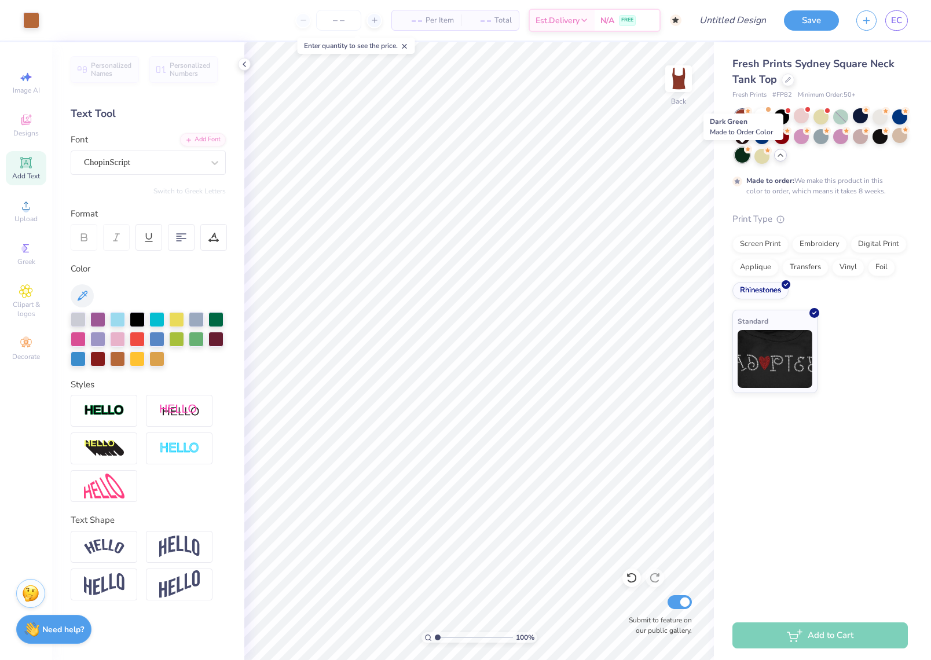
click at [743, 153] on div at bounding box center [742, 155] width 15 height 15
click at [218, 318] on div at bounding box center [215, 318] width 15 height 15
click at [195, 342] on div at bounding box center [196, 338] width 15 height 15
click at [124, 553] on div at bounding box center [104, 547] width 67 height 32
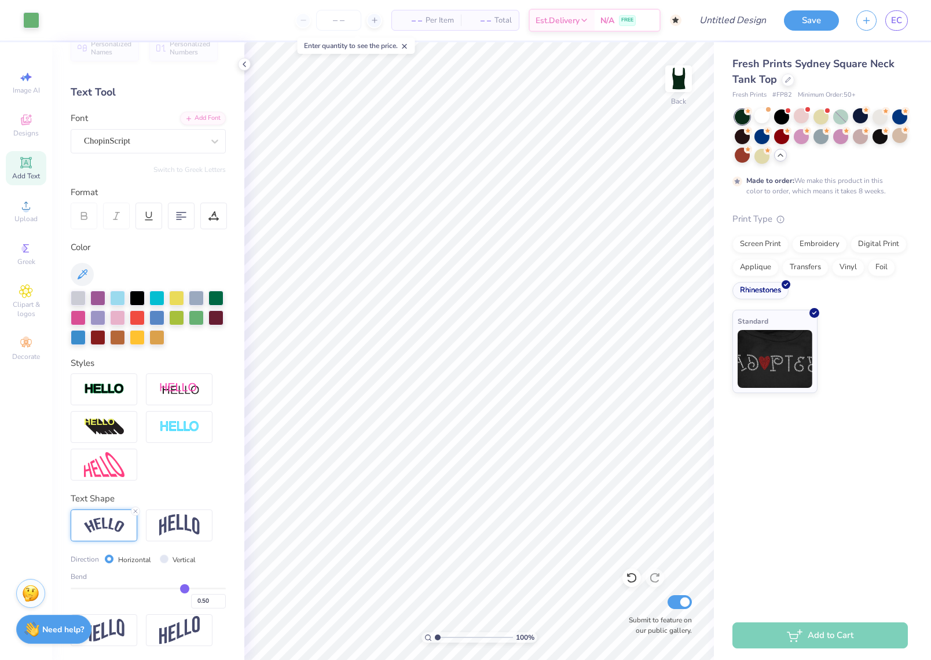
scroll to position [20, 0]
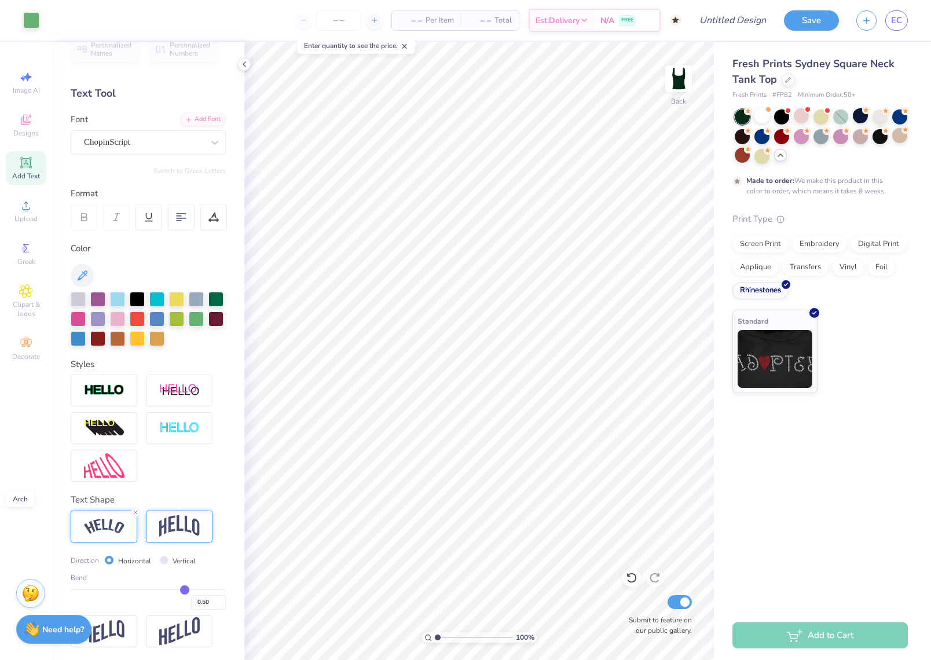
click at [162, 527] on img at bounding box center [179, 526] width 41 height 22
click at [101, 635] on img at bounding box center [104, 630] width 41 height 23
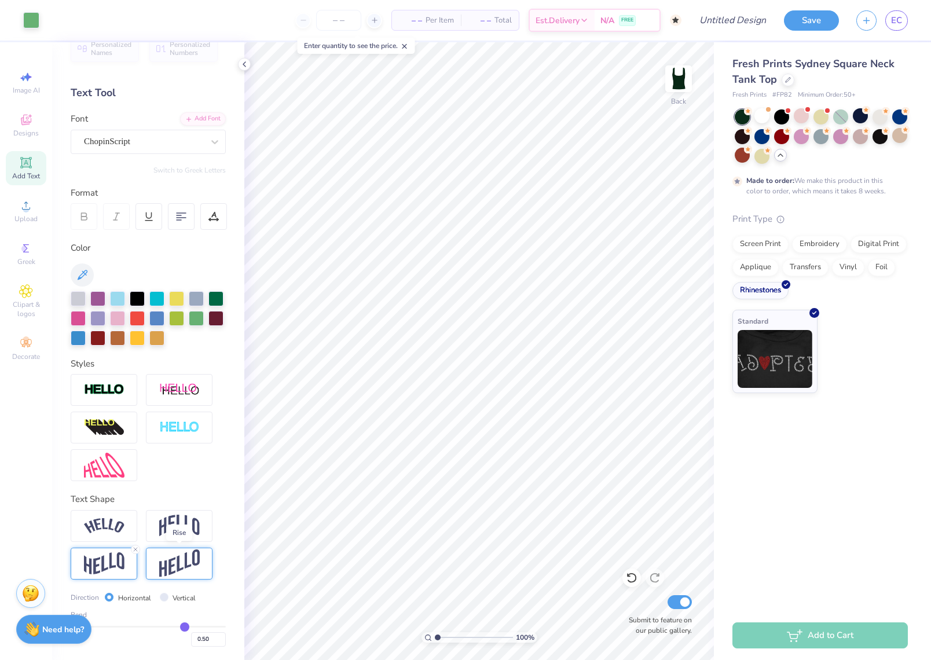
click at [185, 568] on img at bounding box center [179, 563] width 41 height 28
click at [131, 530] on div at bounding box center [104, 526] width 67 height 32
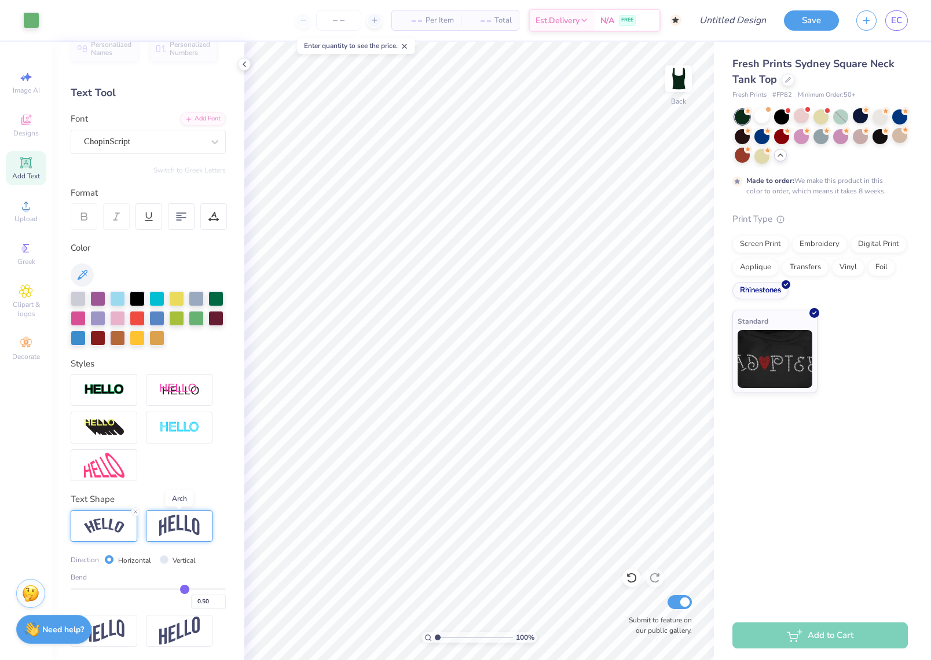
click at [185, 524] on img at bounding box center [179, 526] width 41 height 22
type input "0.49"
type input "0.48"
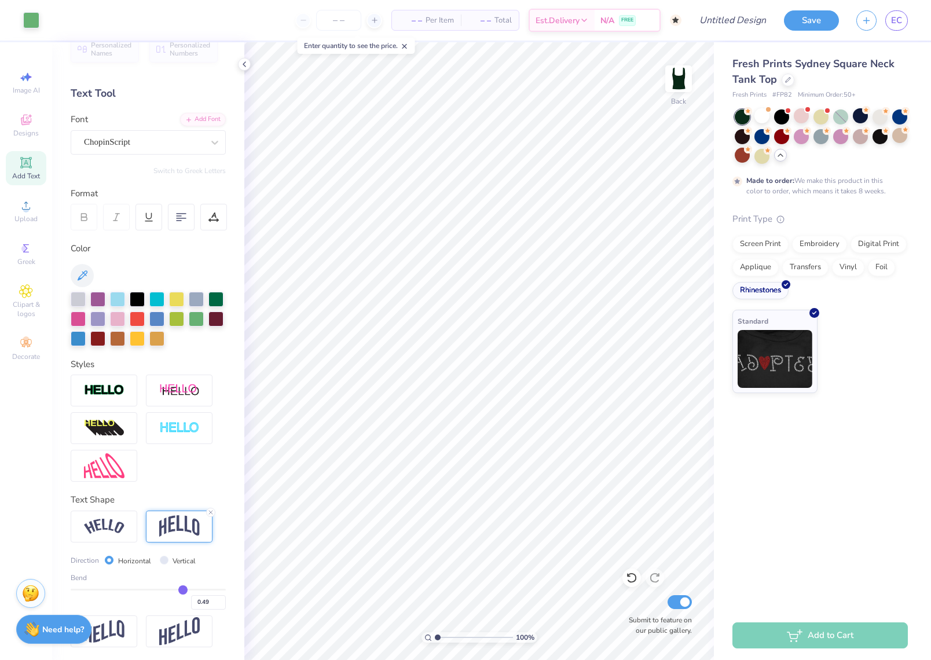
type input "0.48"
type input "0.47"
type input "0.46"
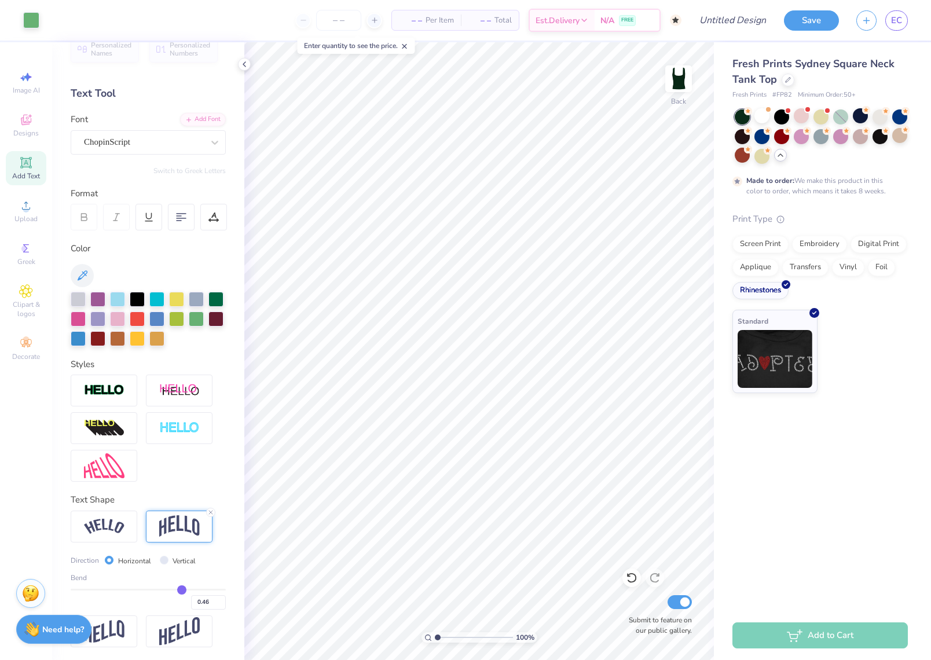
type input "0.45"
type input "0.44"
type input "0.42"
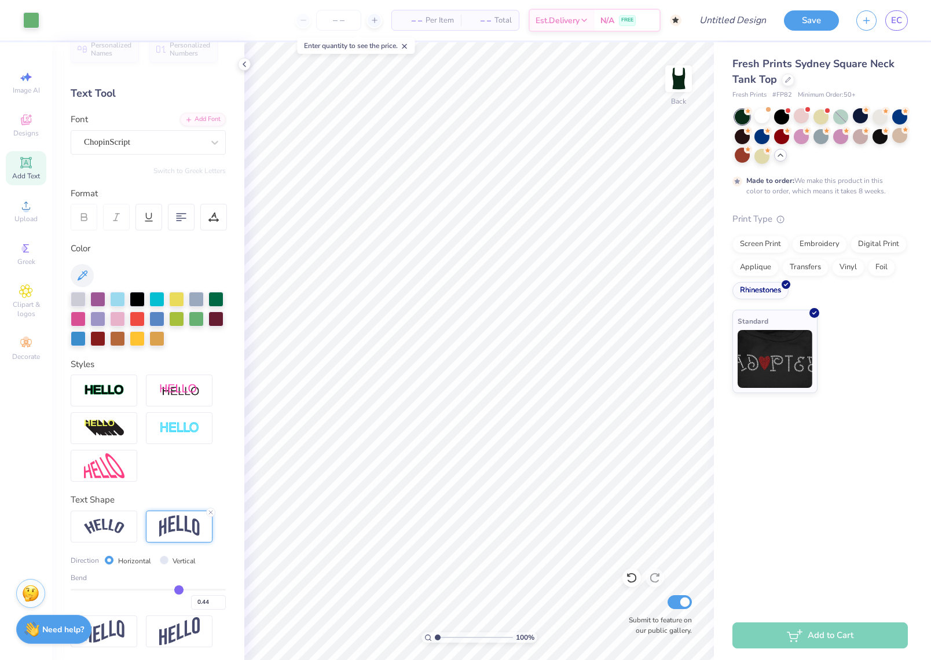
type input "0.42"
type input "0.4"
type input "0.40"
type input "0.37"
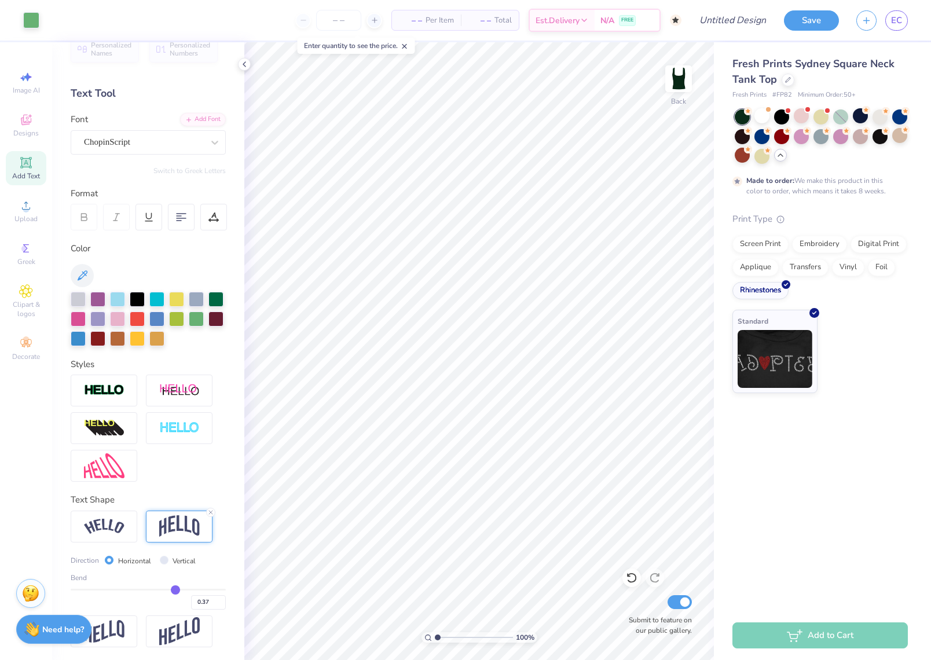
type input "0.35"
type input "0.34"
type input "0.33"
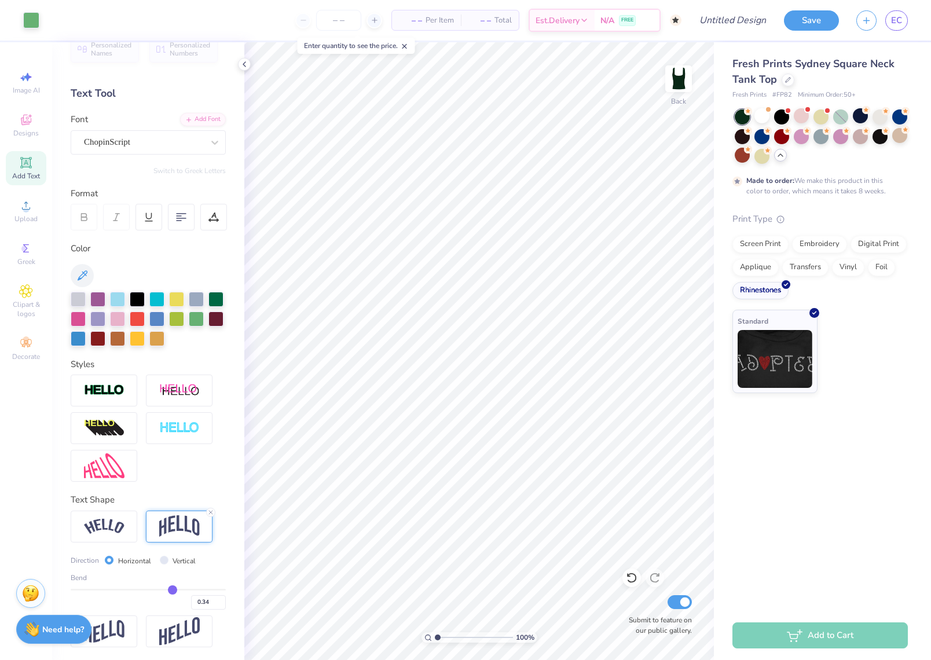
type input "0.33"
type input "0.32"
type input "0.31"
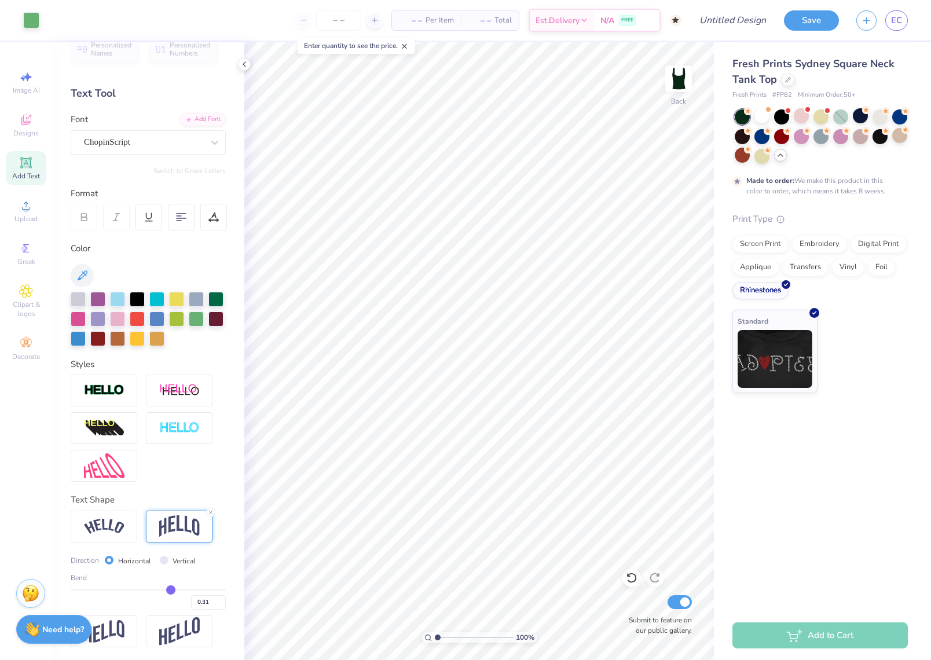
type input "0.29"
type input "0.28"
type input "0.27"
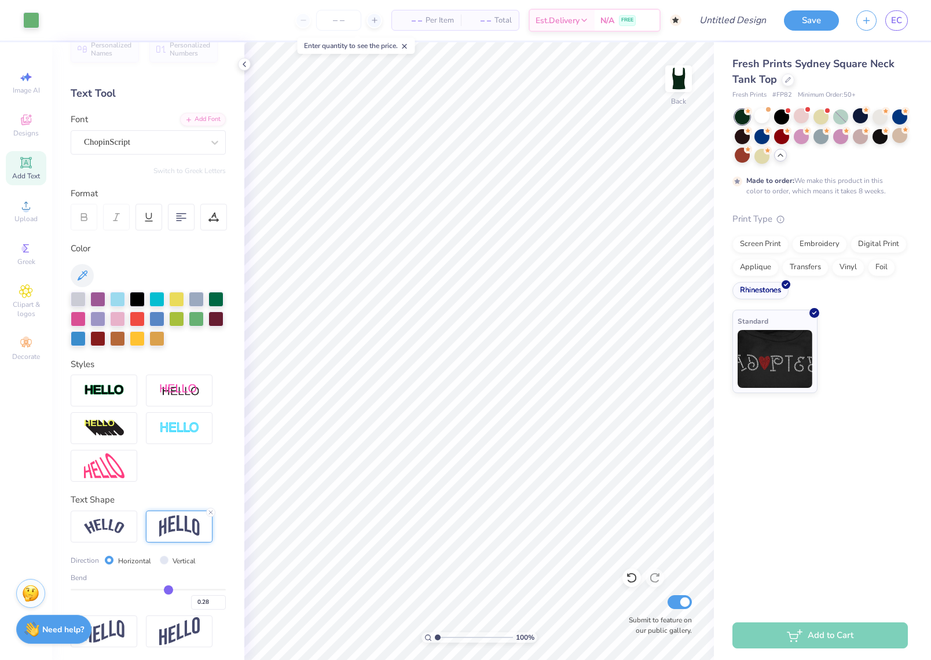
type input "0.27"
type input "0.26"
type input "0.25"
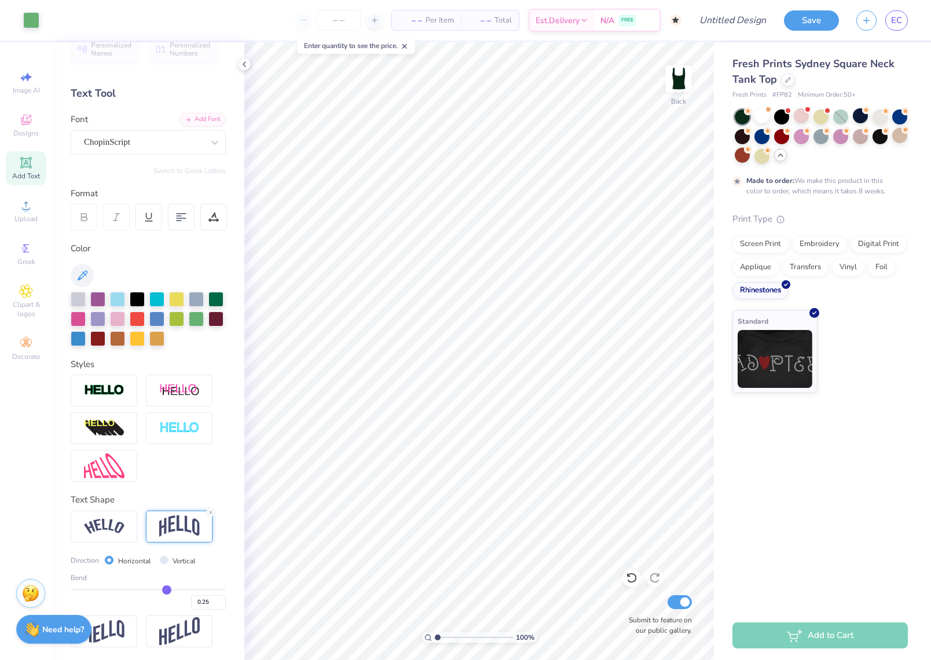
type input "0.24"
type input "0.23"
type input "0.21"
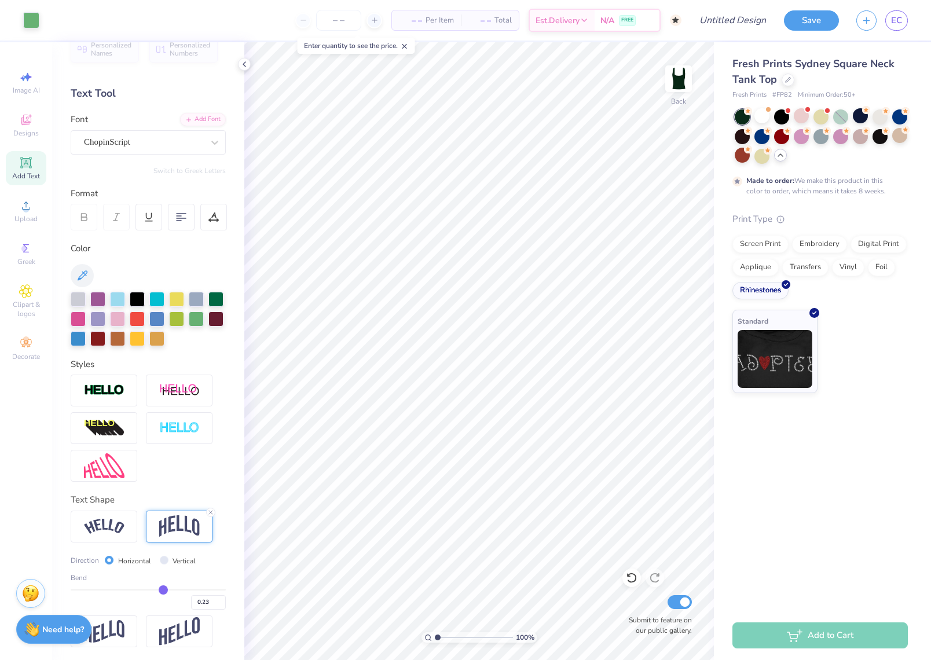
type input "0.21"
type input "0.18"
type input "0.17"
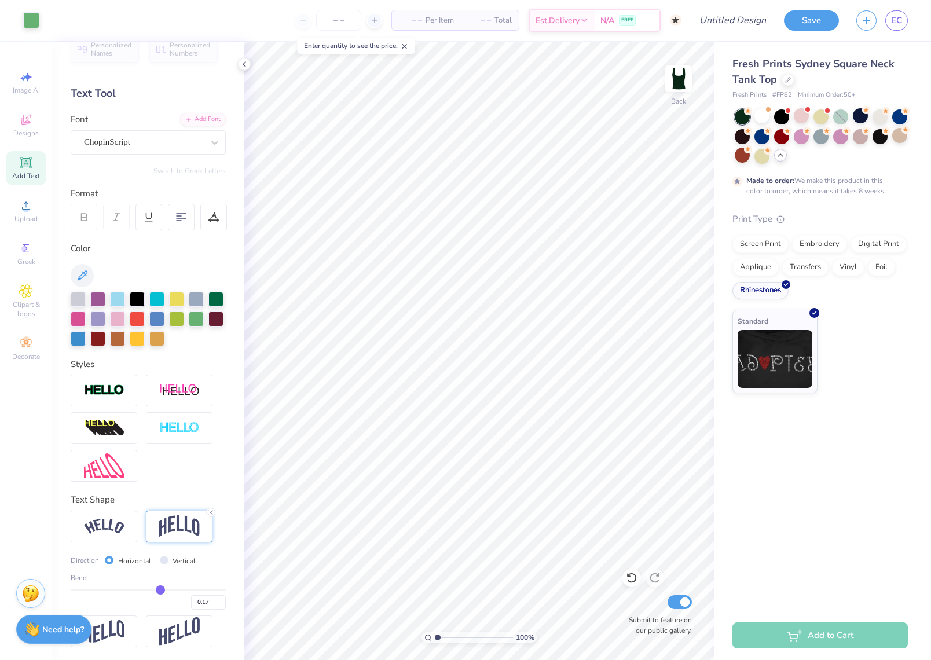
type input "0.14"
type input "0.13"
type input "0.11"
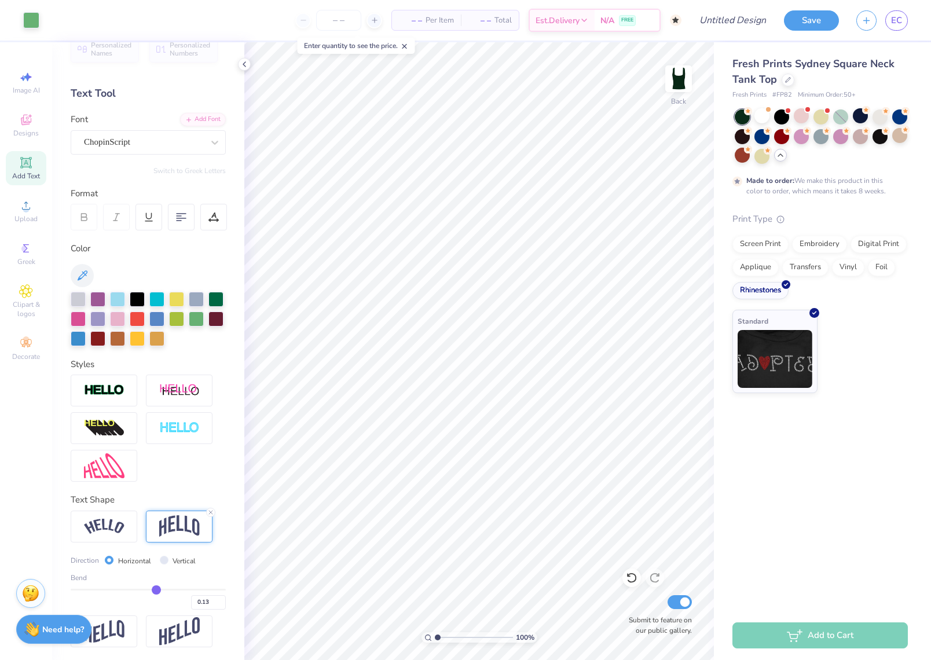
type input "0.11"
type input "0.1"
type input "0.10"
type input "0.09"
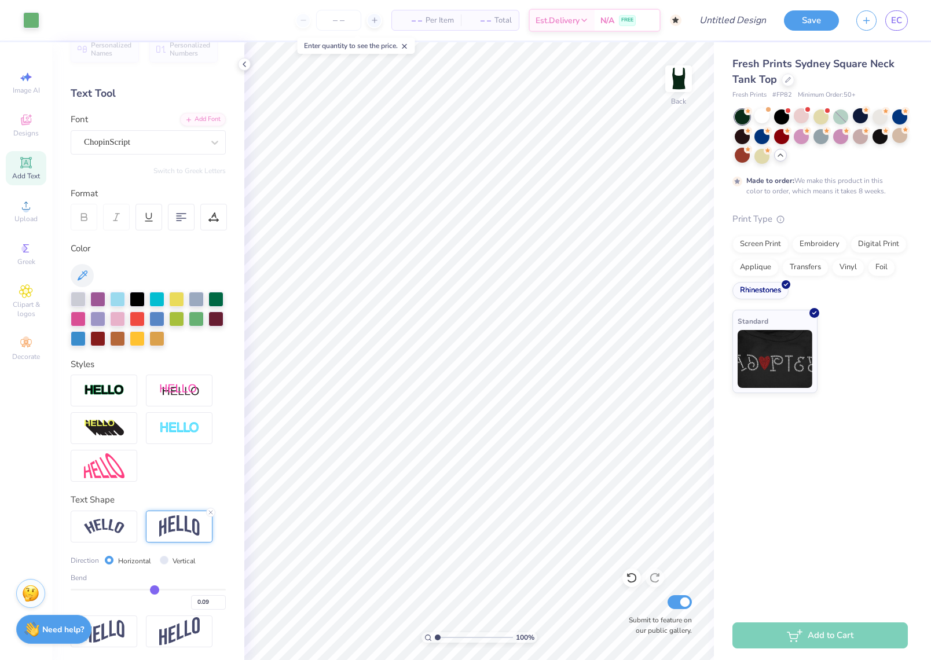
type input "0.06"
type input "0.04"
type input "0.03"
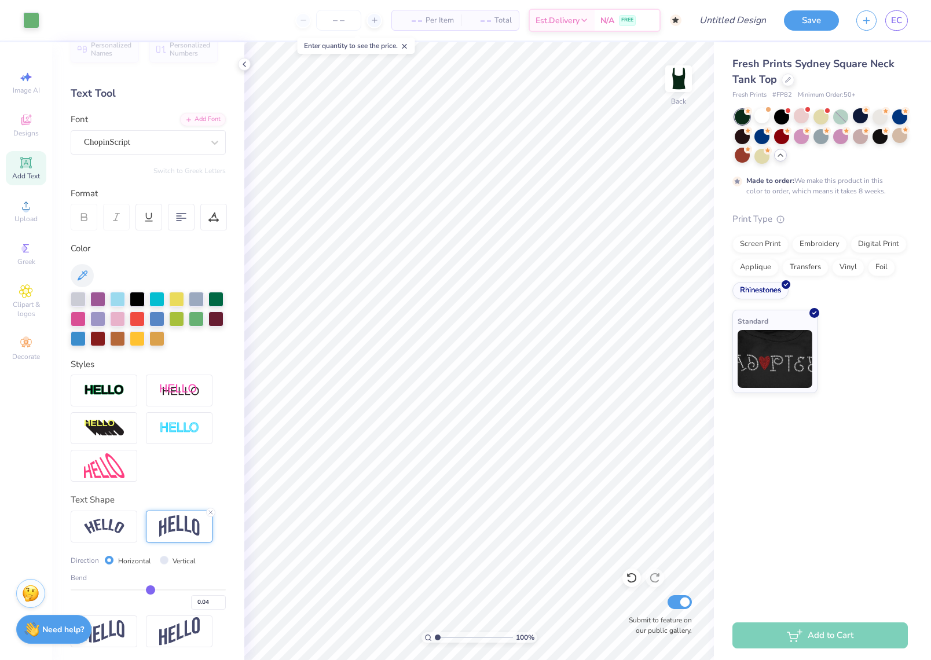
type input "0.03"
type input "0.02"
type input "0.01"
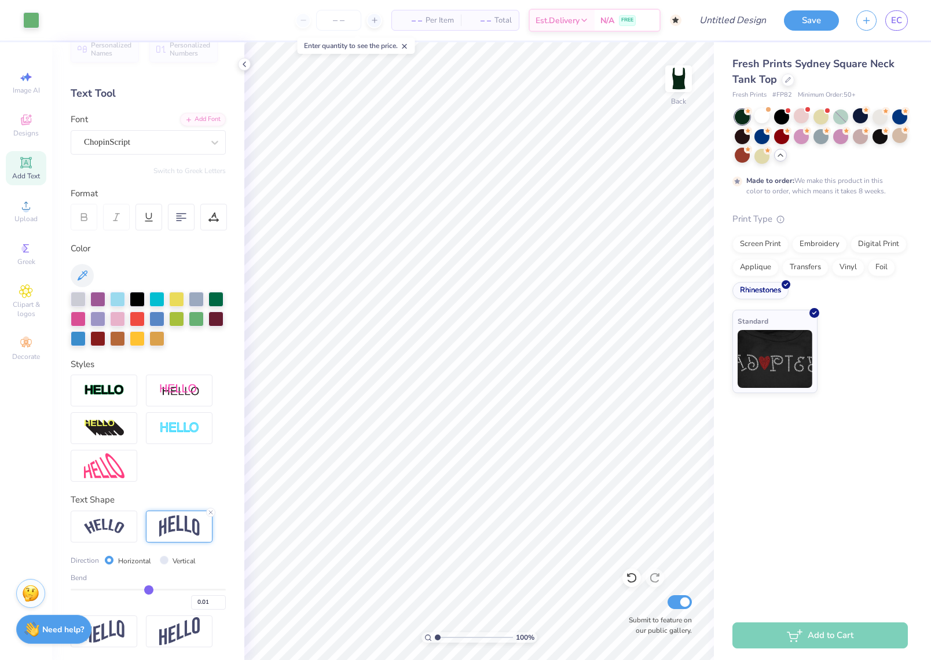
type input "-0.01"
type input "-0.09"
type input "-0.24"
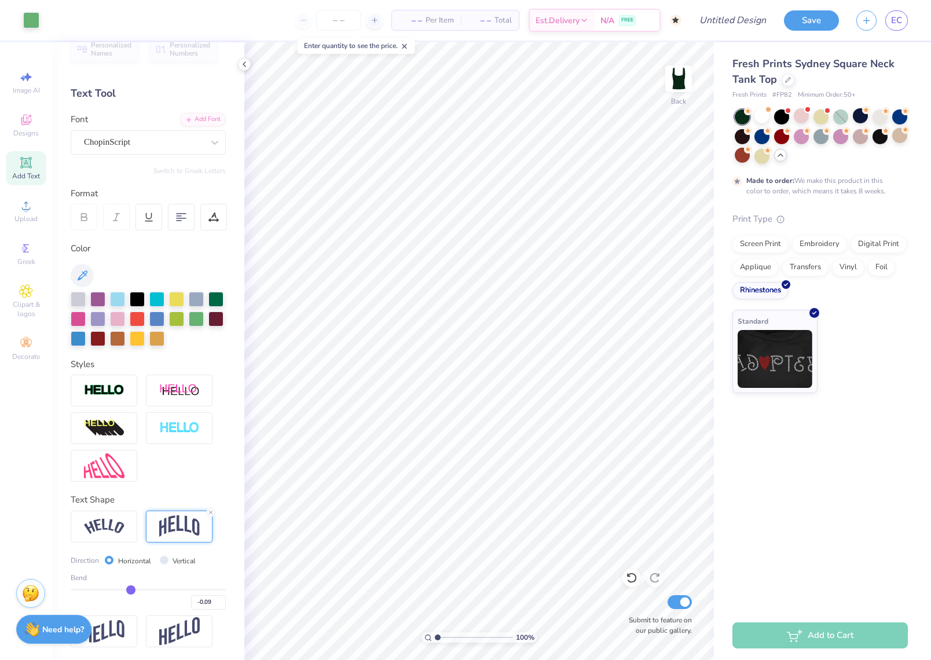
type input "-0.24"
type input "-0.43"
type input "-0.47"
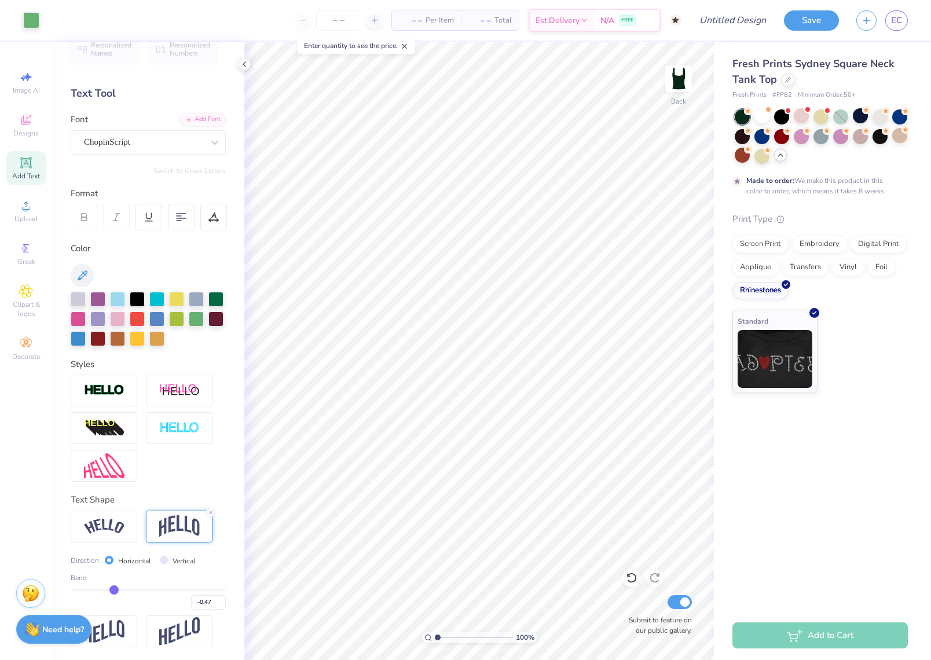
type input "-0.48"
type input "-0.19"
type input "0.13"
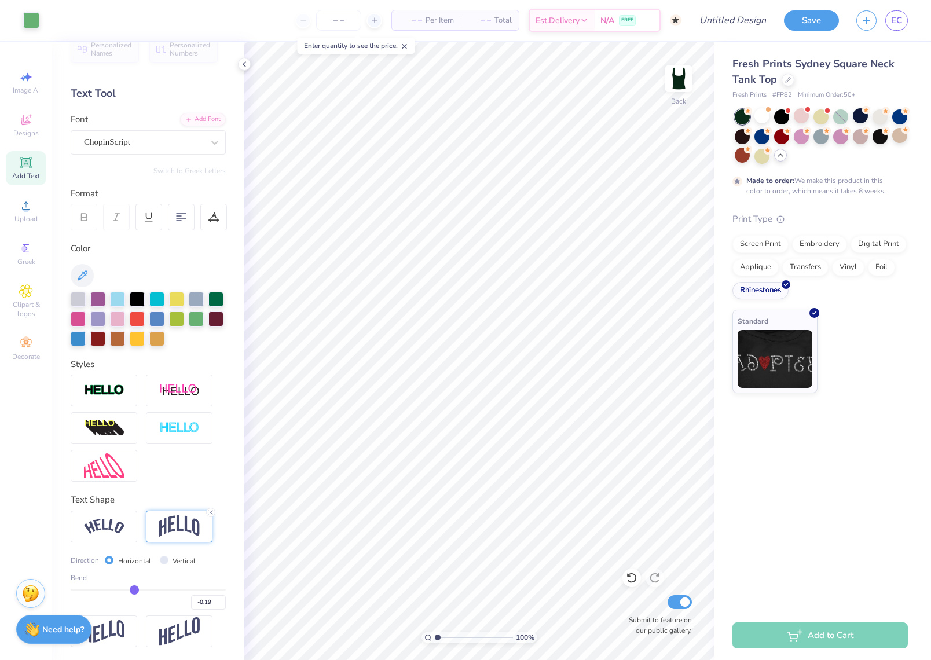
type input "0.13"
type input "0.14"
type input "0.17"
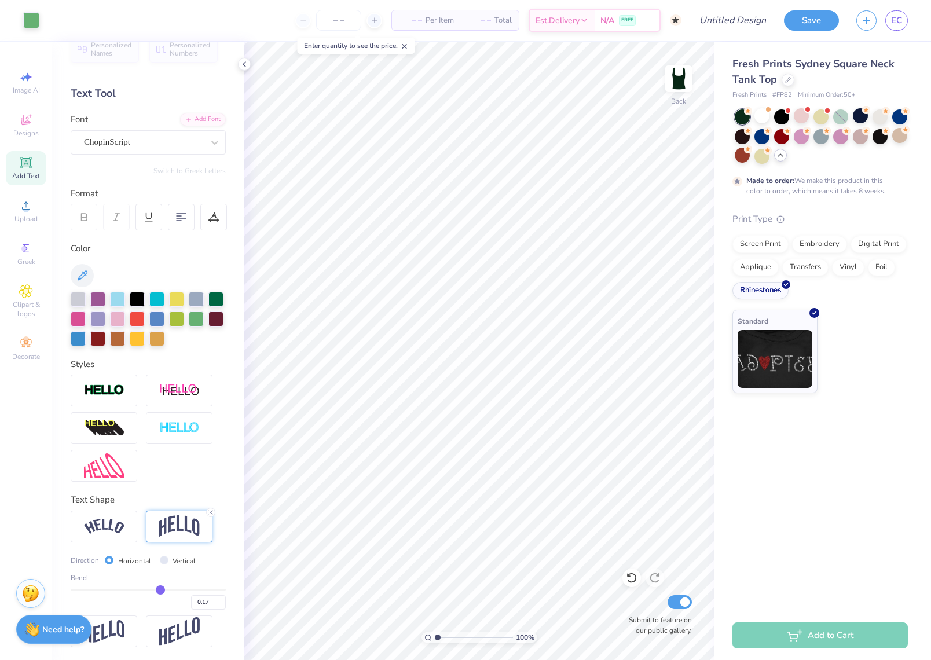
type input "0.2"
type input "0.20"
type input "0.21"
type input "0.22"
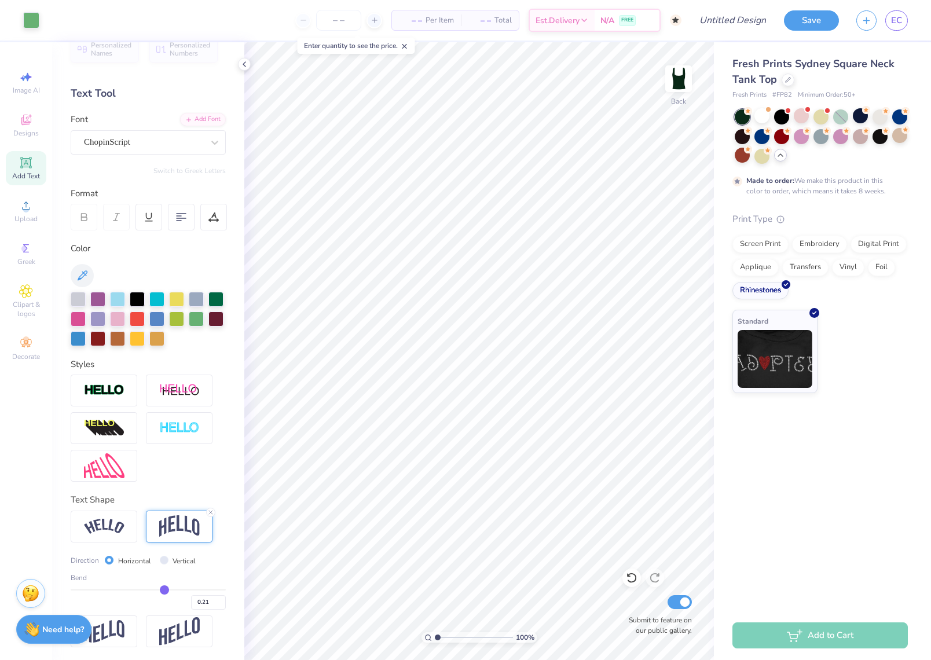
type input "0.22"
type input "0.23"
drag, startPoint x: 185, startPoint y: 585, endPoint x: 165, endPoint y: 586, distance: 19.7
click at [165, 589] on input "range" at bounding box center [148, 590] width 155 height 2
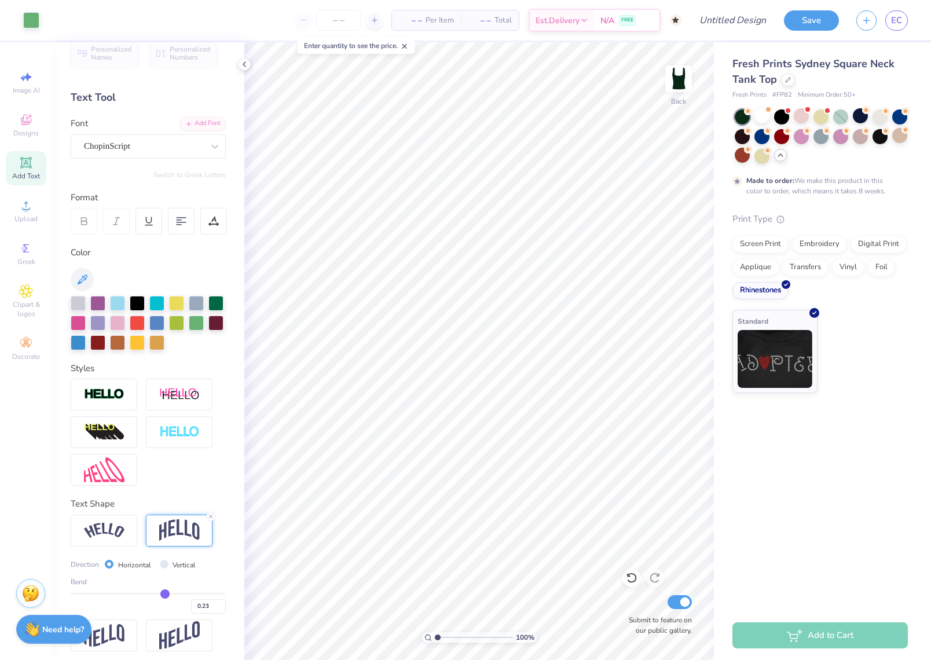
scroll to position [15, 0]
drag, startPoint x: 164, startPoint y: 586, endPoint x: 178, endPoint y: 598, distance: 18.5
click at [181, 599] on div "Bend 0.23" at bounding box center [148, 596] width 155 height 37
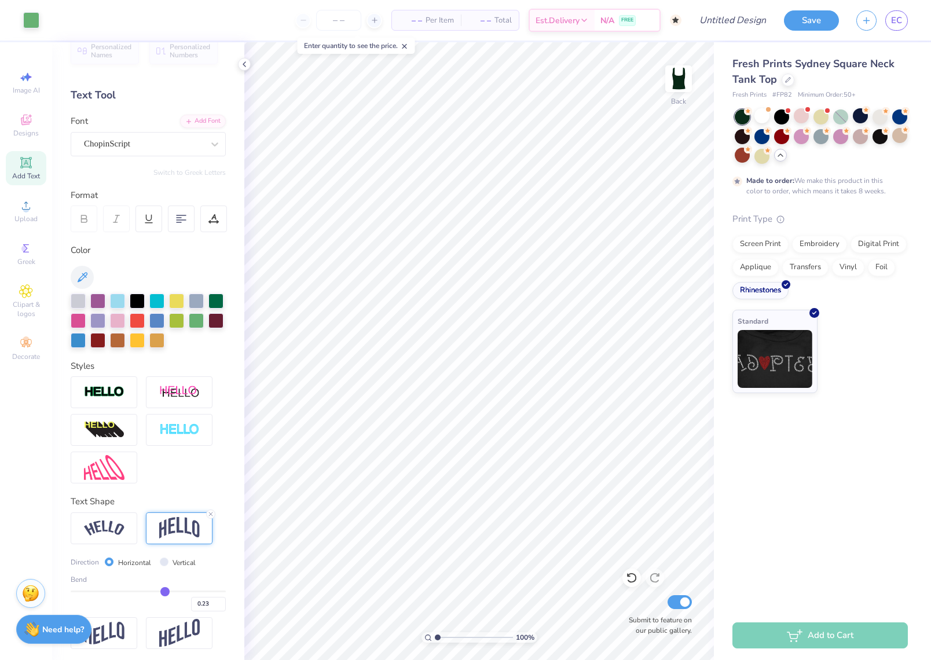
scroll to position [16, 0]
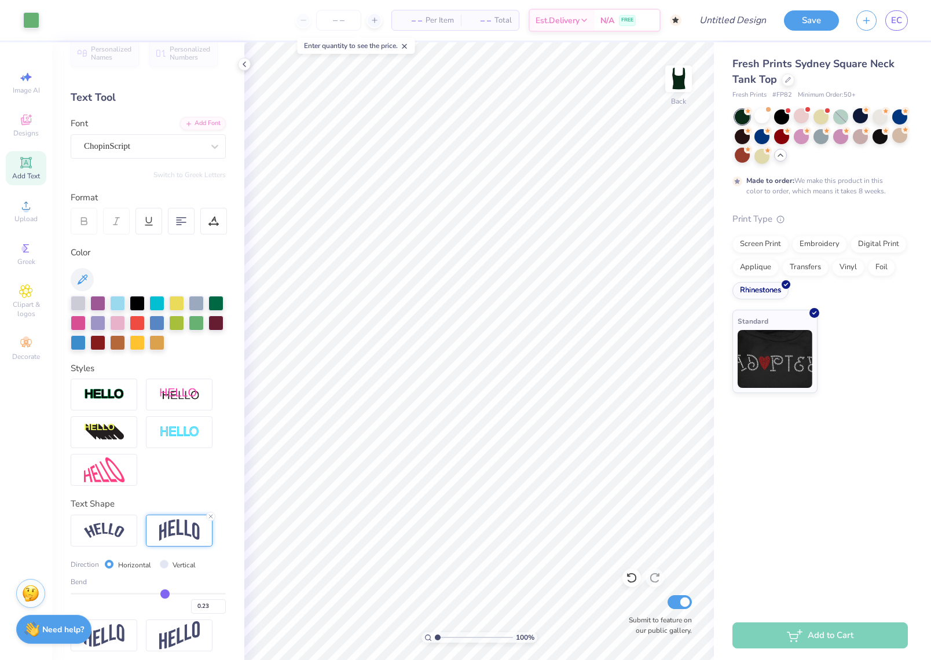
type input "0.24"
type input "0.25"
type input "0.29"
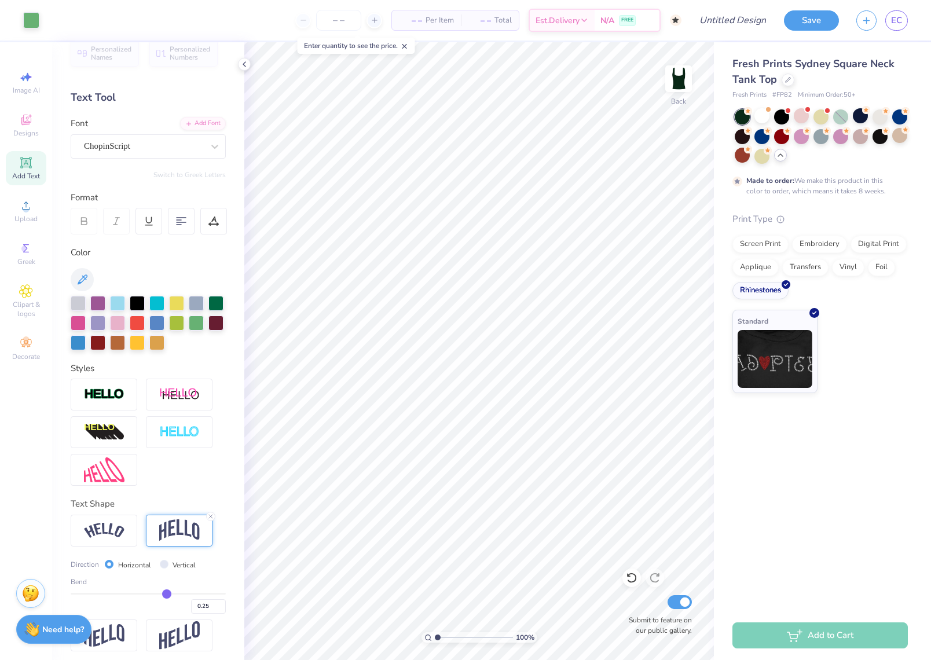
type input "0.29"
drag, startPoint x: 165, startPoint y: 589, endPoint x: 204, endPoint y: 588, distance: 39.4
click at [204, 593] on input "range" at bounding box center [148, 594] width 155 height 2
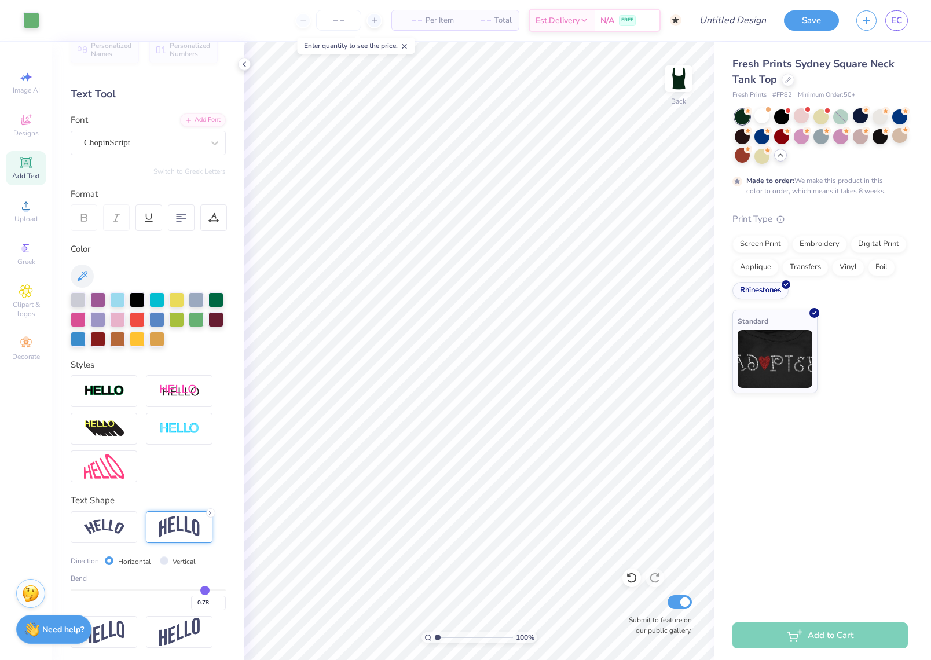
scroll to position [17, 0]
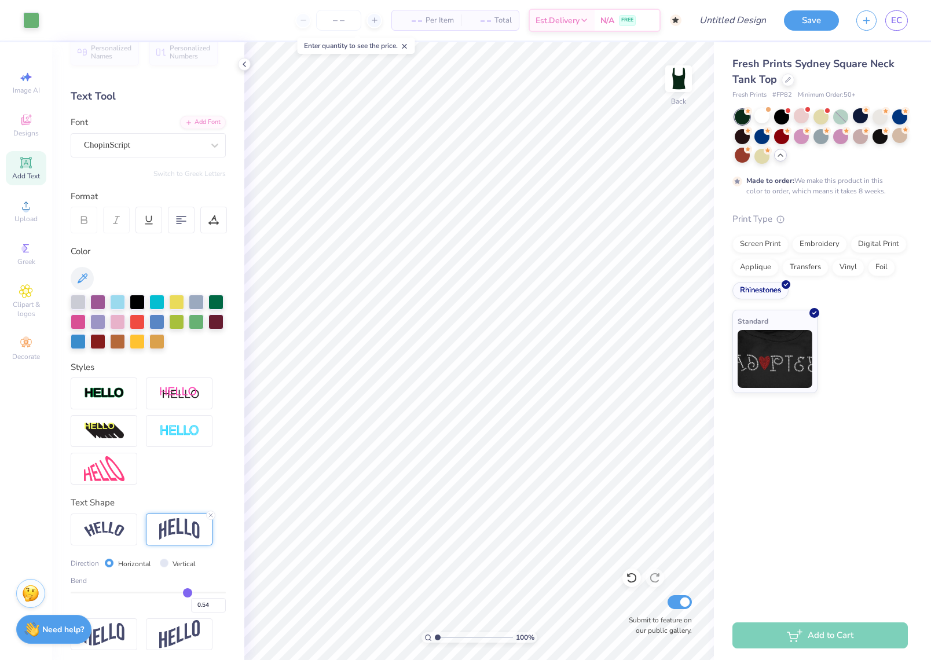
drag, startPoint x: 205, startPoint y: 588, endPoint x: 188, endPoint y: 593, distance: 18.0
click at [188, 593] on input "range" at bounding box center [148, 593] width 155 height 2
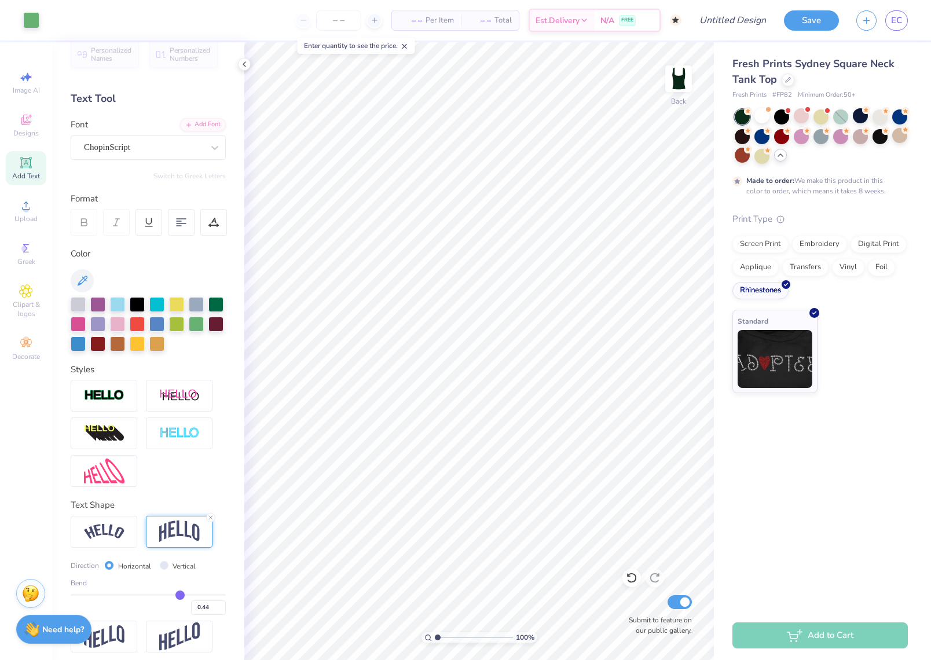
drag, startPoint x: 190, startPoint y: 592, endPoint x: 179, endPoint y: 593, distance: 11.0
click at [180, 594] on input "range" at bounding box center [148, 595] width 155 height 2
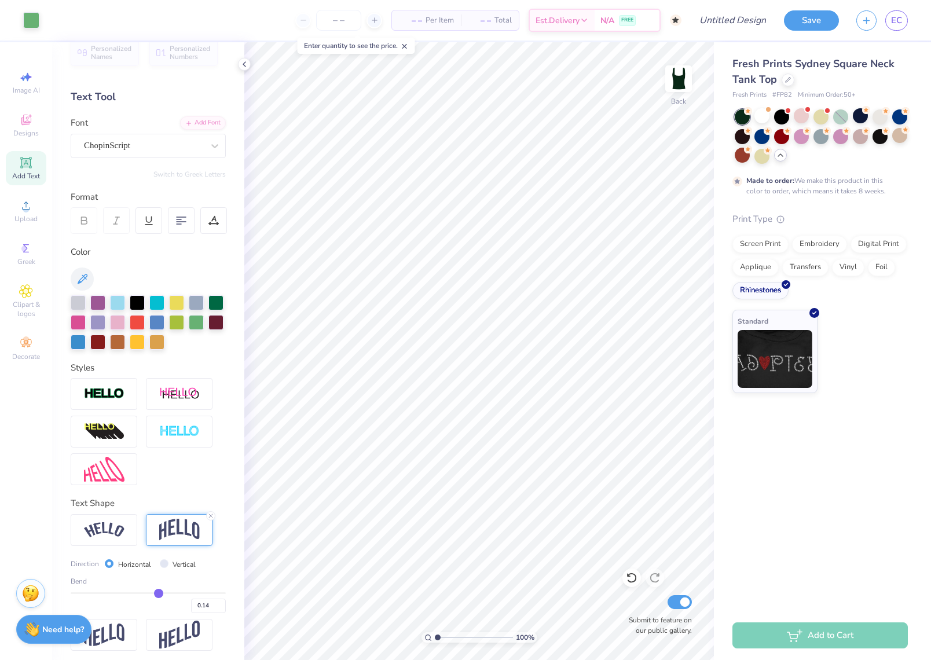
drag, startPoint x: 178, startPoint y: 591, endPoint x: 159, endPoint y: 592, distance: 19.7
click at [159, 592] on input "range" at bounding box center [148, 593] width 155 height 2
drag, startPoint x: 156, startPoint y: 590, endPoint x: 130, endPoint y: 588, distance: 26.7
click at [130, 592] on input "range" at bounding box center [148, 593] width 155 height 2
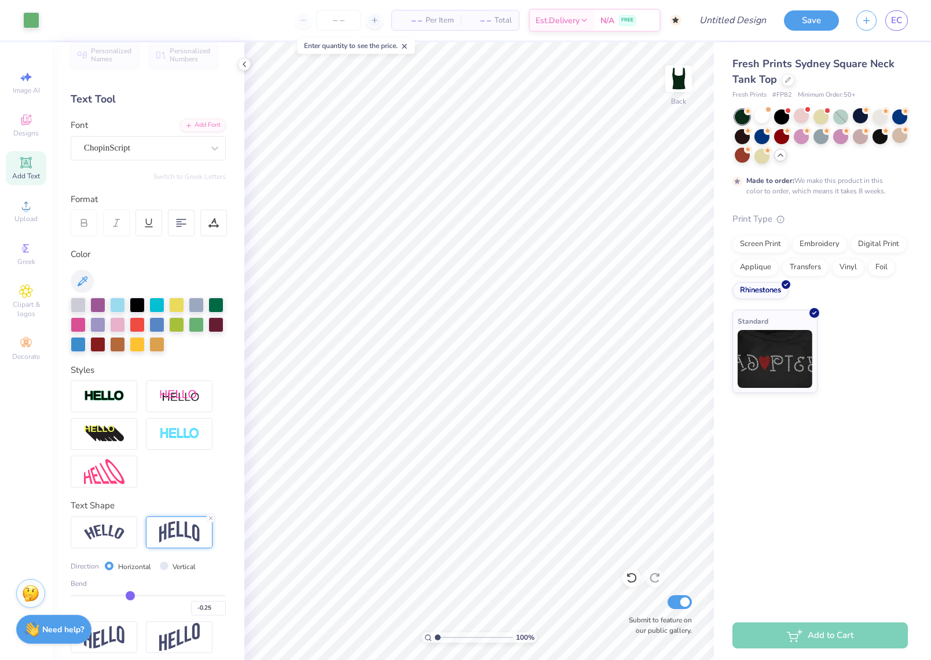
scroll to position [18, 0]
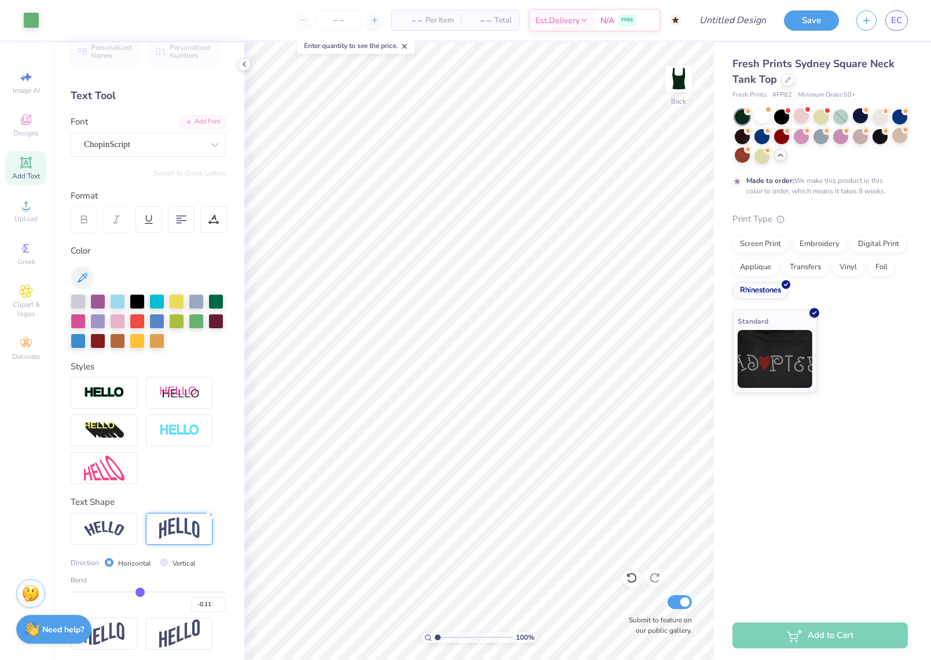
drag, startPoint x: 130, startPoint y: 588, endPoint x: 140, endPoint y: 590, distance: 10.6
click at [140, 591] on input "range" at bounding box center [148, 592] width 155 height 2
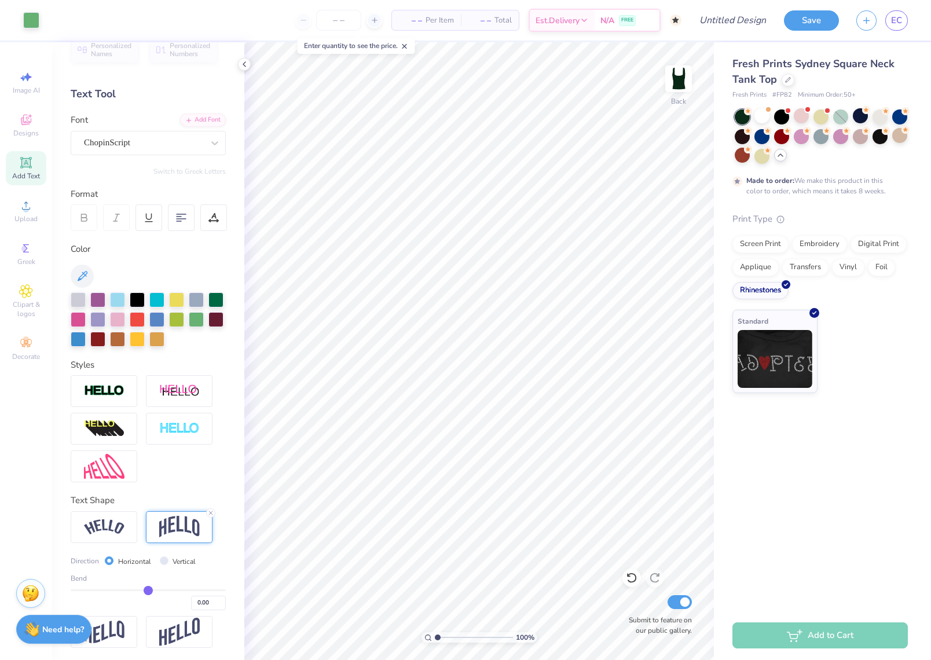
drag, startPoint x: 141, startPoint y: 590, endPoint x: 148, endPoint y: 590, distance: 7.5
click at [148, 590] on input "range" at bounding box center [148, 590] width 155 height 2
drag, startPoint x: 148, startPoint y: 589, endPoint x: 154, endPoint y: 588, distance: 5.8
click at [154, 588] on input "range" at bounding box center [148, 589] width 155 height 2
click at [159, 588] on input "range" at bounding box center [148, 589] width 155 height 2
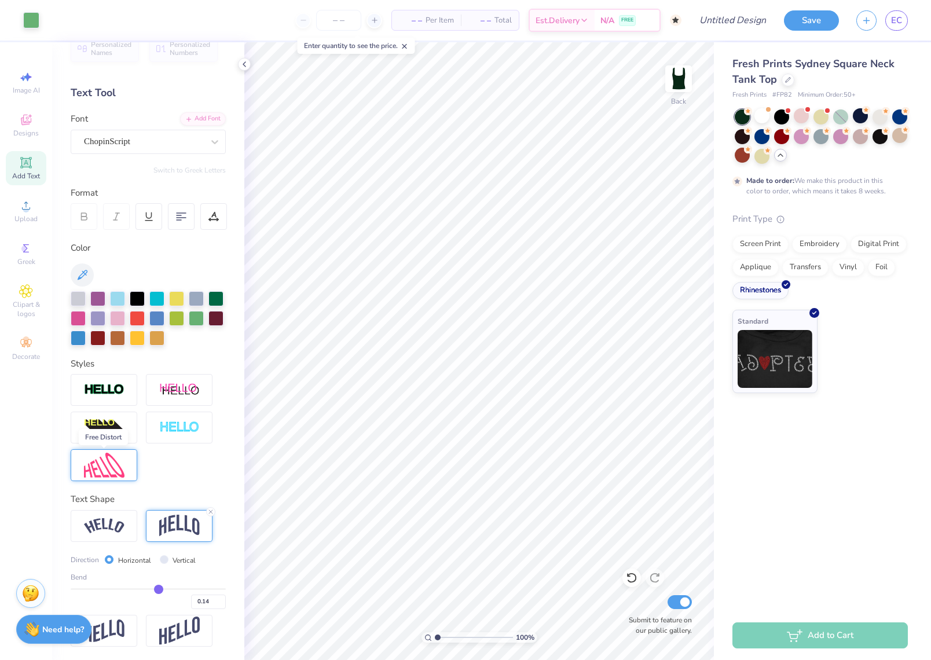
scroll to position [20, 0]
click at [113, 471] on img at bounding box center [104, 465] width 41 height 25
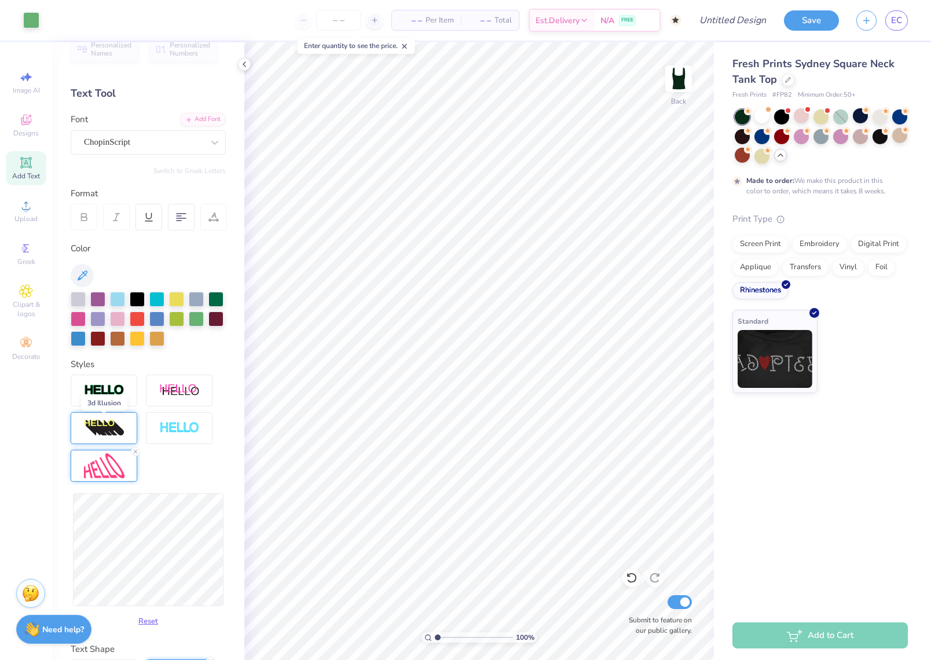
click at [103, 432] on img at bounding box center [104, 428] width 41 height 19
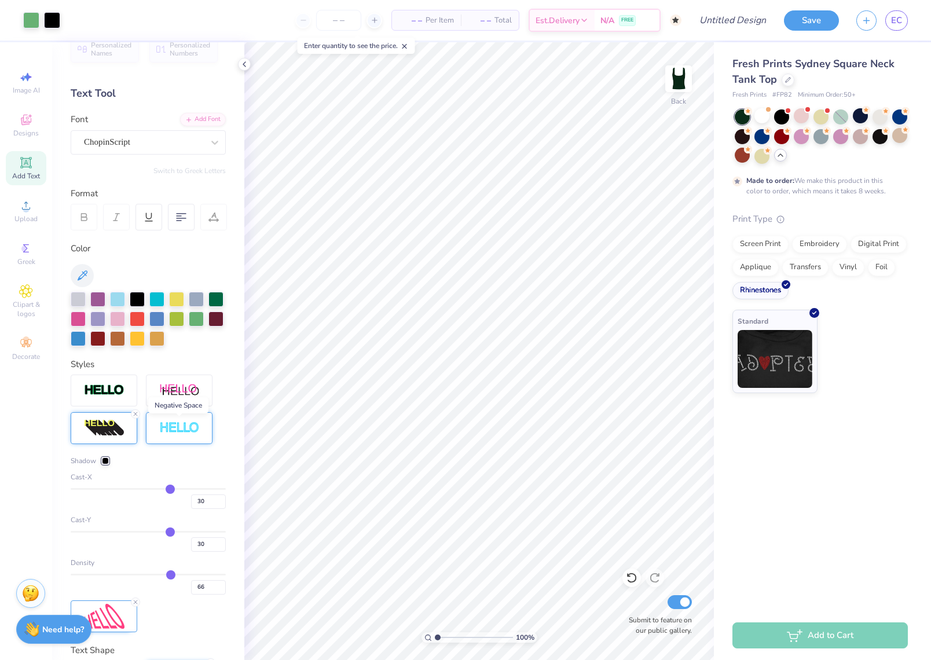
click at [176, 433] on img at bounding box center [179, 427] width 41 height 13
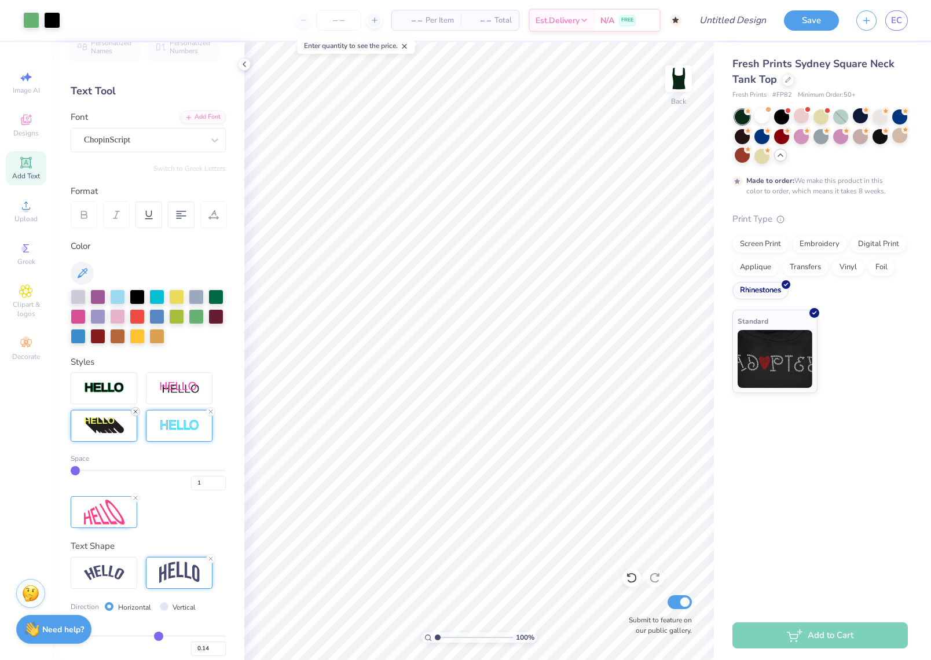
click at [136, 412] on icon at bounding box center [135, 411] width 7 height 7
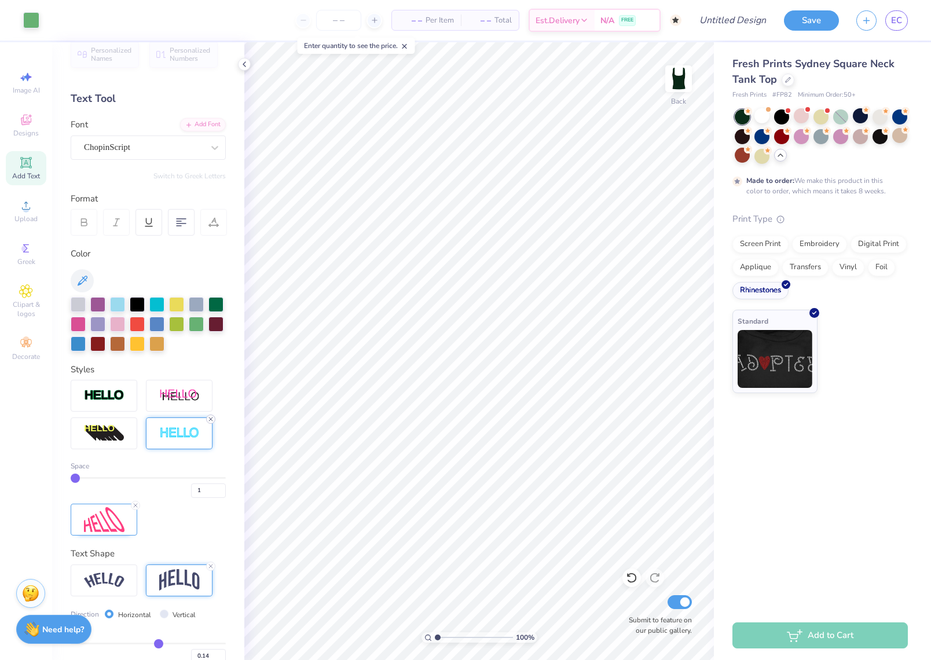
click at [211, 418] on line at bounding box center [210, 418] width 3 height 3
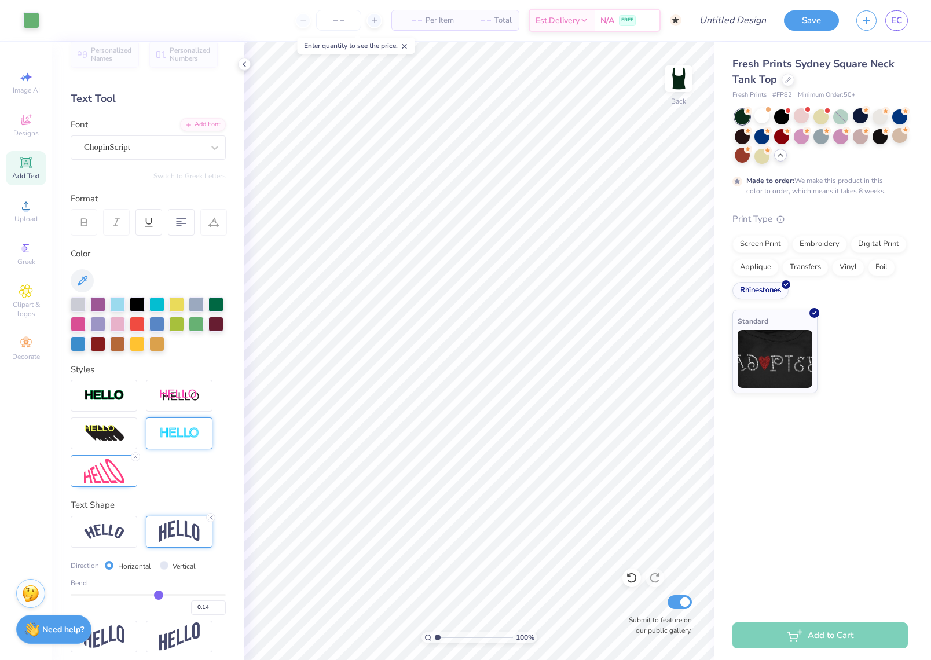
scroll to position [10, 0]
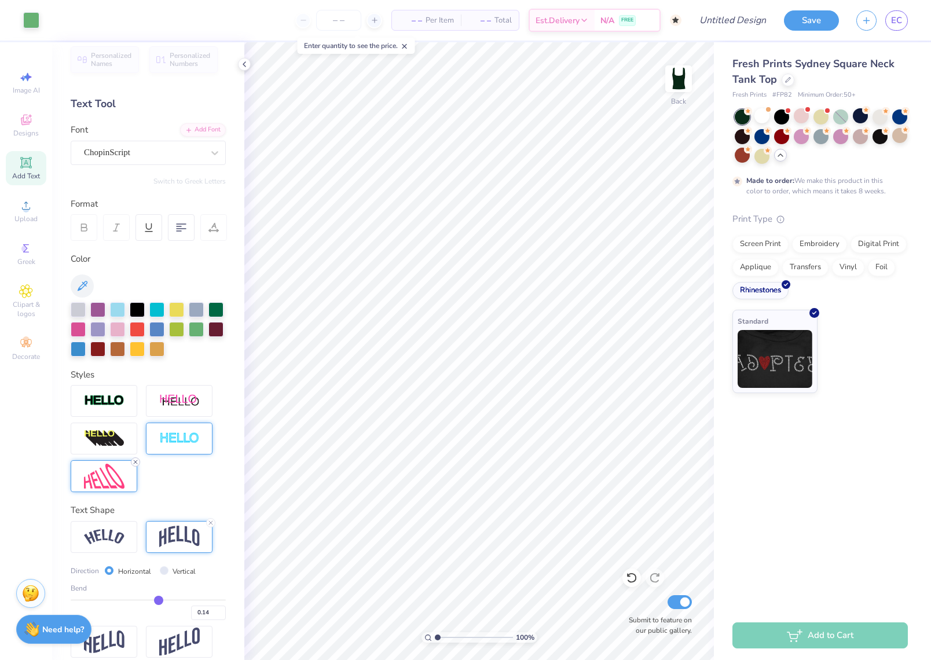
click at [133, 459] on icon at bounding box center [135, 461] width 7 height 7
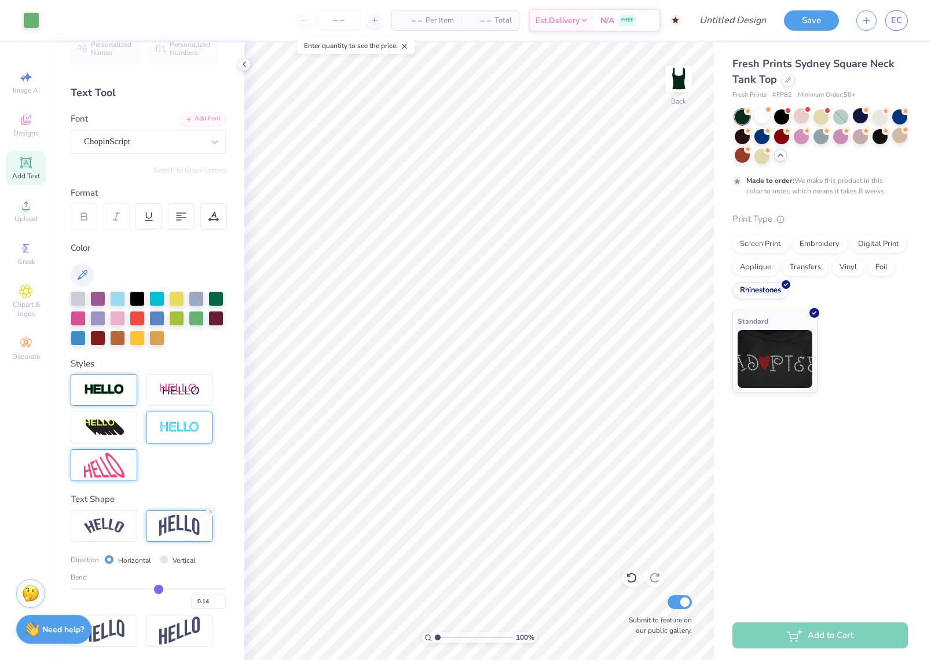
click at [100, 404] on div at bounding box center [104, 390] width 67 height 32
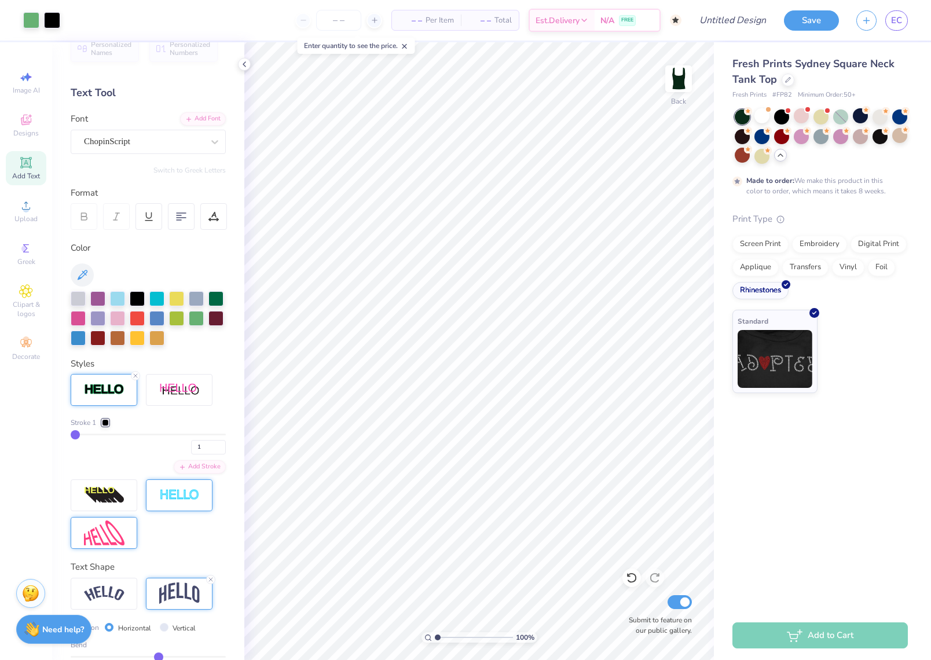
click at [102, 395] on img at bounding box center [104, 389] width 41 height 13
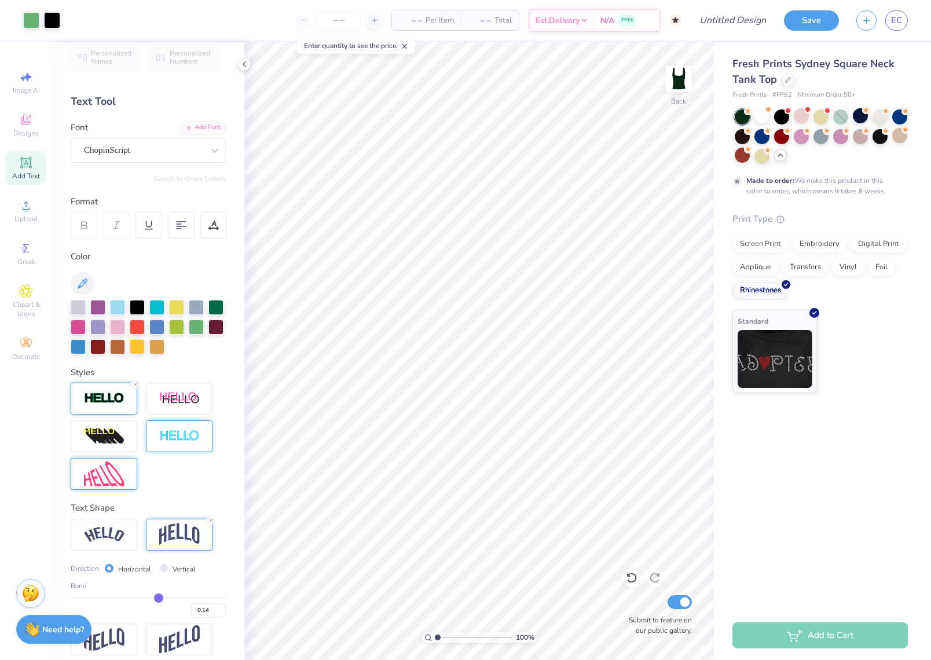
scroll to position [7, 0]
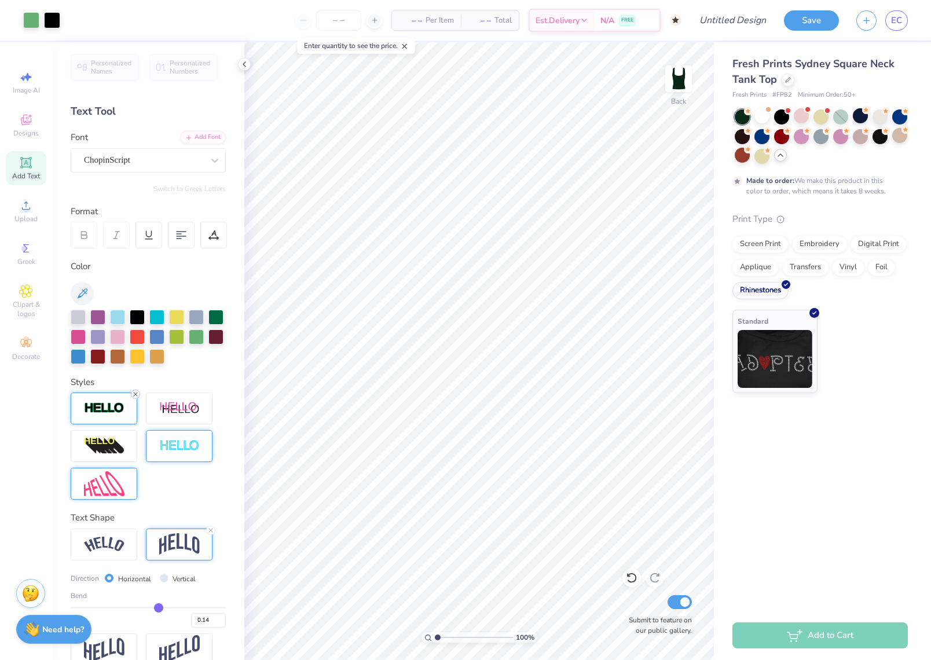
click at [135, 393] on div at bounding box center [104, 408] width 67 height 32
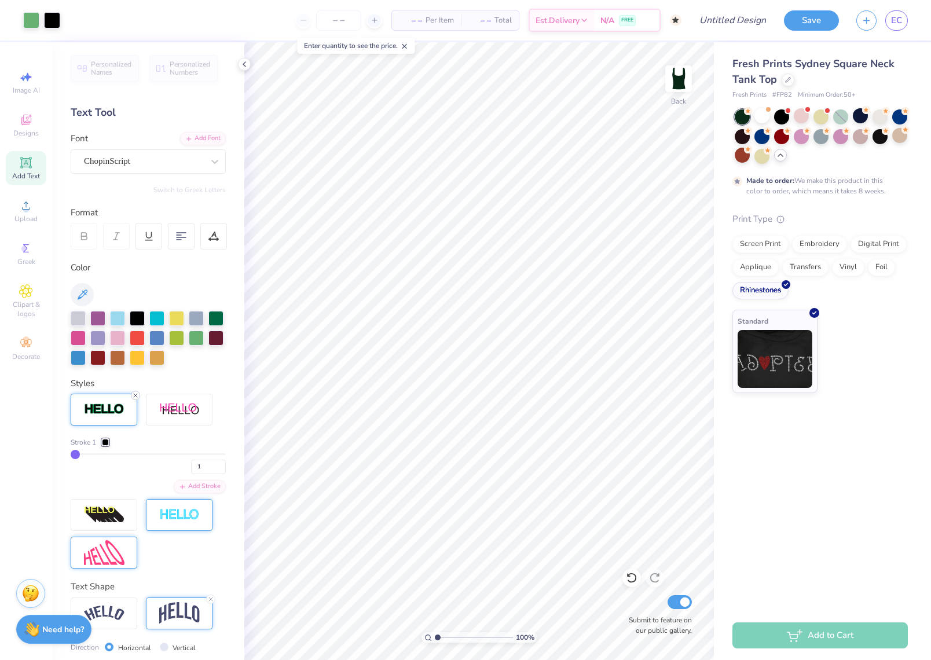
scroll to position [0, 0]
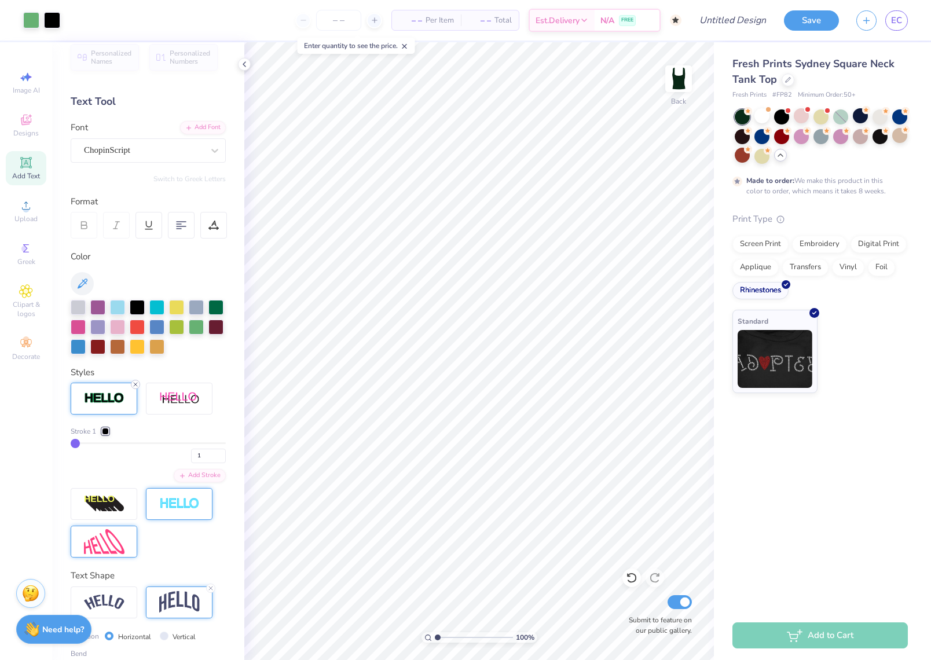
click at [135, 395] on div at bounding box center [104, 399] width 67 height 32
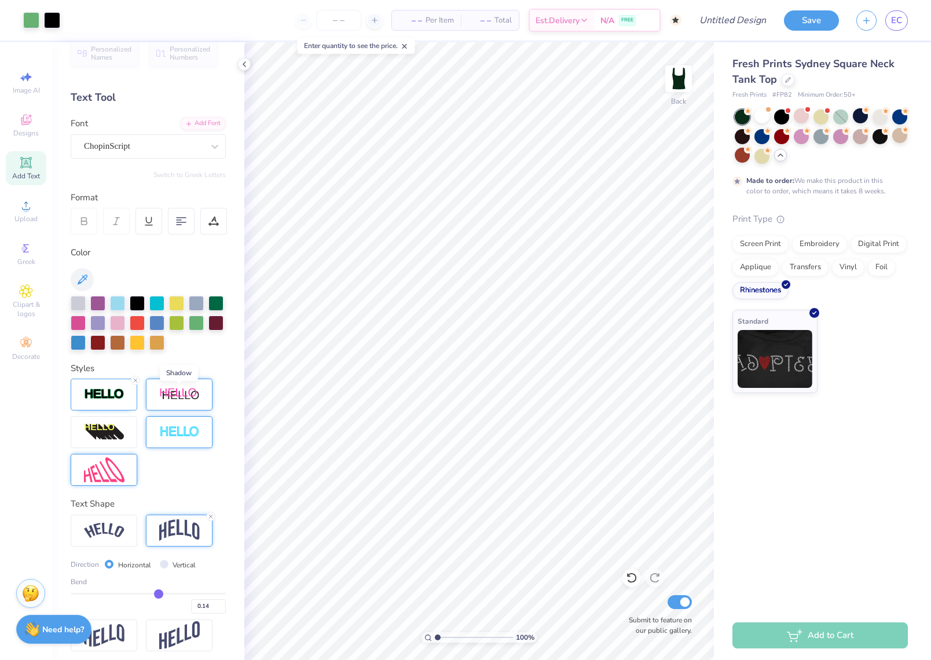
click at [178, 395] on img at bounding box center [179, 394] width 41 height 14
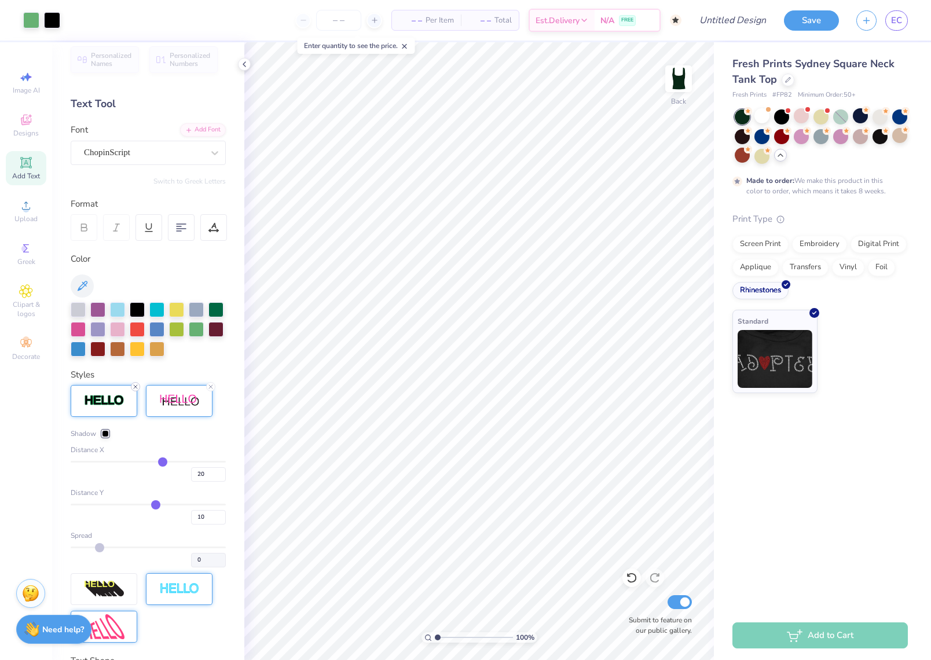
scroll to position [8, 0]
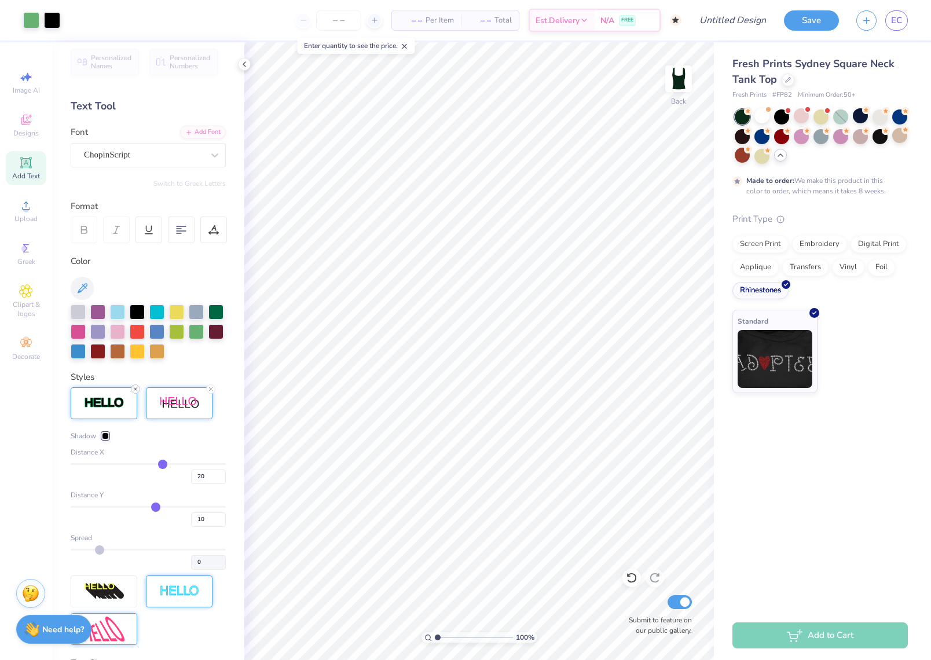
click at [135, 384] on div at bounding box center [135, 388] width 9 height 9
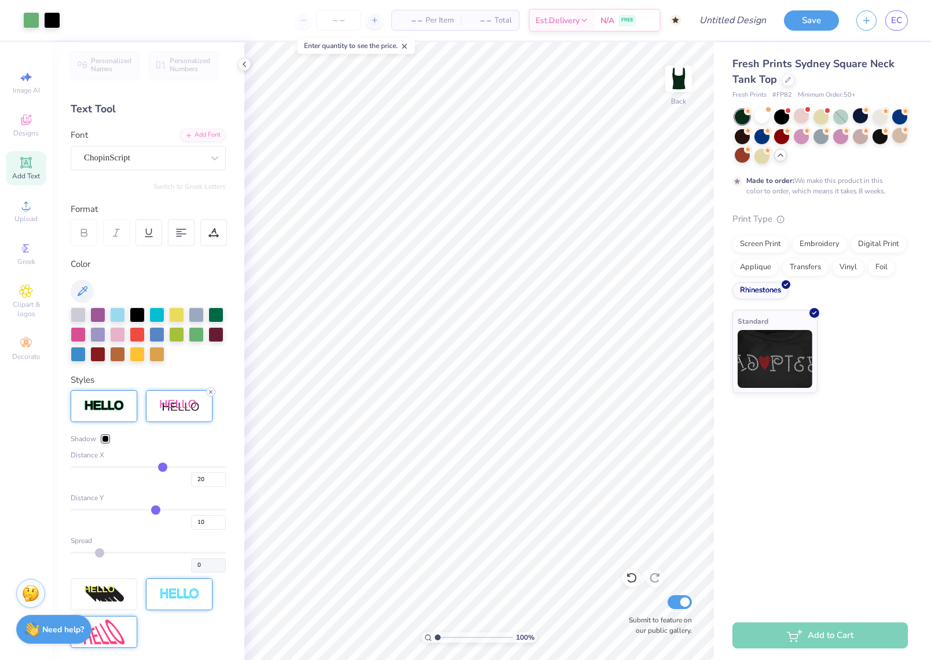
click at [214, 388] on div at bounding box center [210, 391] width 9 height 9
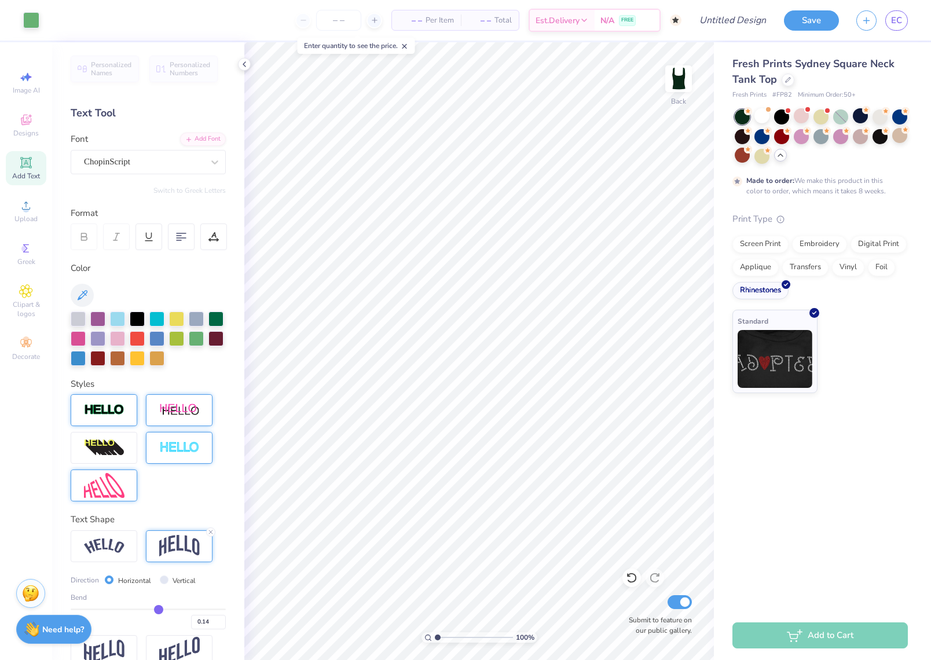
click at [211, 389] on div "Styles" at bounding box center [148, 439] width 155 height 124
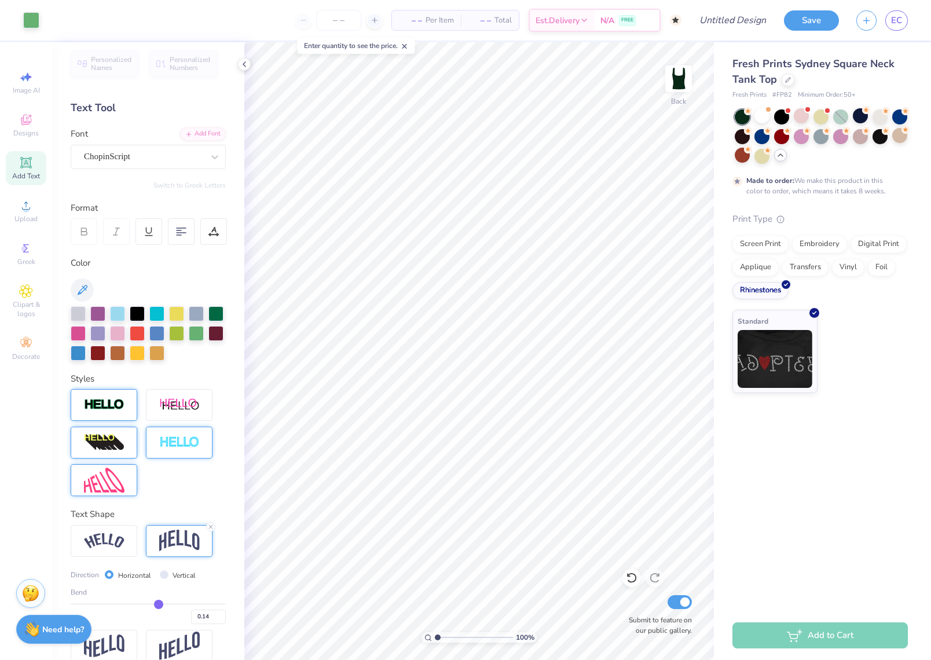
click at [97, 431] on div at bounding box center [104, 443] width 67 height 32
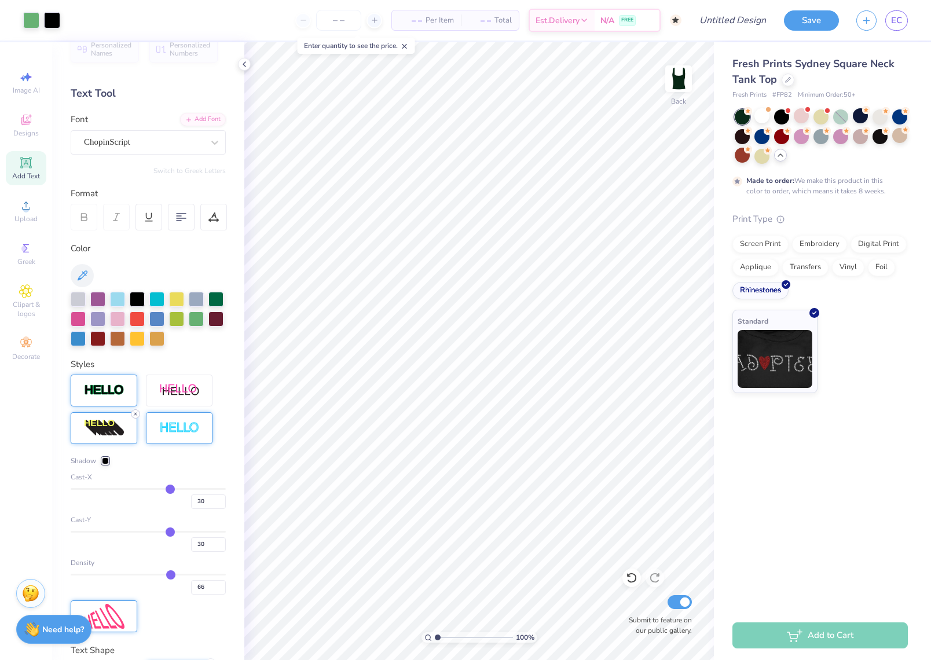
scroll to position [17, 0]
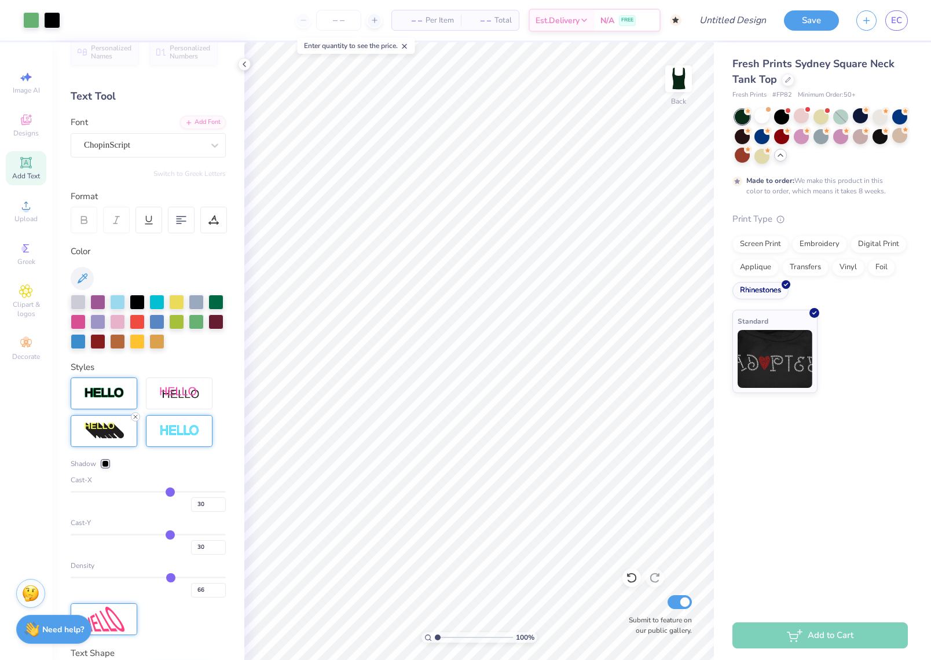
click at [133, 415] on icon at bounding box center [135, 416] width 7 height 7
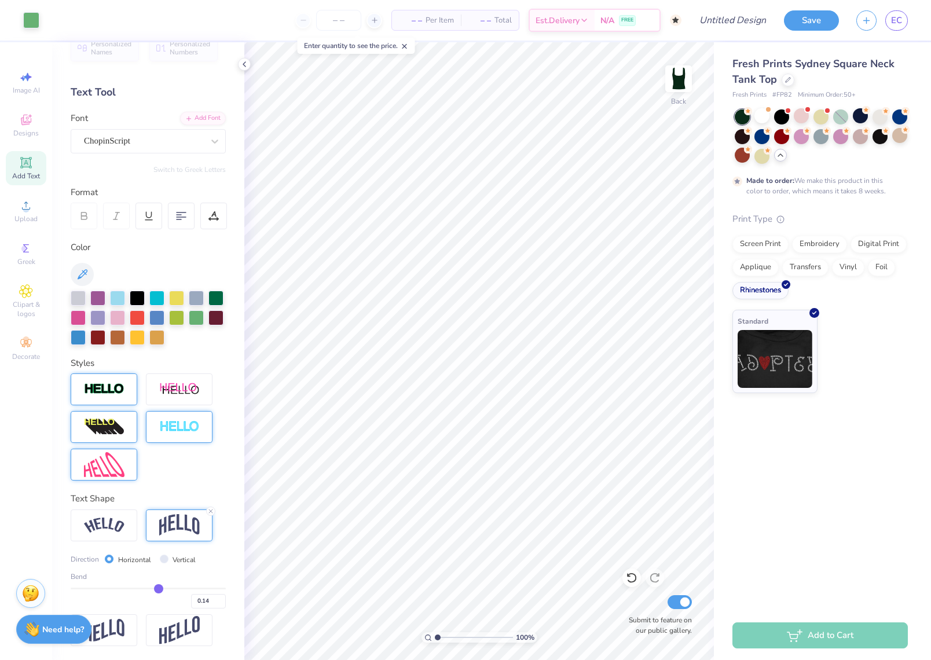
scroll to position [16, 0]
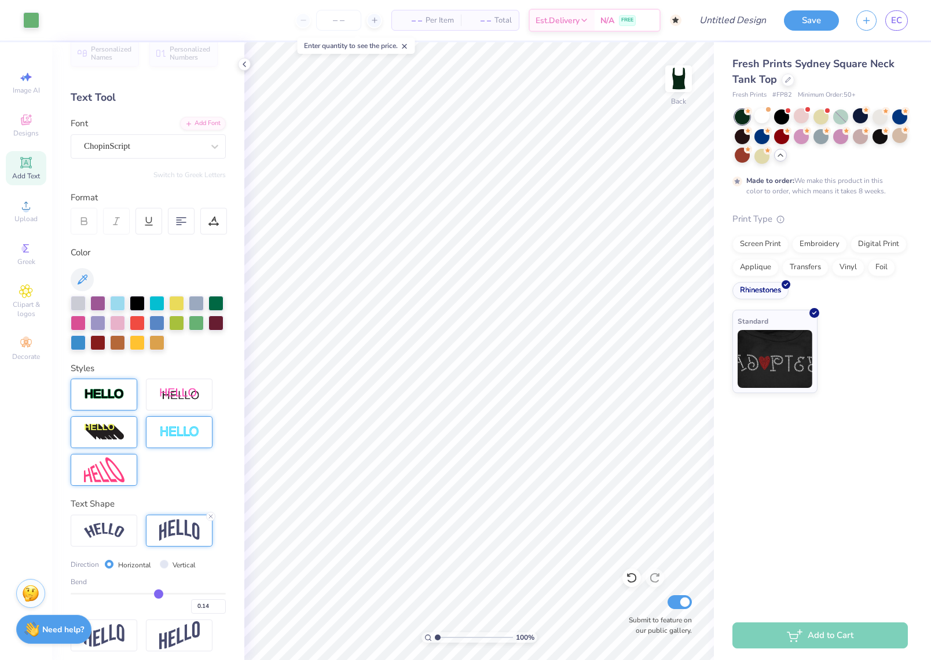
click at [164, 423] on div at bounding box center [179, 432] width 67 height 32
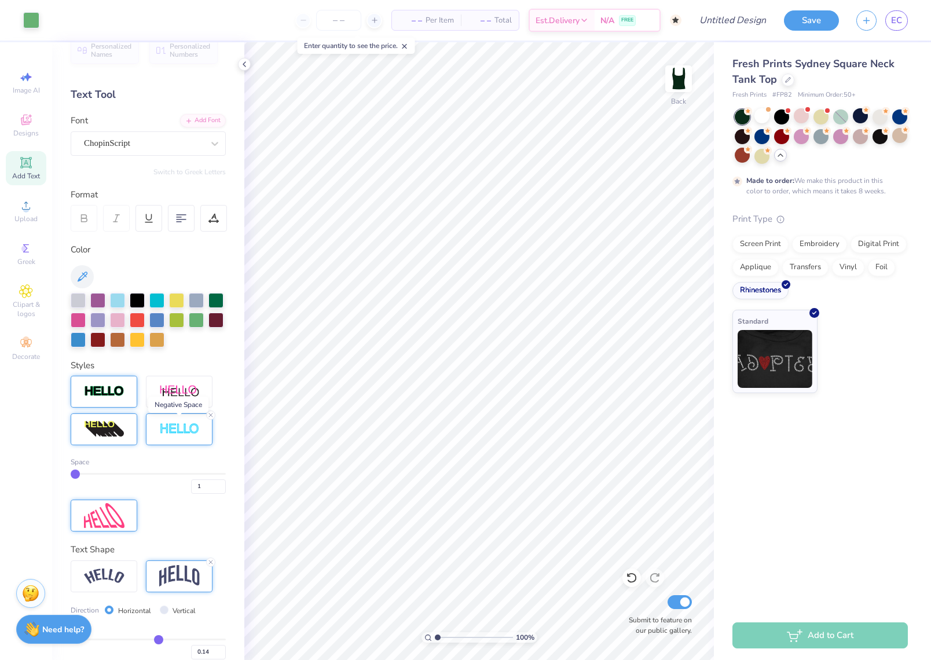
scroll to position [21, 0]
click at [212, 410] on div "Space 1" at bounding box center [148, 454] width 155 height 156
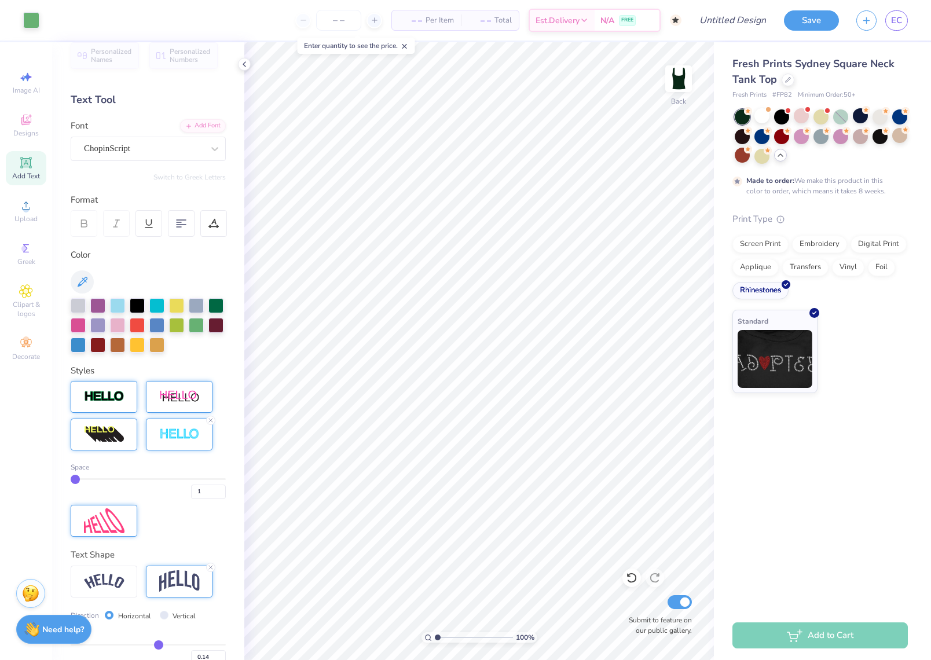
scroll to position [11, 0]
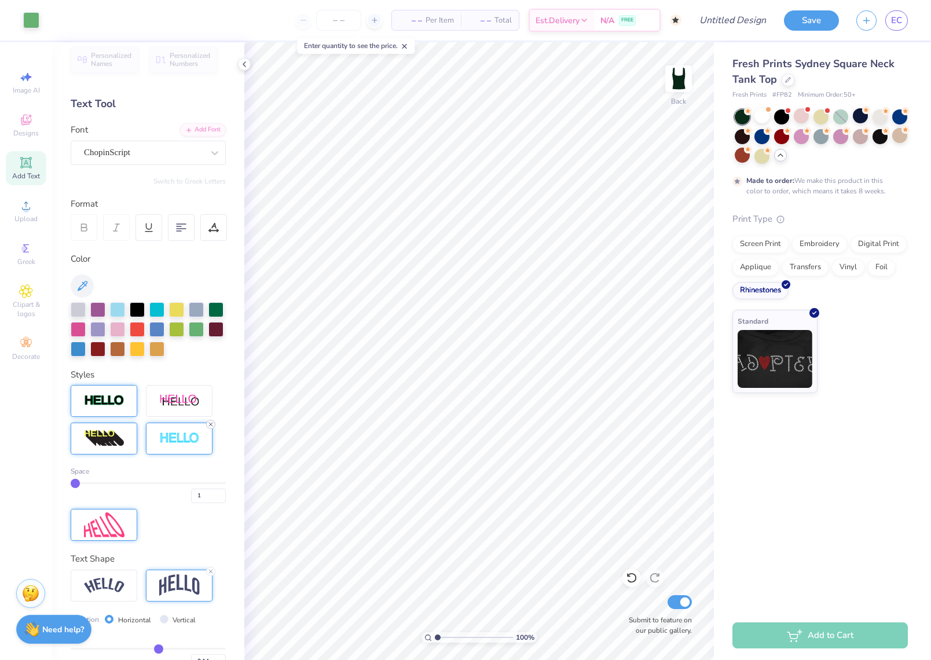
click at [214, 428] on div "Space 1" at bounding box center [148, 463] width 155 height 156
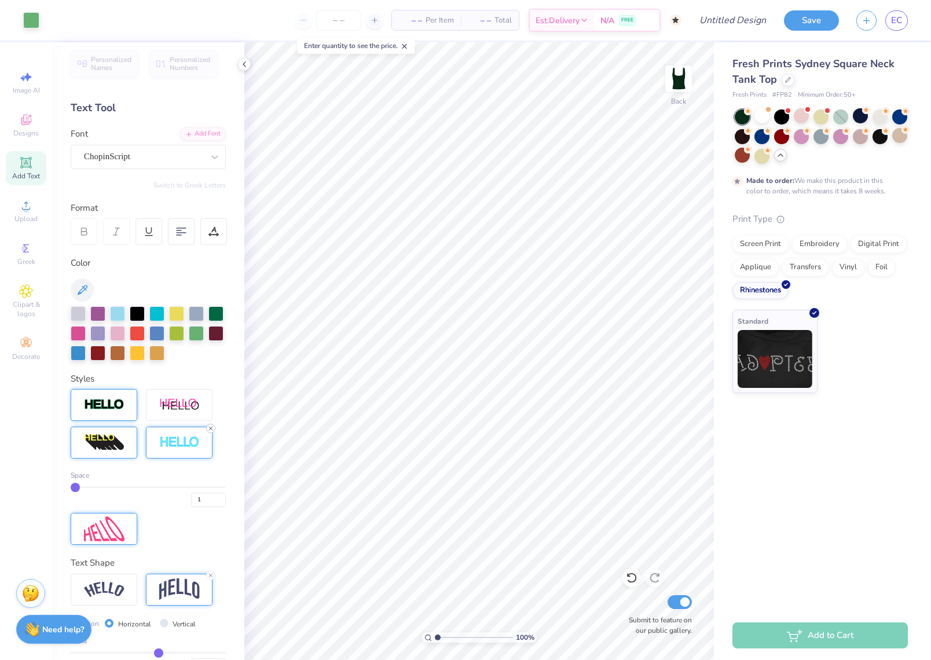
scroll to position [8, 0]
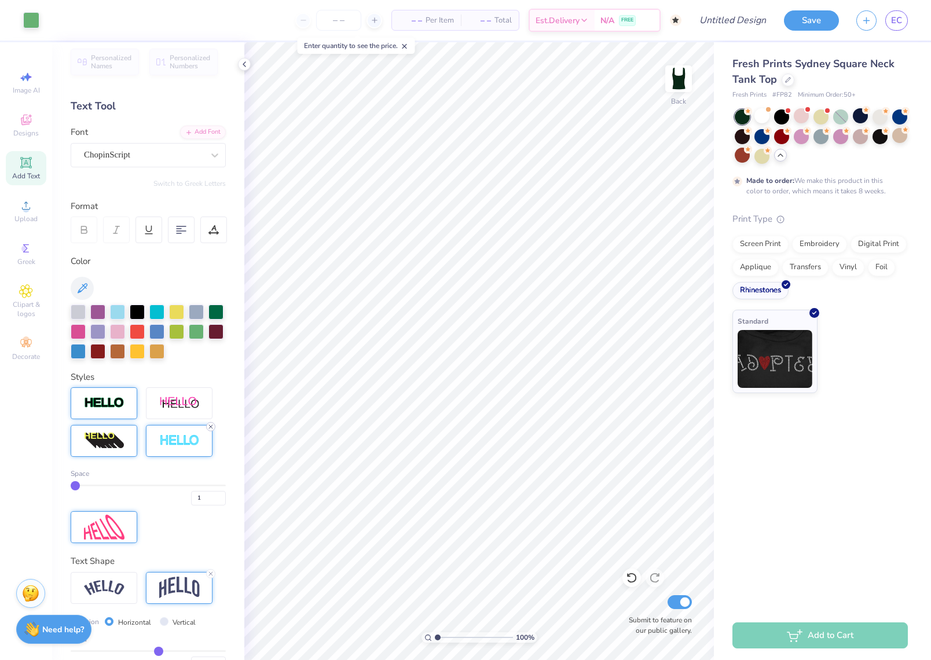
click at [214, 428] on icon at bounding box center [210, 426] width 7 height 7
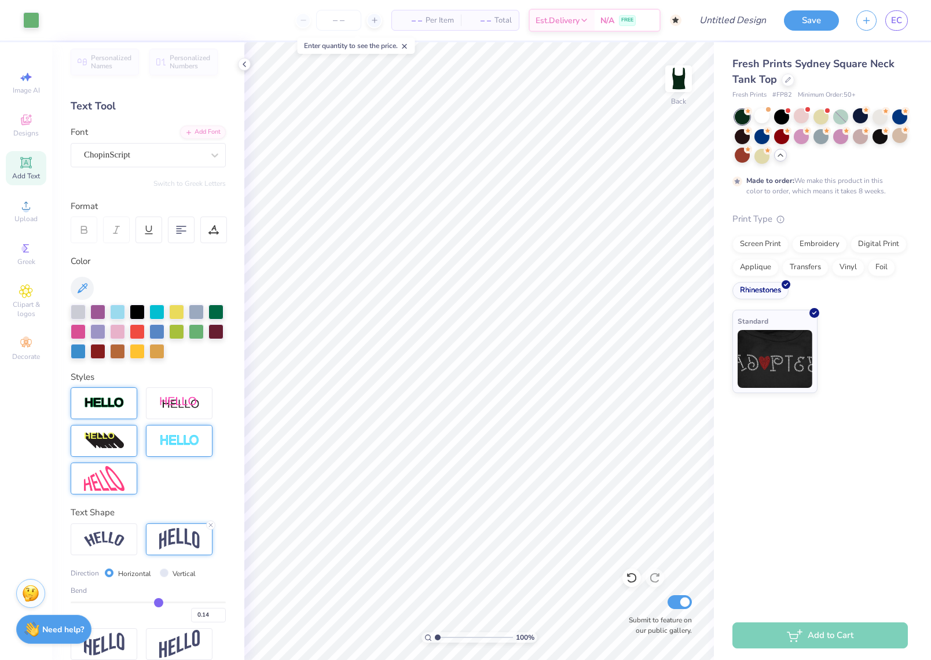
scroll to position [8, 0]
click at [130, 470] on div at bounding box center [104, 478] width 67 height 32
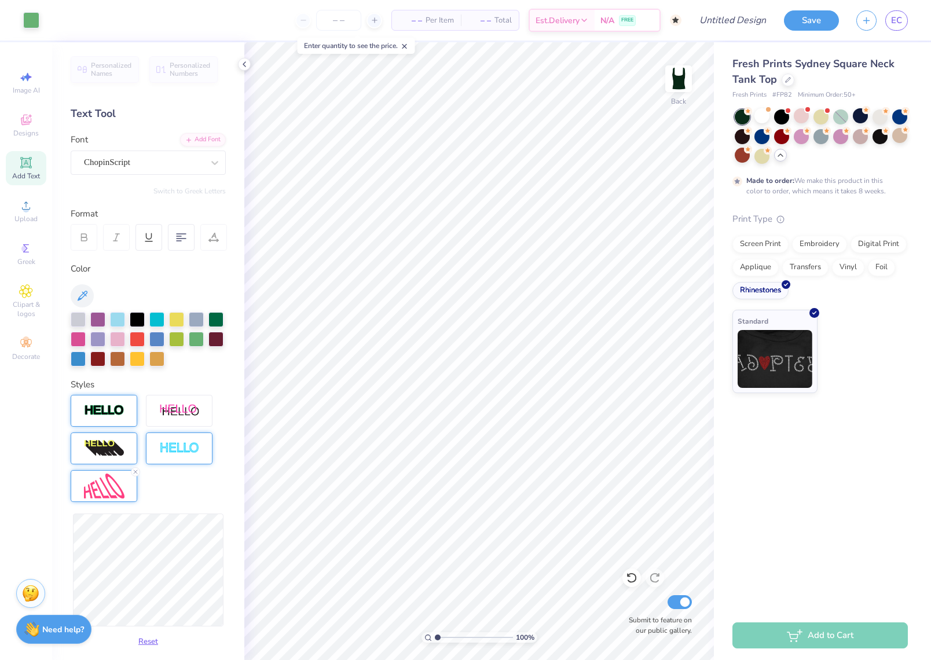
scroll to position [0, 0]
click at [91, 339] on div at bounding box center [97, 338] width 15 height 15
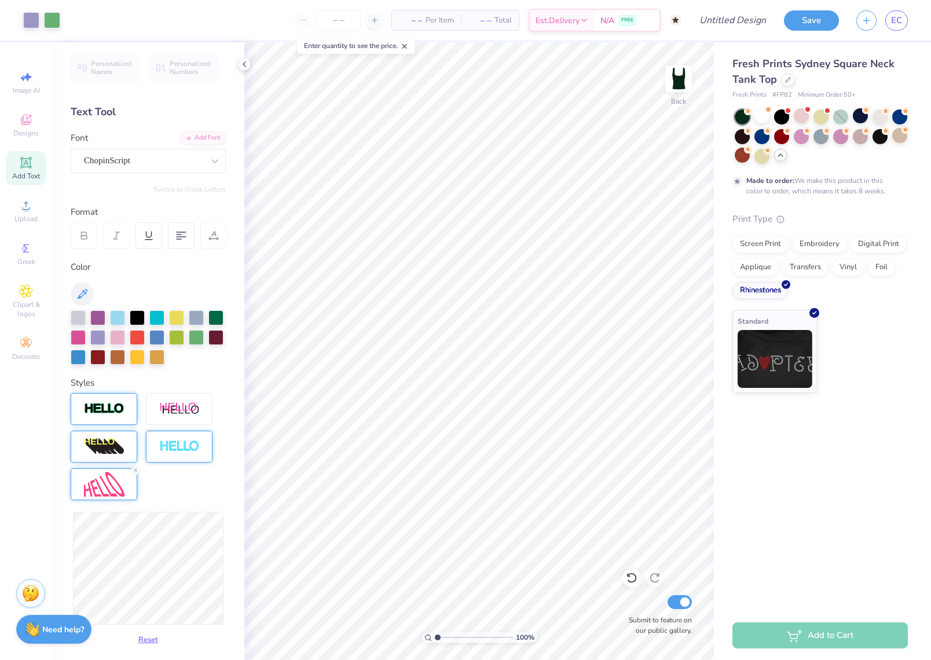
click at [107, 397] on div at bounding box center [104, 409] width 67 height 32
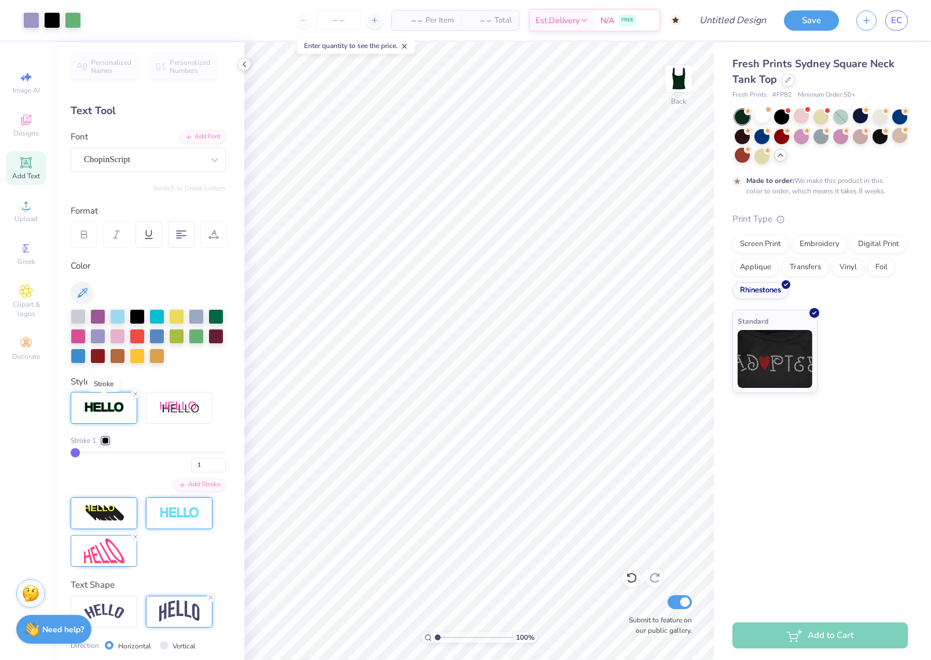
scroll to position [4, 0]
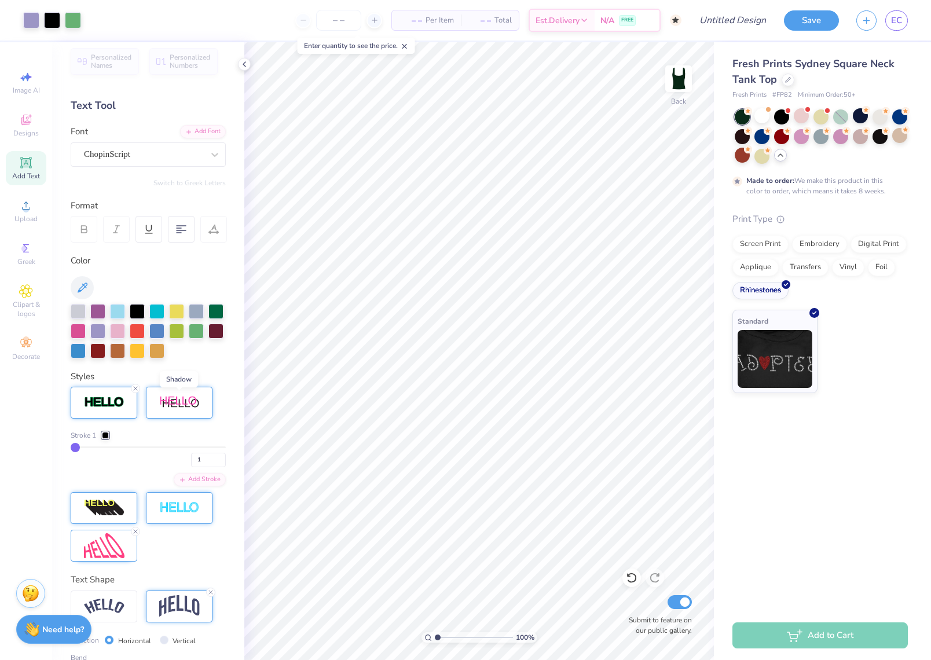
click at [194, 405] on img at bounding box center [179, 402] width 41 height 14
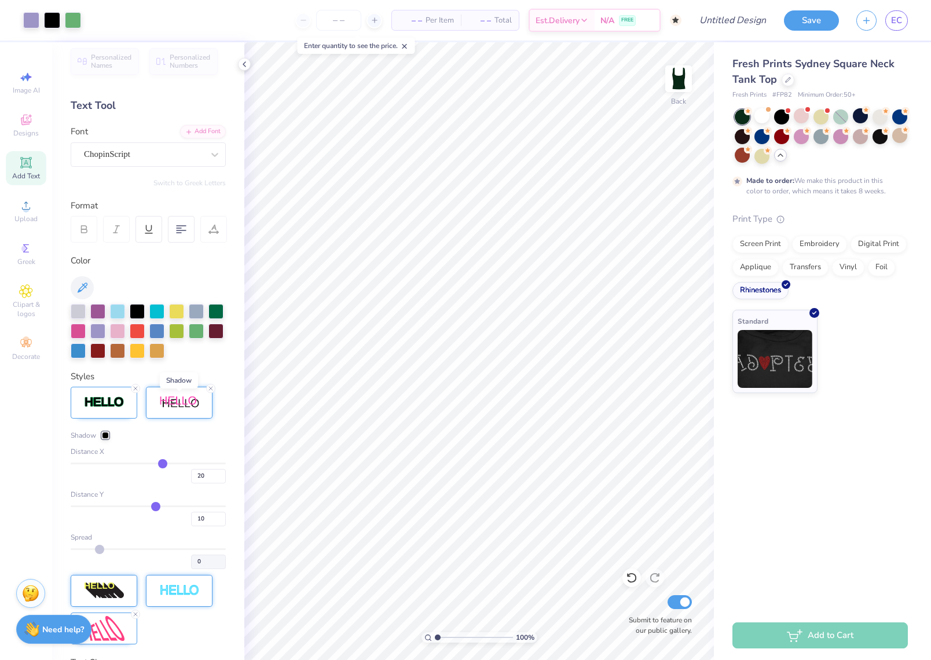
scroll to position [2, 0]
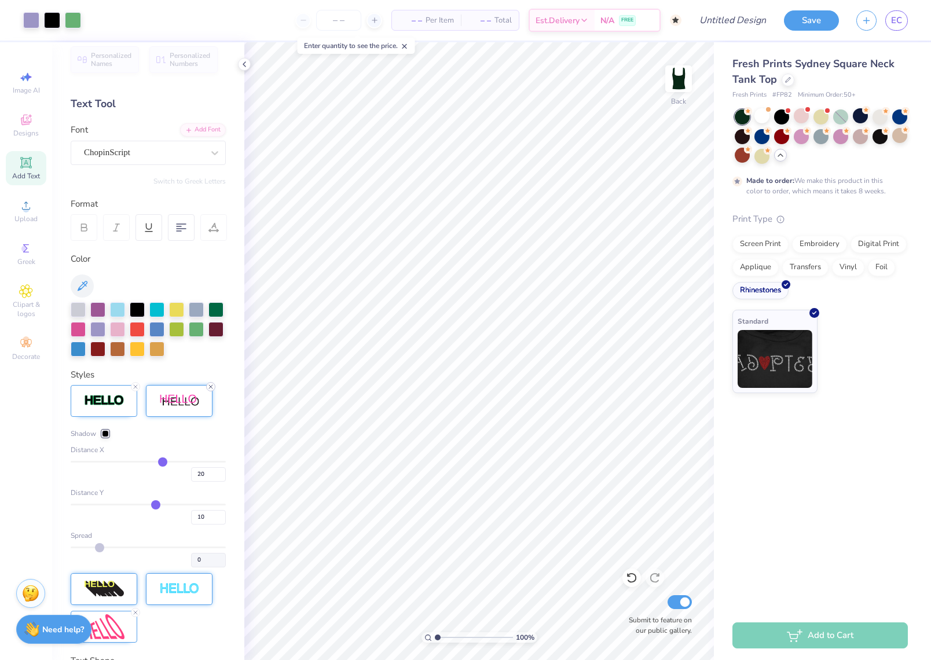
click at [210, 391] on div at bounding box center [210, 386] width 9 height 9
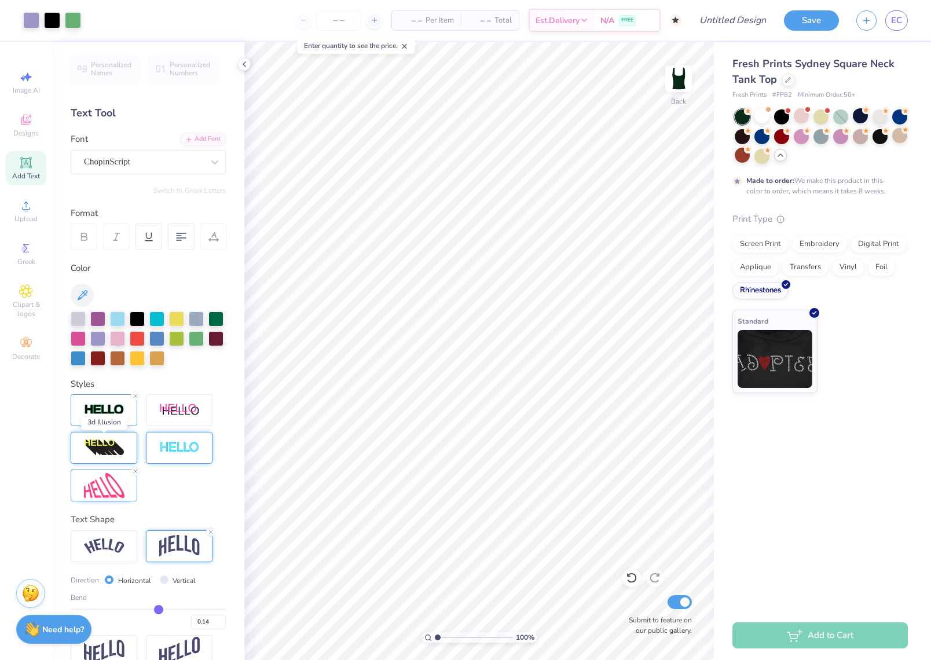
scroll to position [3, 0]
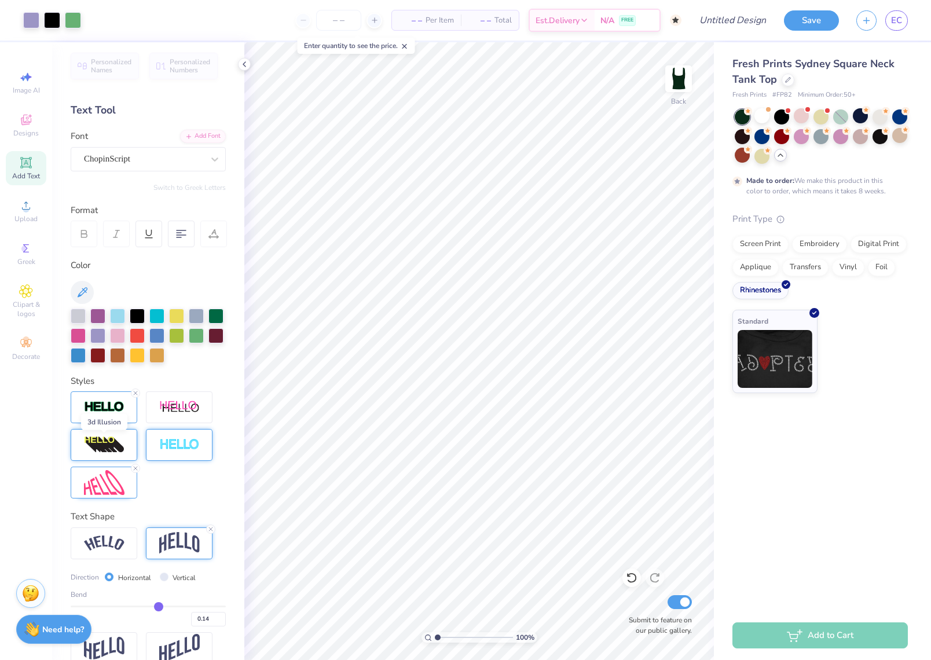
click at [99, 449] on img at bounding box center [104, 445] width 41 height 19
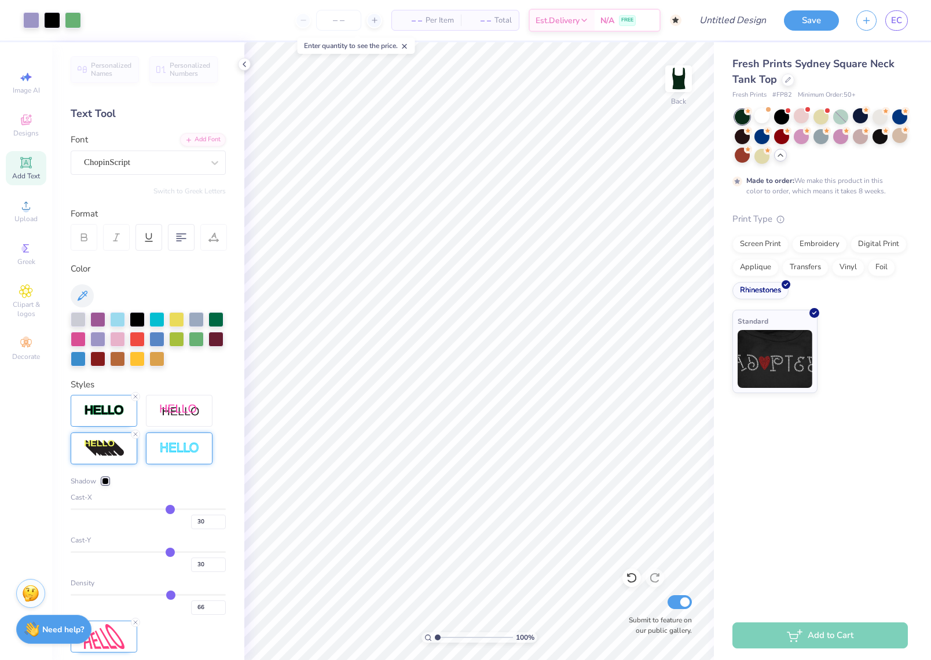
scroll to position [0, 0]
click at [824, 133] on icon at bounding box center [827, 130] width 8 height 8
click at [201, 320] on div at bounding box center [196, 318] width 15 height 15
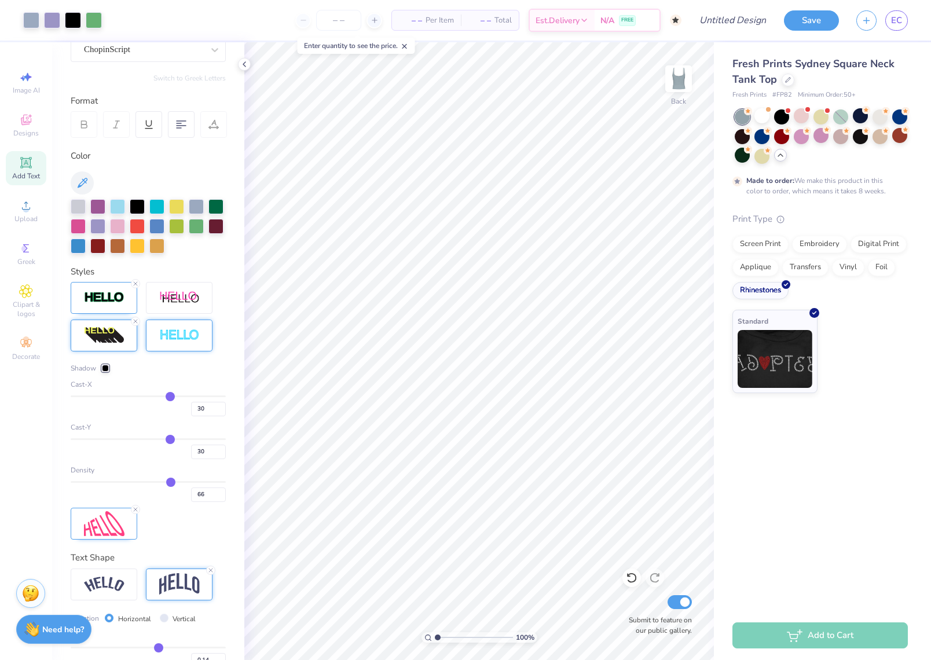
scroll to position [115, 0]
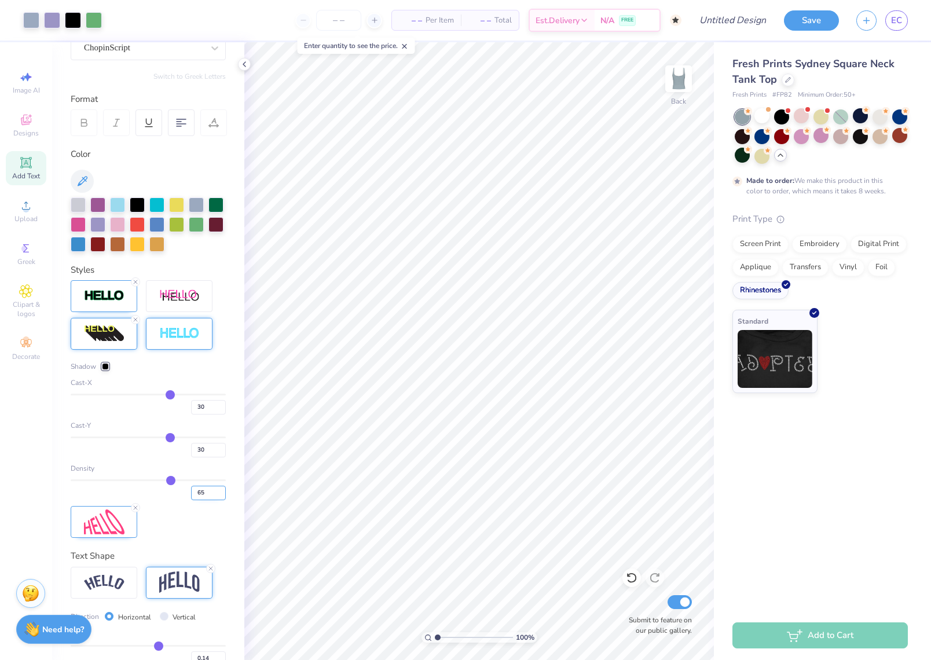
click at [222, 493] on input "65" at bounding box center [208, 493] width 35 height 14
click at [222, 493] on input "64" at bounding box center [208, 493] width 35 height 14
click at [222, 493] on input "63" at bounding box center [208, 493] width 35 height 14
click at [222, 493] on input "62" at bounding box center [208, 493] width 35 height 14
click at [222, 493] on input "61" at bounding box center [208, 493] width 35 height 14
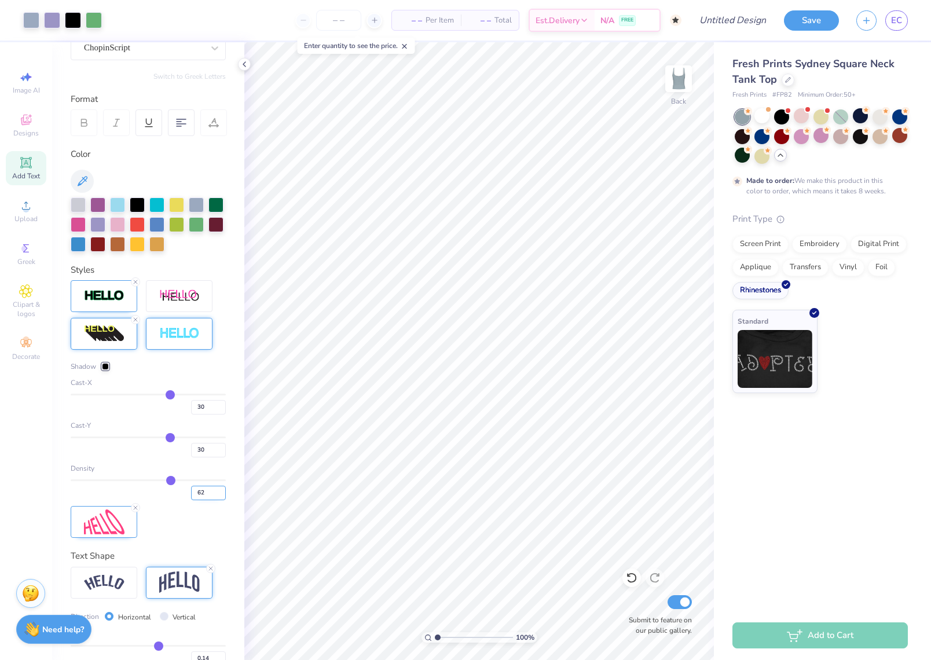
click at [220, 490] on input "62" at bounding box center [208, 493] width 35 height 14
click at [220, 490] on input "63" at bounding box center [208, 493] width 35 height 14
click at [220, 490] on input "64" at bounding box center [208, 493] width 35 height 14
click at [220, 490] on input "65" at bounding box center [208, 493] width 35 height 14
click at [220, 490] on input "66" at bounding box center [208, 493] width 35 height 14
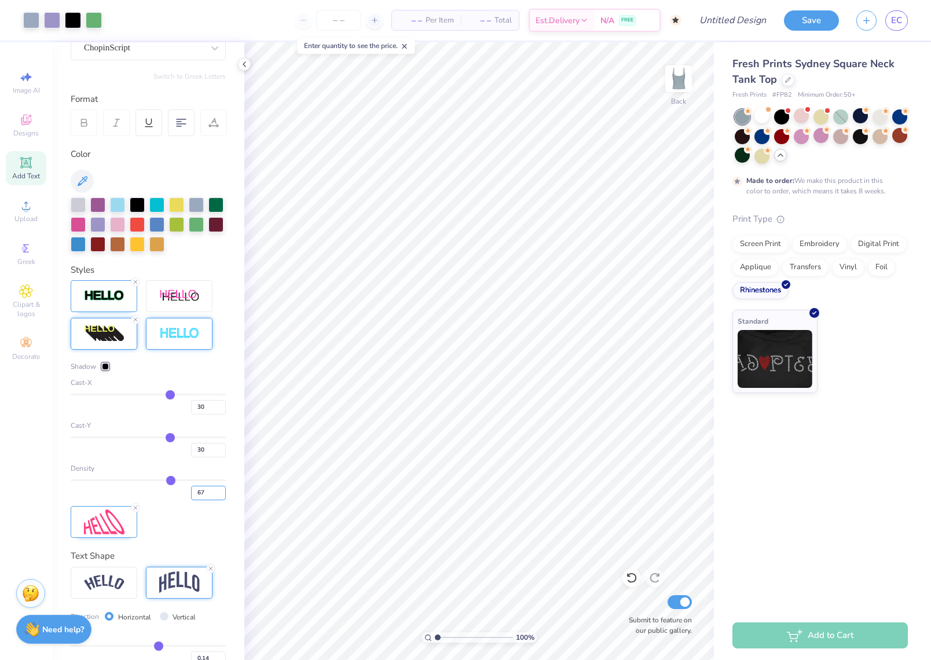
click at [220, 490] on input "67" at bounding box center [208, 493] width 35 height 14
click at [214, 512] on div "Shadow Cast-X 30 Cast-Y 30 Density 67" at bounding box center [148, 409] width 155 height 258
drag, startPoint x: 171, startPoint y: 434, endPoint x: 130, endPoint y: 434, distance: 40.5
click at [130, 436] on input "range" at bounding box center [148, 437] width 155 height 2
drag, startPoint x: 130, startPoint y: 435, endPoint x: 144, endPoint y: 432, distance: 14.9
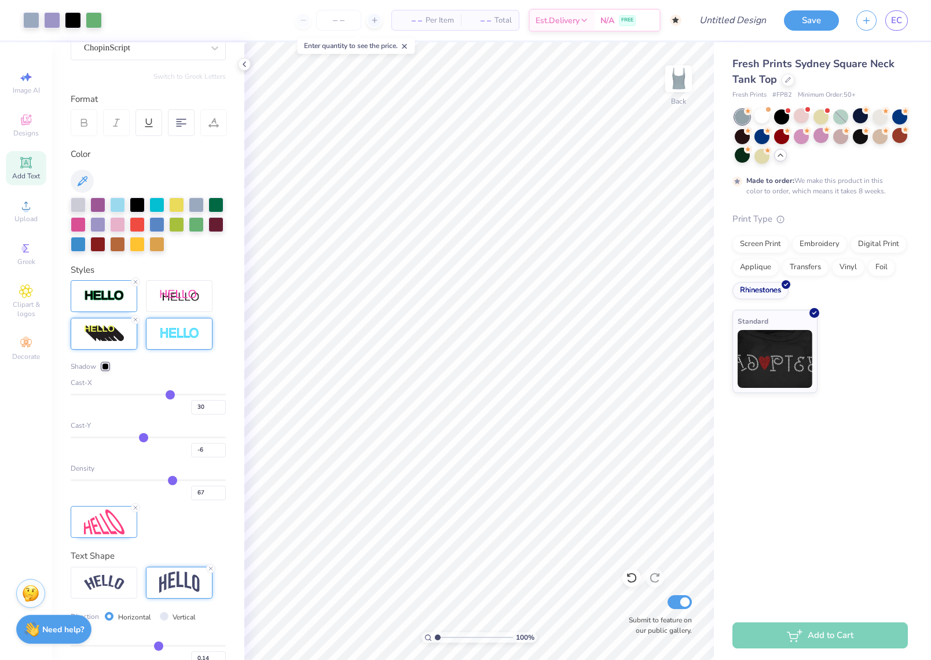
click at [144, 436] on input "range" at bounding box center [148, 437] width 155 height 2
drag, startPoint x: 144, startPoint y: 432, endPoint x: 187, endPoint y: 433, distance: 42.9
click at [187, 436] on input "range" at bounding box center [148, 437] width 155 height 2
drag, startPoint x: 187, startPoint y: 432, endPoint x: 173, endPoint y: 432, distance: 13.9
click at [173, 436] on input "range" at bounding box center [148, 437] width 155 height 2
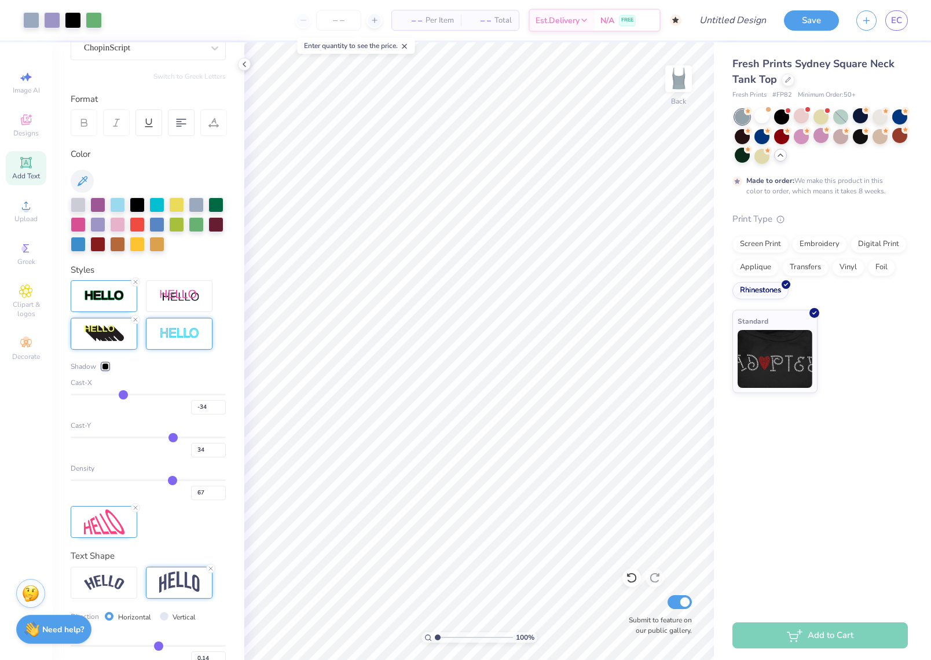
drag, startPoint x: 171, startPoint y: 392, endPoint x: 124, endPoint y: 396, distance: 47.6
click at [123, 395] on input "range" at bounding box center [148, 395] width 155 height 2
drag, startPoint x: 118, startPoint y: 391, endPoint x: 167, endPoint y: 387, distance: 49.9
click at [171, 386] on div "Cast-X -34" at bounding box center [148, 395] width 155 height 37
drag, startPoint x: 120, startPoint y: 391, endPoint x: 197, endPoint y: 392, distance: 76.4
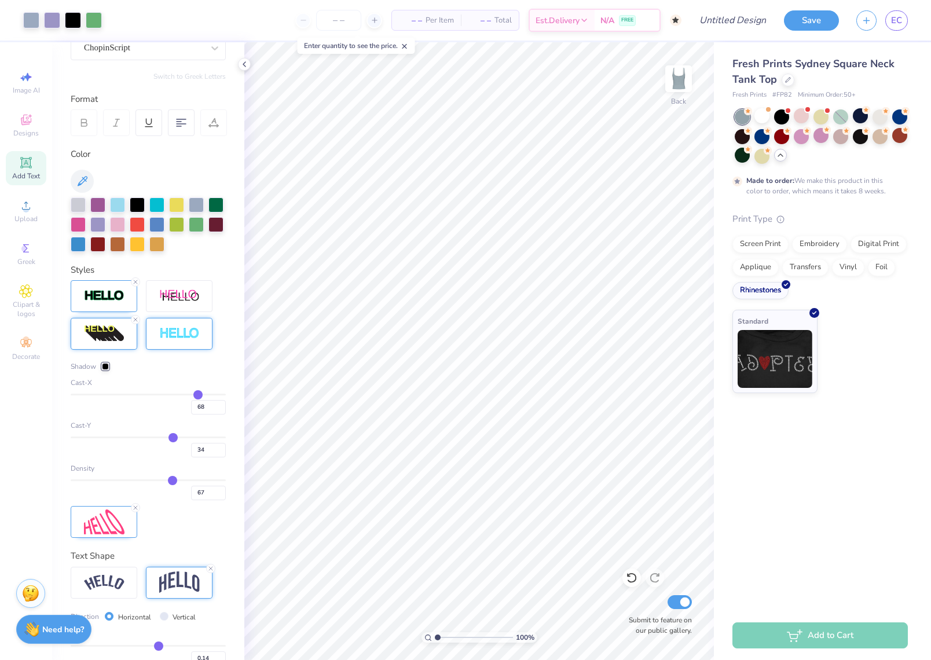
click at [198, 394] on input "range" at bounding box center [148, 395] width 155 height 2
drag, startPoint x: 196, startPoint y: 392, endPoint x: 98, endPoint y: 392, distance: 97.3
drag, startPoint x: 99, startPoint y: 392, endPoint x: 116, endPoint y: 388, distance: 17.8
click at [116, 394] on input "range" at bounding box center [148, 395] width 155 height 2
drag, startPoint x: 157, startPoint y: 479, endPoint x: 123, endPoint y: 477, distance: 34.8
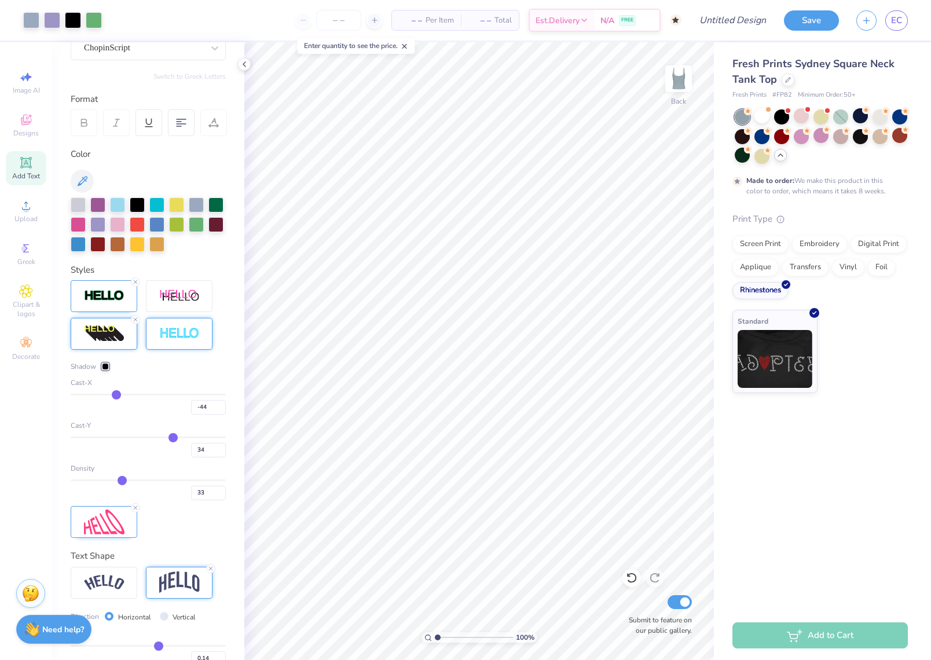
click at [123, 479] on input "range" at bounding box center [148, 480] width 155 height 2
drag, startPoint x: 123, startPoint y: 476, endPoint x: 86, endPoint y: 475, distance: 37.1
click at [86, 479] on input "range" at bounding box center [148, 480] width 155 height 2
drag, startPoint x: 87, startPoint y: 474, endPoint x: 140, endPoint y: 486, distance: 53.4
click at [140, 486] on div "Density 8" at bounding box center [148, 481] width 155 height 37
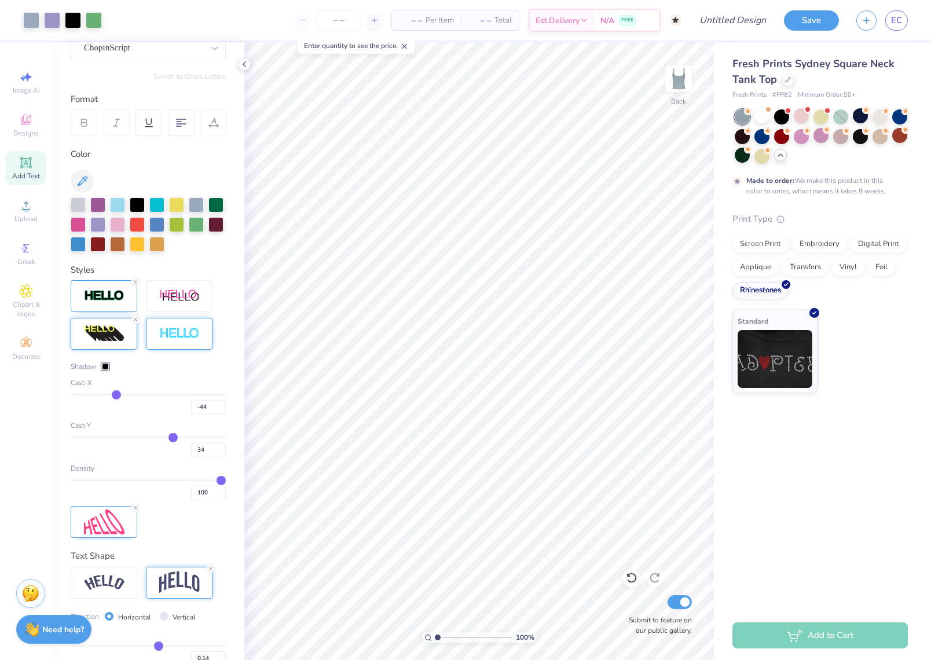
drag, startPoint x: 85, startPoint y: 479, endPoint x: 246, endPoint y: 491, distance: 161.4
click at [246, 491] on div "Art colors – – Per Item – – Total Est. Delivery N/A FREE Design Title Save EC I…" at bounding box center [465, 330] width 931 height 660
drag, startPoint x: 218, startPoint y: 476, endPoint x: 196, endPoint y: 474, distance: 22.1
click at [196, 474] on div "Density 83" at bounding box center [148, 481] width 155 height 37
drag, startPoint x: 196, startPoint y: 477, endPoint x: 160, endPoint y: 478, distance: 35.9
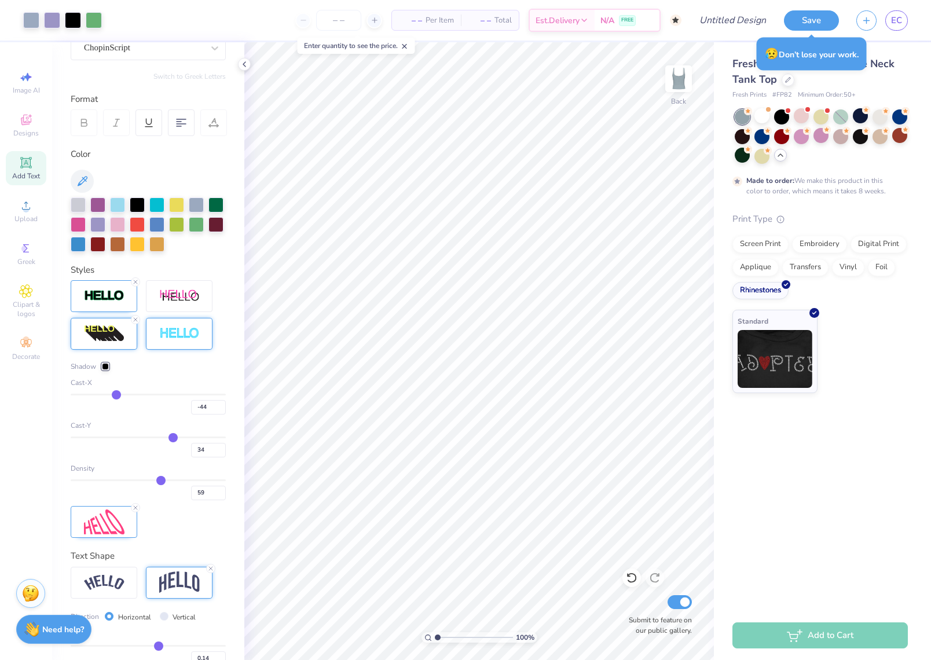
click at [160, 479] on input "range" at bounding box center [148, 480] width 155 height 2
drag, startPoint x: 172, startPoint y: 438, endPoint x: 188, endPoint y: 436, distance: 15.8
click at [188, 436] on input "range" at bounding box center [148, 437] width 155 height 2
drag, startPoint x: 188, startPoint y: 436, endPoint x: 149, endPoint y: 436, distance: 38.2
click at [149, 436] on input "range" at bounding box center [148, 437] width 155 height 2
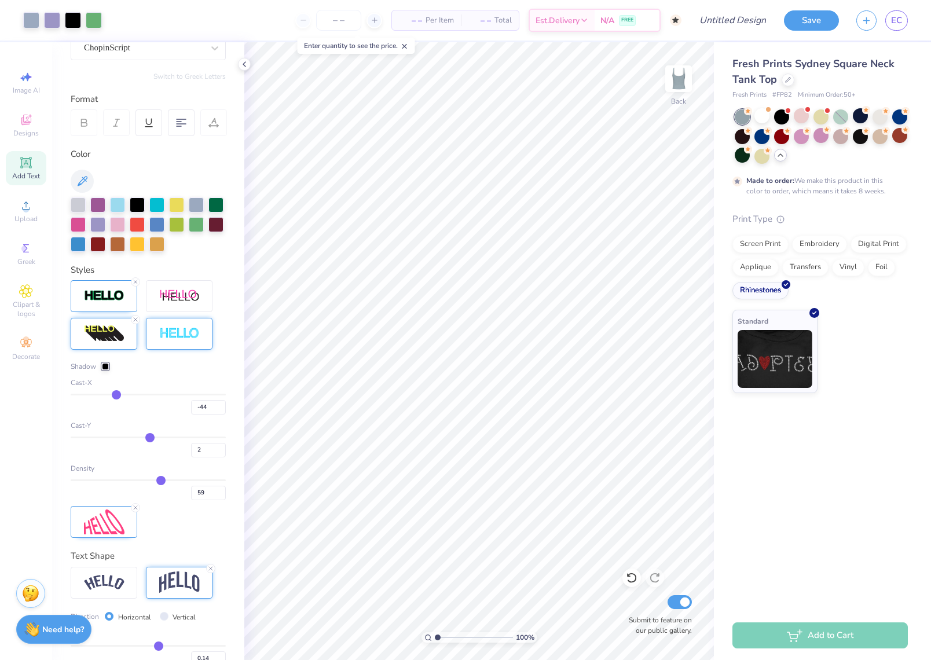
click at [150, 436] on input "range" at bounding box center [148, 437] width 155 height 2
drag, startPoint x: 119, startPoint y: 393, endPoint x: 191, endPoint y: 393, distance: 72.4
click at [191, 394] on input "range" at bounding box center [148, 395] width 155 height 2
drag, startPoint x: 191, startPoint y: 393, endPoint x: 111, endPoint y: 390, distance: 80.5
click at [111, 394] on input "range" at bounding box center [148, 395] width 155 height 2
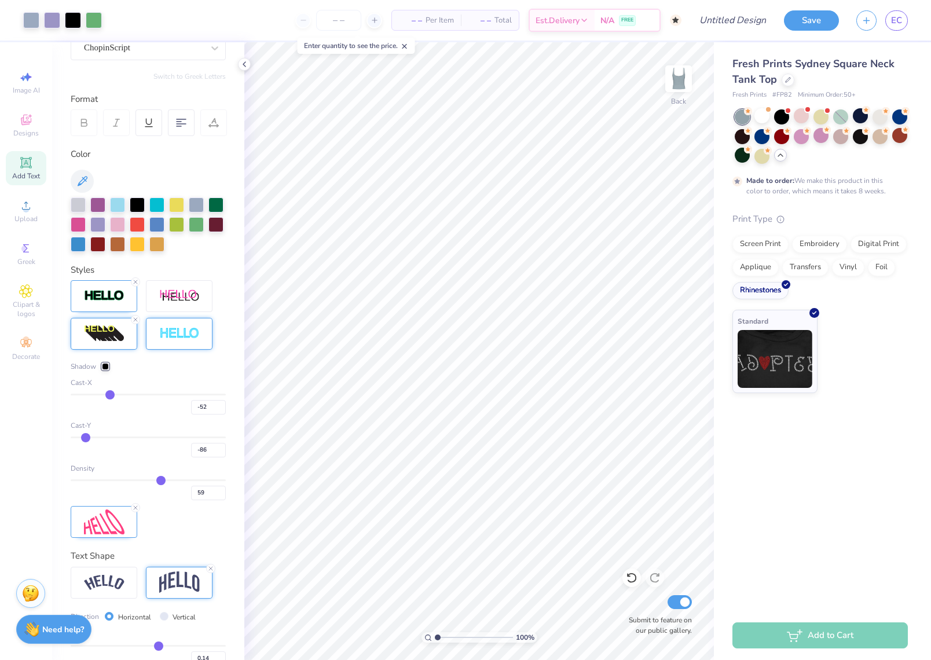
drag, startPoint x: 152, startPoint y: 436, endPoint x: 86, endPoint y: 439, distance: 66.7
click at [86, 438] on input "range" at bounding box center [148, 437] width 155 height 2
drag, startPoint x: 87, startPoint y: 438, endPoint x: 192, endPoint y: 446, distance: 105.1
click at [188, 447] on div "54" at bounding box center [148, 446] width 155 height 21
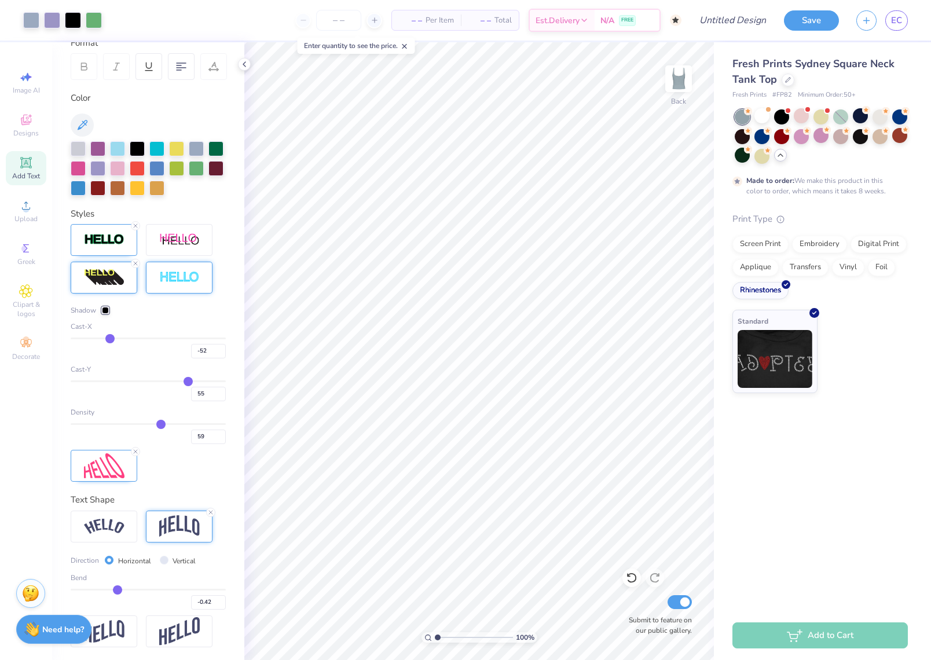
scroll to position [167, 0]
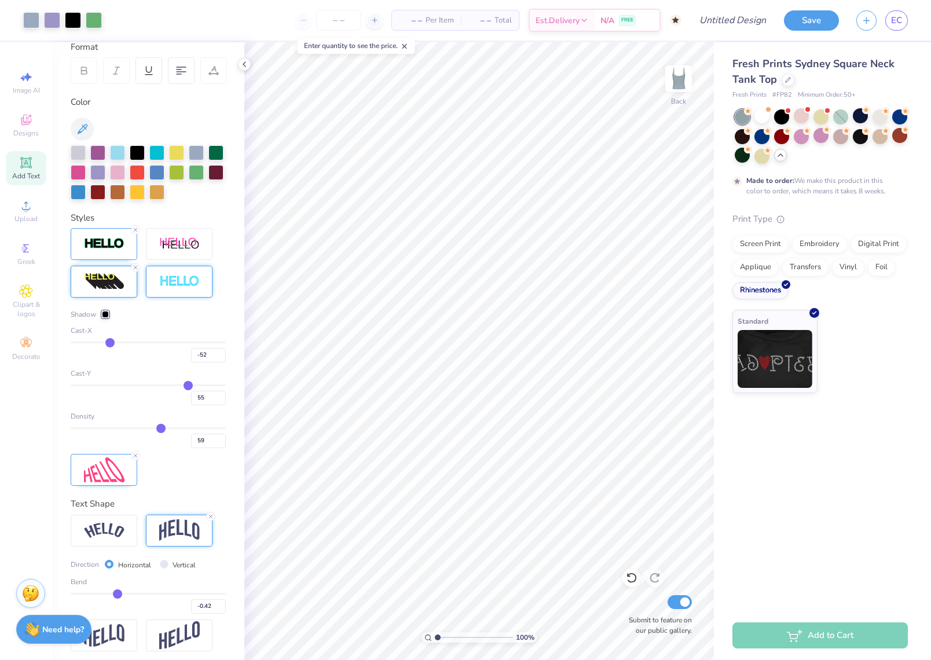
drag, startPoint x: 158, startPoint y: 589, endPoint x: 118, endPoint y: 582, distance: 41.1
click at [118, 582] on div "Bend -0.42" at bounding box center [148, 595] width 155 height 37
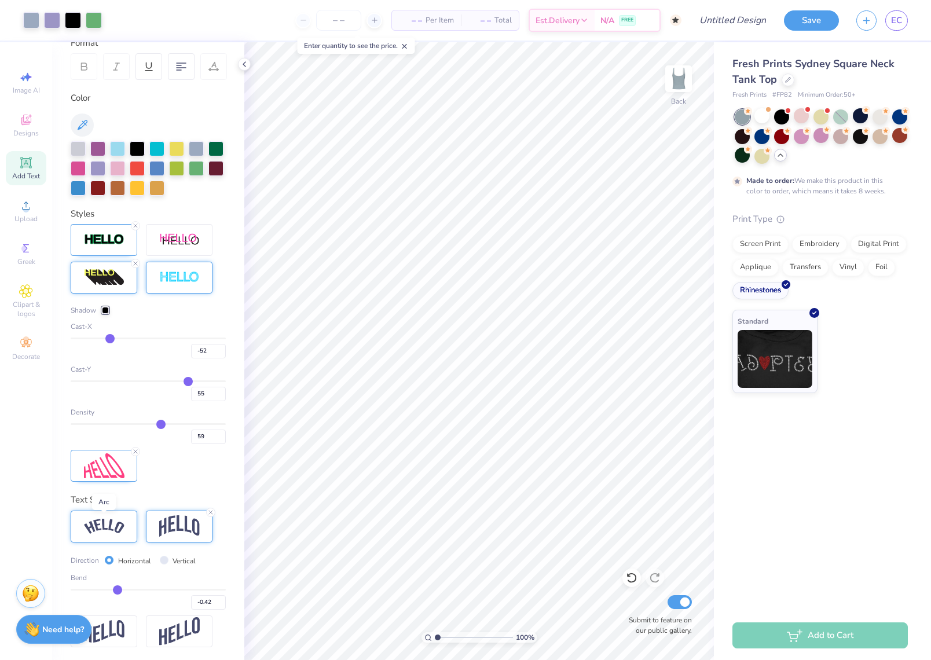
click at [112, 523] on img at bounding box center [104, 527] width 41 height 16
click at [111, 625] on img at bounding box center [104, 631] width 41 height 23
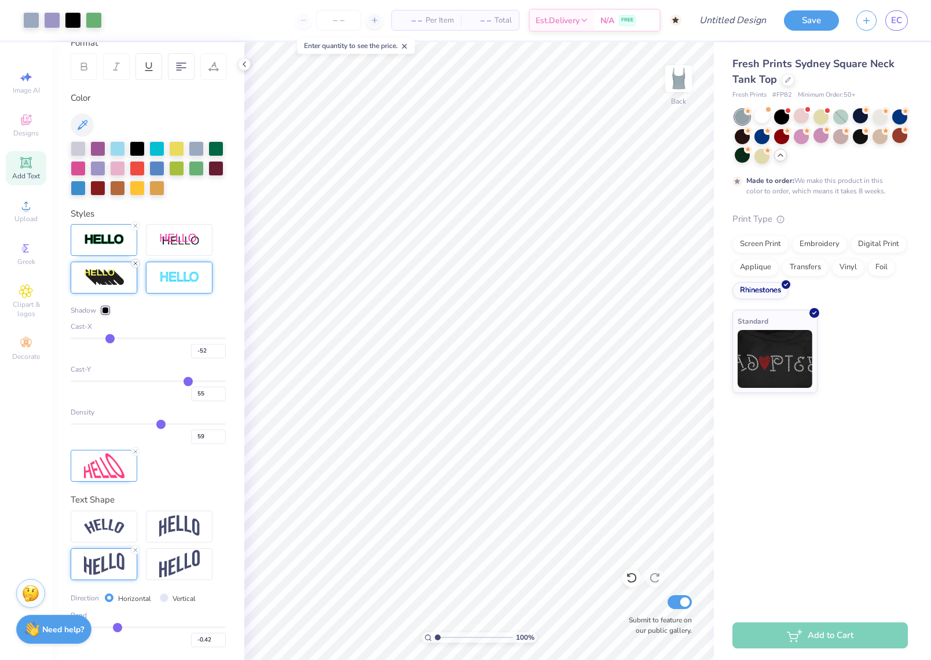
click at [133, 262] on icon at bounding box center [135, 263] width 7 height 7
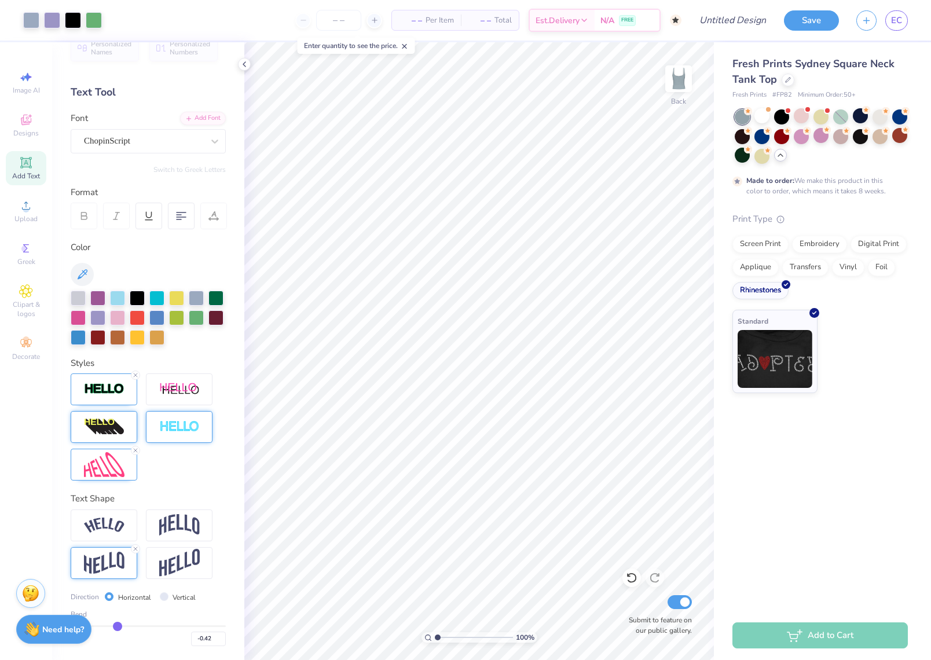
scroll to position [20, 0]
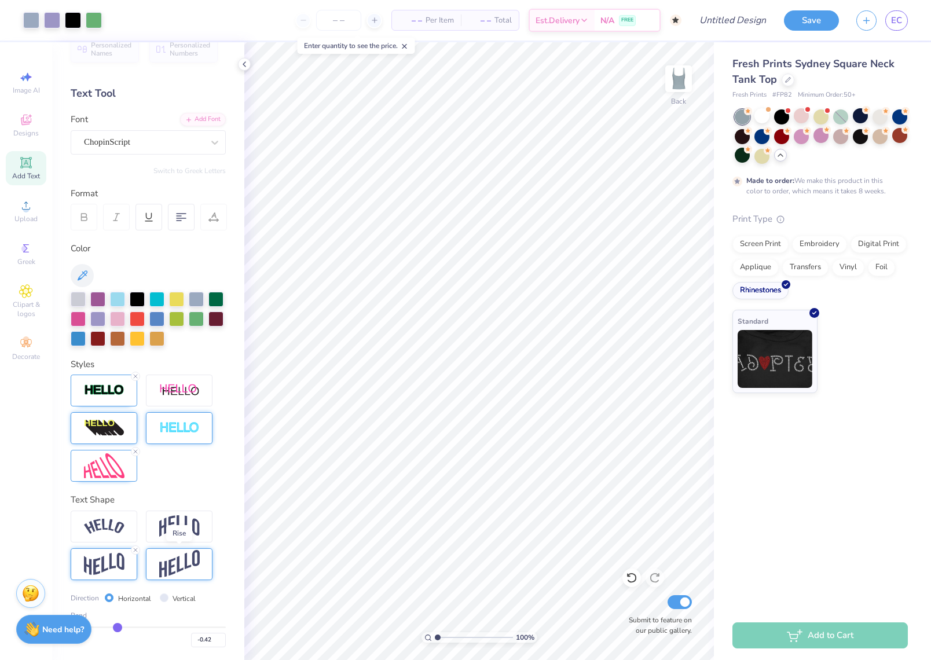
click at [174, 566] on img at bounding box center [179, 564] width 41 height 28
click at [114, 559] on img at bounding box center [104, 564] width 41 height 23
click at [137, 376] on icon at bounding box center [135, 376] width 7 height 7
click at [107, 389] on img at bounding box center [104, 390] width 41 height 13
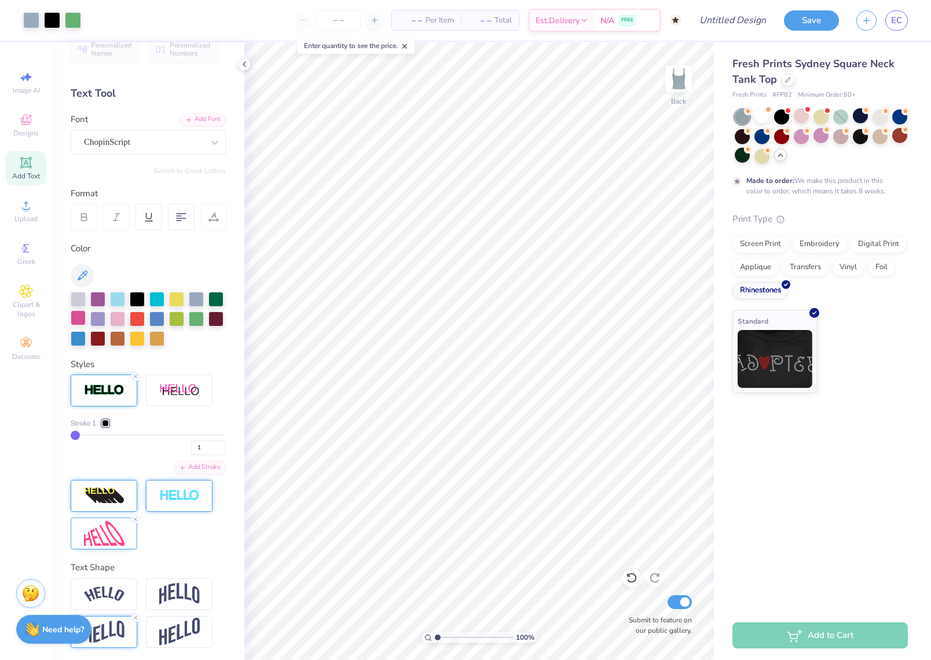
click at [77, 324] on div at bounding box center [78, 317] width 15 height 15
click at [75, 313] on div at bounding box center [78, 317] width 15 height 15
drag, startPoint x: 72, startPoint y: 434, endPoint x: 93, endPoint y: 432, distance: 21.5
click at [93, 434] on input "range" at bounding box center [148, 435] width 155 height 2
click at [109, 434] on input "range" at bounding box center [148, 435] width 155 height 2
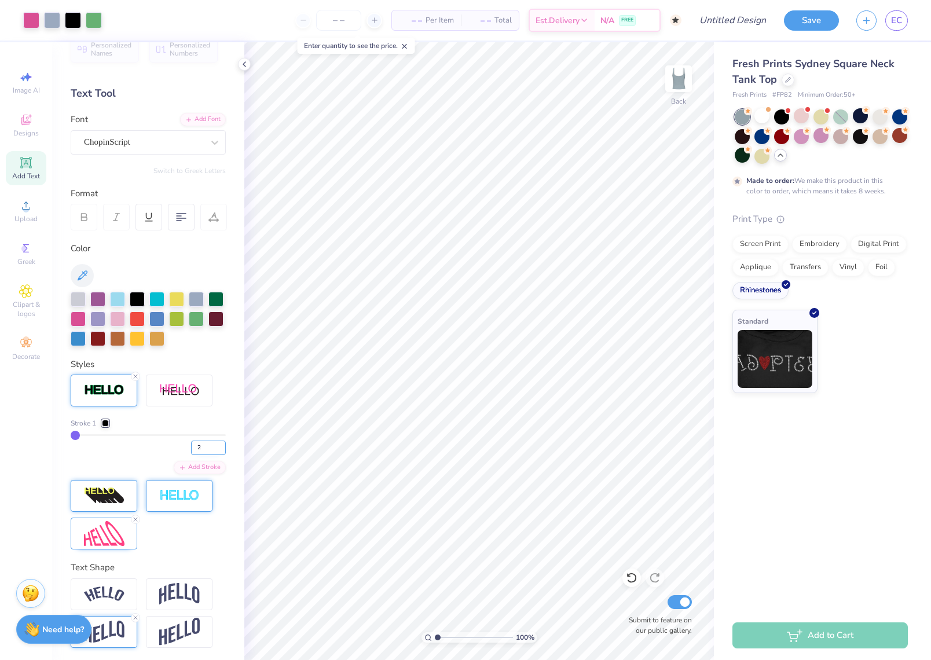
click at [221, 442] on input "2" at bounding box center [208, 448] width 35 height 14
click at [221, 442] on input "3" at bounding box center [208, 448] width 35 height 14
click at [221, 442] on input "4" at bounding box center [208, 448] width 35 height 14
click at [221, 442] on input "5" at bounding box center [208, 448] width 35 height 14
click at [221, 442] on input "6" at bounding box center [208, 448] width 35 height 14
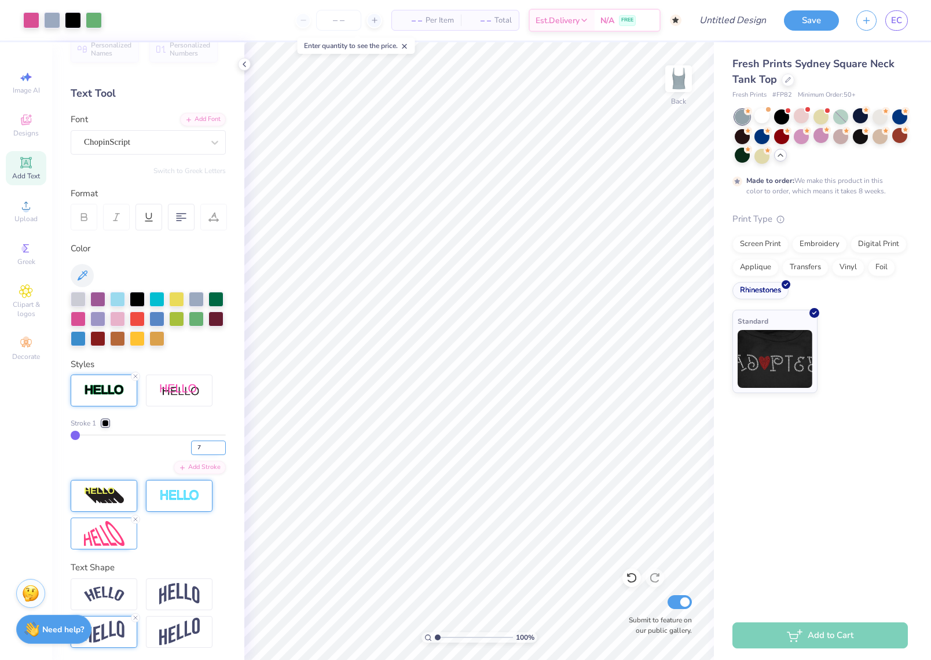
click at [221, 442] on input "7" at bounding box center [208, 448] width 35 height 14
click at [221, 442] on input "8" at bounding box center [208, 448] width 35 height 14
click at [798, 119] on div at bounding box center [801, 115] width 15 height 15
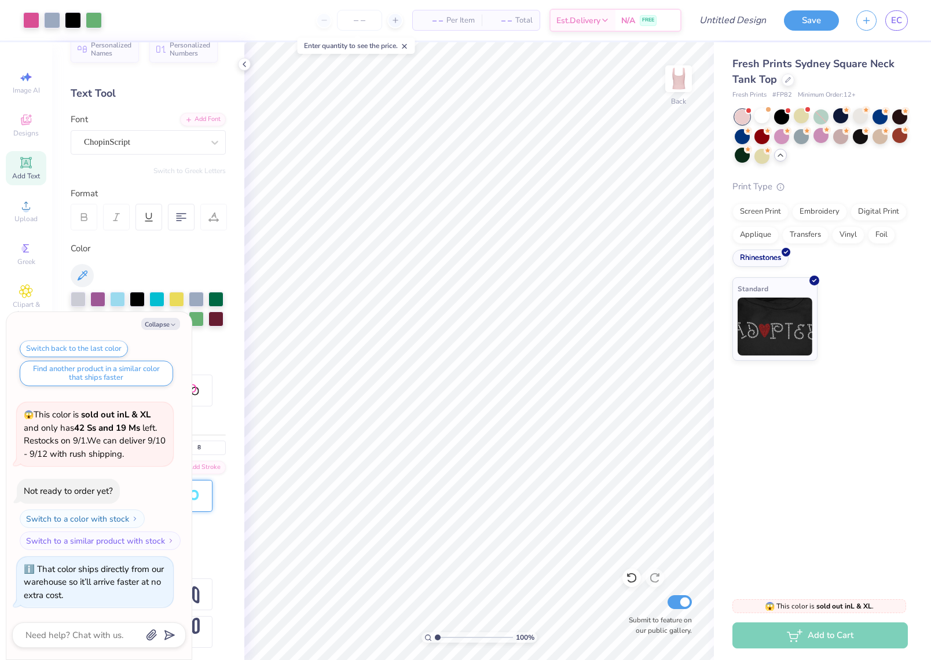
click at [740, 115] on div at bounding box center [742, 116] width 15 height 15
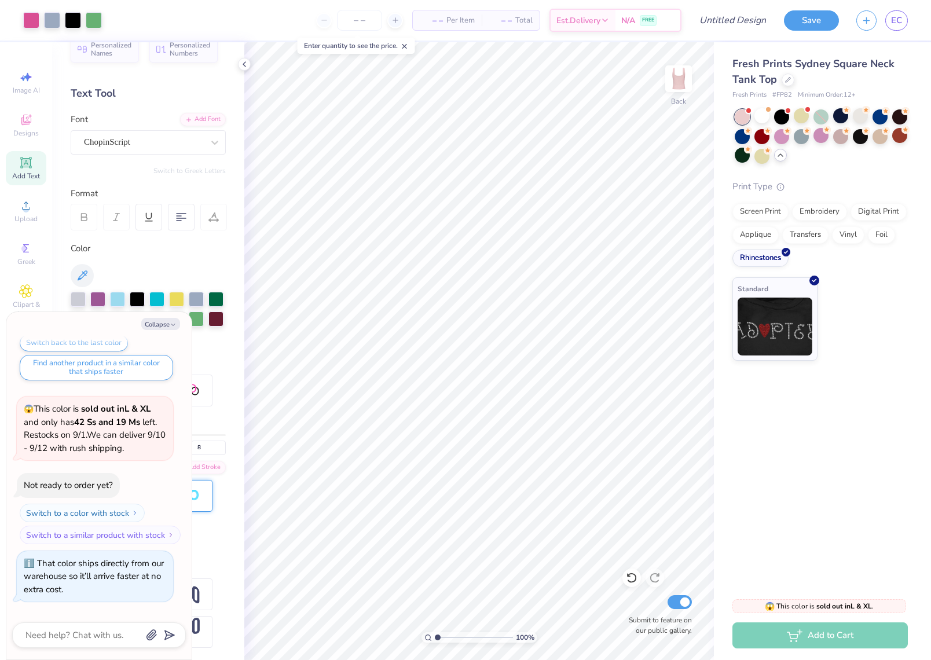
scroll to position [2617, 0]
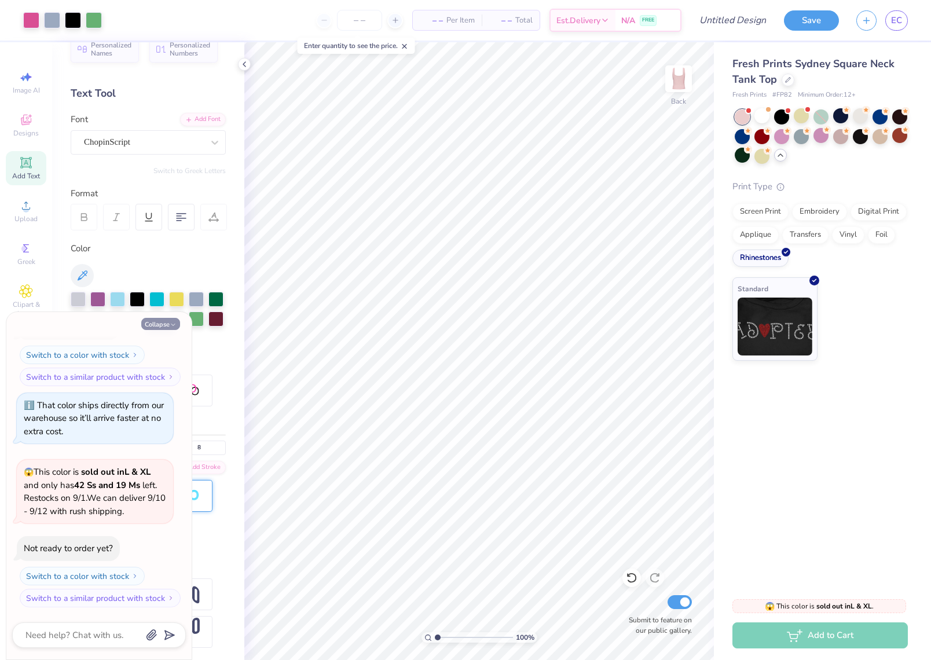
click at [173, 327] on icon "button" at bounding box center [173, 324] width 7 height 7
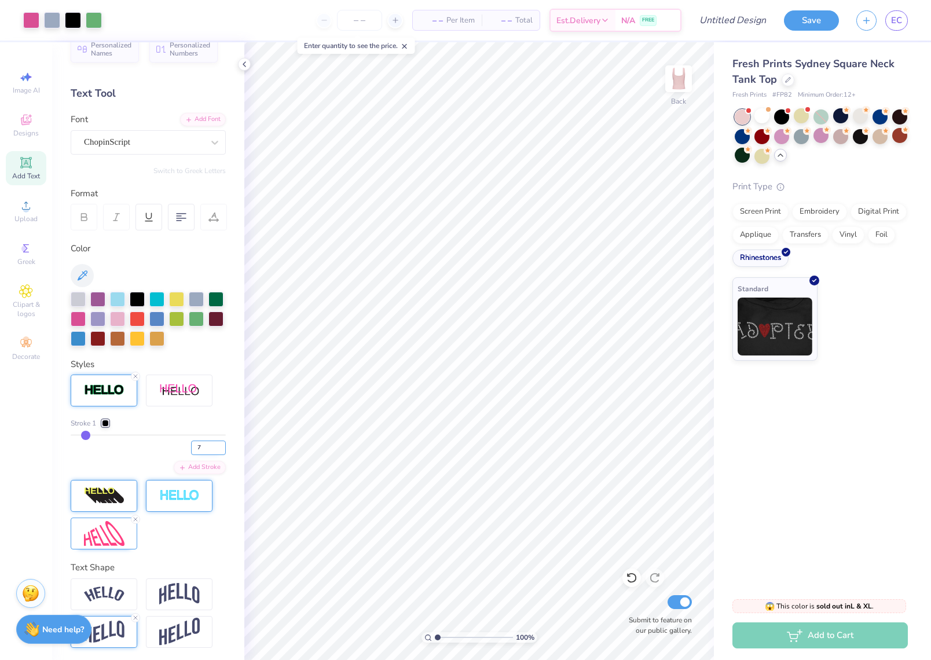
click at [223, 448] on input "7" at bounding box center [208, 448] width 35 height 14
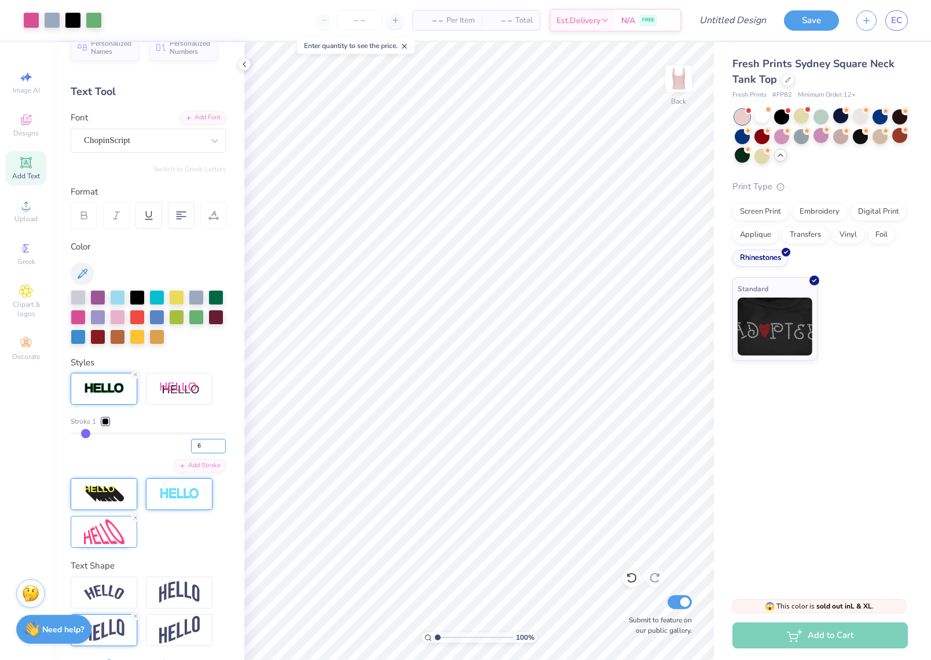
click at [222, 447] on input "6" at bounding box center [208, 446] width 35 height 14
drag, startPoint x: 88, startPoint y: 433, endPoint x: 53, endPoint y: 431, distance: 34.8
click at [53, 431] on div "Personalized Names Personalized Numbers Text Tool Add Font Font ChopinScript Sw…" at bounding box center [148, 351] width 192 height 618
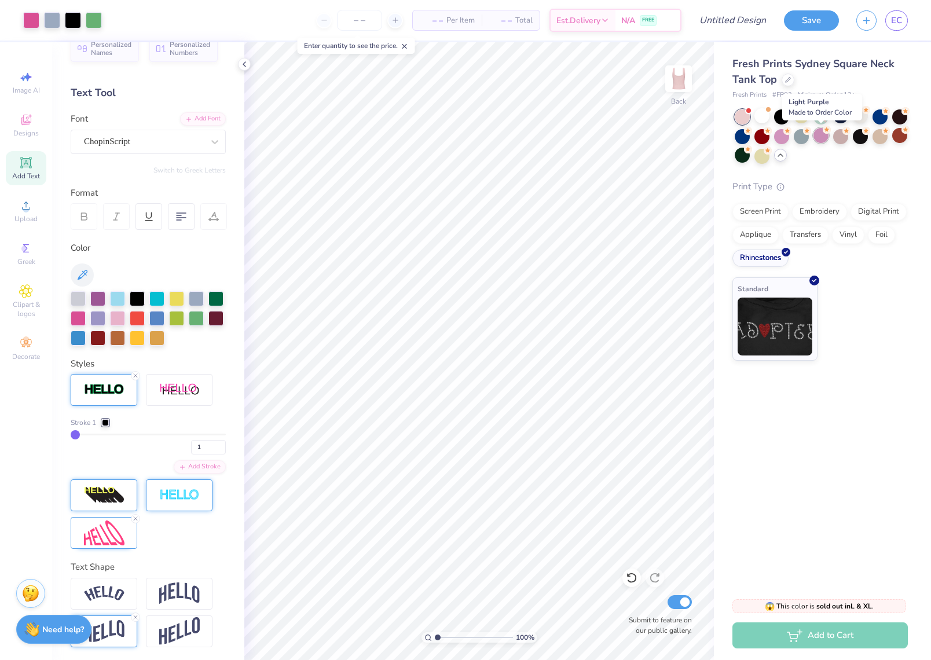
click at [816, 136] on div at bounding box center [820, 135] width 15 height 15
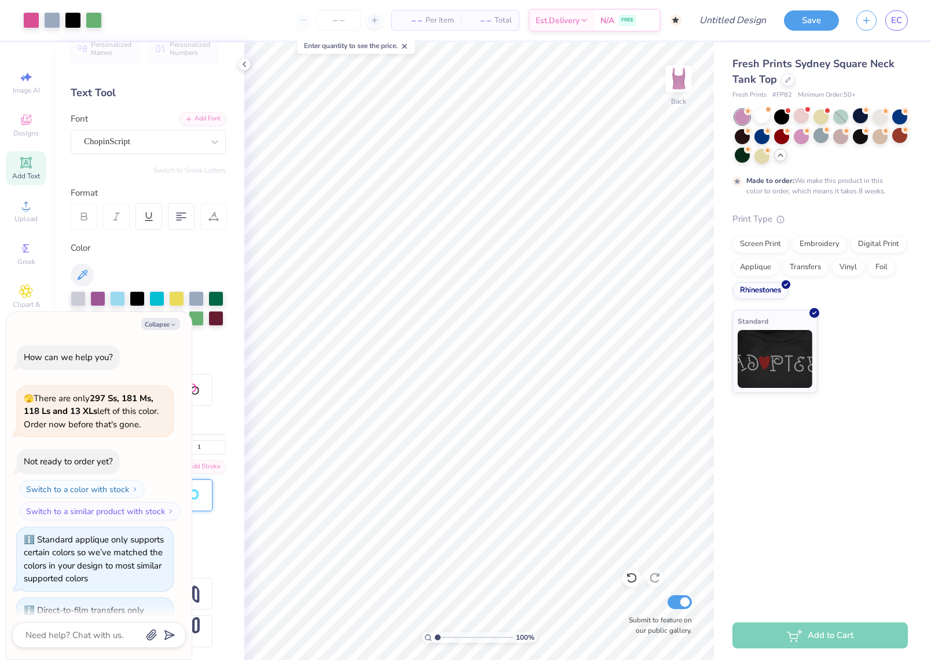
scroll to position [2713, 0]
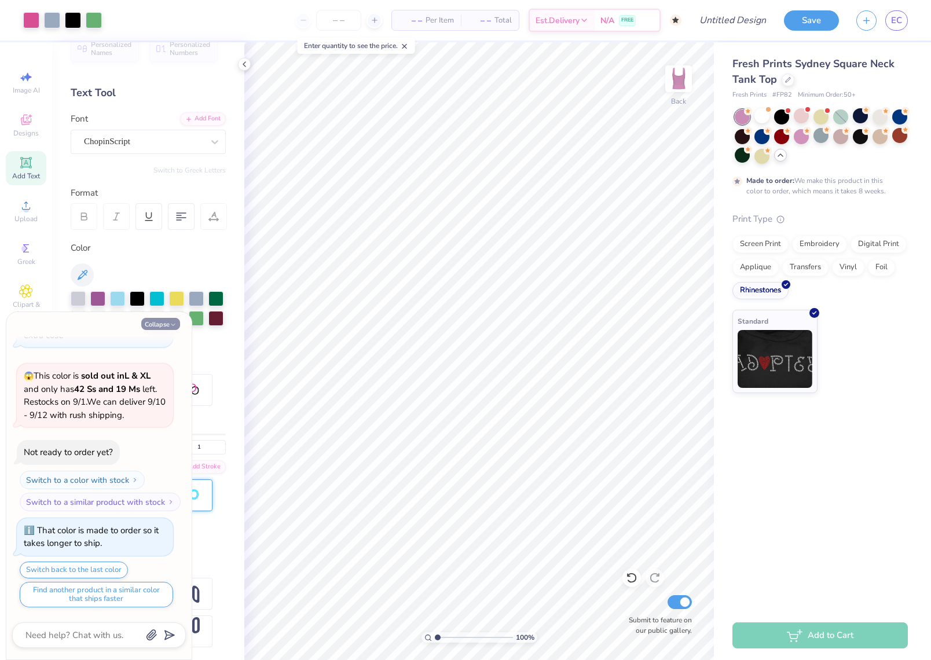
click at [170, 322] on icon "button" at bounding box center [173, 324] width 7 height 7
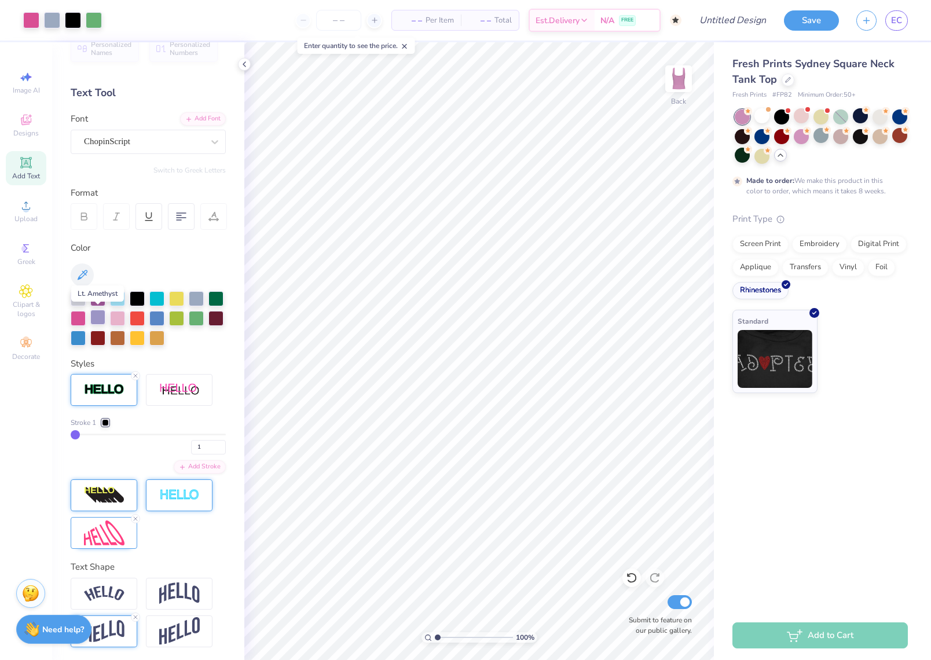
click at [97, 314] on div at bounding box center [97, 317] width 15 height 15
click at [799, 115] on div at bounding box center [801, 115] width 15 height 15
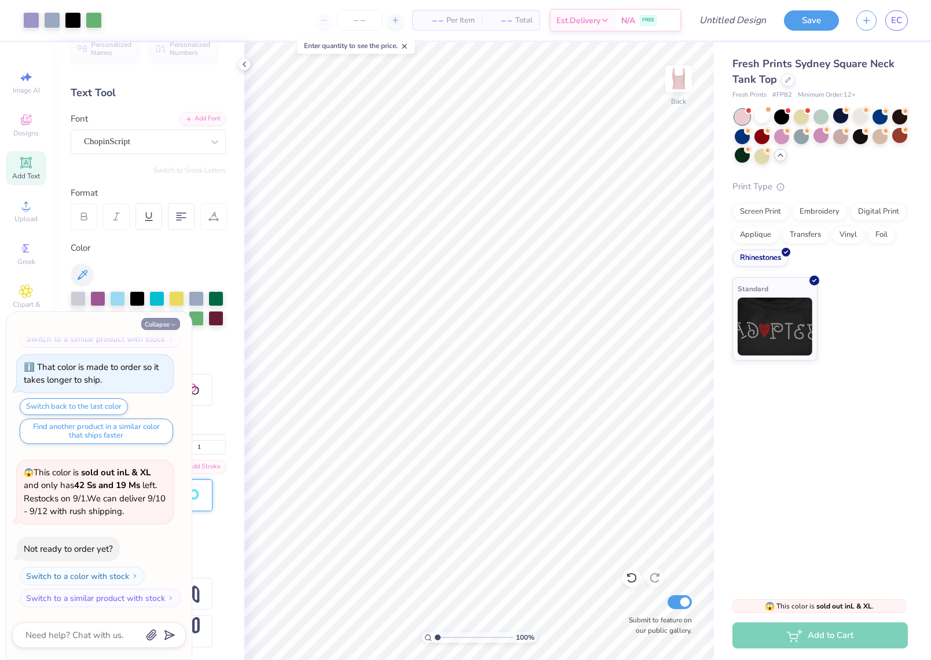
scroll to position [2932, 0]
click at [164, 325] on button "Collapse" at bounding box center [160, 324] width 39 height 12
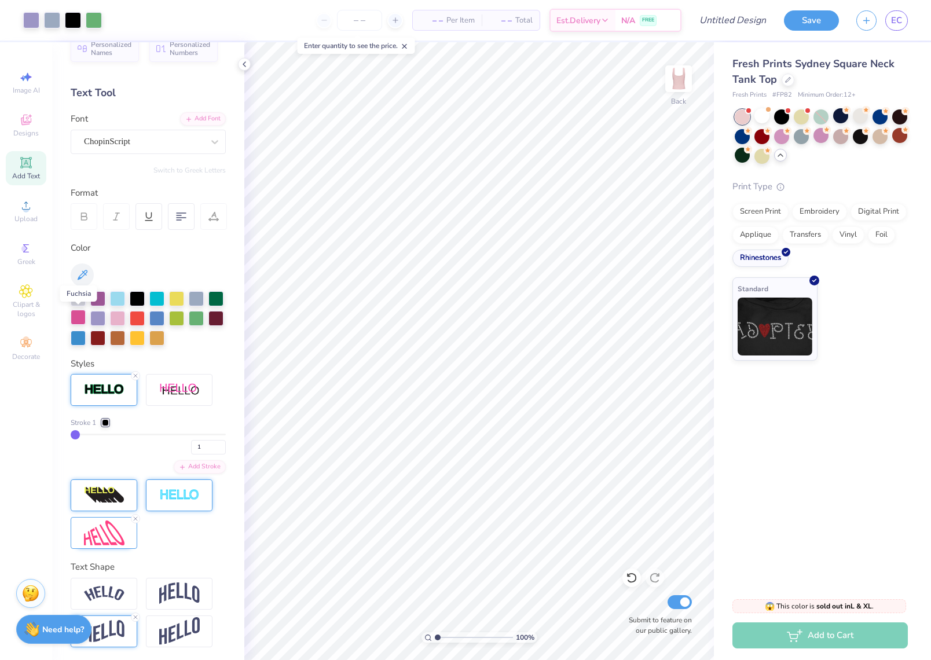
click at [78, 319] on div at bounding box center [78, 317] width 15 height 15
click at [79, 314] on div at bounding box center [78, 317] width 15 height 15
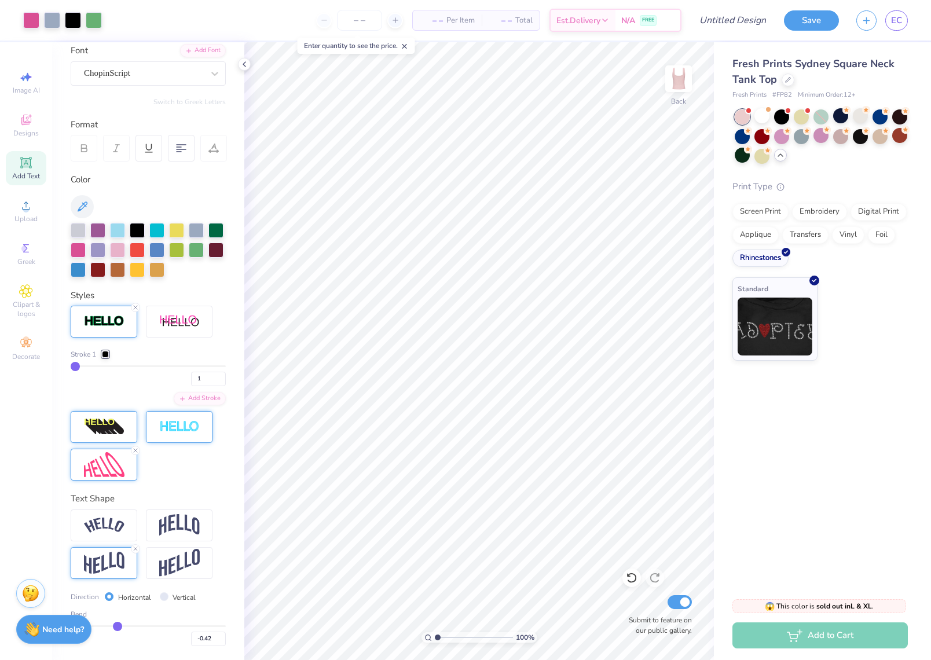
scroll to position [88, 0]
click at [175, 313] on div at bounding box center [179, 323] width 67 height 32
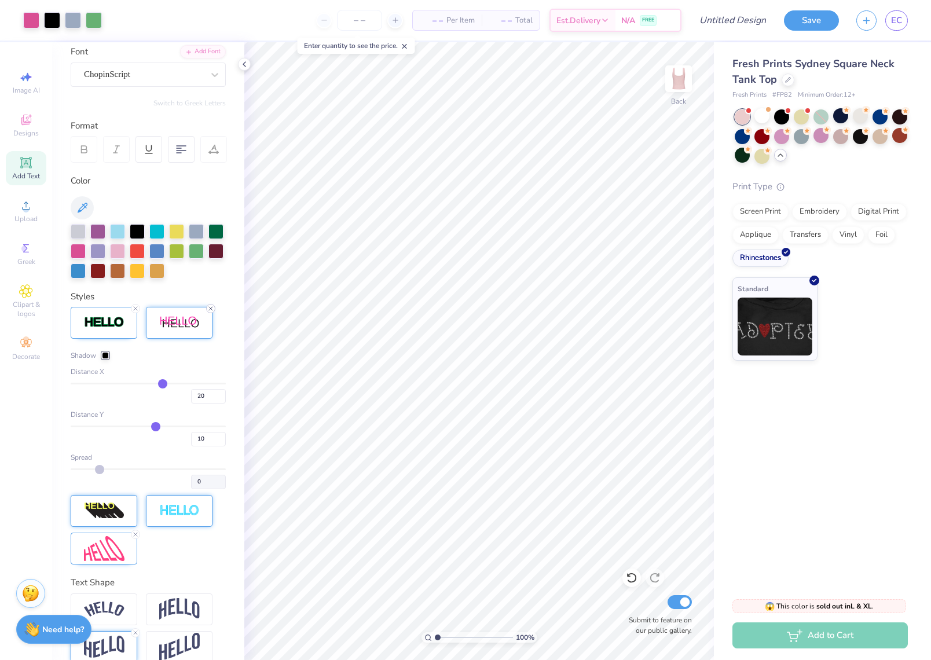
click at [211, 306] on icon at bounding box center [210, 308] width 7 height 7
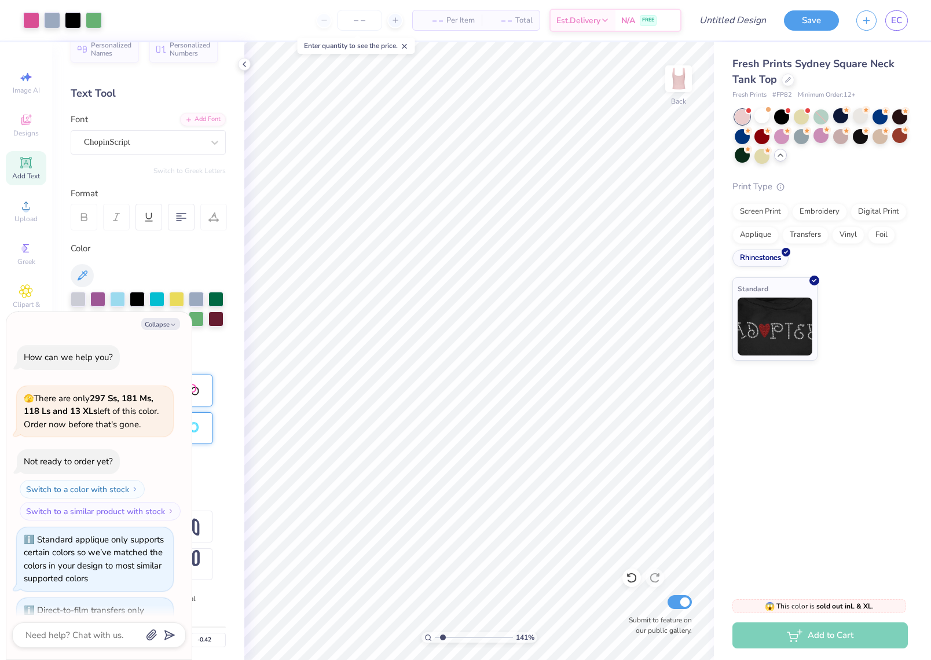
scroll to position [3001, 0]
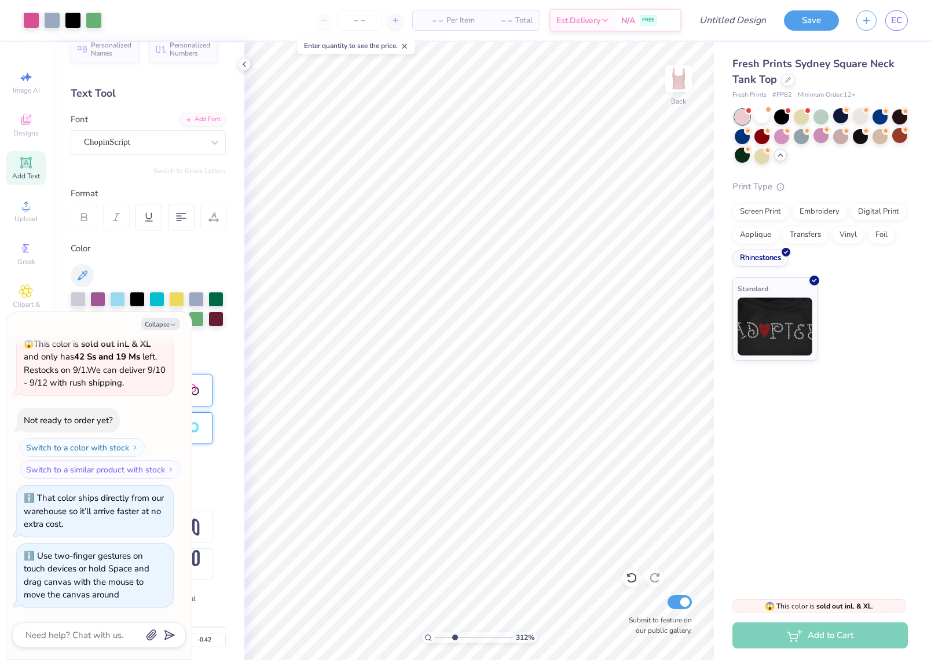
drag, startPoint x: 436, startPoint y: 639, endPoint x: 452, endPoint y: 633, distance: 16.3
click at [454, 637] on input "range" at bounding box center [474, 637] width 78 height 10
click at [245, 67] on icon at bounding box center [244, 64] width 9 height 9
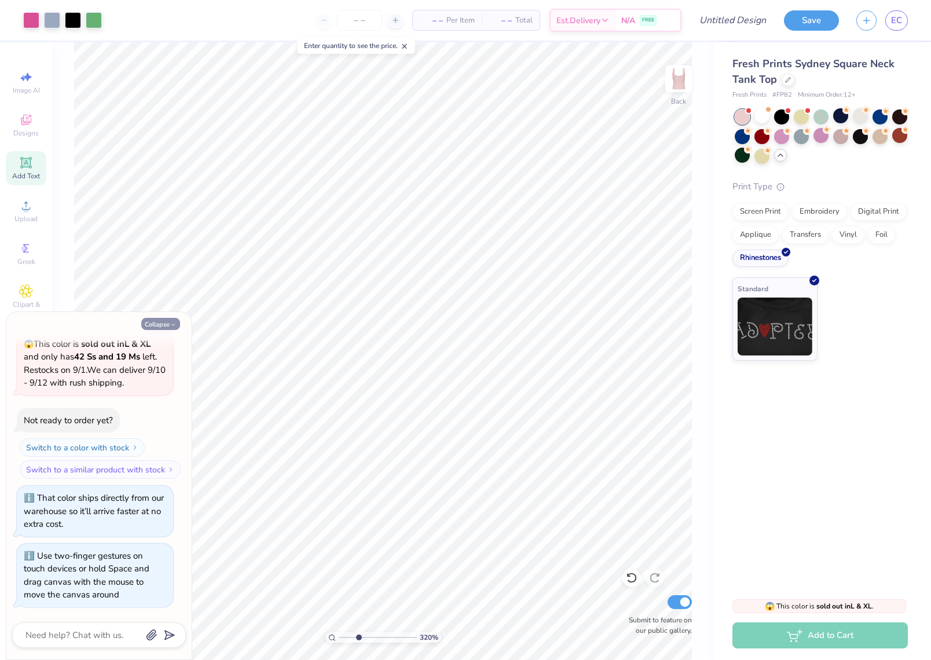
click at [162, 325] on button "Collapse" at bounding box center [160, 324] width 39 height 12
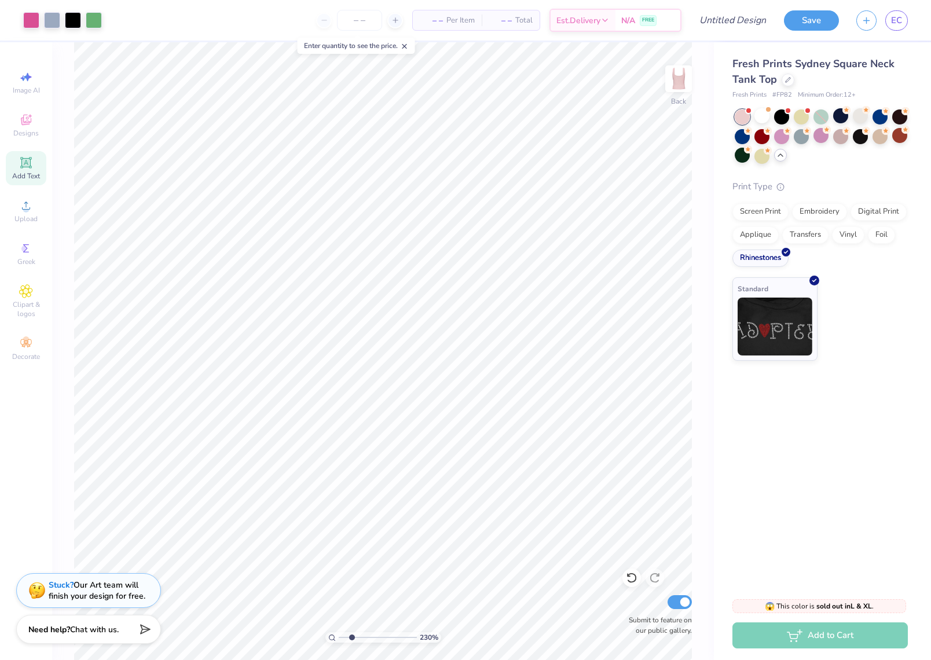
click at [351, 632] on div "230 %" at bounding box center [383, 351] width 618 height 618
click at [637, 574] on div at bounding box center [631, 577] width 19 height 19
click at [302, 634] on div "230 %" at bounding box center [383, 351] width 618 height 618
click at [654, 574] on icon at bounding box center [655, 578] width 10 height 10
click at [676, 90] on img at bounding box center [678, 79] width 46 height 46
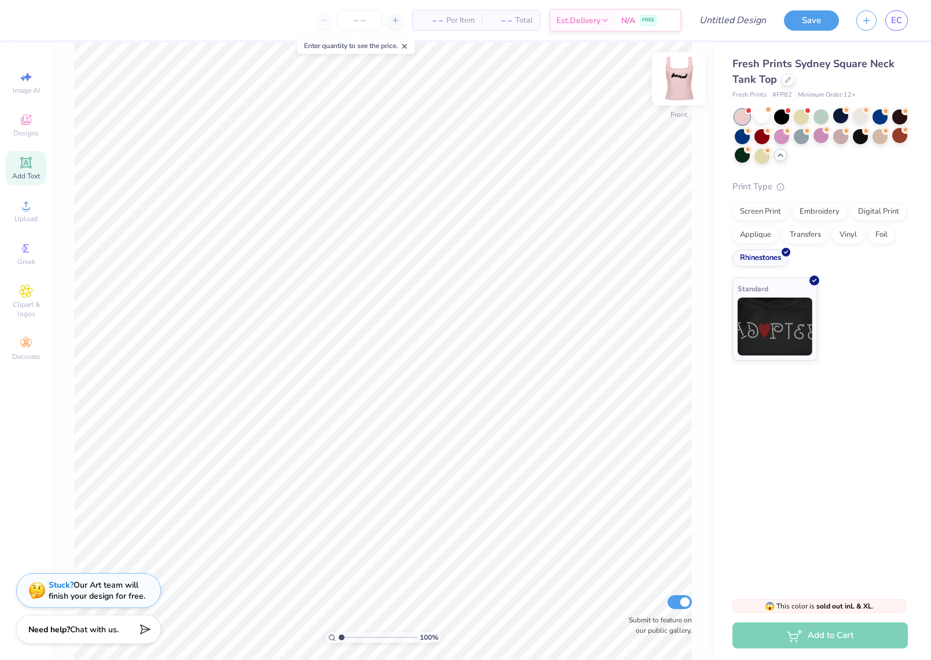
click at [676, 90] on img at bounding box center [678, 79] width 46 height 46
click at [676, 90] on img at bounding box center [678, 78] width 23 height 23
click at [681, 78] on img at bounding box center [678, 79] width 46 height 46
click at [35, 253] on div "Greek" at bounding box center [26, 254] width 41 height 34
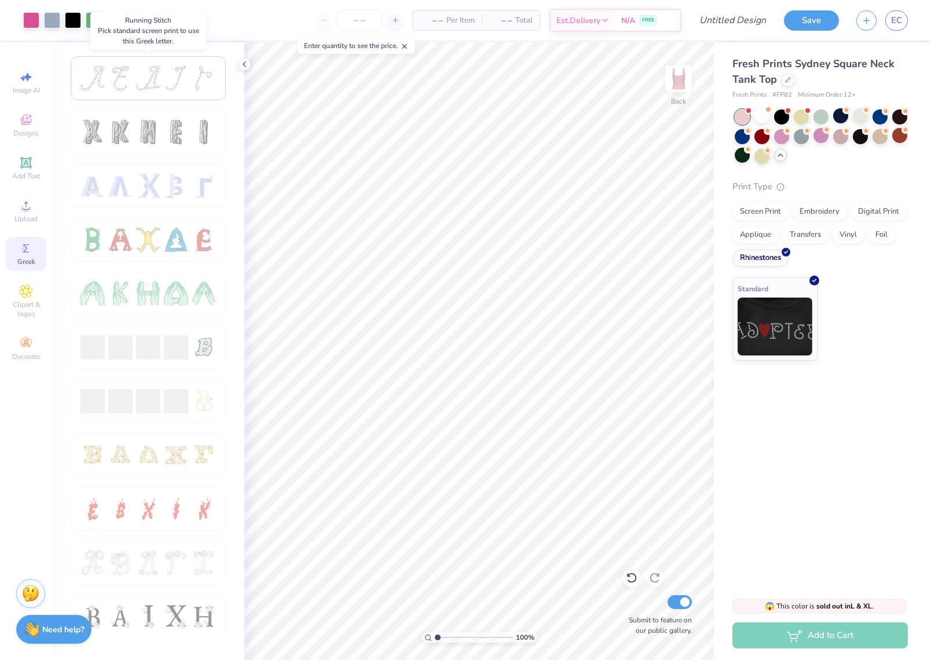
click at [99, 78] on div at bounding box center [92, 78] width 24 height 24
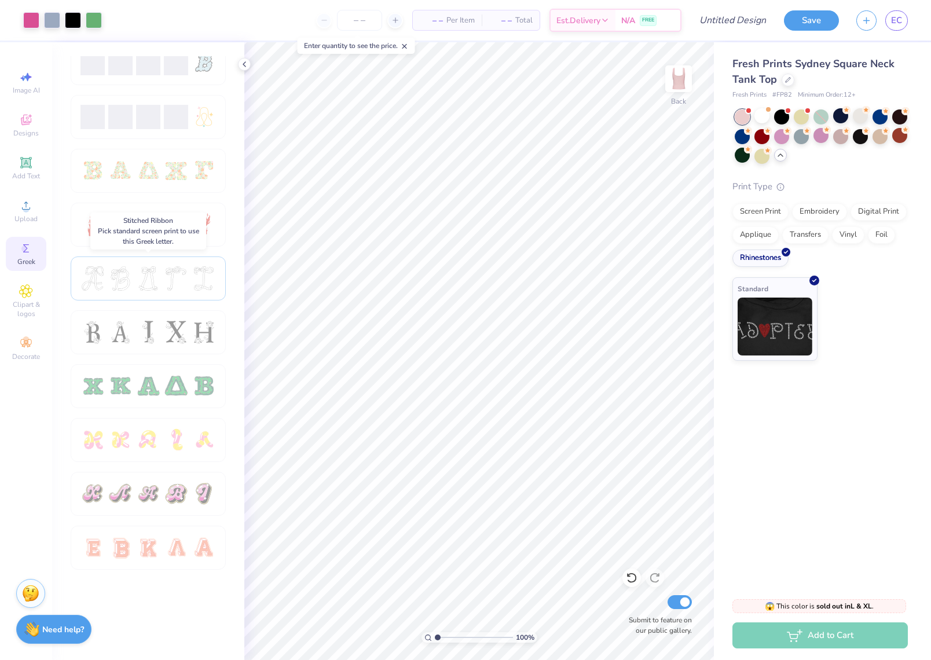
scroll to position [284, 0]
click at [25, 311] on span "Clipart & logos" at bounding box center [26, 309] width 41 height 19
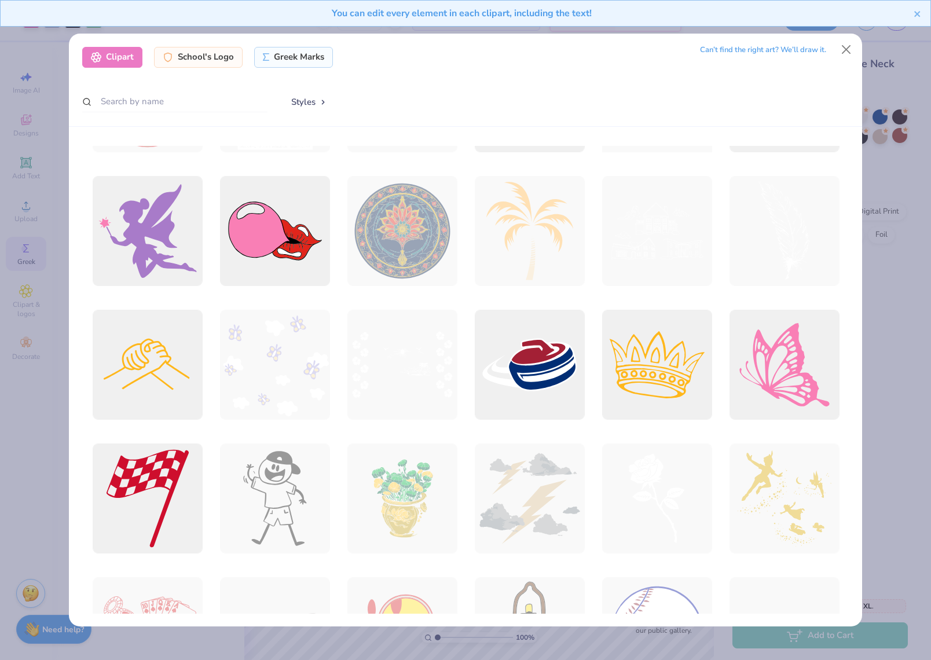
scroll to position [8929, 0]
click at [787, 350] on div at bounding box center [784, 364] width 121 height 121
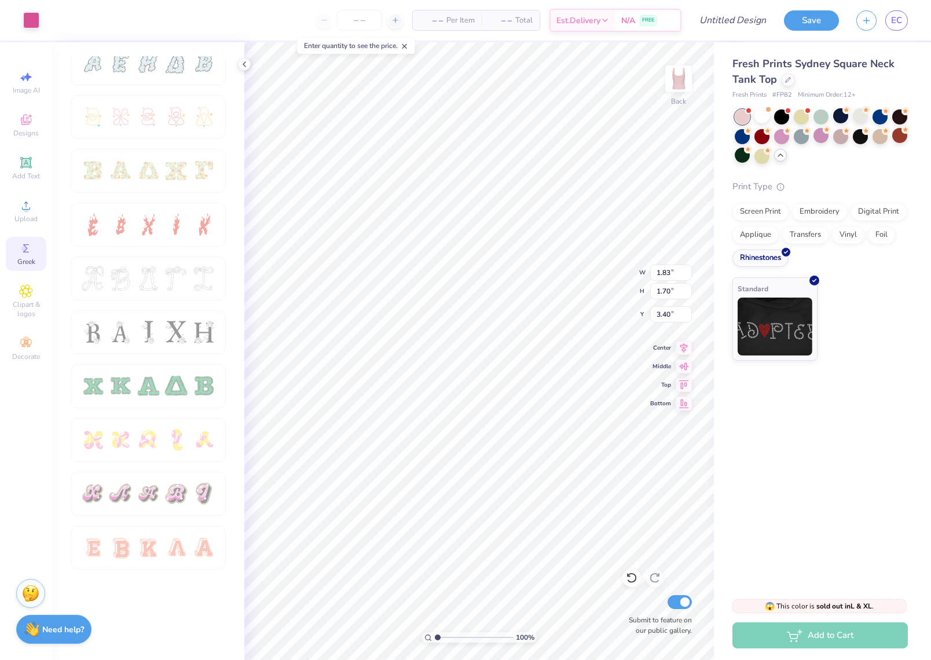
click at [769, 488] on div "Fresh Prints Sydney Square Neck Tank Top Fresh Prints # FP82 Minimum Order: 12 …" at bounding box center [822, 314] width 217 height 545
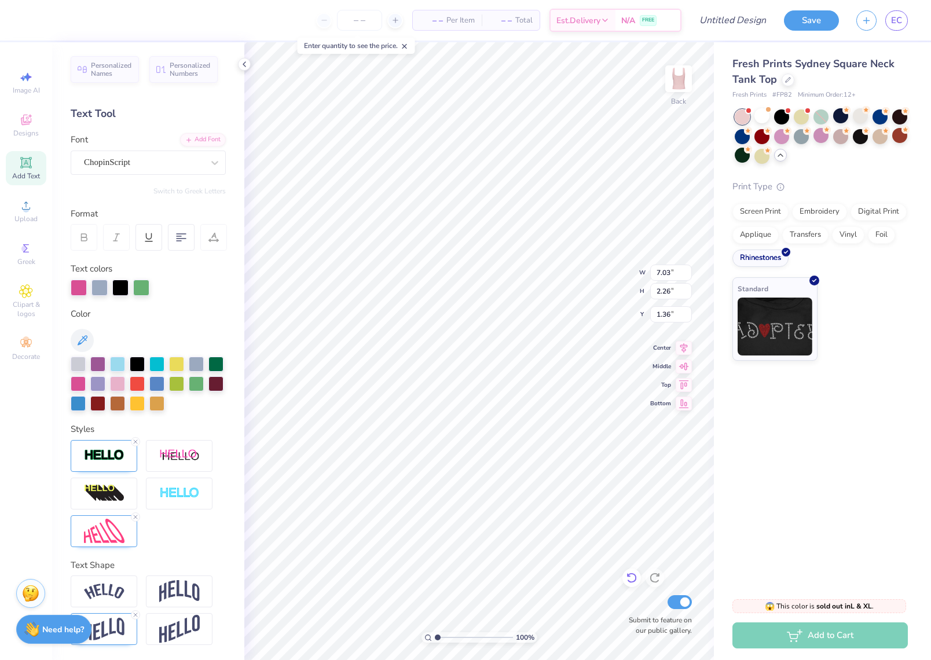
click at [634, 584] on icon at bounding box center [632, 578] width 12 height 12
click at [821, 491] on div "Fresh Prints Sydney Square Neck Tank Top Fresh Prints # FP82 Minimum Order: 12 …" at bounding box center [822, 314] width 217 height 545
click at [636, 574] on icon at bounding box center [632, 578] width 12 height 12
click at [626, 575] on icon at bounding box center [632, 578] width 12 height 12
click at [626, 576] on icon at bounding box center [632, 578] width 12 height 12
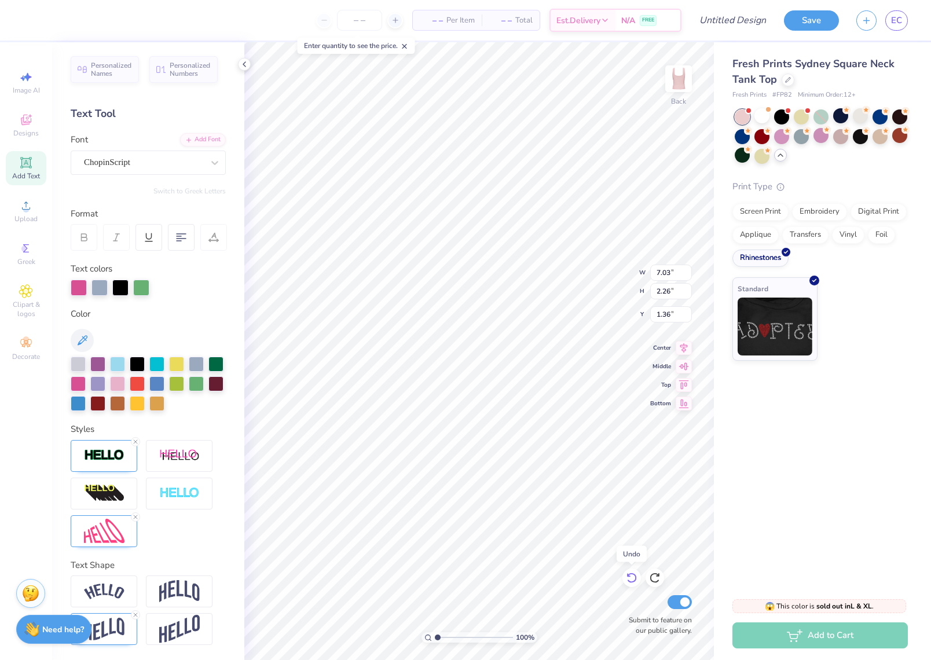
click at [626, 576] on icon at bounding box center [632, 578] width 12 height 12
click at [839, 545] on div "Fresh Prints Sydney Square Neck Tank Top Fresh Prints # FP82 Minimum Order: 12 …" at bounding box center [822, 314] width 217 height 545
click at [657, 576] on icon at bounding box center [657, 575] width 2 height 2
click at [739, 427] on div "Fresh Prints Sydney Square Neck Tank Top Fresh Prints # FP82 Minimum Order: 12 …" at bounding box center [822, 314] width 217 height 545
click at [783, 502] on div "Fresh Prints Sydney Square Neck Tank Top Fresh Prints # FP82 Minimum Order: 12 …" at bounding box center [822, 314] width 217 height 545
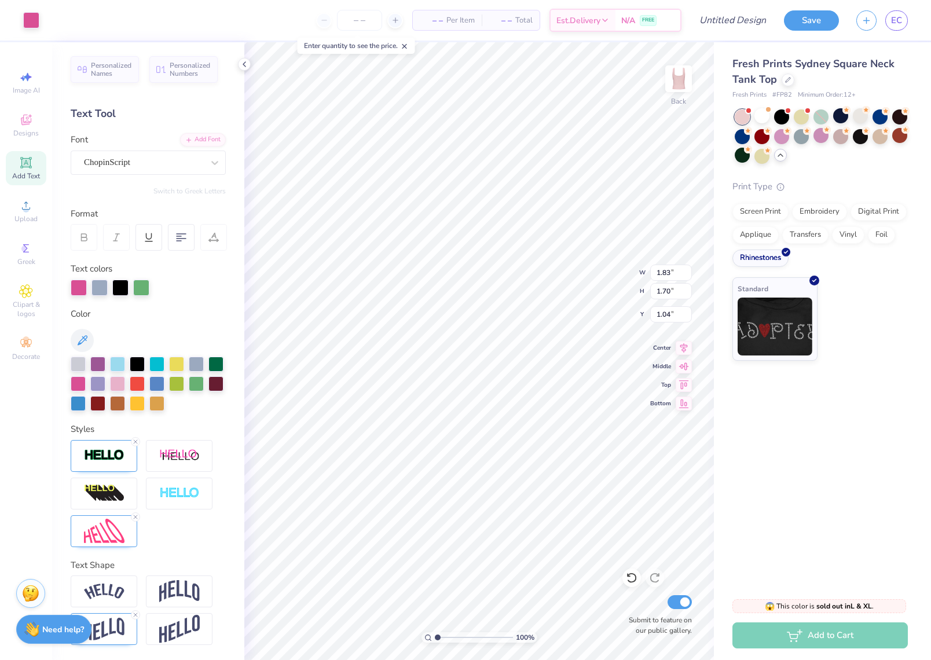
click at [727, 478] on div "Fresh Prints Sydney Square Neck Tank Top Fresh Prints # FP82 Minimum Order: 12 …" at bounding box center [822, 314] width 217 height 545
click at [626, 577] on icon at bounding box center [632, 578] width 12 height 12
click at [775, 208] on div "Screen Print" at bounding box center [760, 209] width 56 height 17
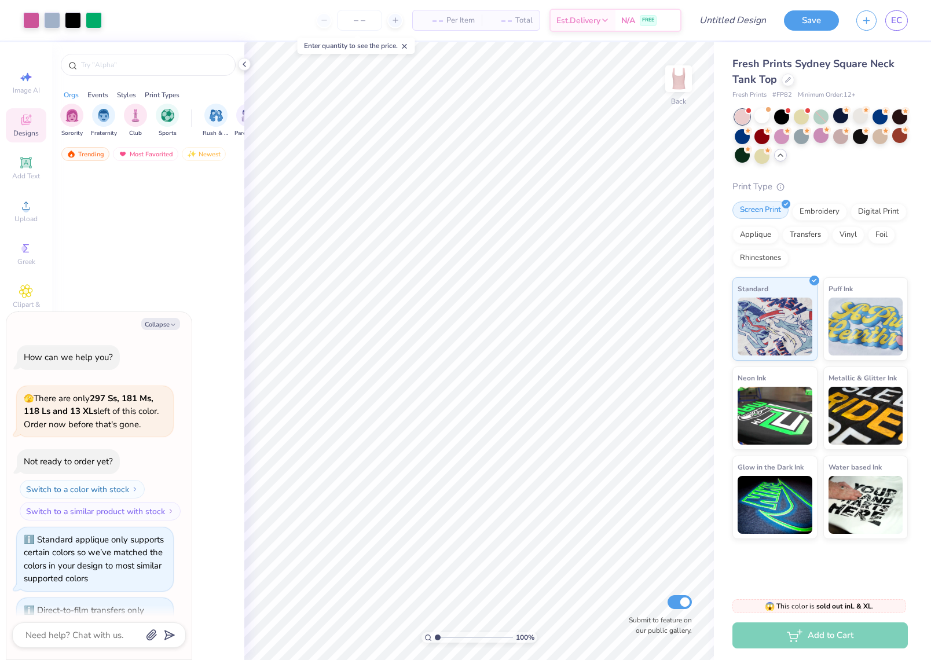
scroll to position [3070, 0]
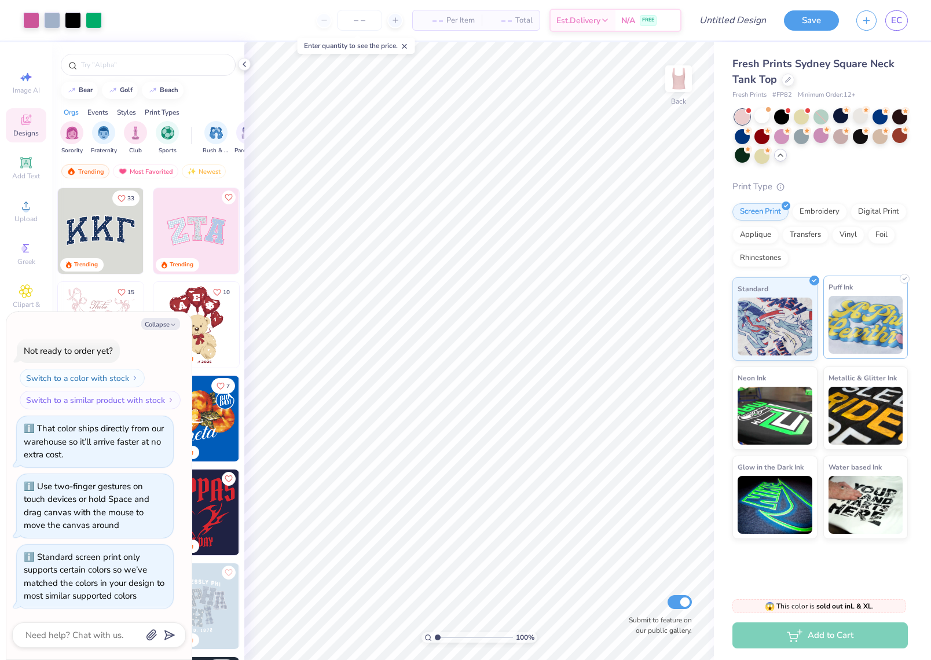
click at [861, 335] on img at bounding box center [865, 325] width 75 height 58
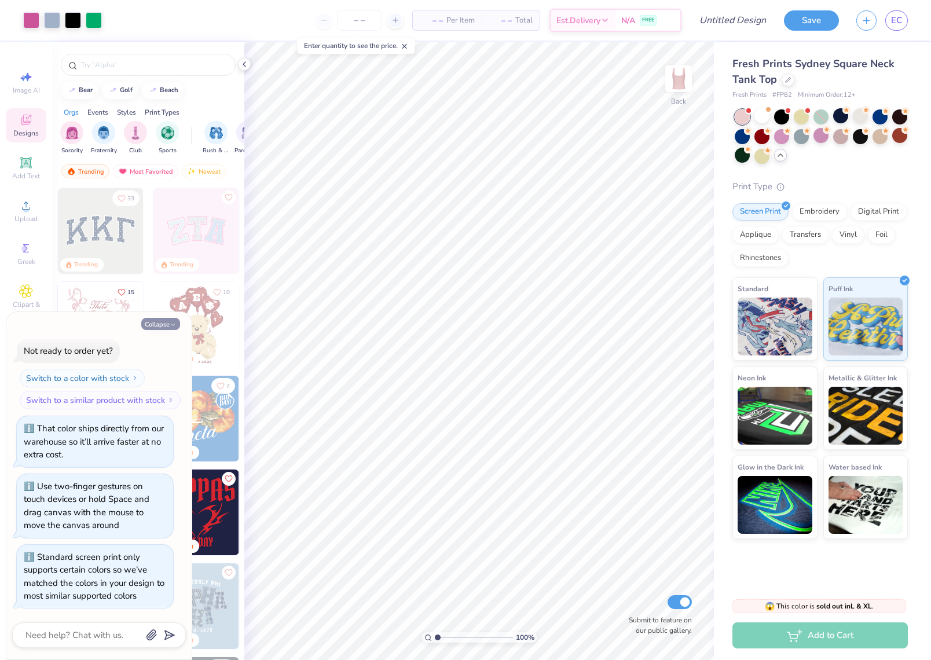
click at [155, 324] on button "Collapse" at bounding box center [160, 324] width 39 height 12
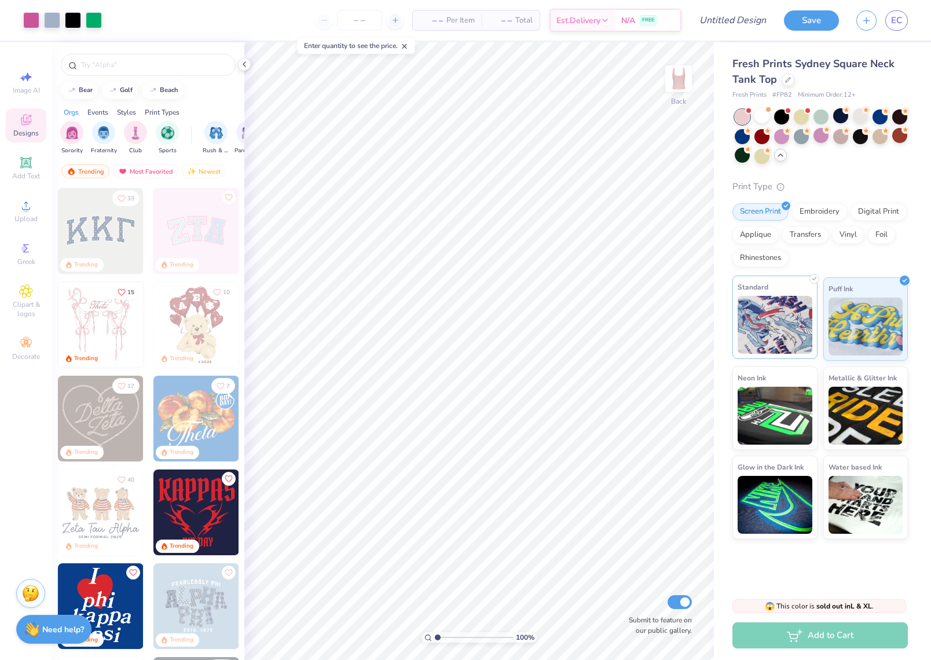
click at [746, 307] on img at bounding box center [775, 325] width 75 height 58
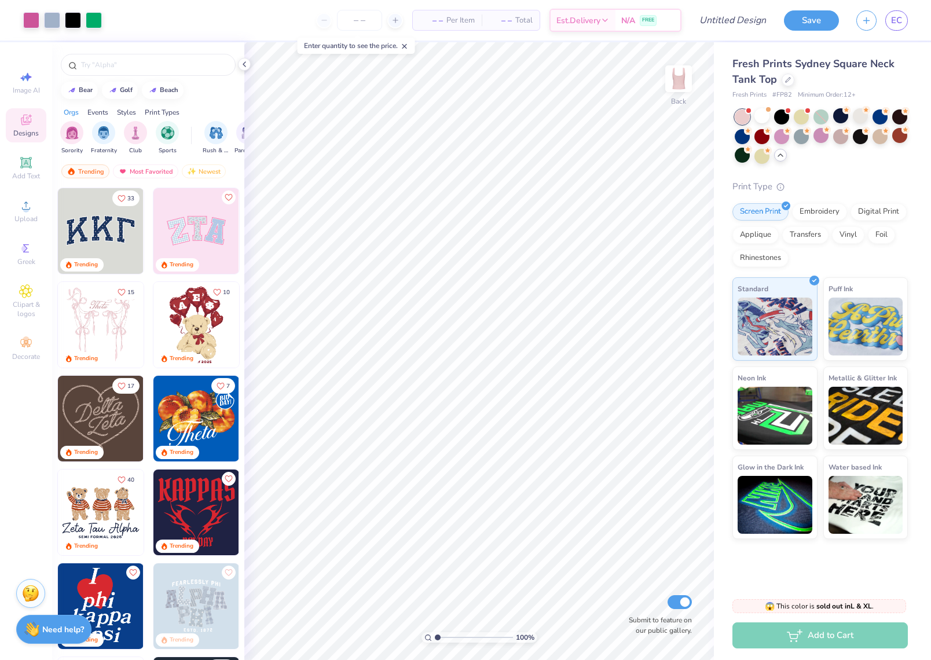
click at [109, 421] on img at bounding box center [101, 419] width 86 height 86
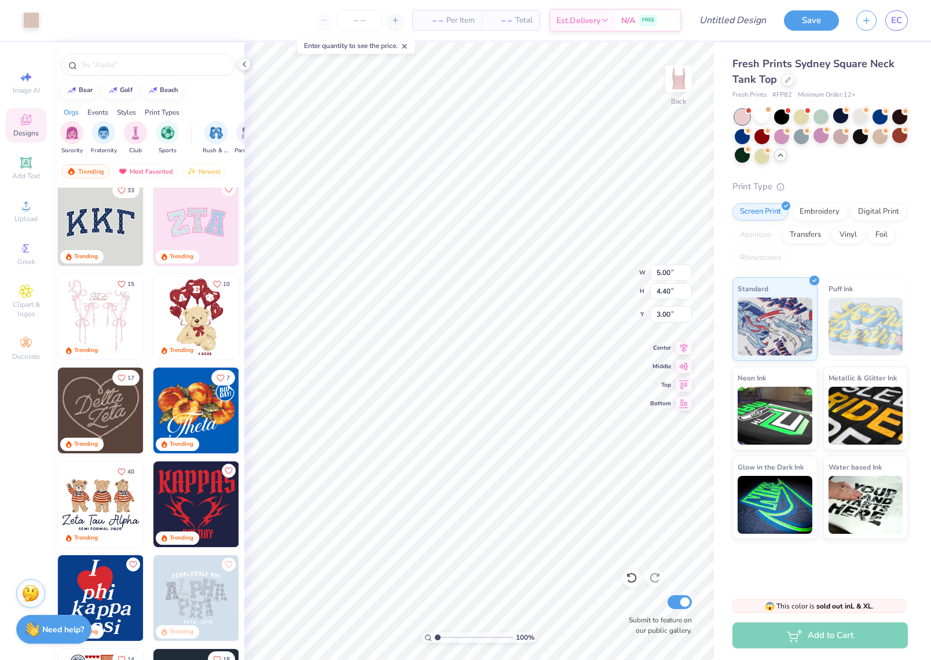
scroll to position [12, 0]
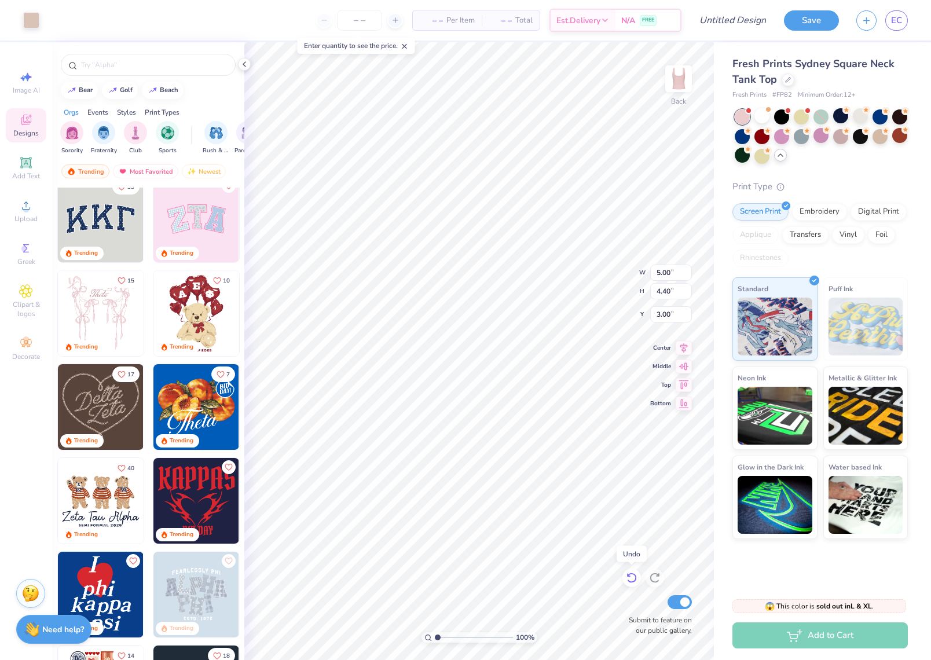
click at [634, 573] on icon at bounding box center [632, 578] width 12 height 12
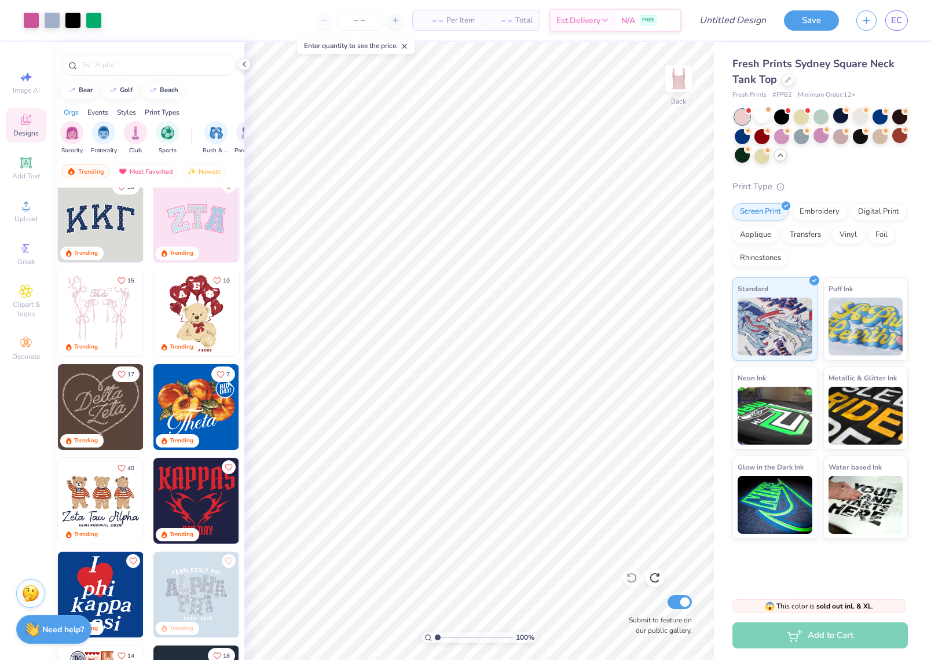
click at [347, 45] on div "Enter quantity to see the price." at bounding box center [357, 46] width 118 height 16
click at [358, 24] on input "number" at bounding box center [359, 20] width 45 height 21
click at [242, 65] on icon at bounding box center [244, 64] width 9 height 9
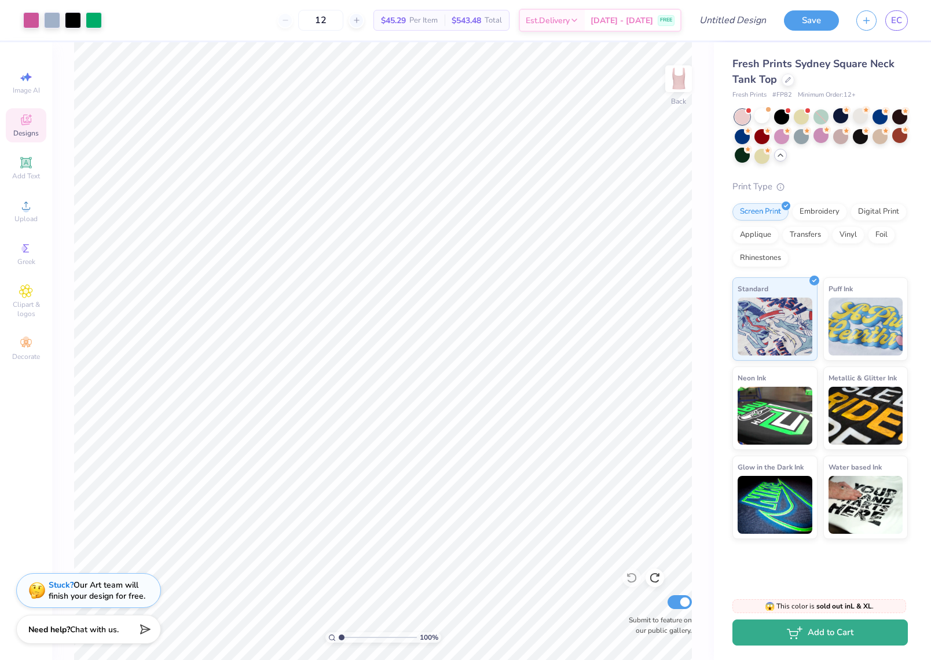
click at [842, 639] on button "Add to Cart" at bounding box center [819, 632] width 175 height 26
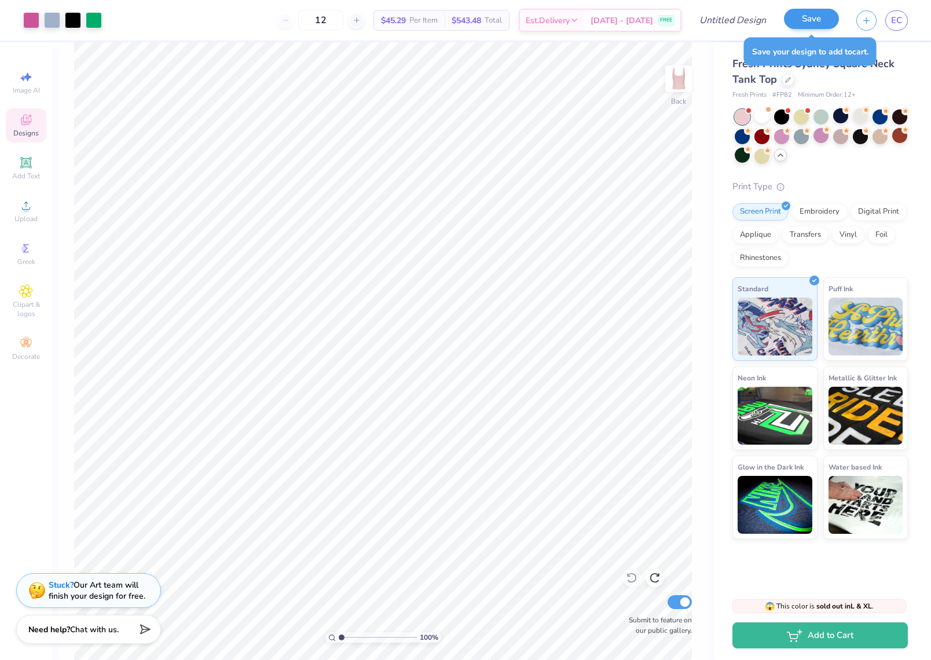
click at [819, 18] on button "Save" at bounding box center [811, 19] width 55 height 20
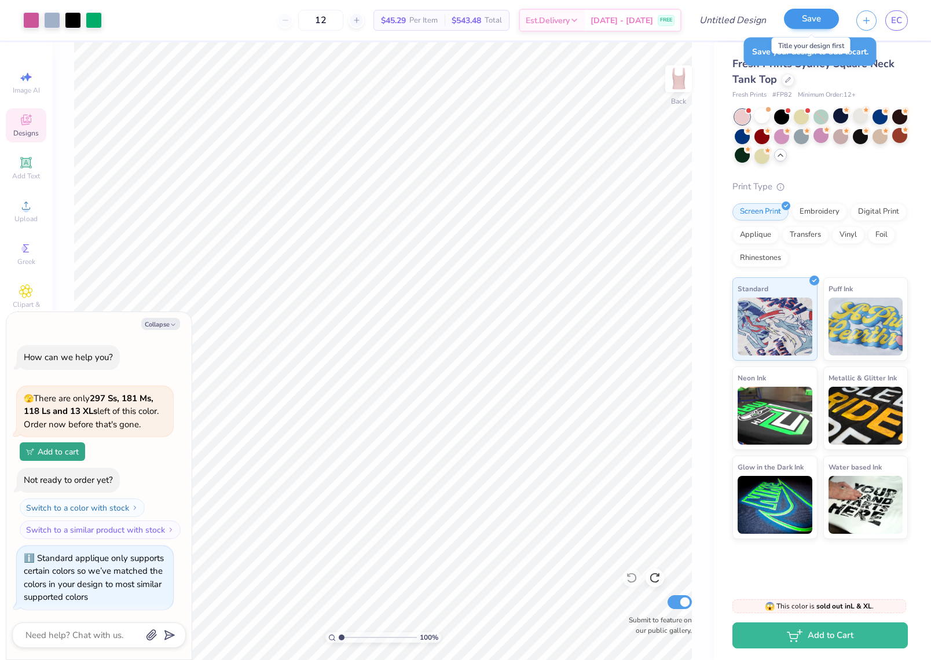
scroll to position [3250, 0]
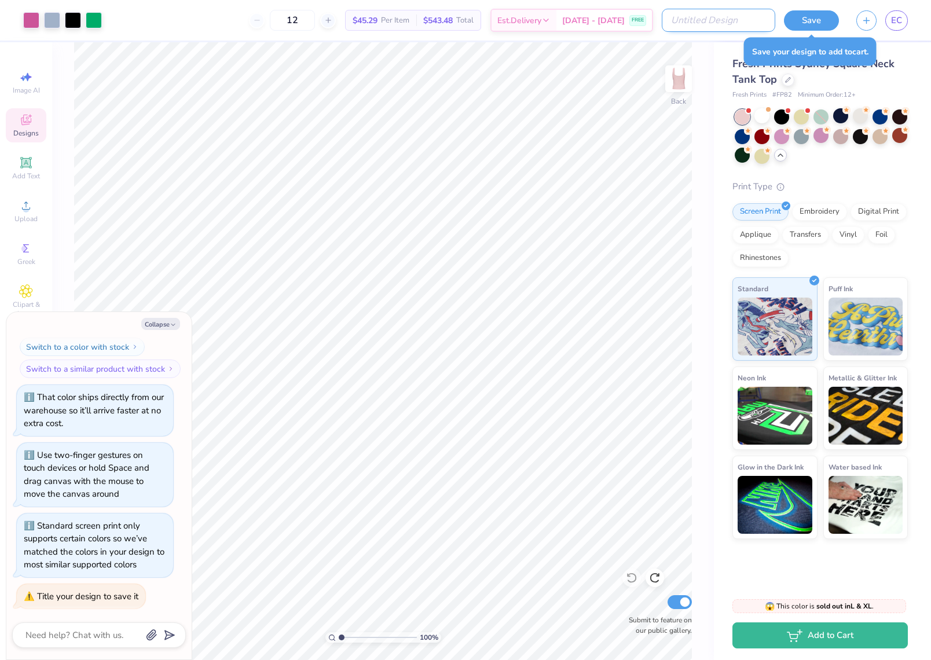
click at [753, 18] on input "Design Title" at bounding box center [718, 20] width 113 height 23
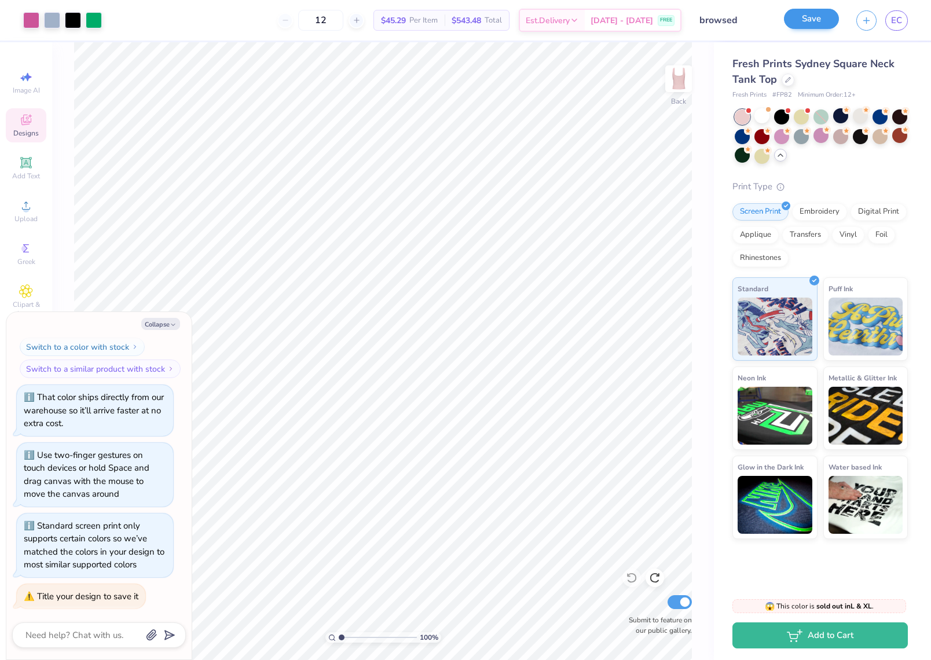
click at [813, 20] on button "Save" at bounding box center [811, 19] width 55 height 20
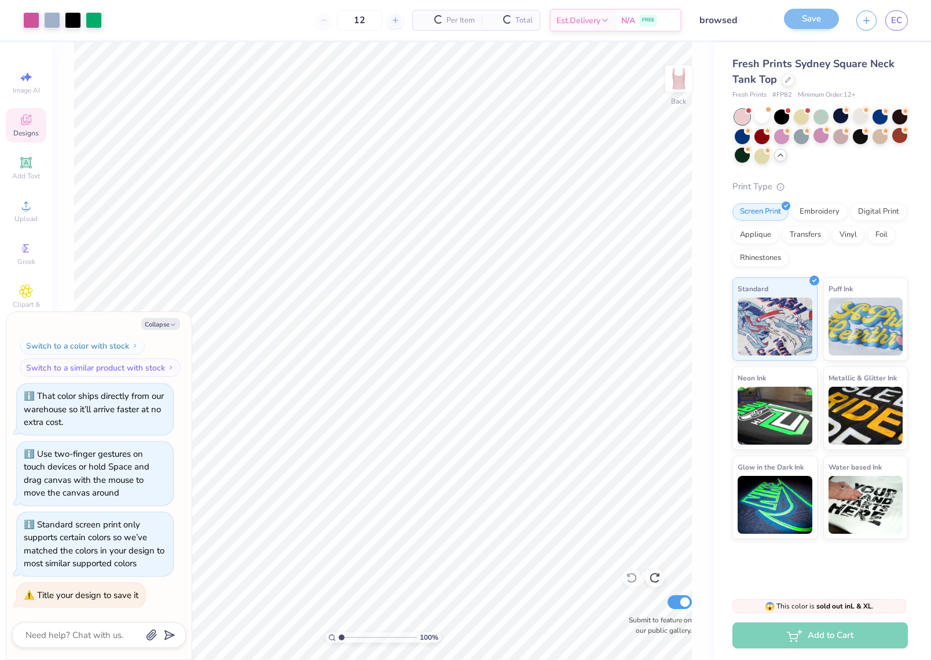
scroll to position [3102, 0]
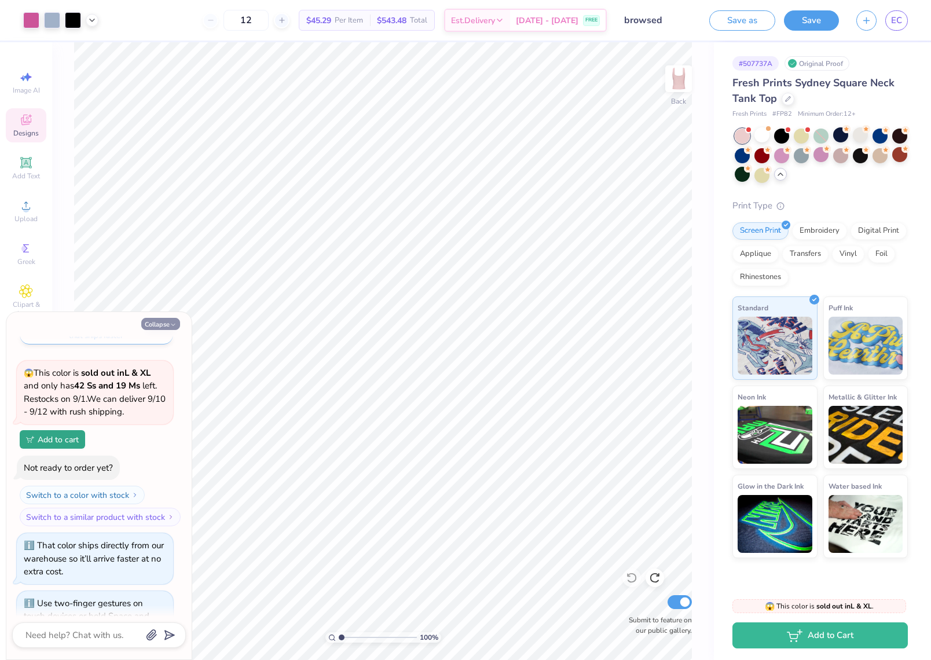
click at [167, 323] on button "Collapse" at bounding box center [160, 324] width 39 height 12
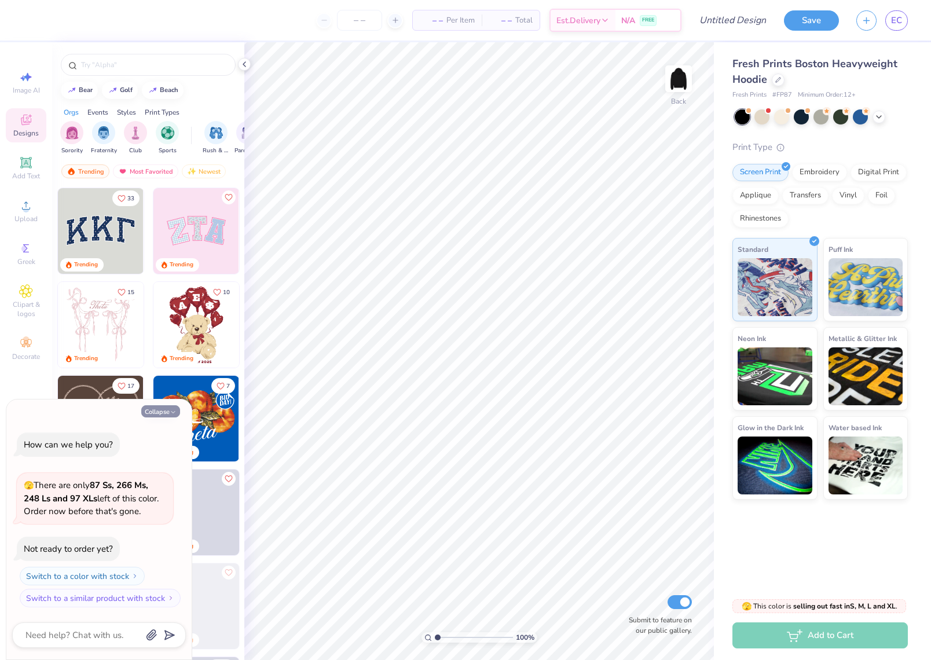
click at [169, 410] on button "Collapse" at bounding box center [160, 411] width 39 height 12
type textarea "x"
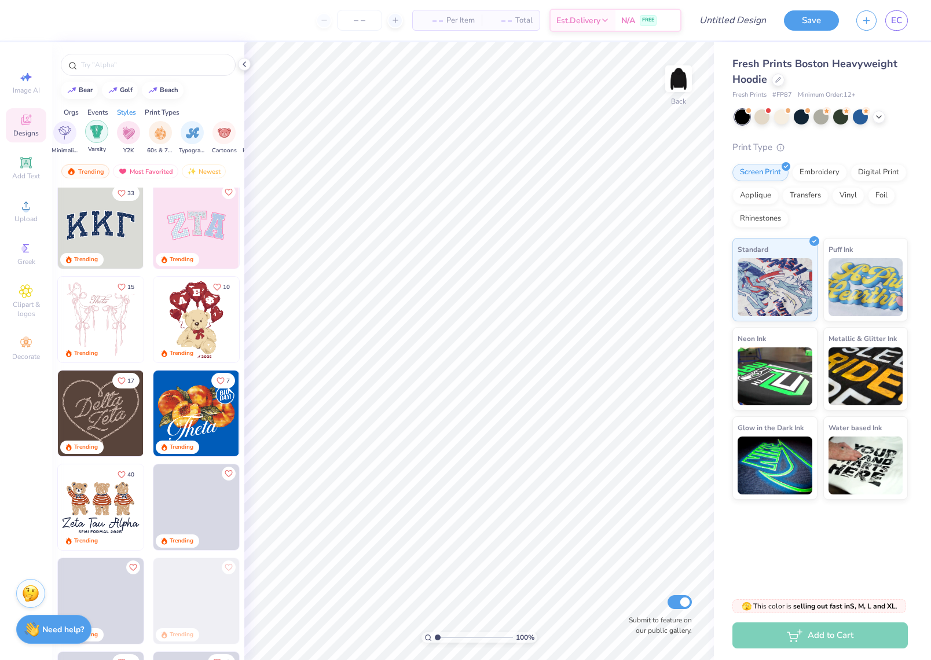
scroll to position [0, 648]
click at [125, 134] on img "filter for Y2K" at bounding box center [126, 131] width 13 height 13
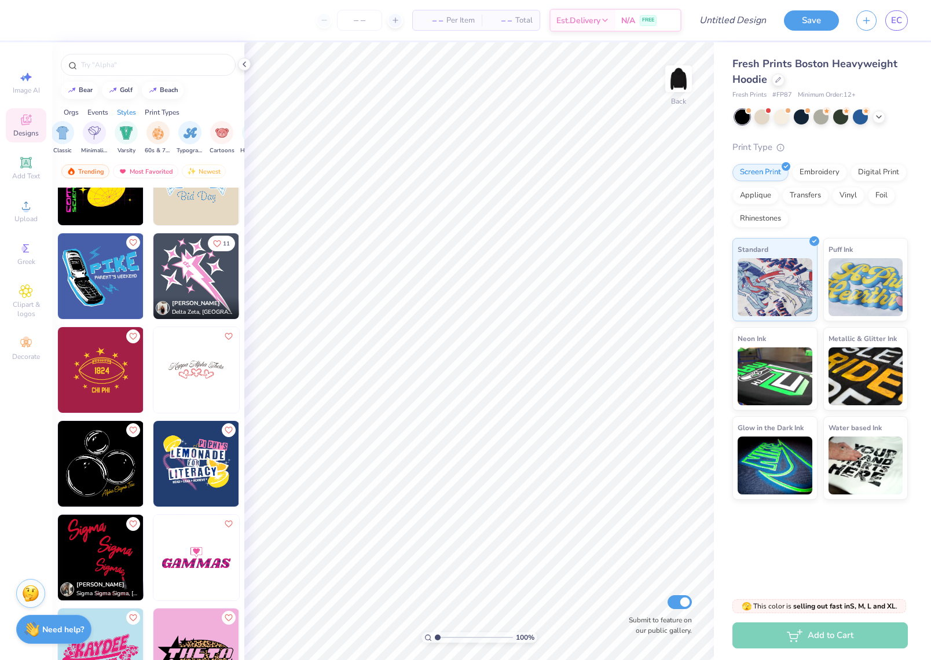
scroll to position [481, 0]
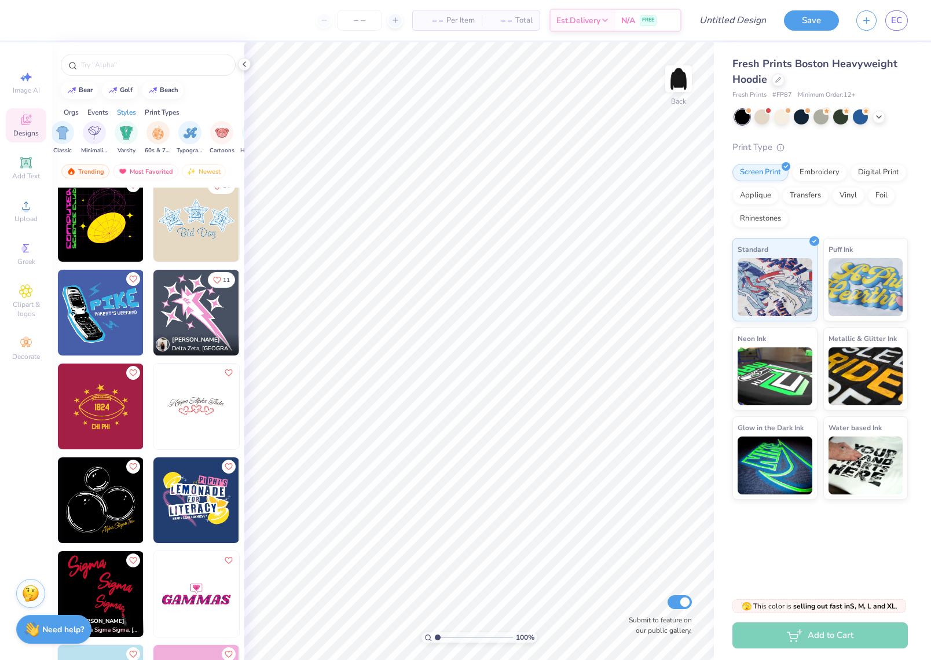
click at [184, 296] on div "14 11 Alexis Meza Delta Zeta, Sacred Heart University Dehlia Dunlap Sigma Sigma…" at bounding box center [148, 445] width 192 height 515
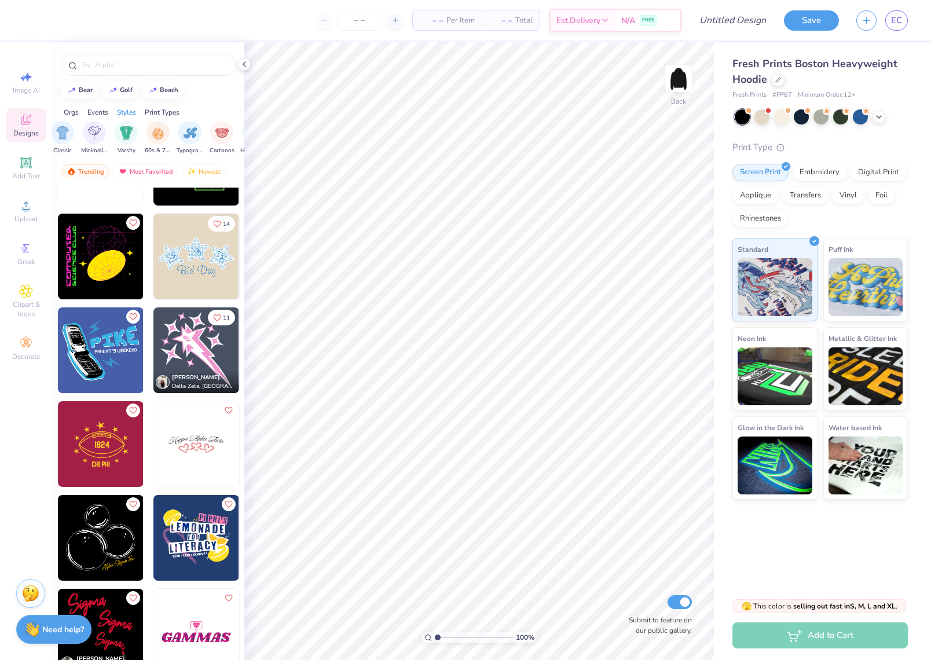
click at [196, 344] on div "5 7 14 11 Alexis Meza Delta Zeta, Sacred Heart University Dehlia Dunlap Sigma S…" at bounding box center [148, 445] width 192 height 515
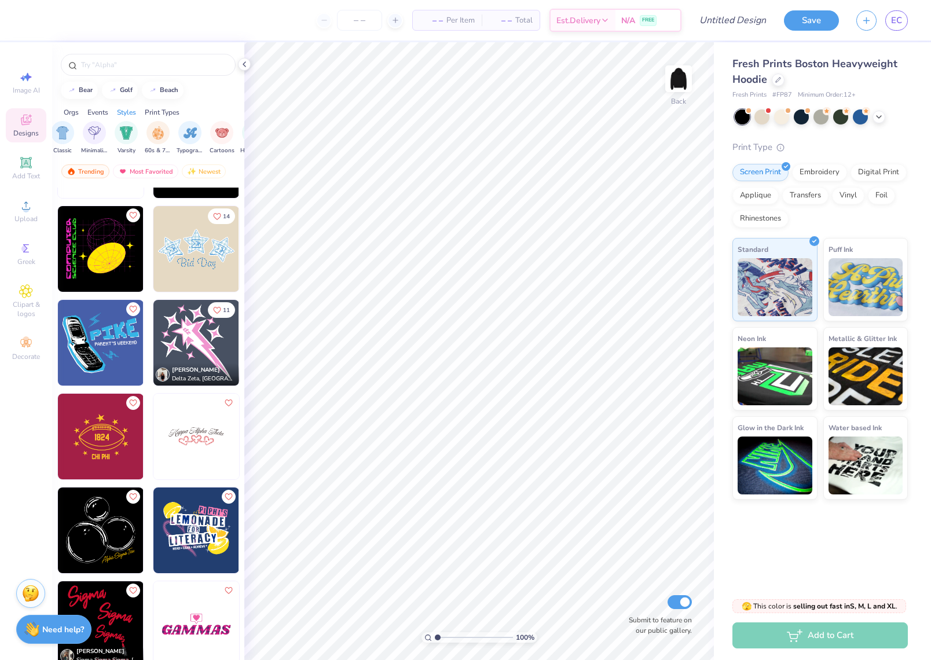
click at [193, 346] on div "5 7 14 11 Alexis Meza Delta Zeta, Sacred Heart University Dehlia Dunlap Sigma S…" at bounding box center [148, 445] width 192 height 515
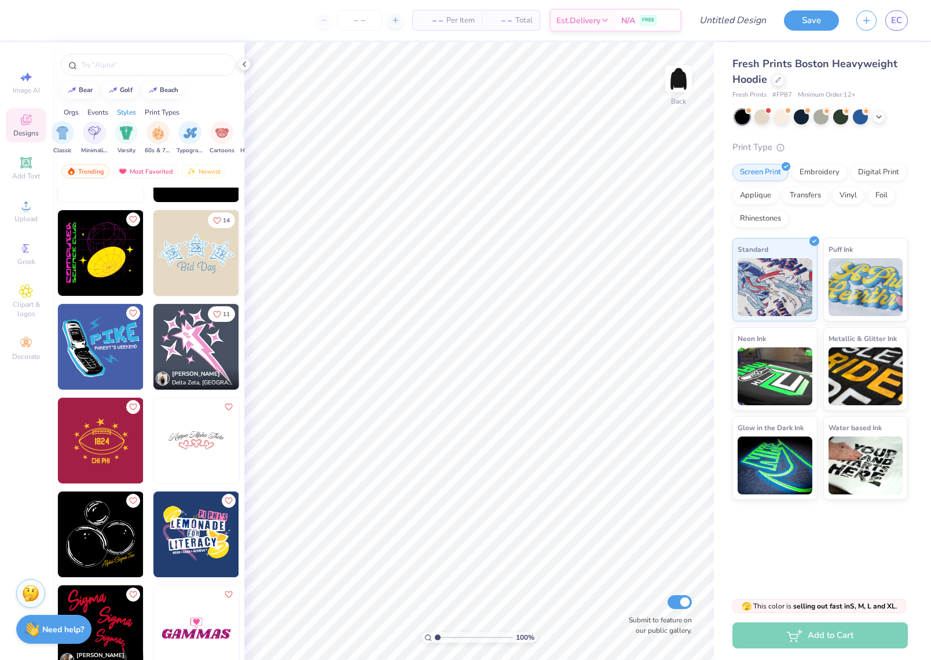
click at [193, 346] on div "5 7 14 11 Alexis Meza Delta Zeta, Sacred Heart University Dehlia Dunlap Sigma S…" at bounding box center [148, 445] width 192 height 515
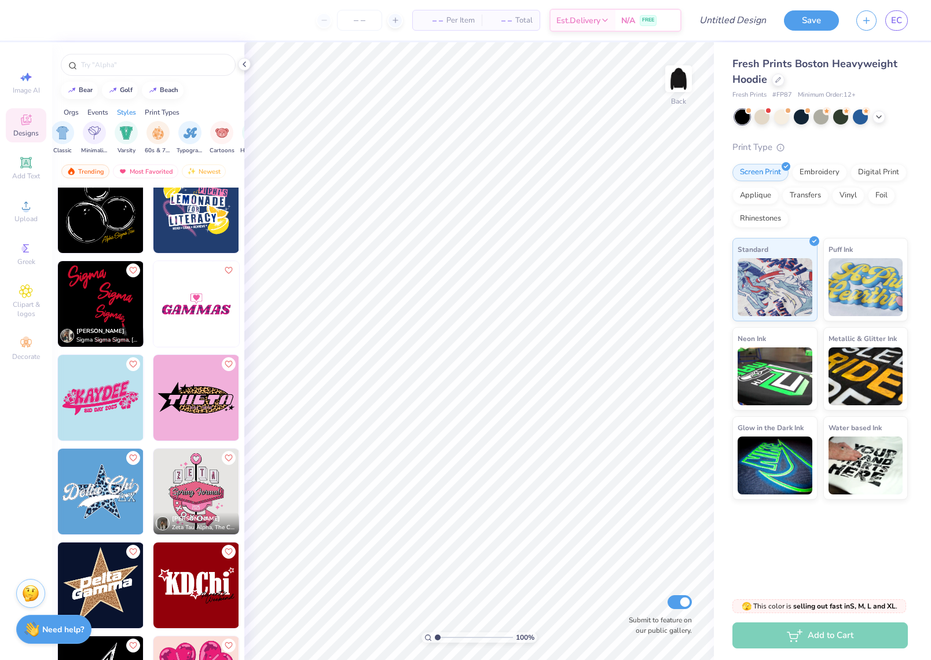
scroll to position [769, 0]
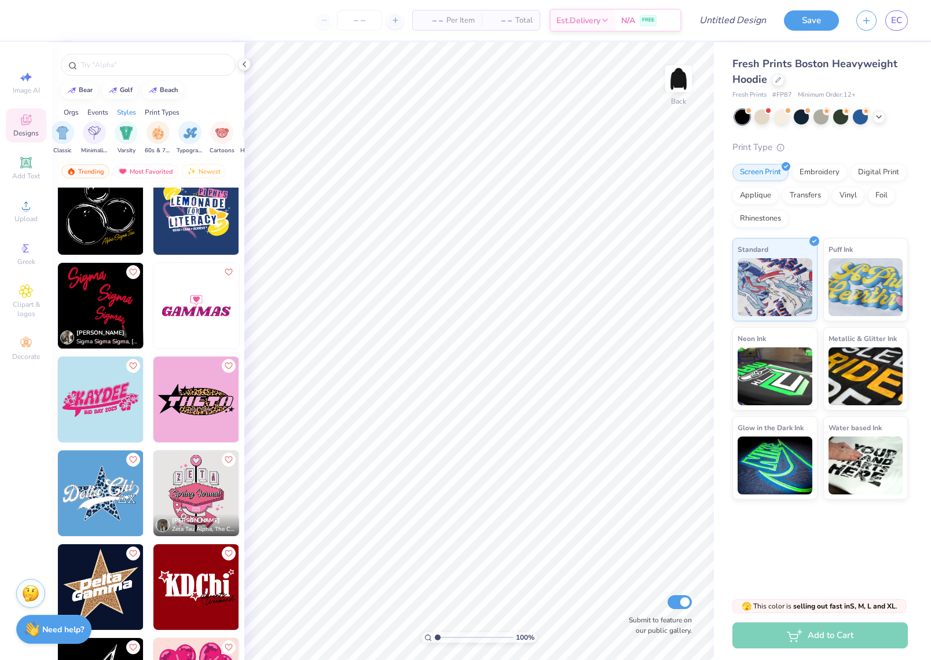
click at [209, 409] on img at bounding box center [196, 400] width 86 height 86
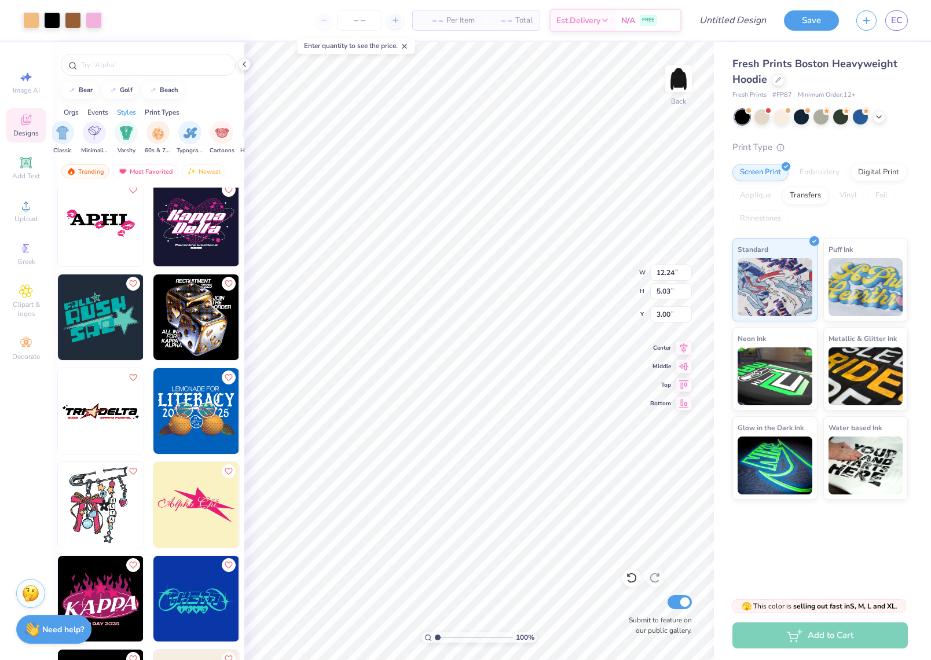
scroll to position [4507, 0]
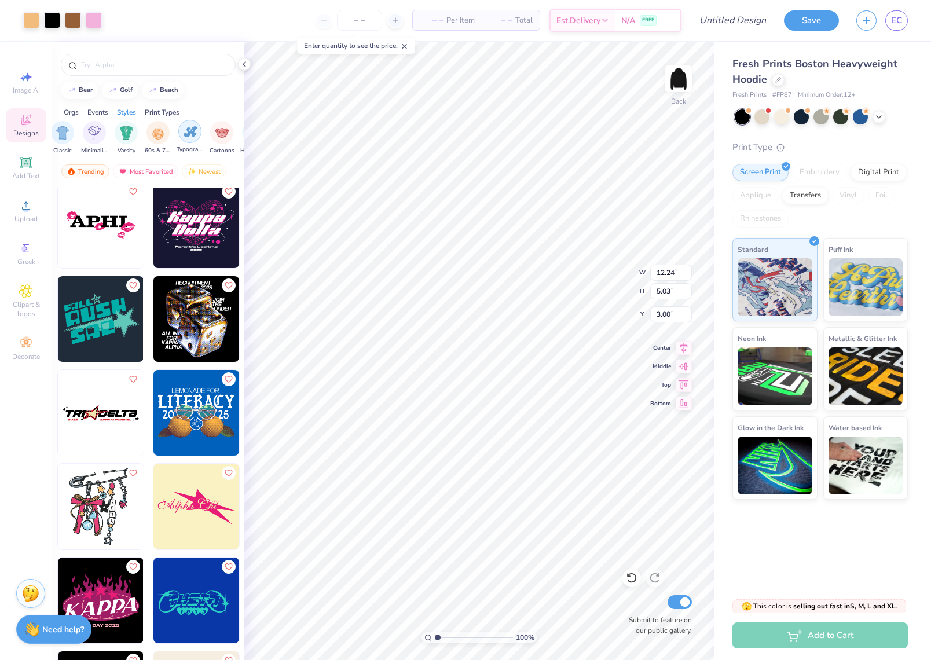
click at [189, 139] on div "filter for Typography" at bounding box center [189, 131] width 23 height 23
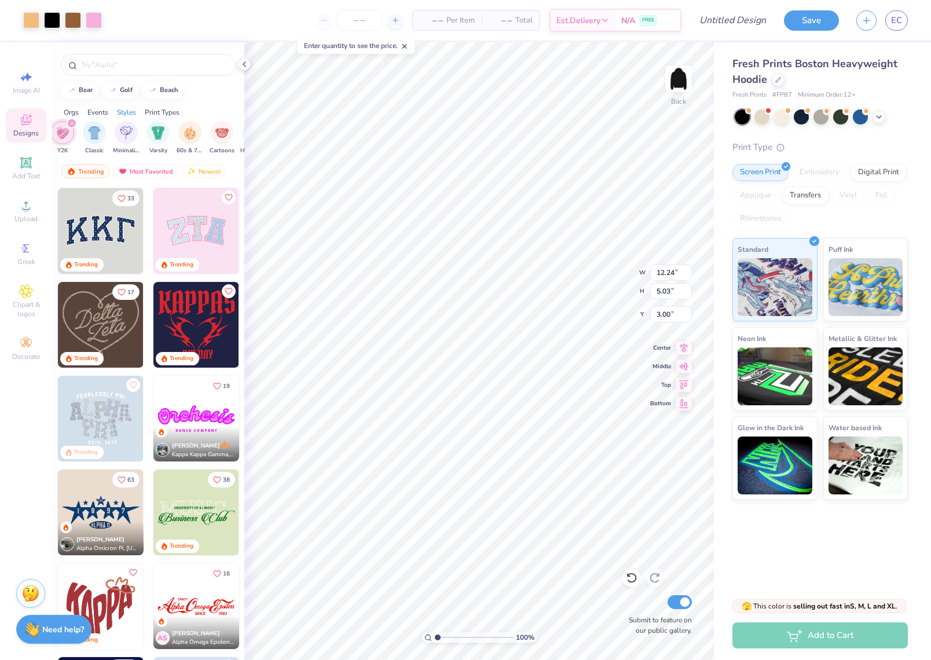
click at [101, 242] on img at bounding box center [101, 231] width 86 height 86
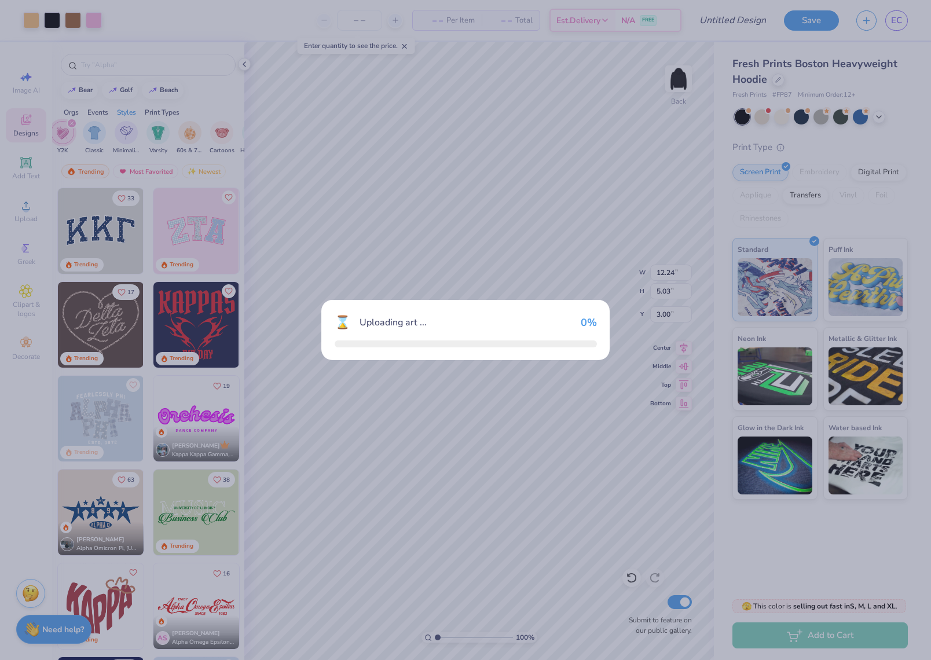
type input "13.16"
type input "5.78"
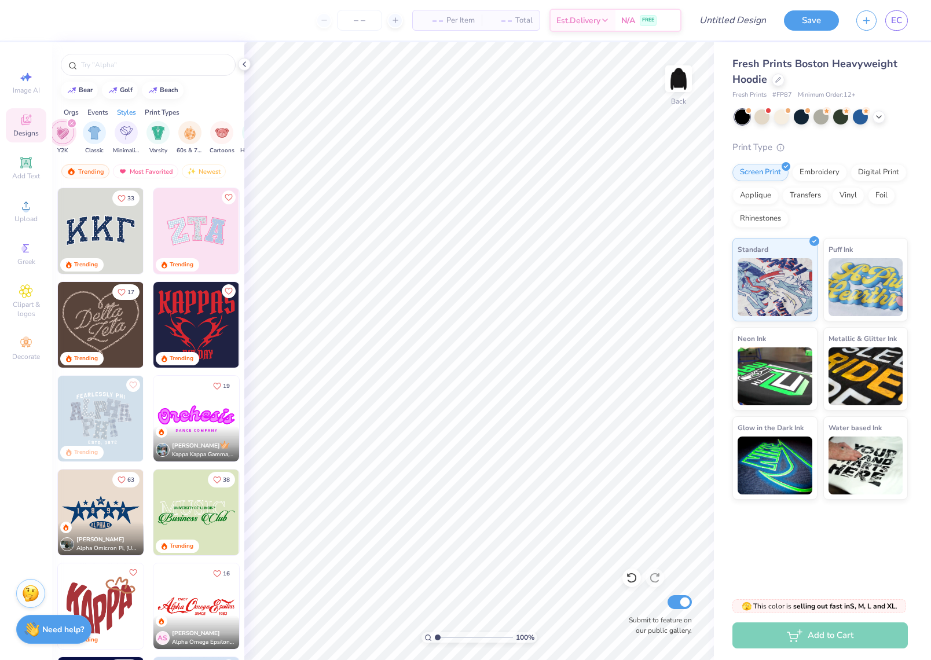
click at [189, 227] on img at bounding box center [196, 231] width 86 height 86
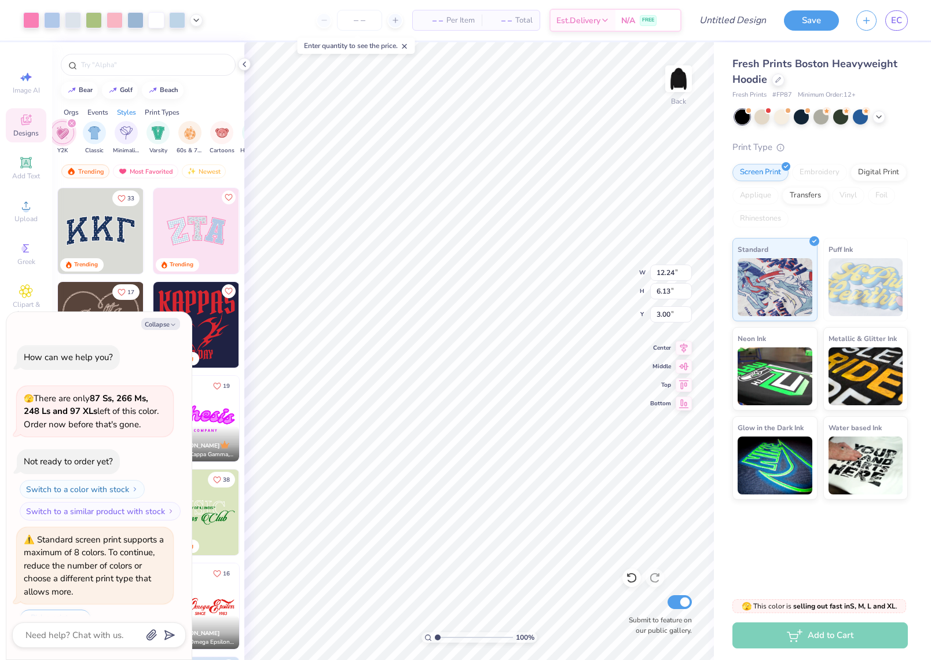
scroll to position [25, 0]
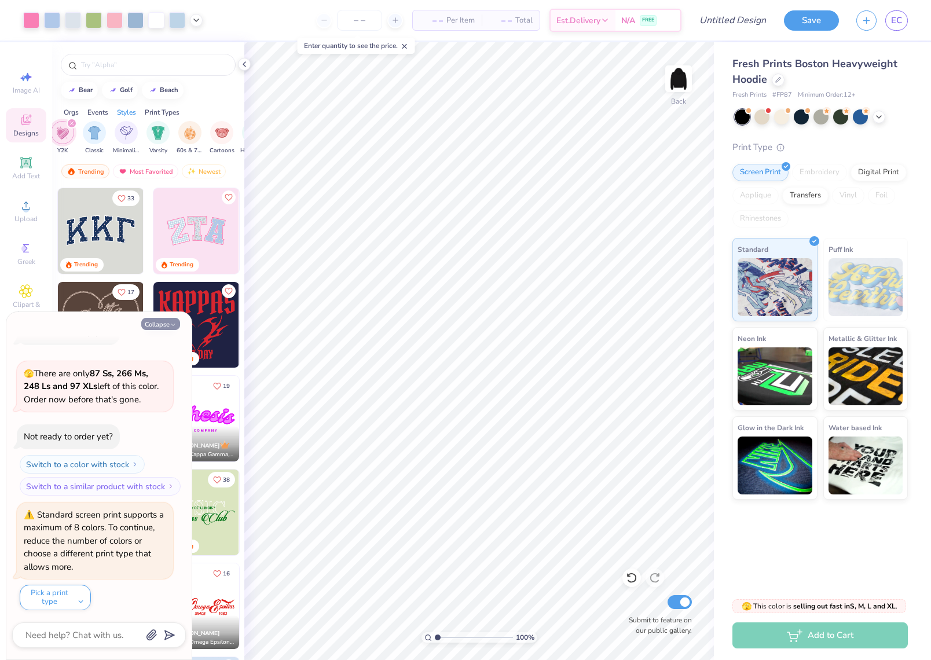
click at [160, 321] on button "Collapse" at bounding box center [160, 324] width 39 height 12
type textarea "x"
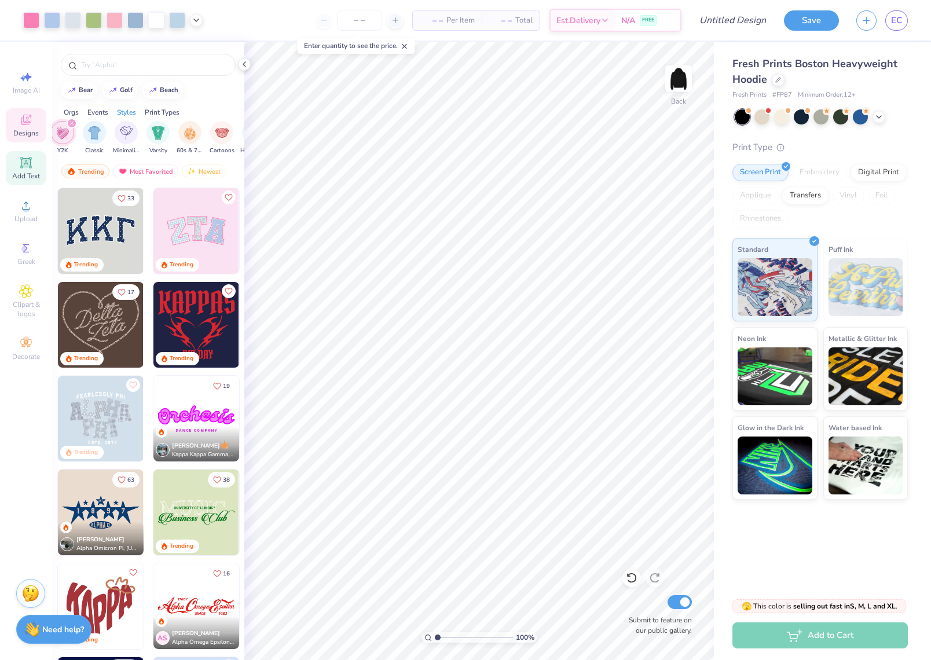
click at [24, 159] on icon at bounding box center [25, 162] width 9 height 9
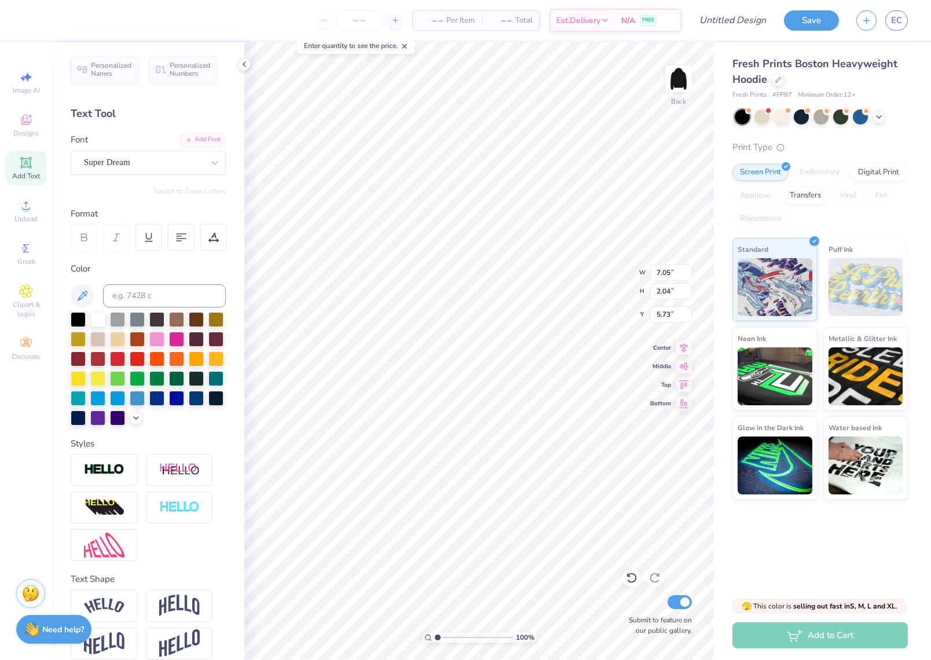
type textarea "T"
click at [159, 345] on div at bounding box center [156, 338] width 15 height 15
click at [138, 343] on div at bounding box center [137, 338] width 15 height 15
click at [124, 378] on div at bounding box center [117, 377] width 15 height 15
click at [86, 379] on div at bounding box center [78, 377] width 15 height 15
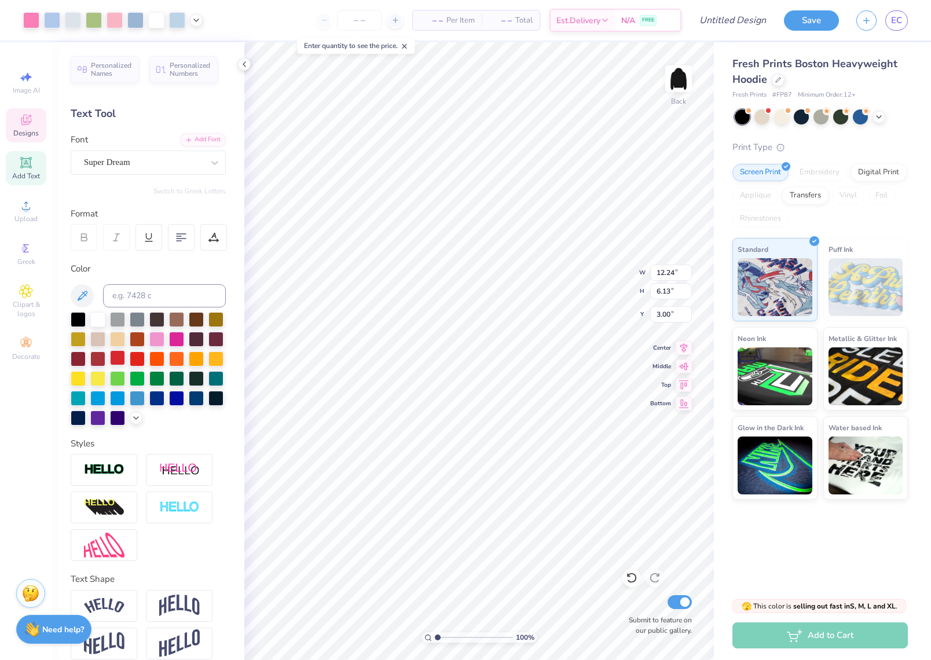
click at [119, 351] on div at bounding box center [117, 357] width 15 height 15
click at [136, 339] on div at bounding box center [137, 338] width 15 height 15
click at [246, 64] on icon at bounding box center [244, 64] width 9 height 9
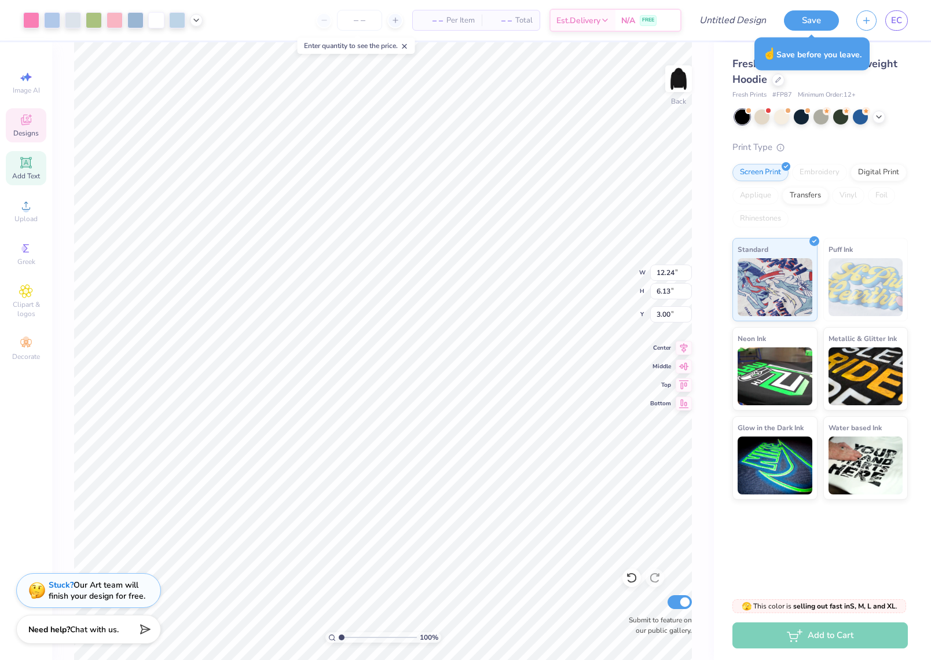
click at [406, 46] on icon at bounding box center [405, 46] width 8 height 8
click at [186, 13] on div at bounding box center [112, 20] width 179 height 16
click at [166, 20] on div at bounding box center [112, 20] width 179 height 16
click at [173, 21] on div at bounding box center [177, 19] width 16 height 16
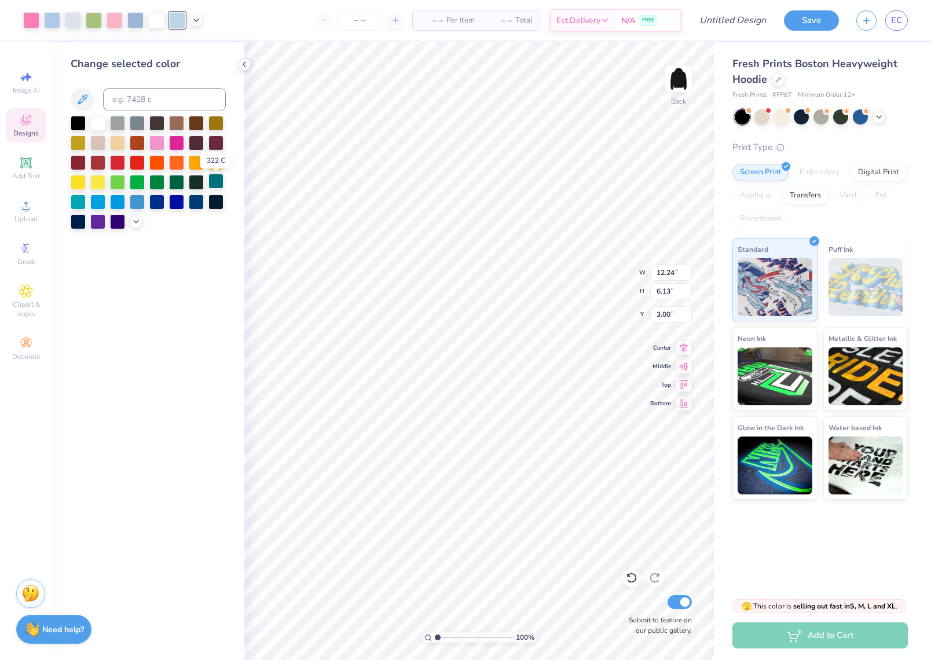
click at [215, 184] on div at bounding box center [215, 181] width 15 height 15
click at [153, 184] on div at bounding box center [156, 181] width 15 height 15
click at [124, 184] on div at bounding box center [117, 181] width 15 height 15
click at [97, 183] on div at bounding box center [97, 181] width 15 height 15
click at [94, 158] on div at bounding box center [97, 162] width 15 height 15
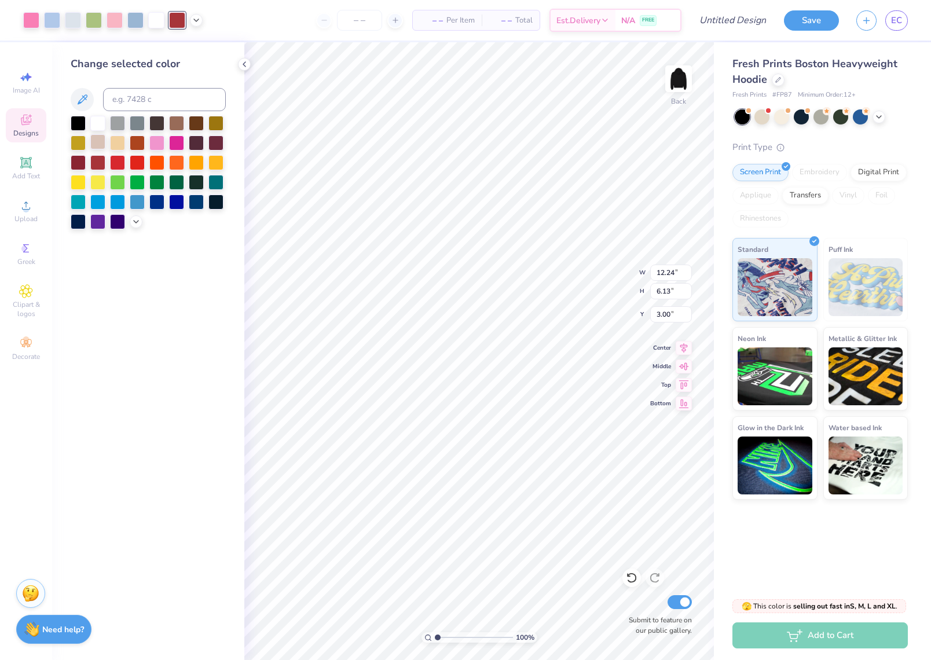
click at [102, 141] on div at bounding box center [97, 141] width 15 height 15
click at [101, 130] on div at bounding box center [97, 122] width 15 height 15
click at [155, 144] on div at bounding box center [156, 141] width 15 height 15
click at [27, 218] on span "Upload" at bounding box center [25, 218] width 23 height 9
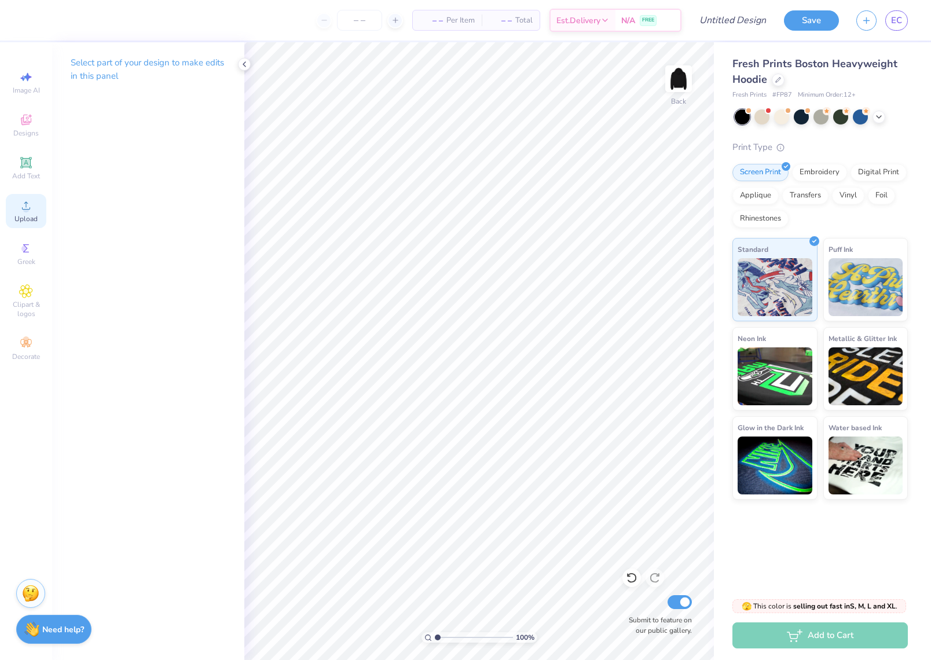
click at [25, 219] on span "Upload" at bounding box center [25, 218] width 23 height 9
